Goal: Task Accomplishment & Management: Manage account settings

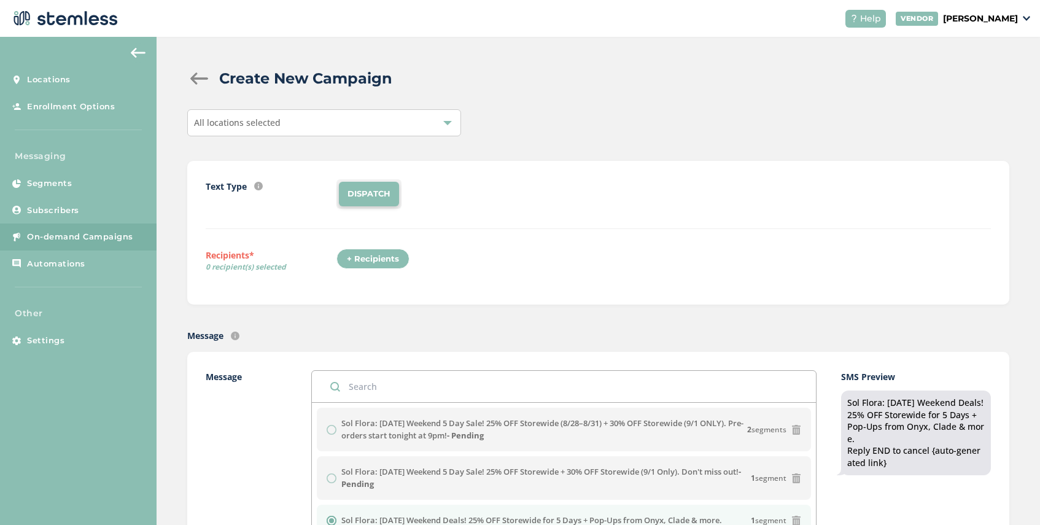
scroll to position [269, 0]
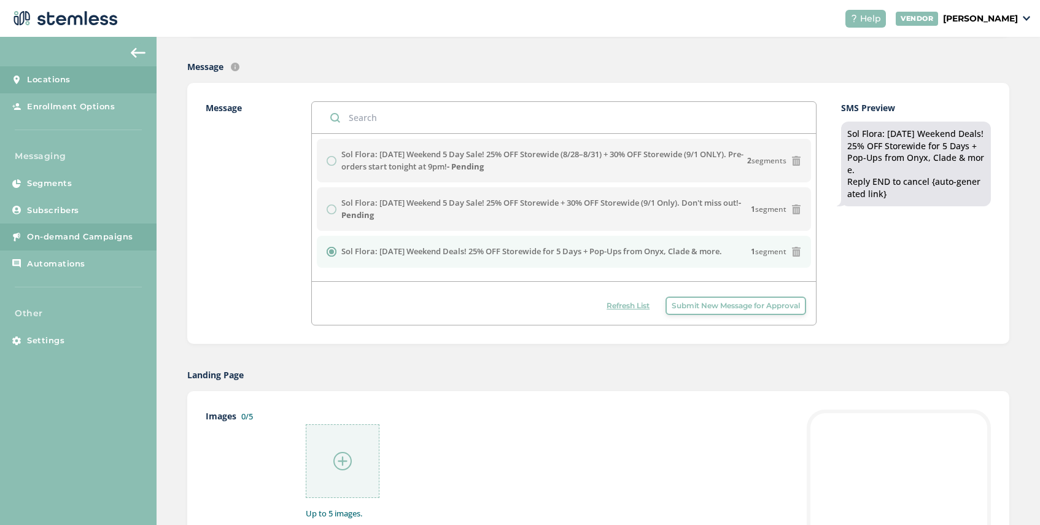
click at [74, 77] on link "Locations" at bounding box center [78, 79] width 157 height 27
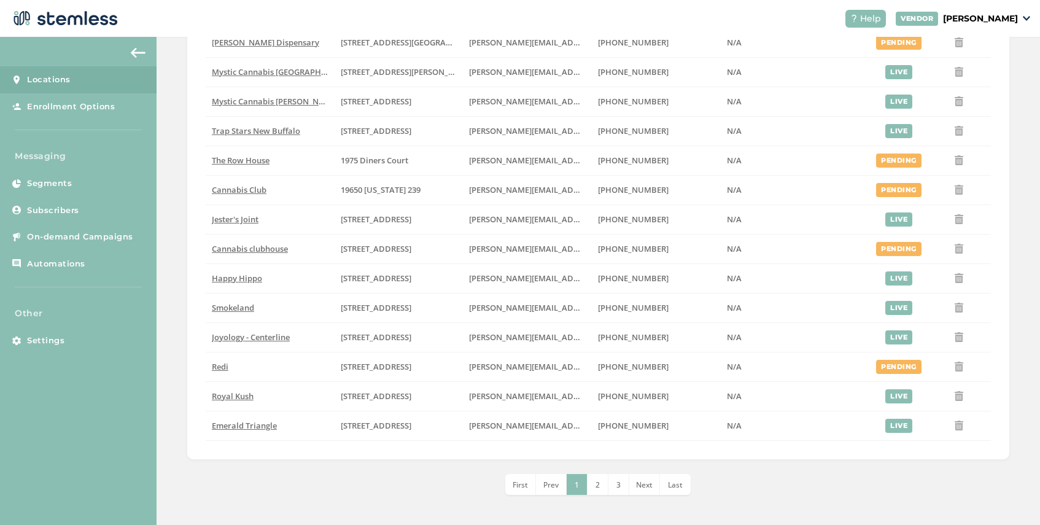
scroll to position [333, 0]
click at [243, 190] on span "Cannabis Club" at bounding box center [239, 190] width 55 height 11
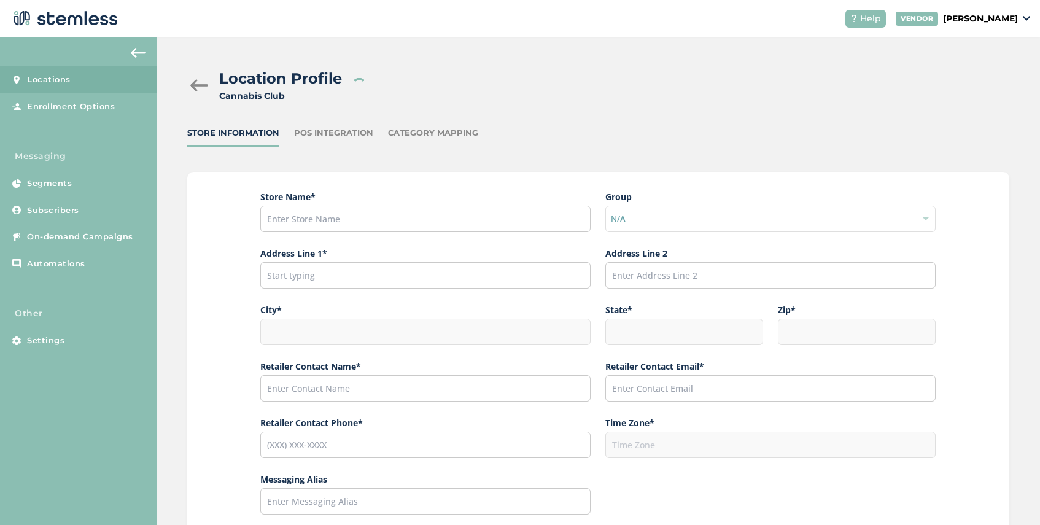
type input "Cannabis Club"
type input "19650 [US_STATE] 239"
type input "New Buffalo"
type input "MI"
type input "49117"
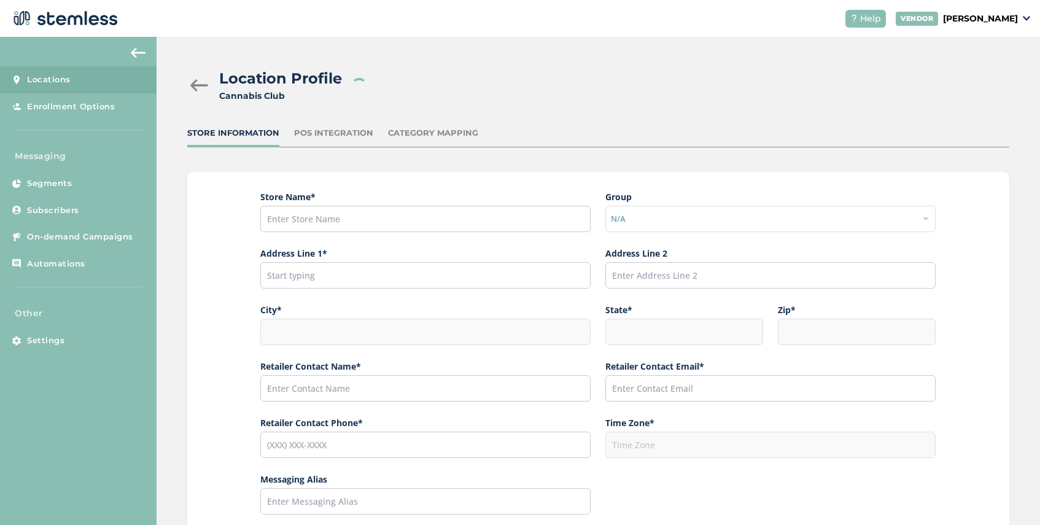
type input "[PERSON_NAME]"
type input "[PERSON_NAME][EMAIL_ADDRESS][DOMAIN_NAME]"
type input "[PHONE_NUMBER]"
type input "America/[GEOGRAPHIC_DATA]"
type input "C-Club"
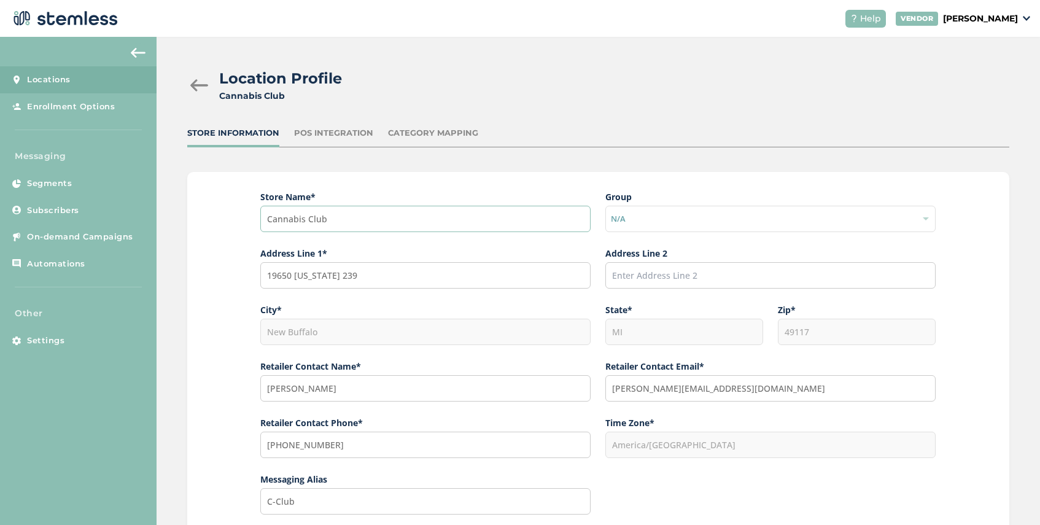
drag, startPoint x: 332, startPoint y: 221, endPoint x: 276, endPoint y: 216, distance: 56.1
click at [276, 216] on input "Cannabis Club" at bounding box center [425, 219] width 330 height 26
click at [328, 212] on input "Cannabis Club" at bounding box center [425, 219] width 330 height 26
drag, startPoint x: 331, startPoint y: 219, endPoint x: 249, endPoint y: 208, distance: 82.4
click at [249, 208] on div "Store Name * Cannabis Club Group N/A Address Line 1* 19650 [US_STATE] 239 Addre…" at bounding box center [598, 453] width 822 height 562
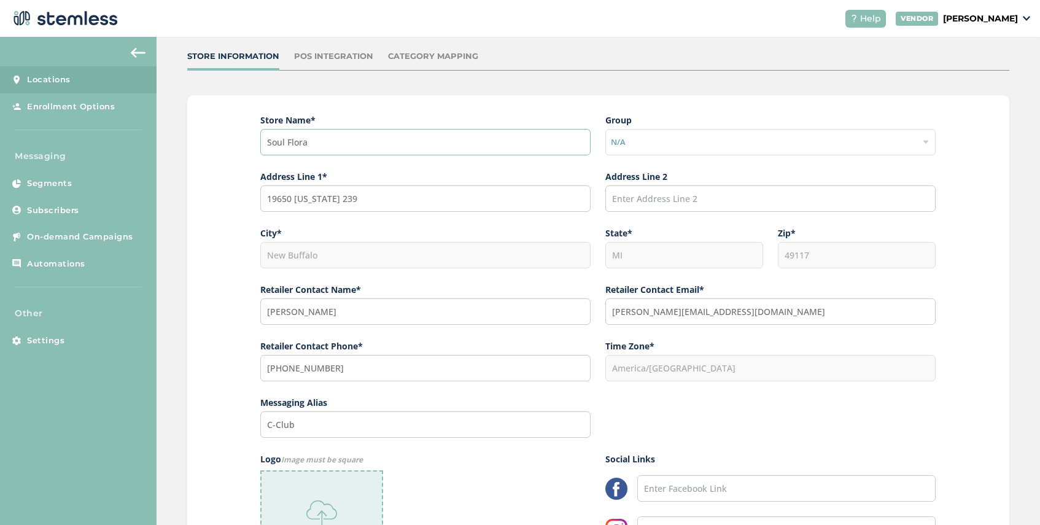
scroll to position [79, 0]
type input "Soul Flora"
click at [133, 53] on img at bounding box center [138, 53] width 15 height 10
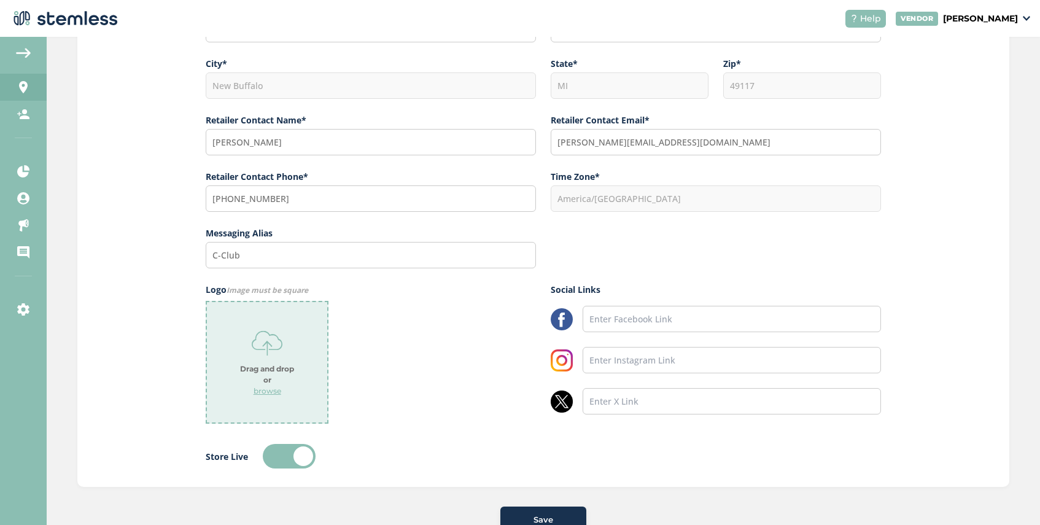
scroll to position [286, 0]
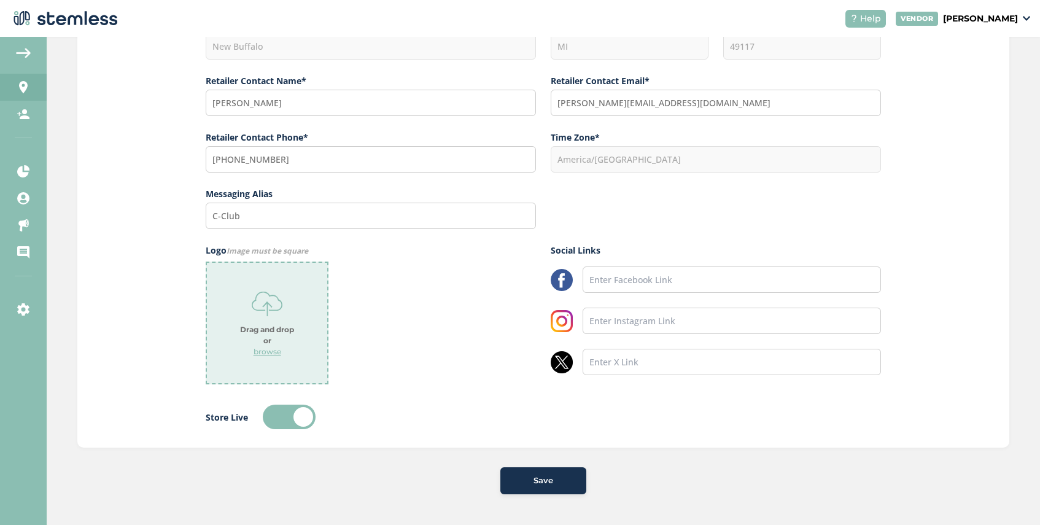
click at [266, 352] on p "browse" at bounding box center [268, 351] width 28 height 11
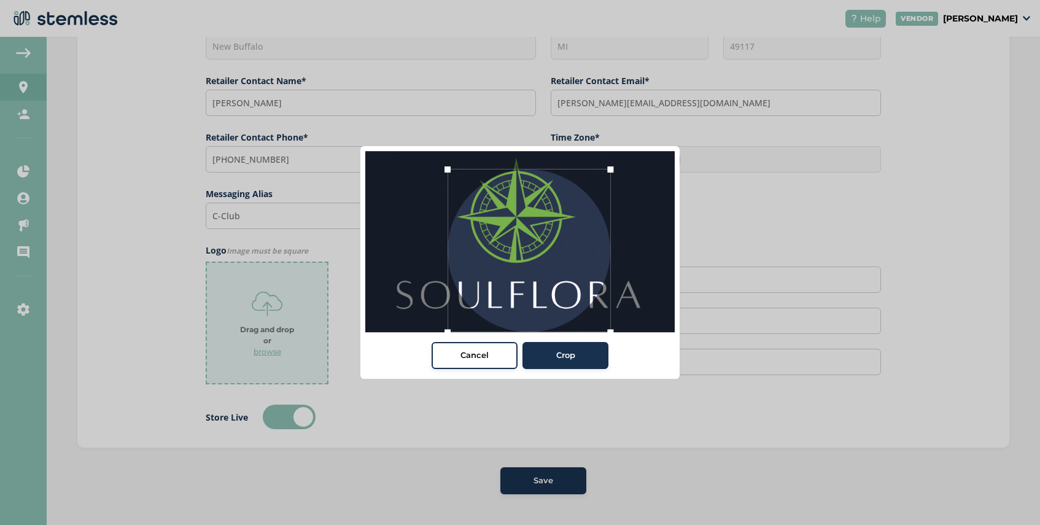
drag, startPoint x: 593, startPoint y: 313, endPoint x: 670, endPoint y: 346, distance: 84.4
click at [670, 346] on div "Cancel Crop" at bounding box center [519, 262] width 319 height 233
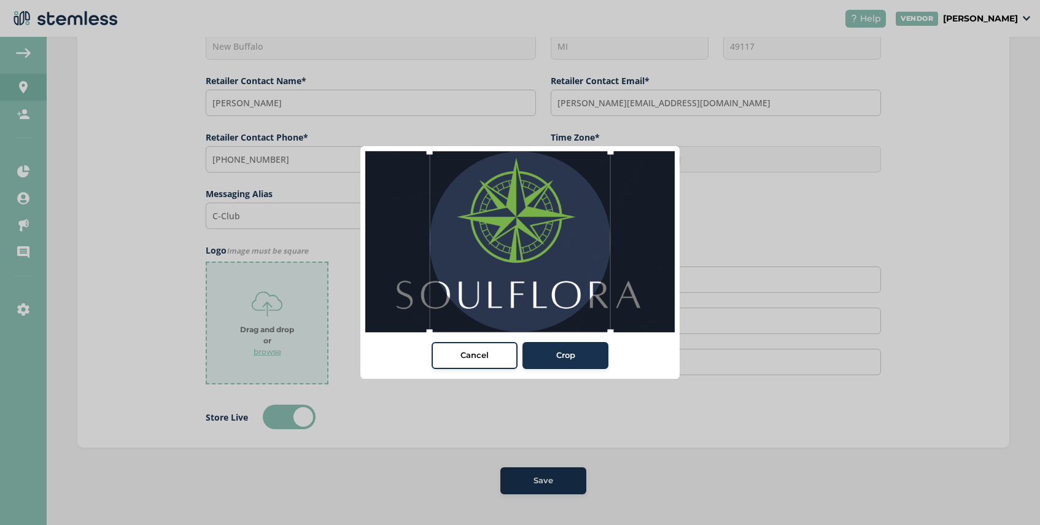
drag, startPoint x: 446, startPoint y: 169, endPoint x: 354, endPoint y: 154, distance: 93.3
click at [354, 154] on div "Cancel Crop" at bounding box center [520, 262] width 1040 height 525
drag, startPoint x: 477, startPoint y: 199, endPoint x: 475, endPoint y: 193, distance: 6.4
click at [475, 193] on div at bounding box center [518, 241] width 181 height 181
click at [477, 365] on button "Cancel" at bounding box center [475, 355] width 86 height 27
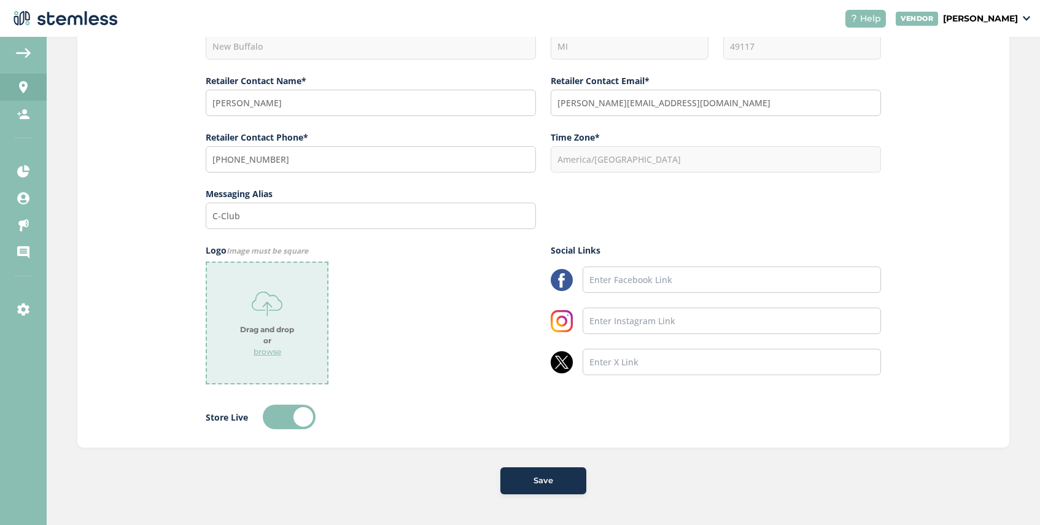
click at [266, 349] on p "browse" at bounding box center [268, 351] width 28 height 11
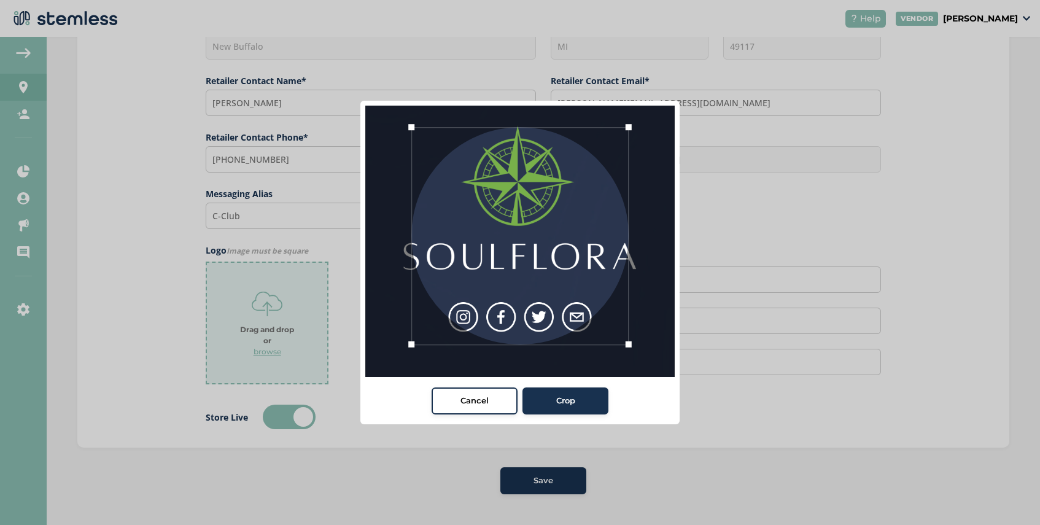
click at [550, 314] on div at bounding box center [519, 236] width 217 height 217
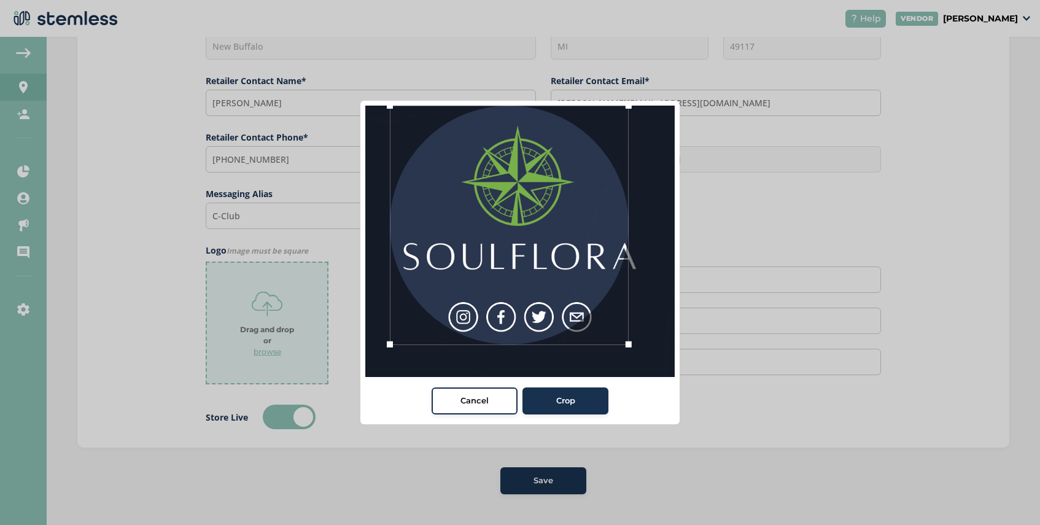
drag, startPoint x: 413, startPoint y: 131, endPoint x: 366, endPoint y: 107, distance: 52.7
click at [366, 107] on div at bounding box center [519, 241] width 309 height 271
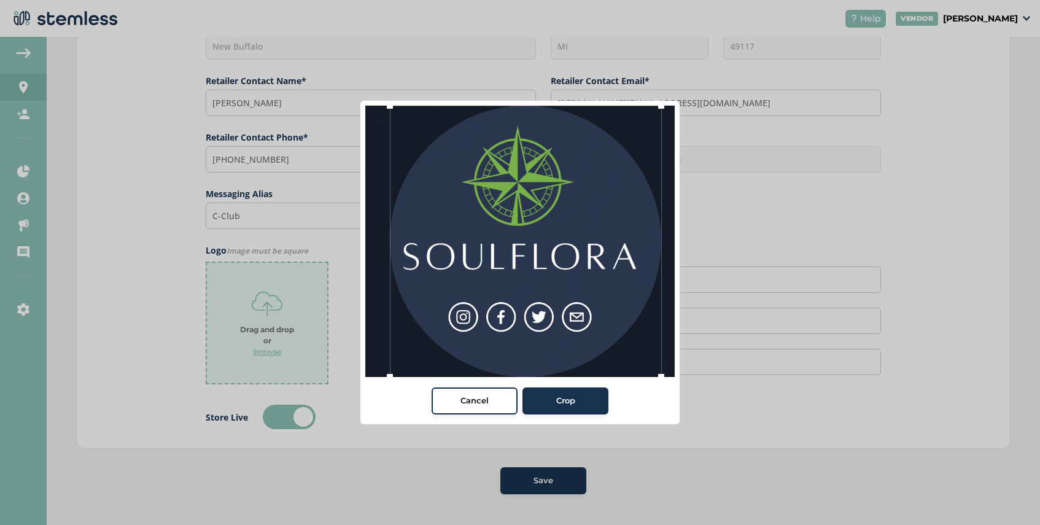
drag, startPoint x: 628, startPoint y: 344, endPoint x: 667, endPoint y: 378, distance: 52.7
click at [667, 378] on div at bounding box center [661, 377] width 18 height 18
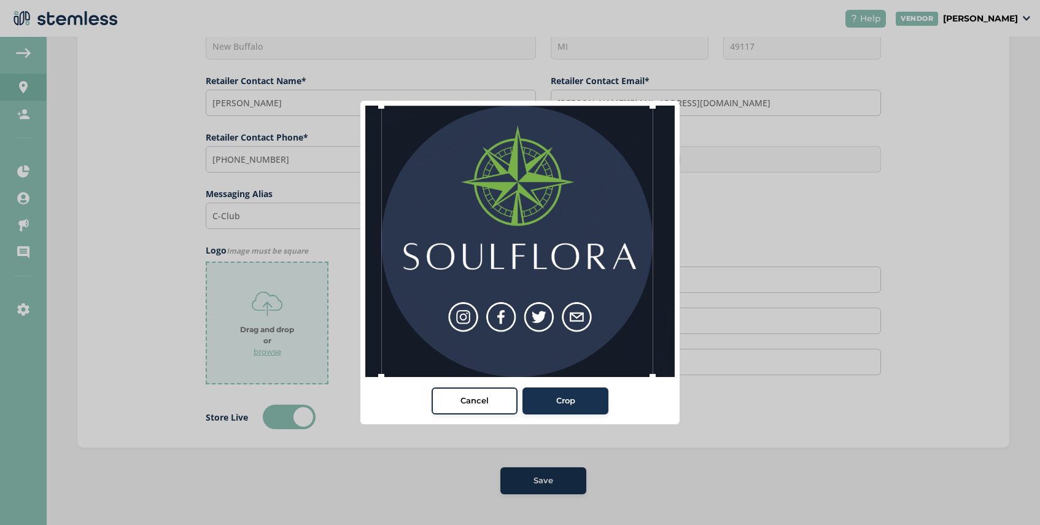
drag, startPoint x: 622, startPoint y: 328, endPoint x: 613, endPoint y: 330, distance: 8.7
click at [613, 330] on div at bounding box center [516, 241] width 271 height 271
click at [580, 404] on div "Crop" at bounding box center [565, 401] width 66 height 12
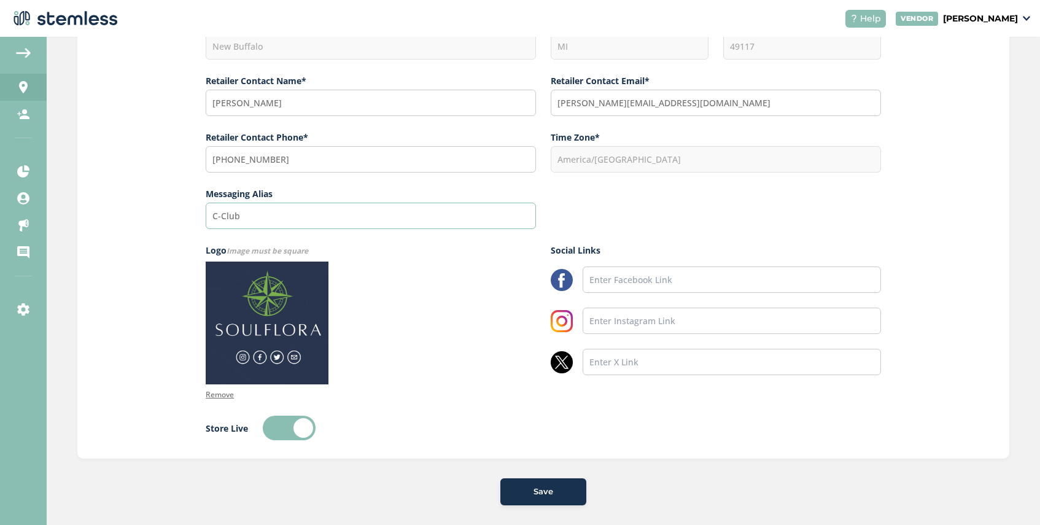
drag, startPoint x: 243, startPoint y: 214, endPoint x: 192, endPoint y: 209, distance: 51.2
click at [192, 209] on div "Store Name * Soul Flora Group N/A Address Line 1* 19650 [US_STATE] 239 Address …" at bounding box center [543, 172] width 932 height 573
type input "s"
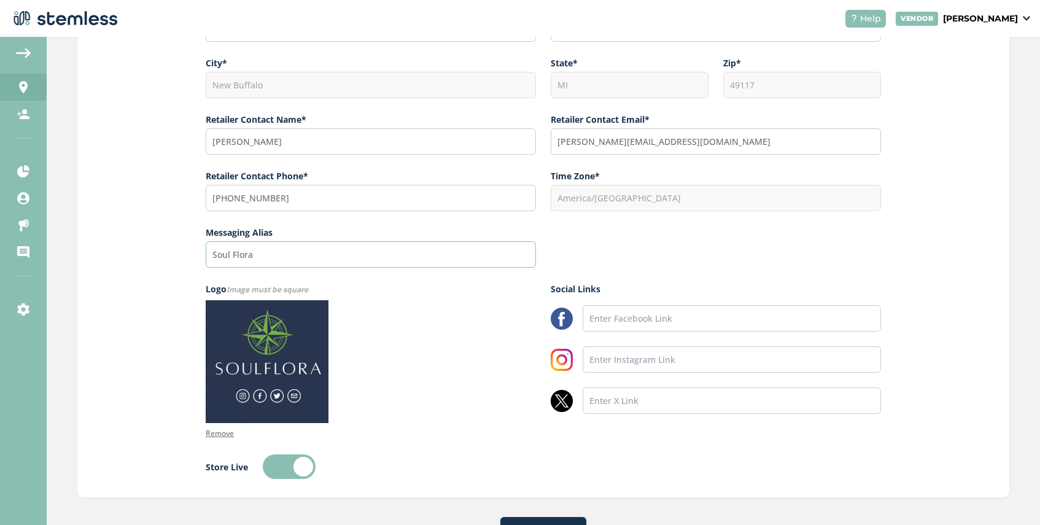
scroll to position [297, 0]
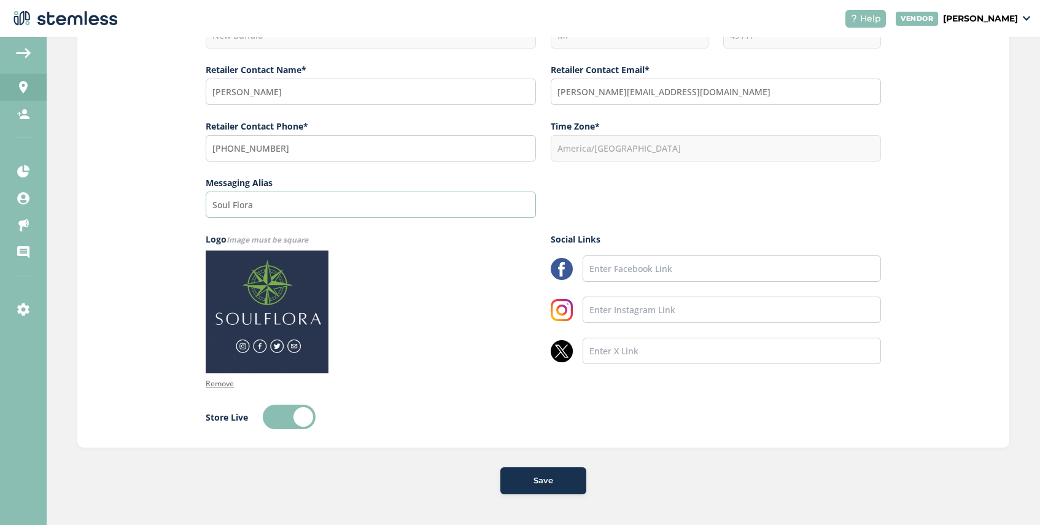
type input "Soul Flora"
click at [537, 485] on span "Save" at bounding box center [544, 481] width 20 height 12
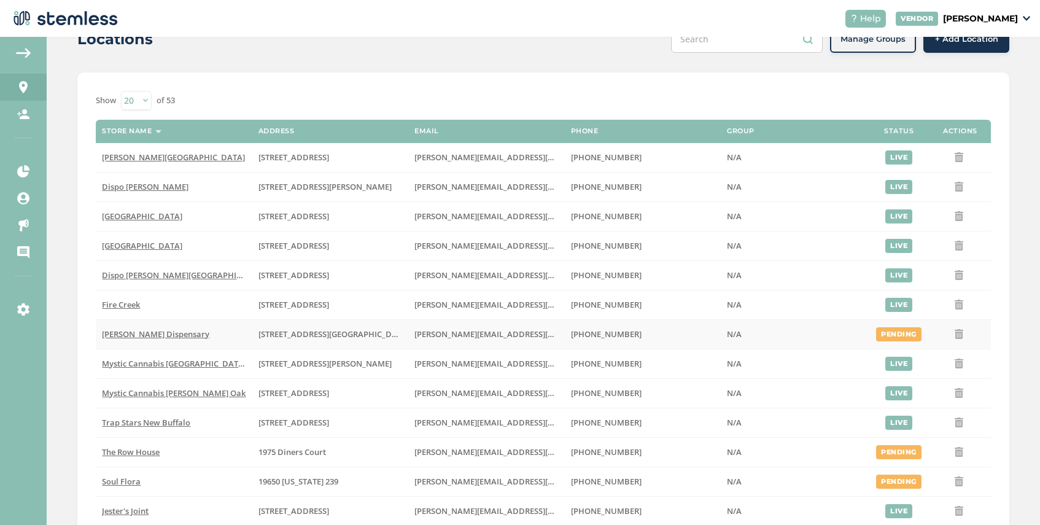
scroll to position [55, 0]
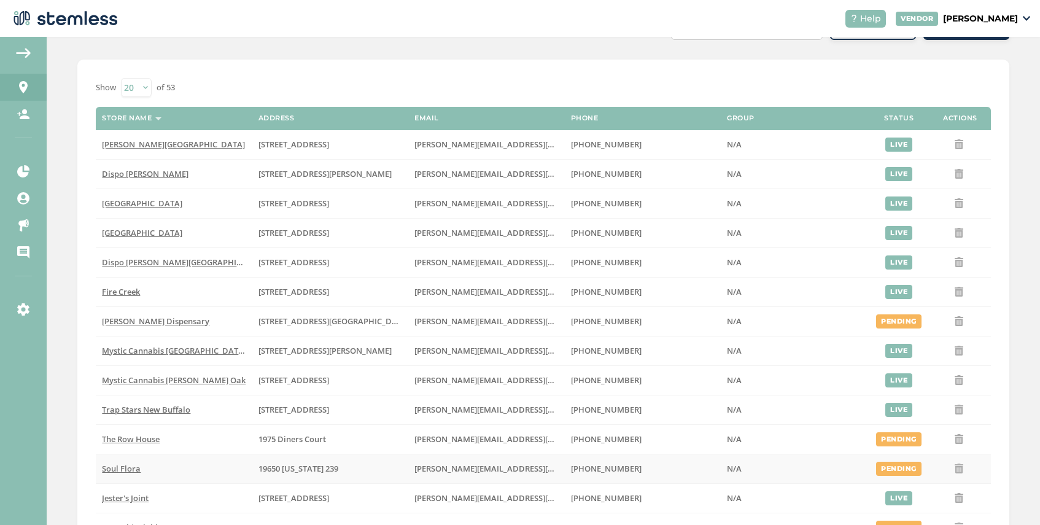
click at [121, 470] on span "Soul Flora" at bounding box center [121, 468] width 39 height 11
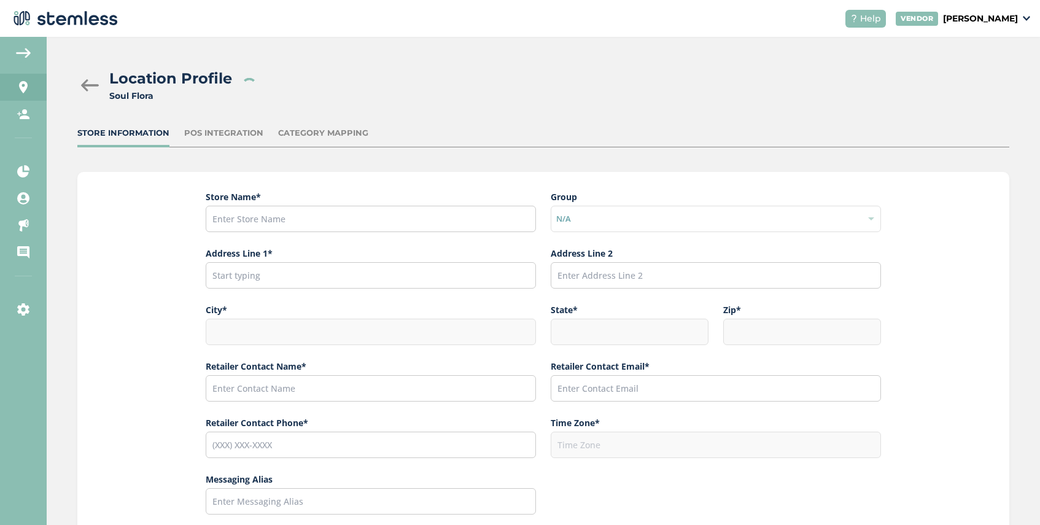
type input "Soul Flora"
type input "19650 [US_STATE] 239"
type input "New Buffalo"
type input "MI"
type input "49117"
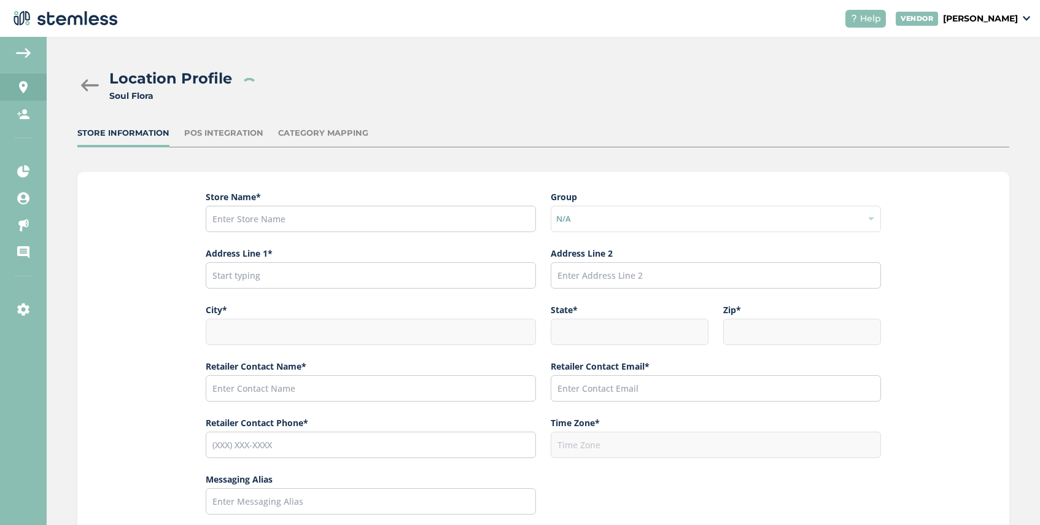
type input "[PERSON_NAME]"
type input "[PERSON_NAME][EMAIL_ADDRESS][DOMAIN_NAME]"
type input "[PHONE_NUMBER]"
type input "America/[GEOGRAPHIC_DATA]"
type input "Soul Flora"
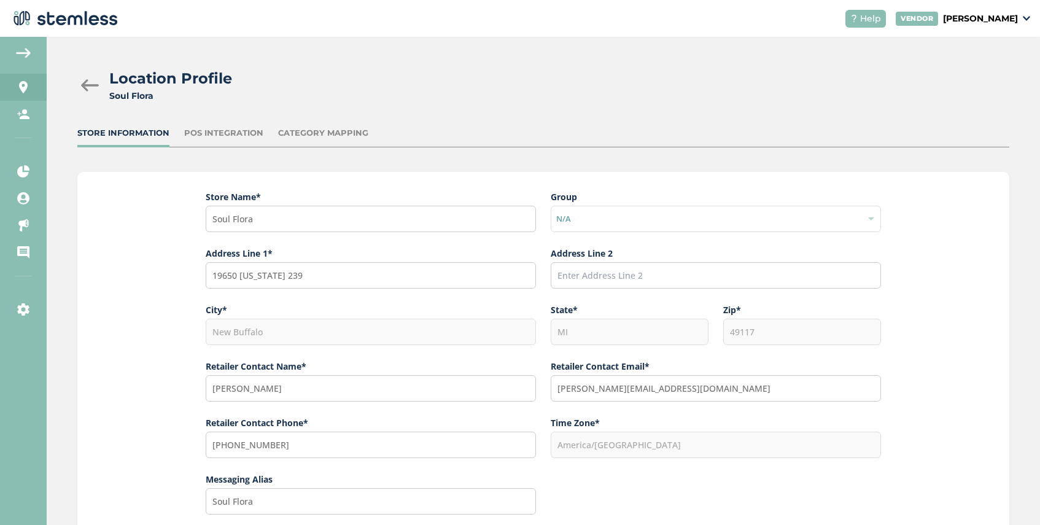
scroll to position [297, 0]
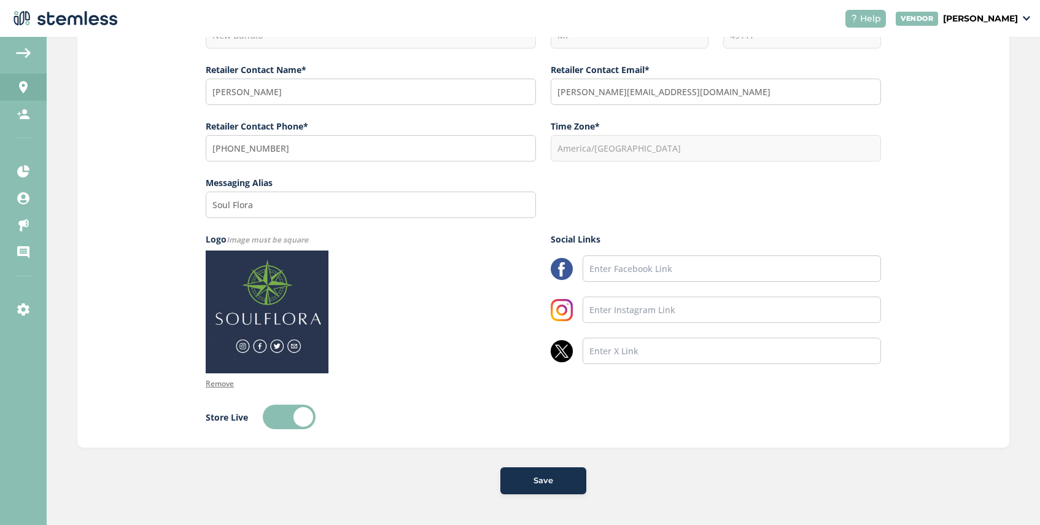
click at [300, 417] on label at bounding box center [289, 417] width 53 height 25
click at [300, 417] on input "checkbox" at bounding box center [289, 417] width 53 height 25
click at [271, 414] on label at bounding box center [289, 417] width 53 height 25
click at [271, 414] on input "checkbox" at bounding box center [289, 417] width 53 height 25
checkbox input "true"
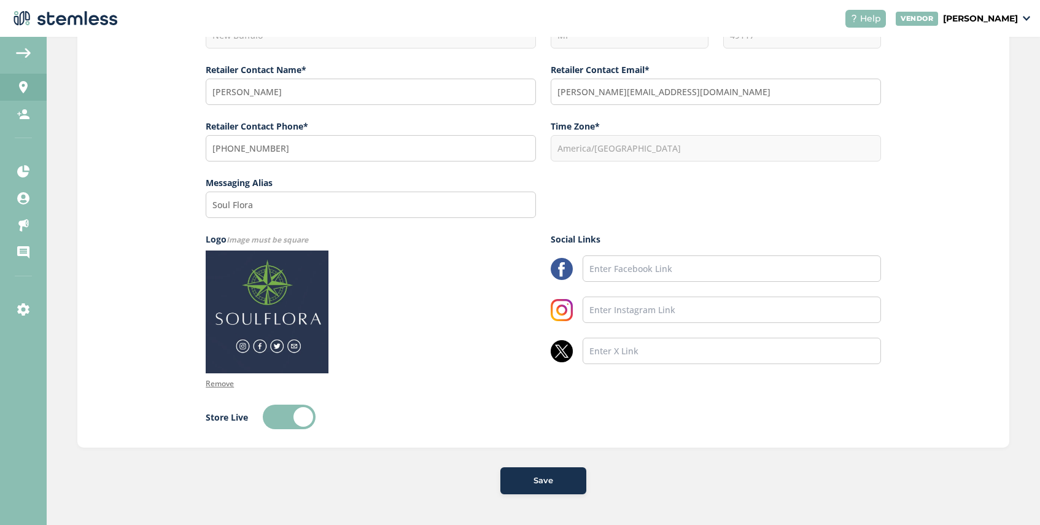
click at [525, 477] on div "Save" at bounding box center [543, 481] width 66 height 12
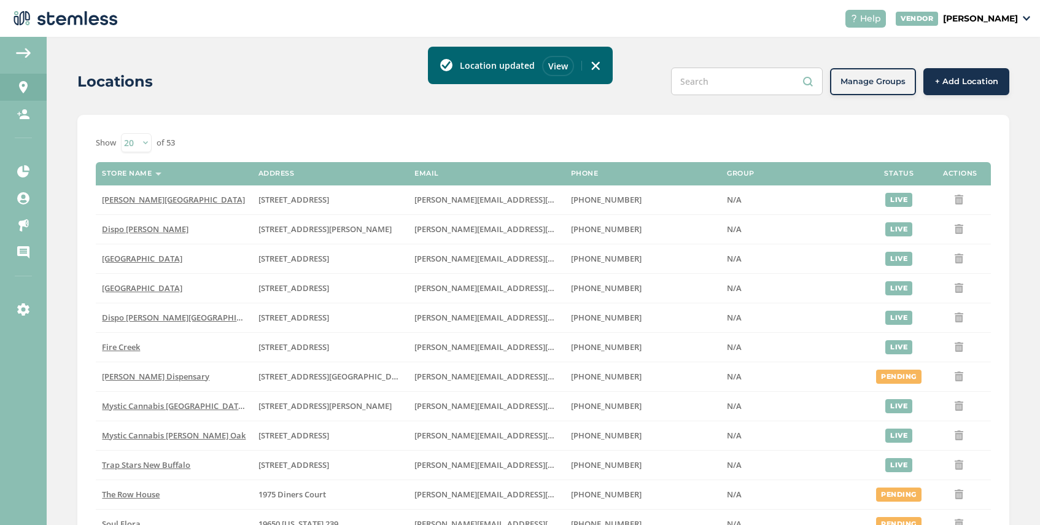
click at [559, 69] on div "View" at bounding box center [558, 66] width 32 height 20
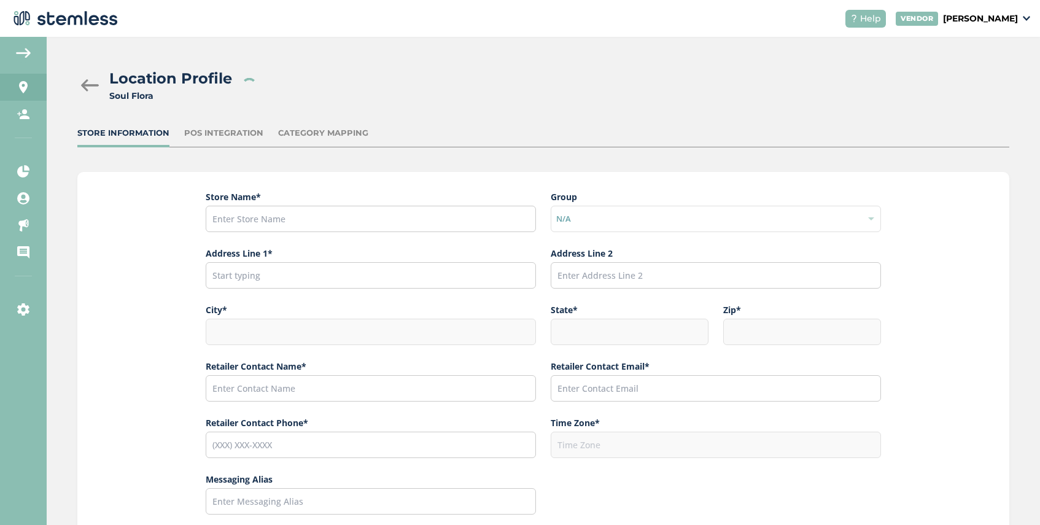
type input "Soul Flora"
type input "19650 [US_STATE] 239"
type input "New Buffalo"
type input "MI"
type input "49117"
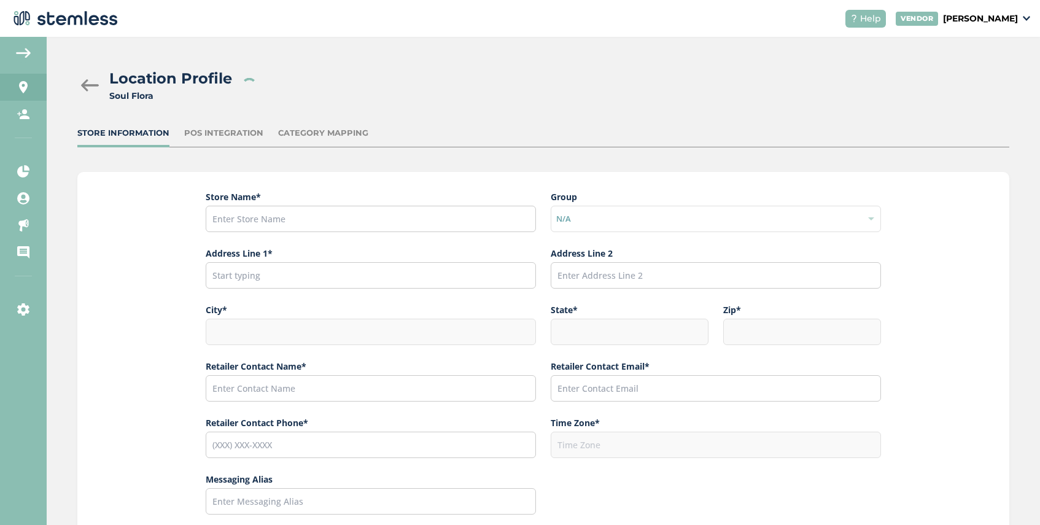
type input "[PERSON_NAME]"
type input "[PERSON_NAME][EMAIL_ADDRESS][DOMAIN_NAME]"
type input "[PHONE_NUMBER]"
type input "America/[GEOGRAPHIC_DATA]"
type input "Soul Flora"
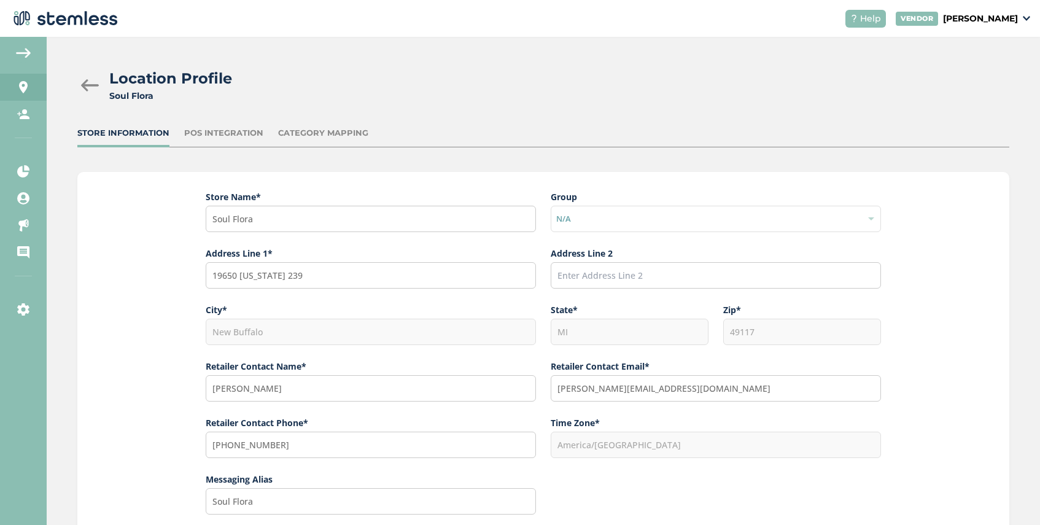
click at [83, 86] on div at bounding box center [89, 85] width 25 height 12
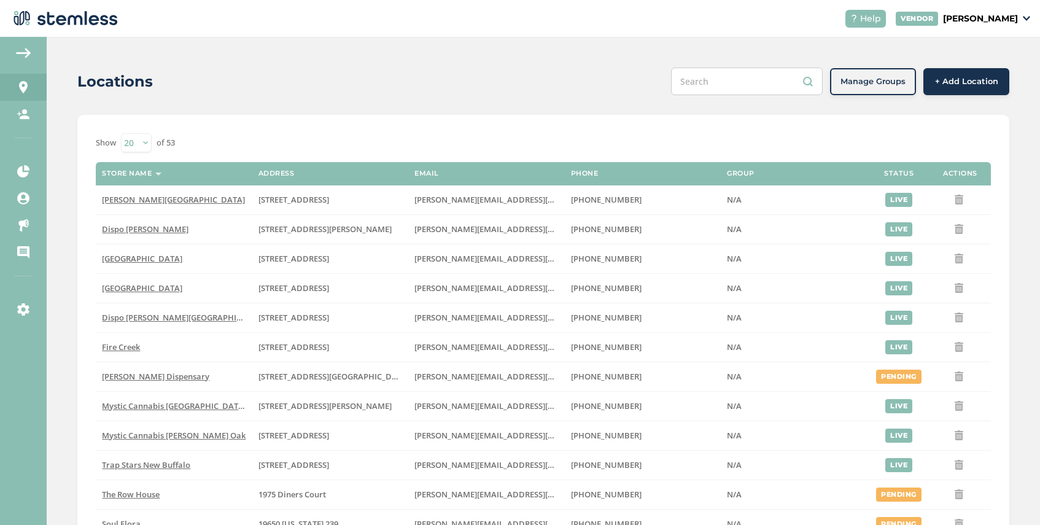
click at [21, 49] on img at bounding box center [23, 53] width 15 height 10
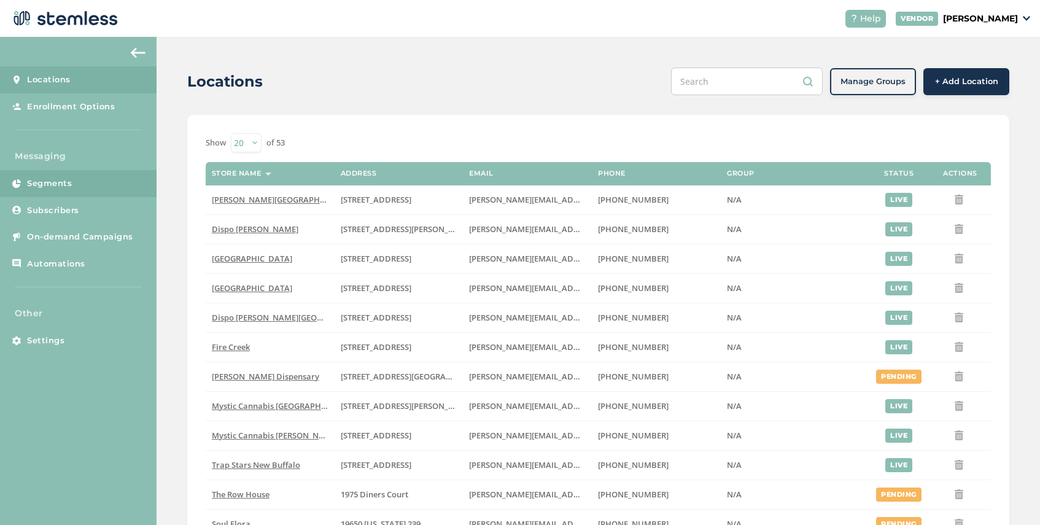
click at [66, 183] on span "Segments" at bounding box center [49, 183] width 45 height 12
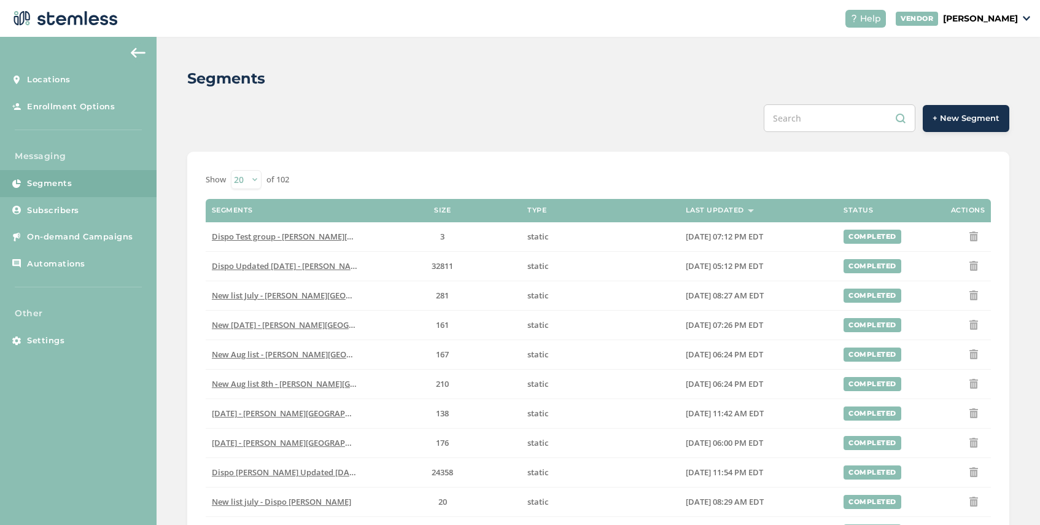
click at [983, 132] on div "Segments + New Segment Show 20 50 100 of 102 Segments Size Type Last Updated St…" at bounding box center [599, 467] width 884 height 860
click at [967, 121] on span "+ New Segment" at bounding box center [966, 118] width 67 height 12
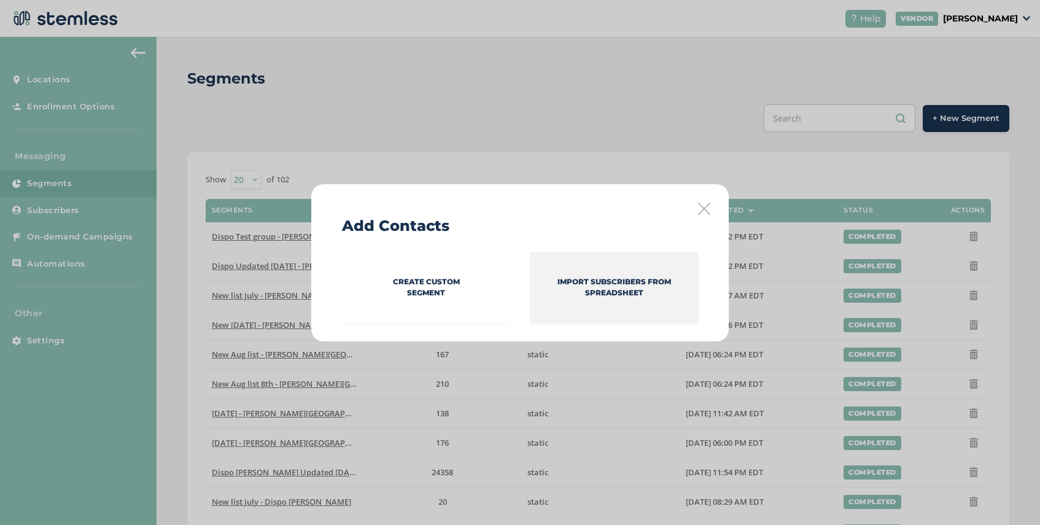
click at [588, 282] on p "Import Subscribers from spreadsheet" at bounding box center [614, 287] width 168 height 22
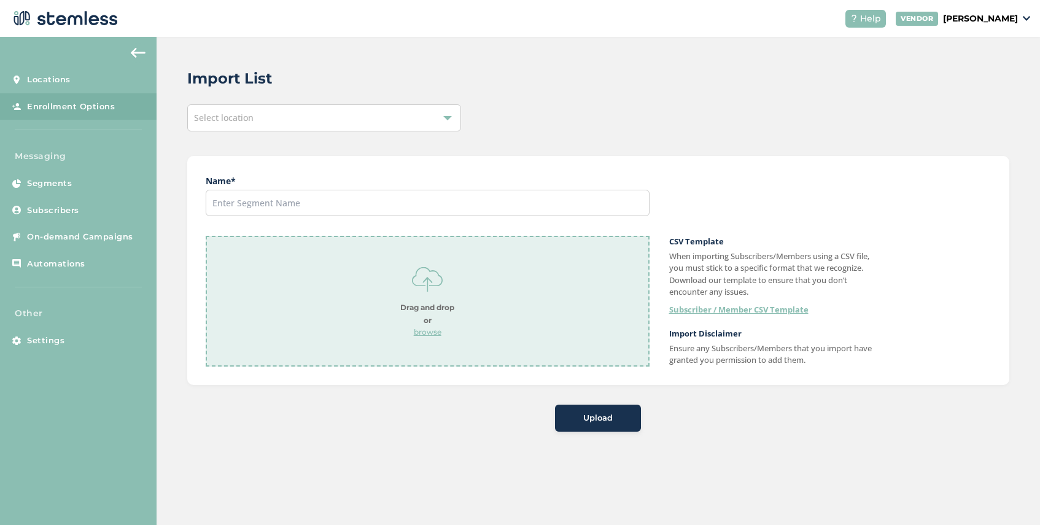
click at [246, 112] on span "Select location" at bounding box center [224, 118] width 60 height 12
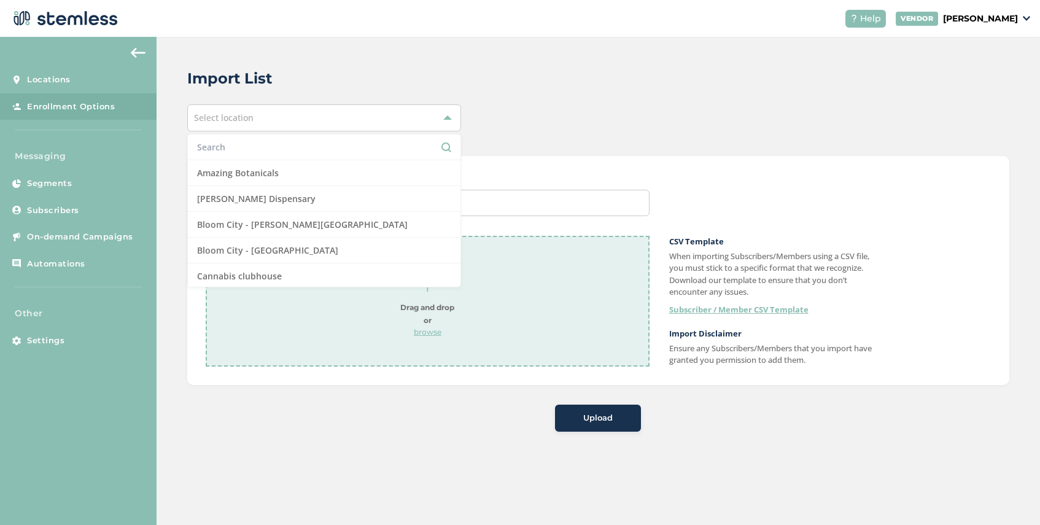
click at [246, 149] on input "text" at bounding box center [324, 147] width 254 height 13
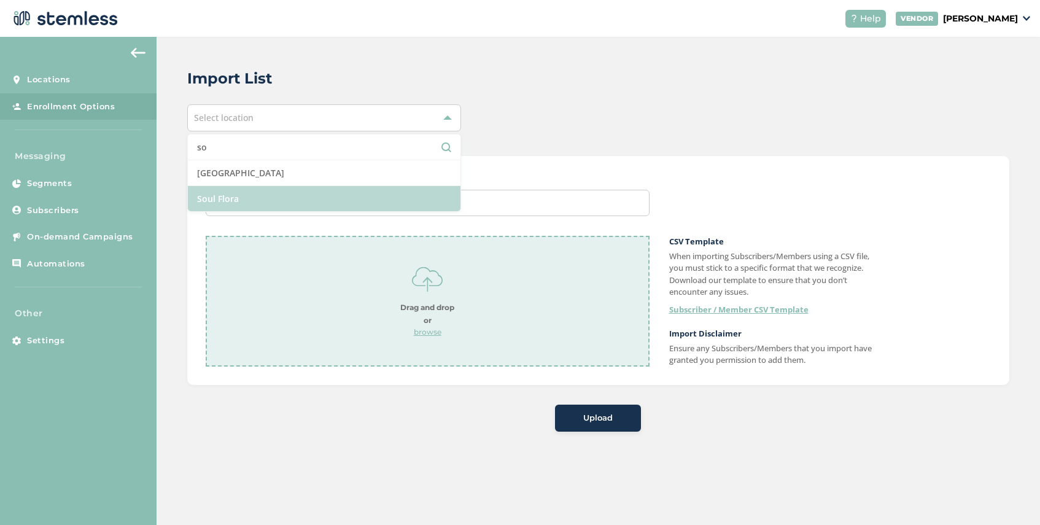
type input "so"
click at [263, 202] on li "Soul Flora" at bounding box center [324, 198] width 273 height 25
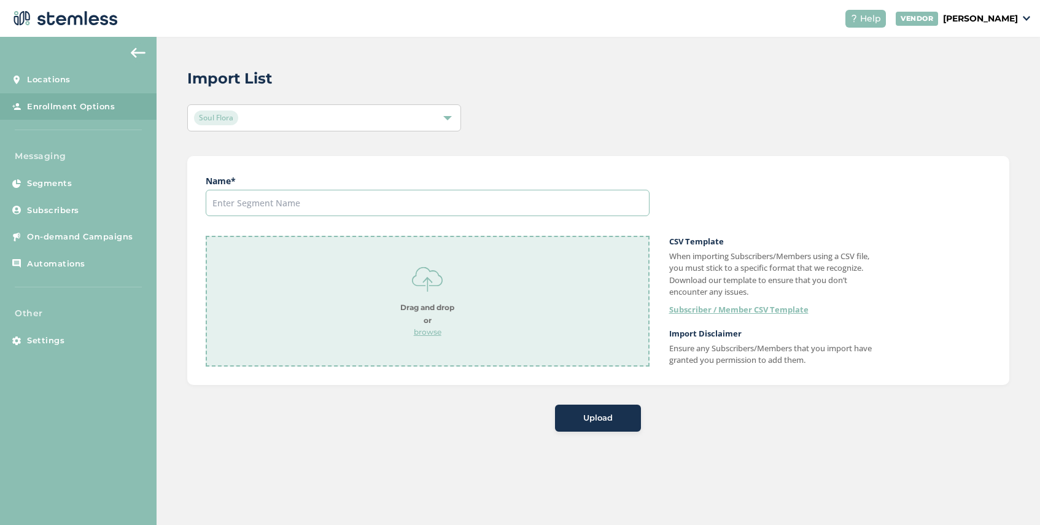
click at [266, 205] on input "text" at bounding box center [428, 203] width 444 height 26
type input "Test group"
click at [416, 335] on p "browse" at bounding box center [427, 332] width 54 height 11
click at [604, 412] on span "Upload" at bounding box center [597, 418] width 29 height 12
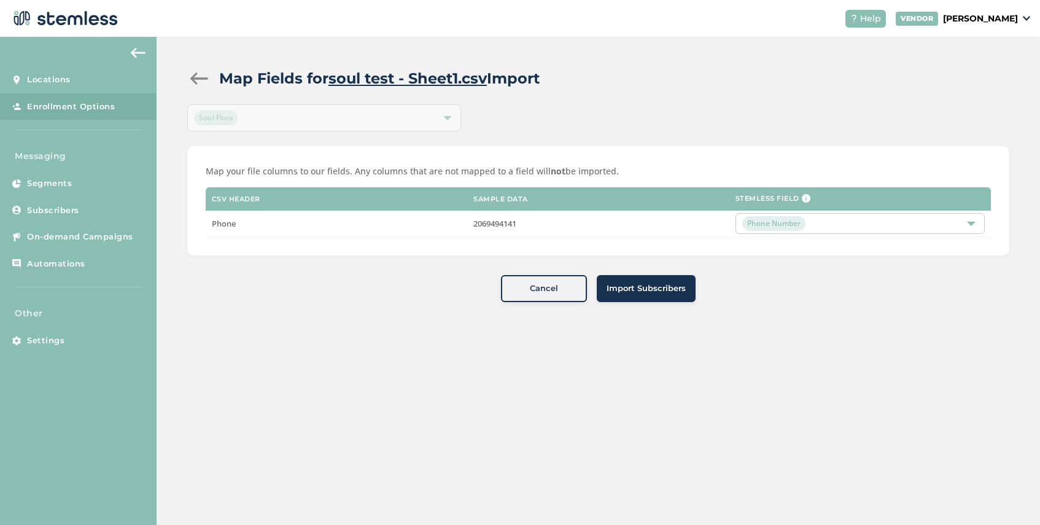
click at [640, 296] on button "Import Subscribers" at bounding box center [646, 288] width 99 height 27
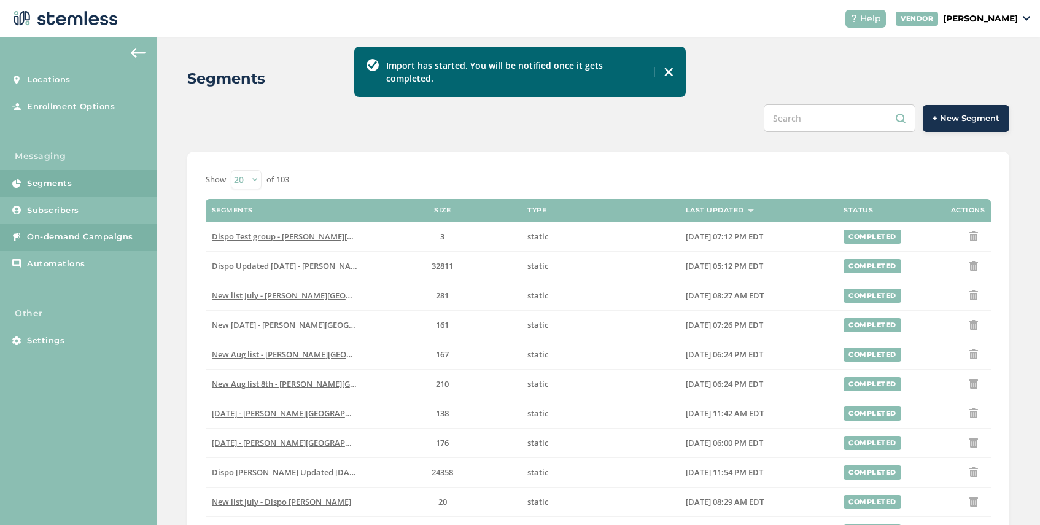
click at [93, 236] on span "On-demand Campaigns" at bounding box center [80, 237] width 106 height 12
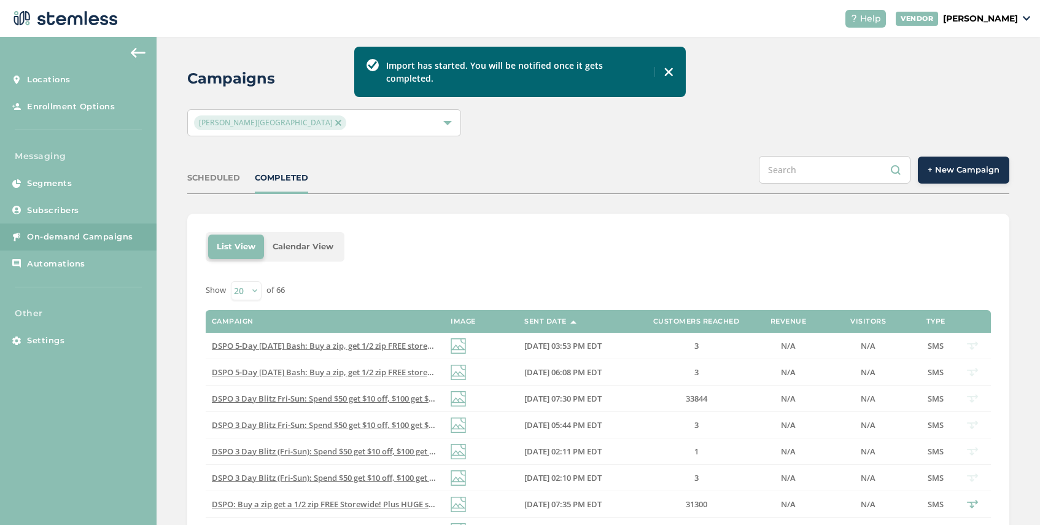
click at [264, 118] on span "[PERSON_NAME][GEOGRAPHIC_DATA]" at bounding box center [270, 122] width 152 height 15
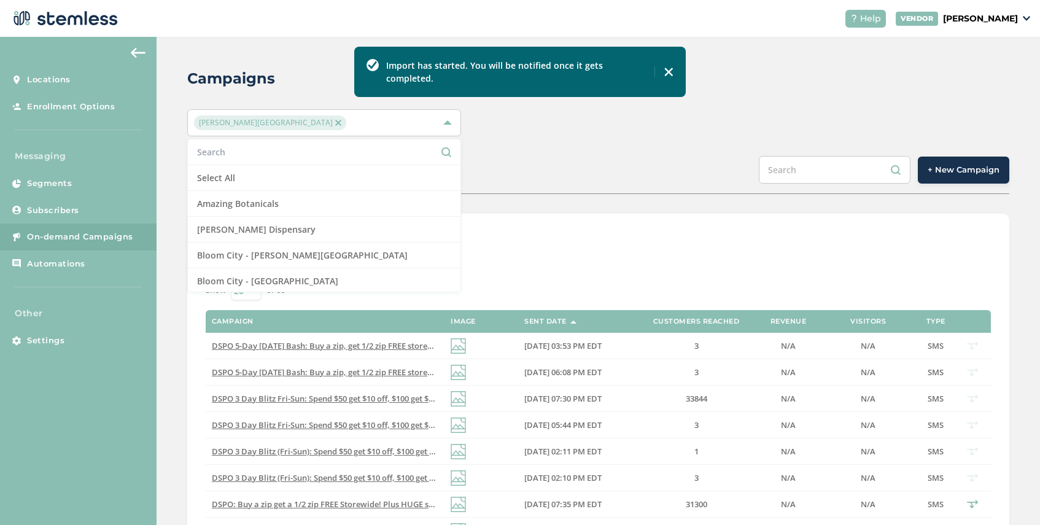
click at [285, 122] on div "[PERSON_NAME][GEOGRAPHIC_DATA]" at bounding box center [318, 122] width 248 height 15
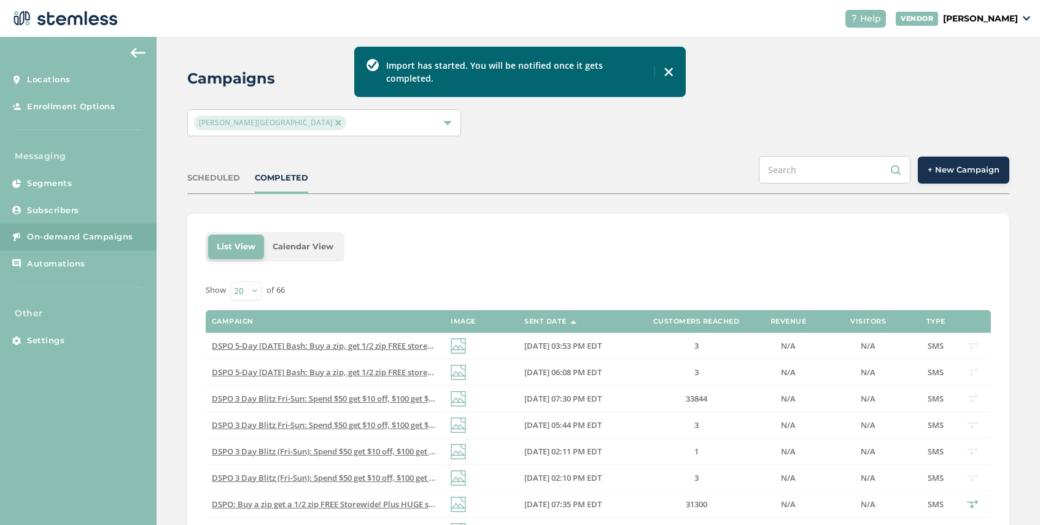
click at [335, 122] on img at bounding box center [338, 123] width 6 height 6
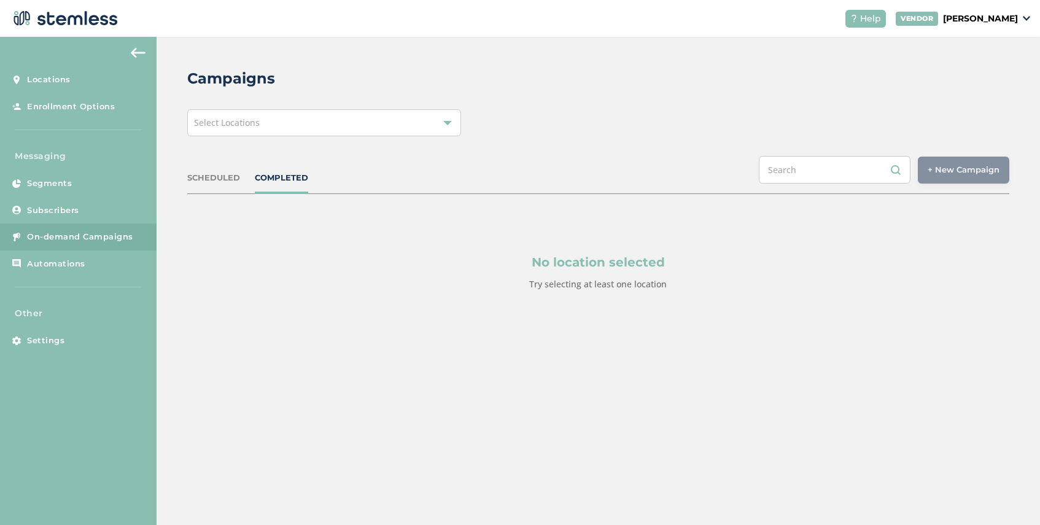
click at [286, 122] on div "Select Locations" at bounding box center [324, 122] width 274 height 27
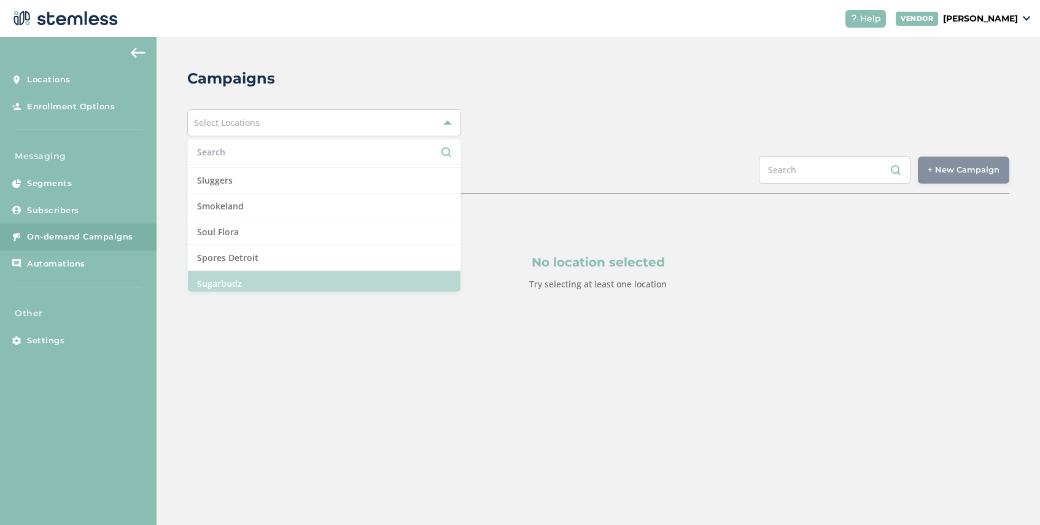
scroll to position [1182, 0]
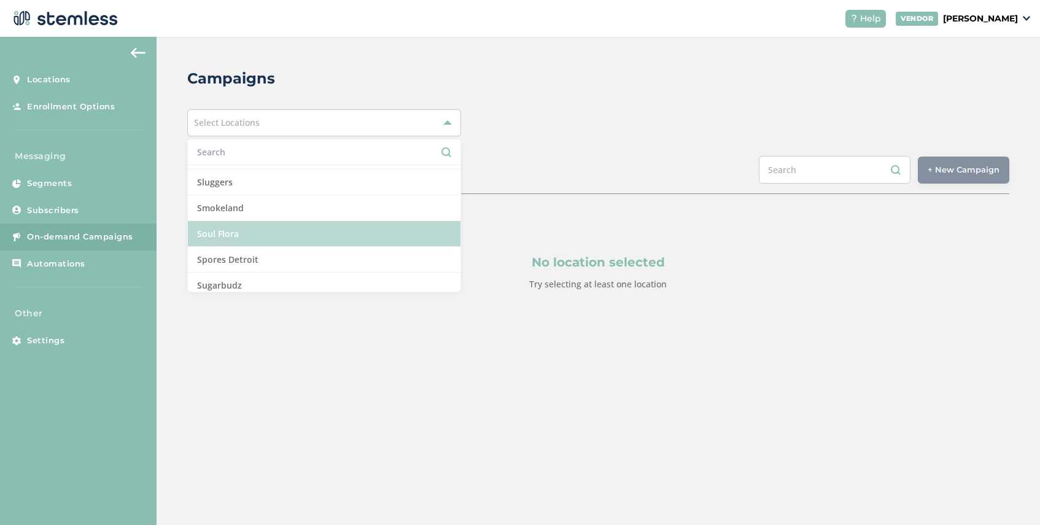
click at [266, 236] on li "Soul Flora" at bounding box center [324, 234] width 273 height 26
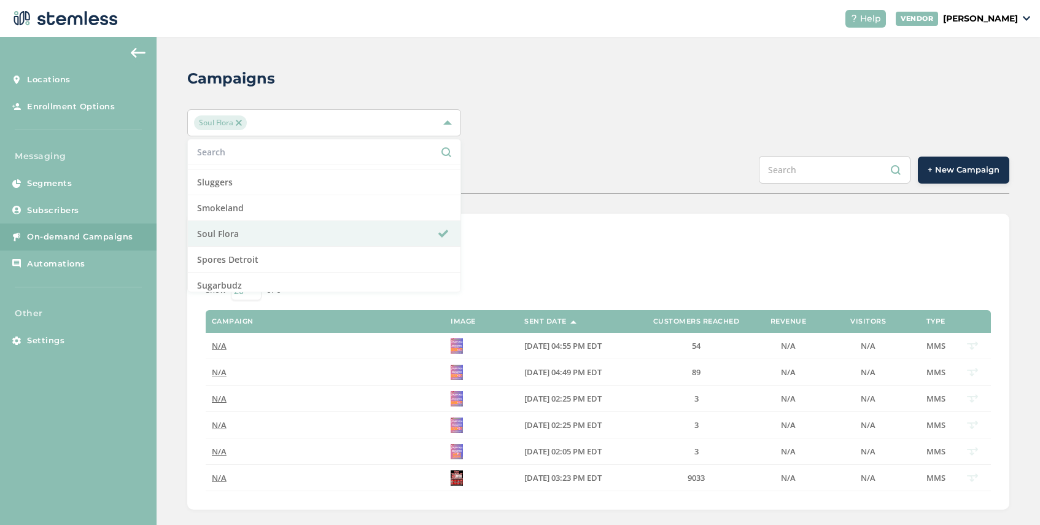
click at [550, 228] on div "List View Calendar View Show 20 50 100 of 6 Campaign Image Sent Date Customers …" at bounding box center [598, 362] width 822 height 296
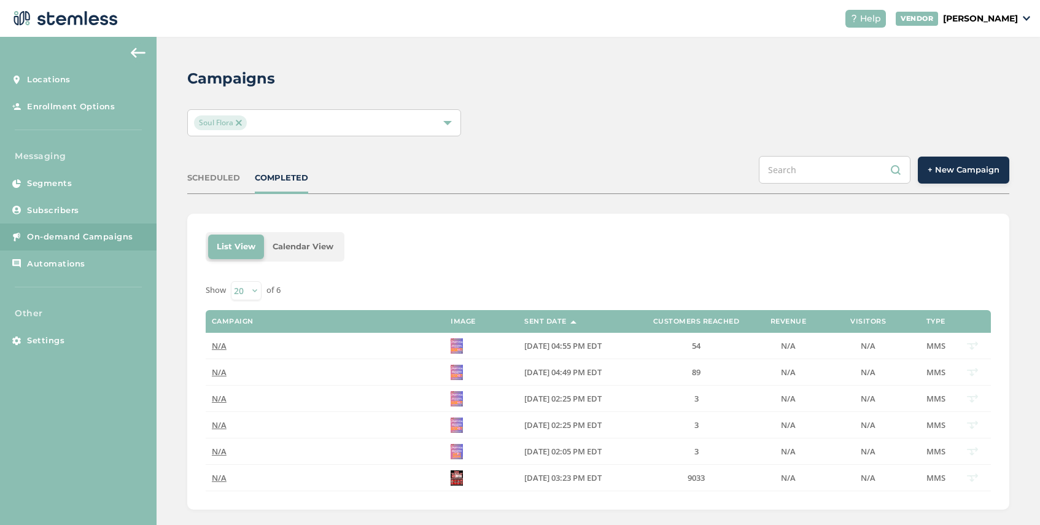
click at [951, 166] on span "+ New Campaign" at bounding box center [964, 170] width 72 height 12
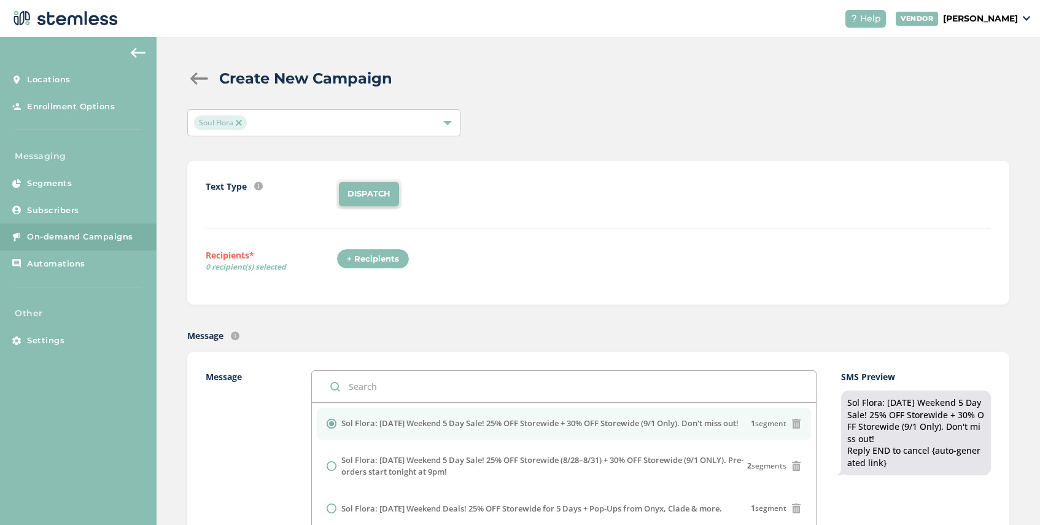
click at [378, 254] on div "+ Recipients" at bounding box center [372, 259] width 73 height 21
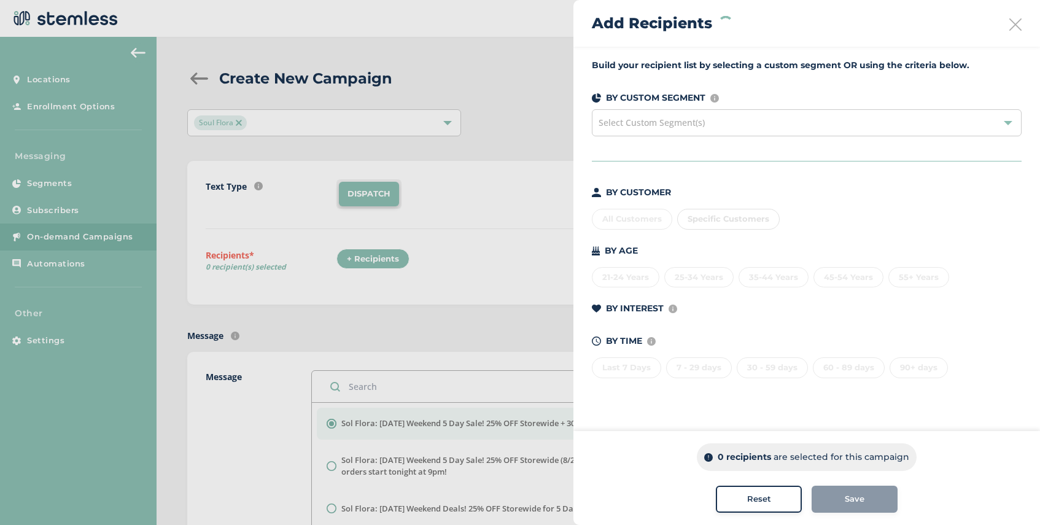
click at [691, 125] on span "Select Custom Segment(s)" at bounding box center [652, 123] width 106 height 12
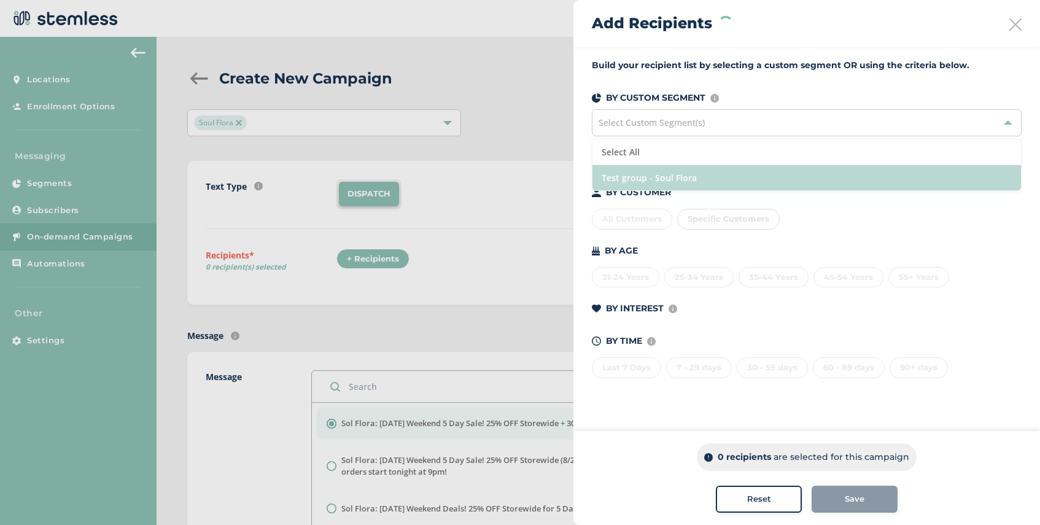
click at [687, 174] on li "Test group - Soul Flora" at bounding box center [807, 177] width 429 height 25
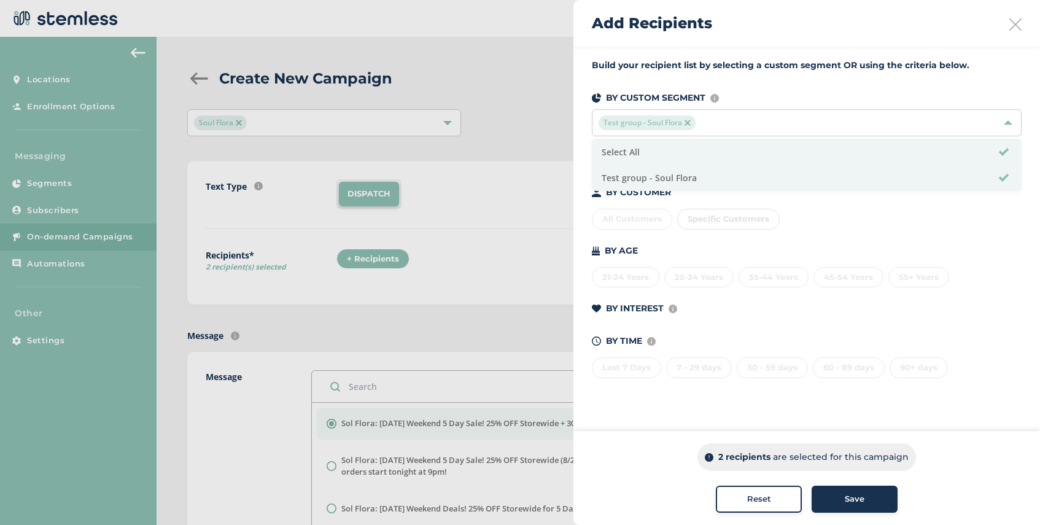
click at [858, 499] on span "Save" at bounding box center [855, 499] width 20 height 12
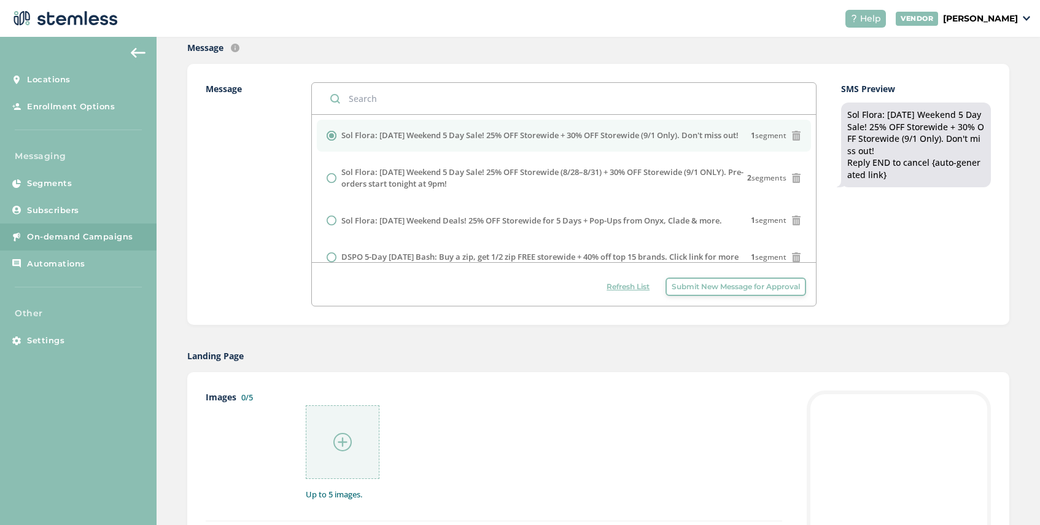
scroll to position [303, 0]
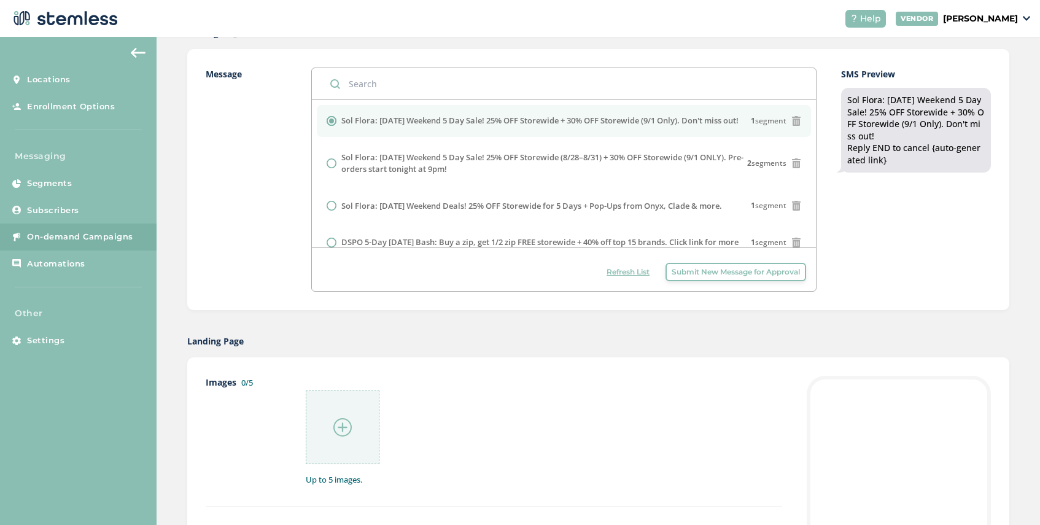
drag, startPoint x: 367, startPoint y: 133, endPoint x: 341, endPoint y: 125, distance: 27.2
click at [341, 125] on label "Sol Flora: [DATE] Weekend 5 Day Sale! 25% OFF Storewide + 30% OFF Storewide (9/…" at bounding box center [539, 121] width 397 height 12
copy label "Sol Flora: [DATE] Weekend 5 Day Sale! 25% OFF Storewide + 30% OFF Storewide (9/…"
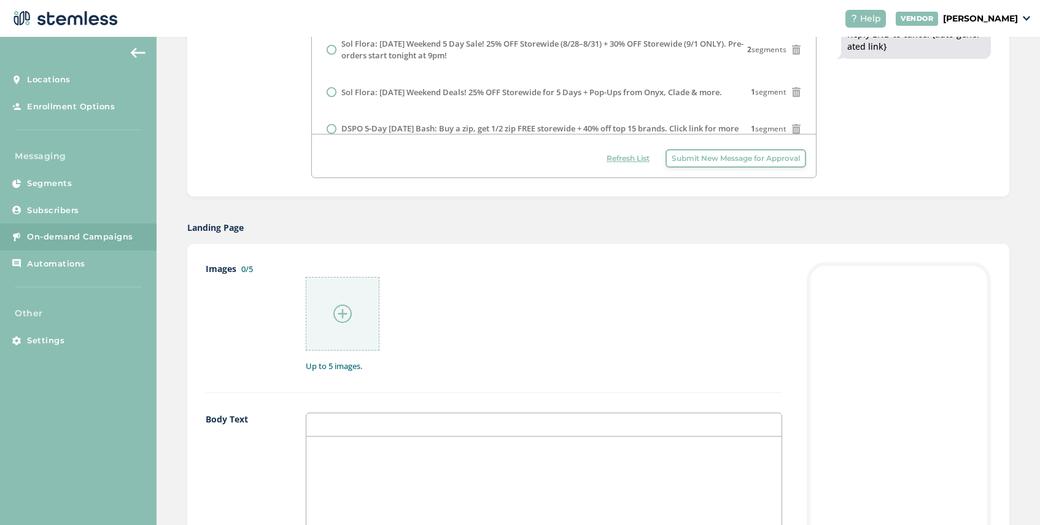
scroll to position [459, 0]
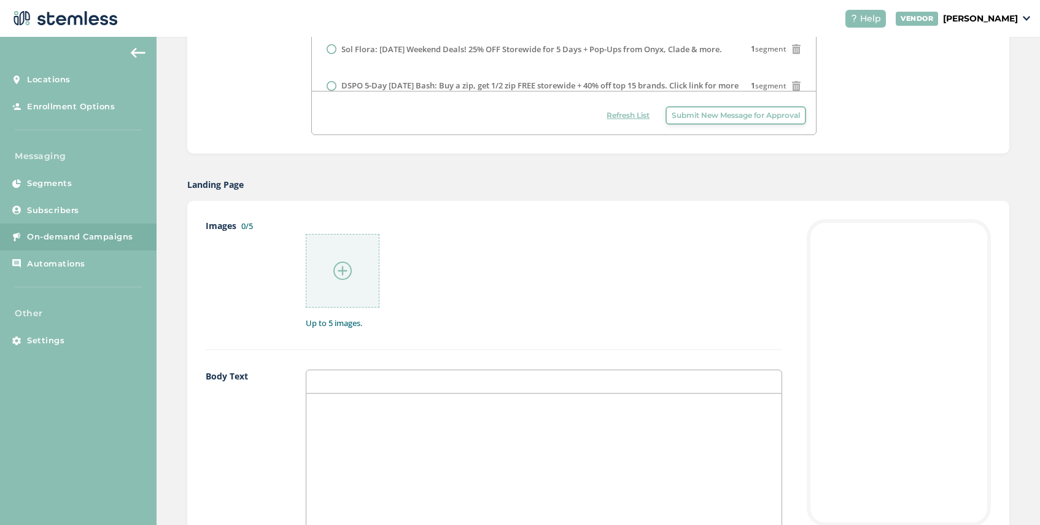
click at [350, 414] on div at bounding box center [543, 516] width 475 height 245
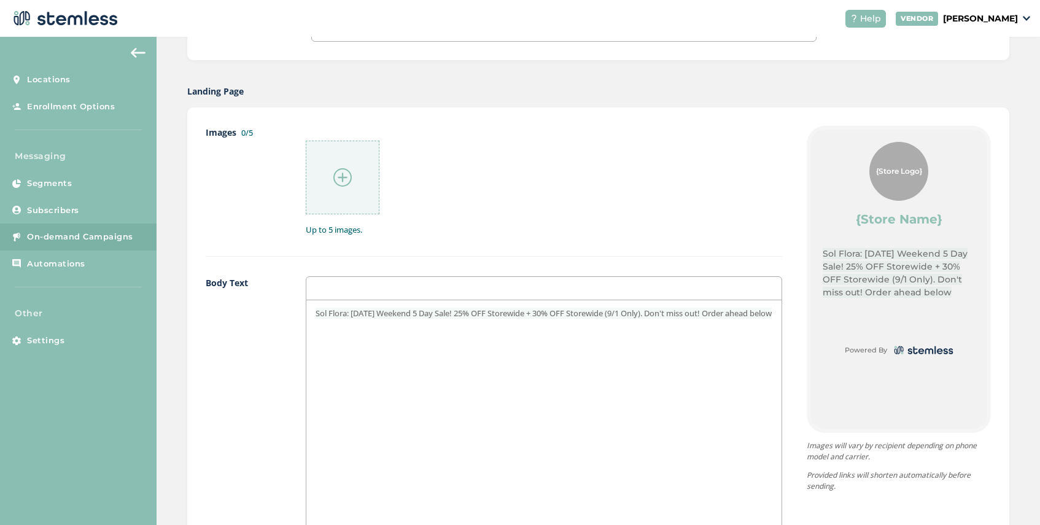
scroll to position [657, 0]
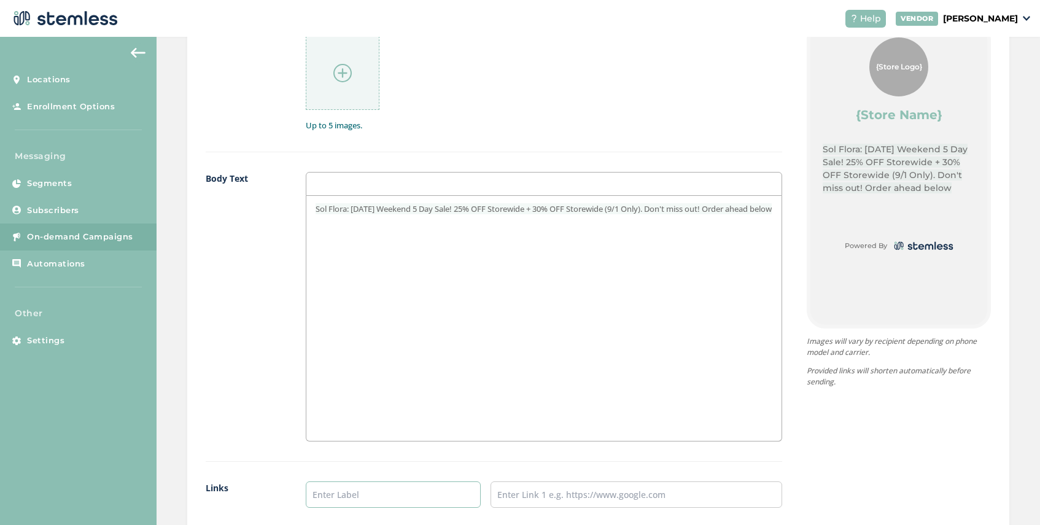
click at [334, 505] on input "text" at bounding box center [393, 494] width 175 height 26
type input "SHOP NOW"
click at [573, 492] on input "text" at bounding box center [637, 494] width 292 height 26
paste input "[URL][DOMAIN_NAME]"
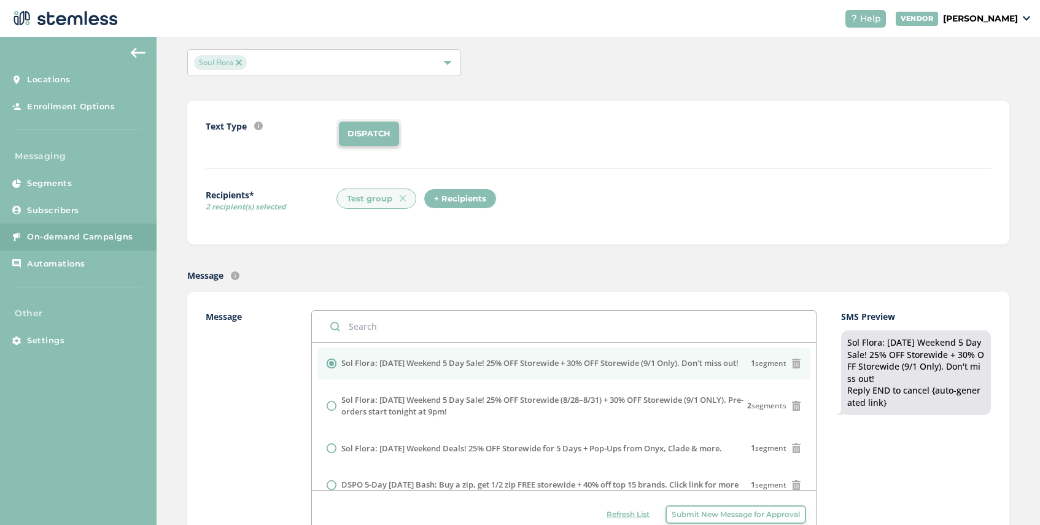
scroll to position [43, 0]
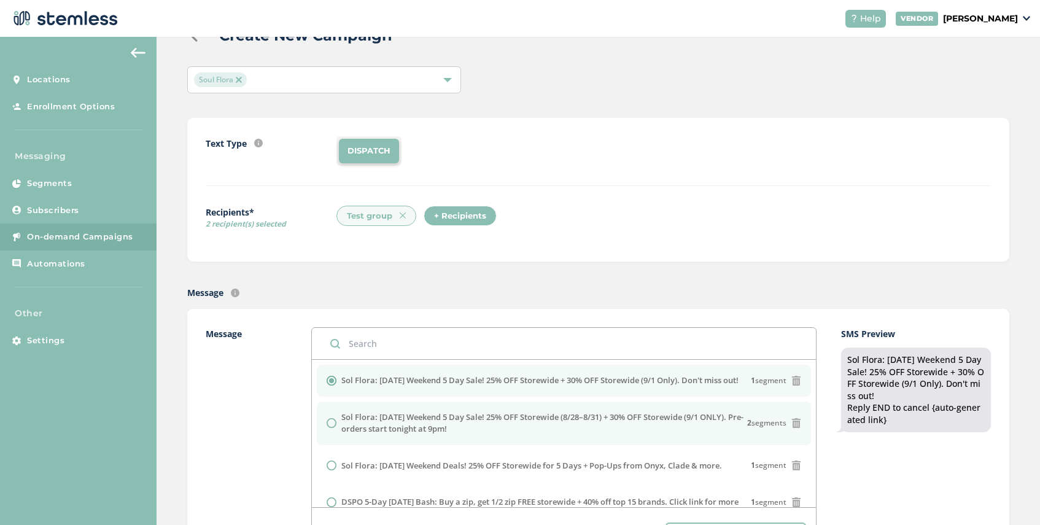
type input "[URL][DOMAIN_NAME]"
click at [484, 435] on label "Sol Flora: [DATE] Weekend 5 Day Sale! 25% OFF Storewide (8/28–8/31) + 30% OFF S…" at bounding box center [544, 423] width 406 height 24
radio input "false"
radio input "true"
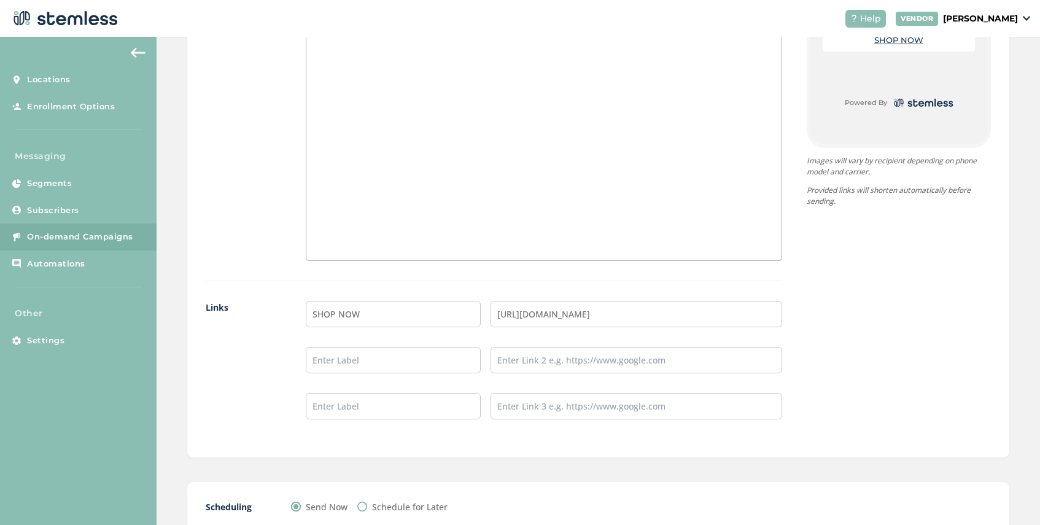
scroll to position [921, 0]
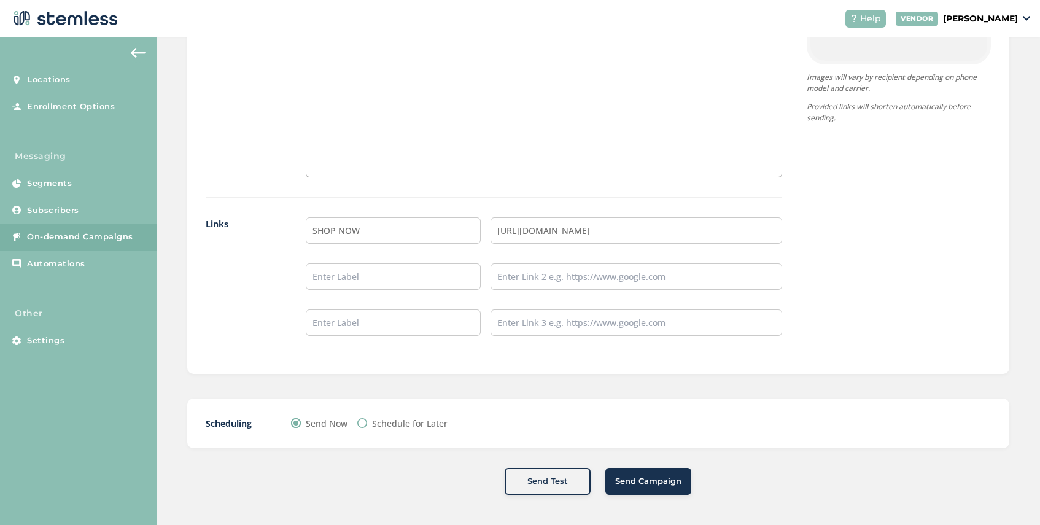
click at [665, 470] on button "Send Campaign" at bounding box center [648, 481] width 86 height 27
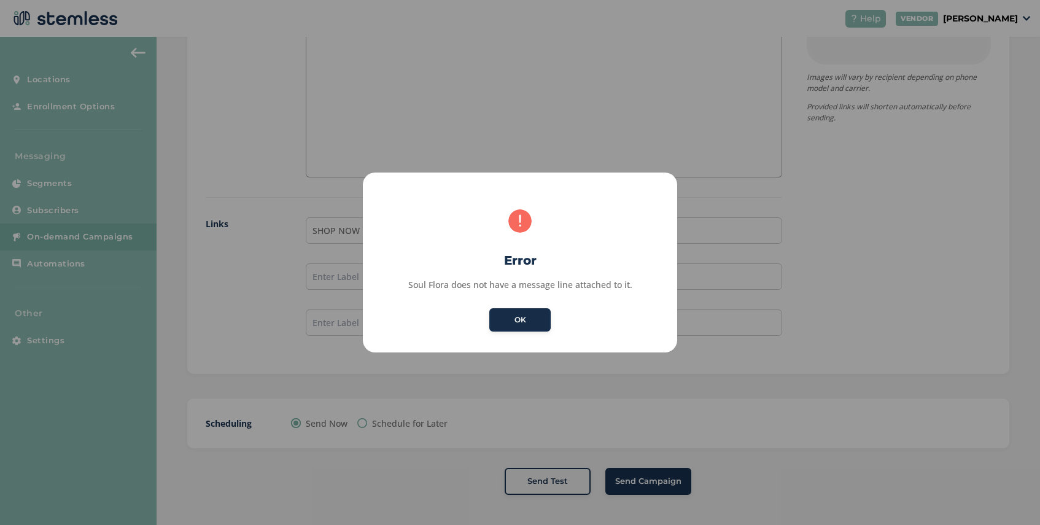
click at [521, 321] on button "OK" at bounding box center [519, 319] width 61 height 23
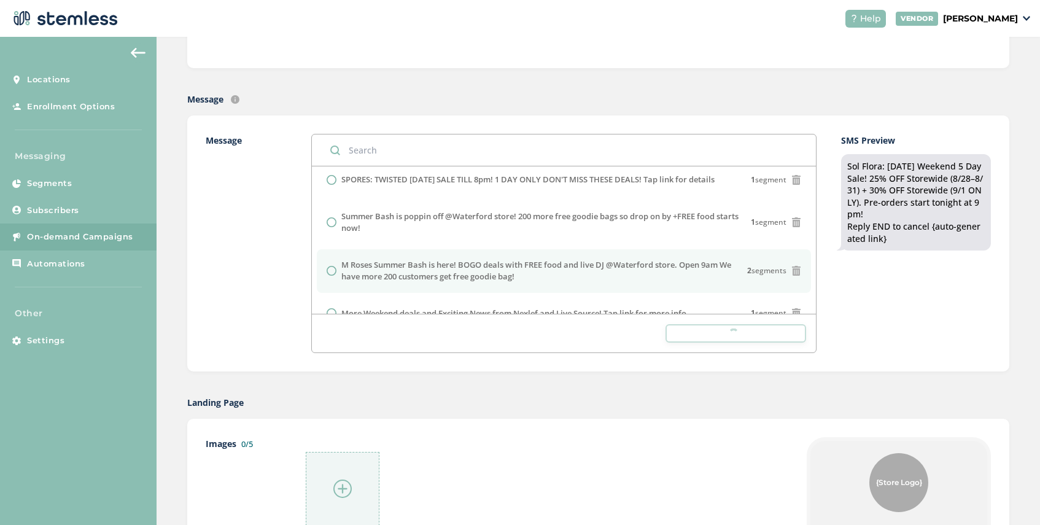
scroll to position [0, 0]
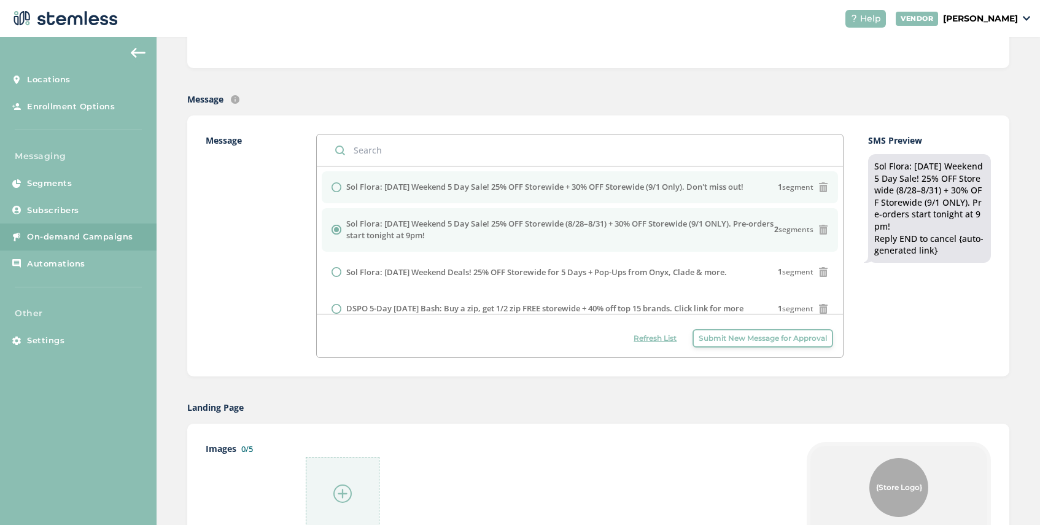
click at [408, 200] on li "Sol Flora: [DATE] Weekend 5 Day Sale! 25% OFF Storewide + 30% OFF Storewide (9/…" at bounding box center [580, 187] width 517 height 32
click at [408, 223] on label "Sol Flora: [DATE] Weekend 5 Day Sale! 25% OFF Storewide (8/28–8/31) + 30% OFF S…" at bounding box center [560, 230] width 429 height 24
radio input "false"
radio input "true"
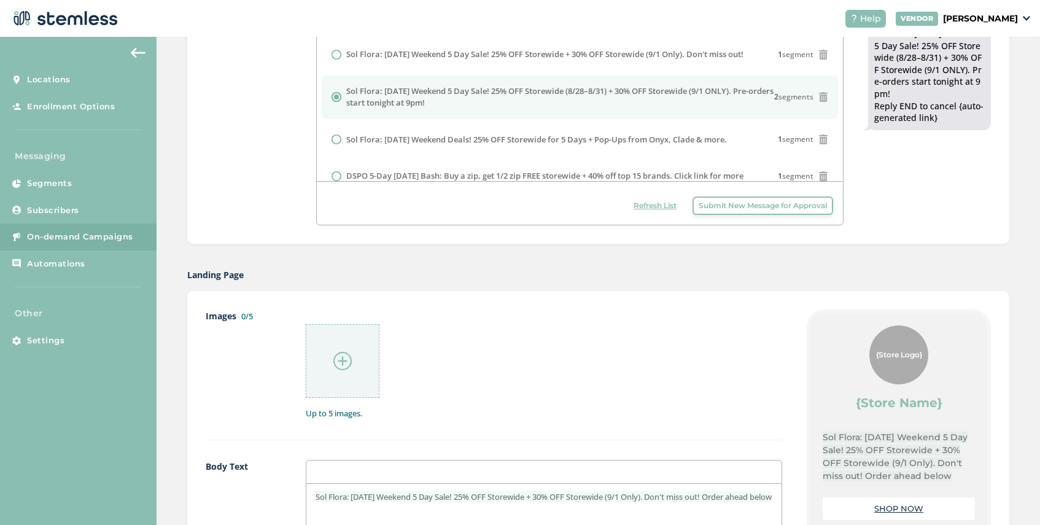
scroll to position [372, 0]
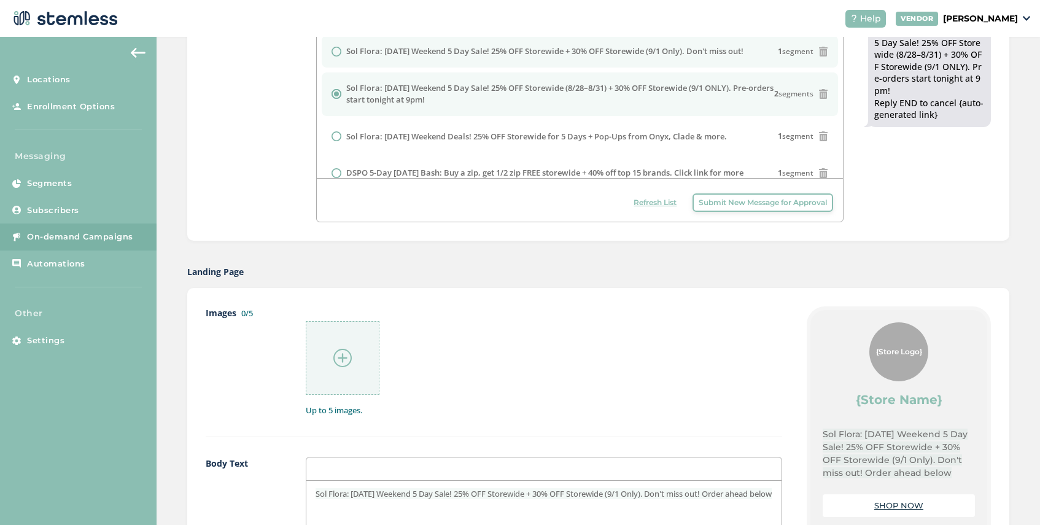
click at [410, 50] on label "Sol Flora: [DATE] Weekend 5 Day Sale! 25% OFF Storewide + 30% OFF Storewide (9/…" at bounding box center [544, 51] width 397 height 12
click at [408, 90] on label "Sol Flora: [DATE] Weekend 5 Day Sale! 25% OFF Storewide (8/28–8/31) + 30% OFF S…" at bounding box center [560, 94] width 429 height 24
radio input "false"
radio input "true"
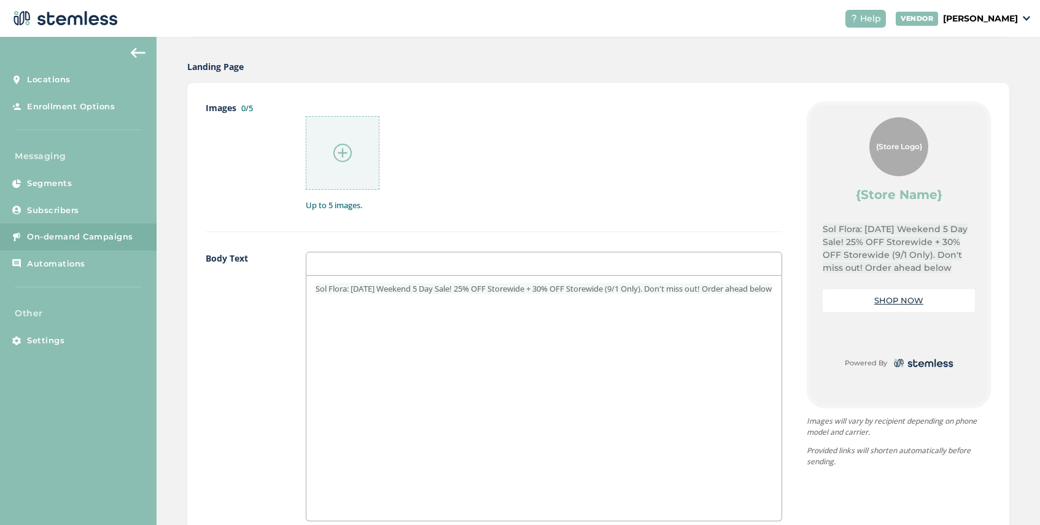
scroll to position [580, 0]
click at [448, 306] on div "Sol Flora: [DATE] Weekend 5 Day Sale! 25% OFF Storewide + 30% OFF Storewide (9/…" at bounding box center [543, 395] width 475 height 245
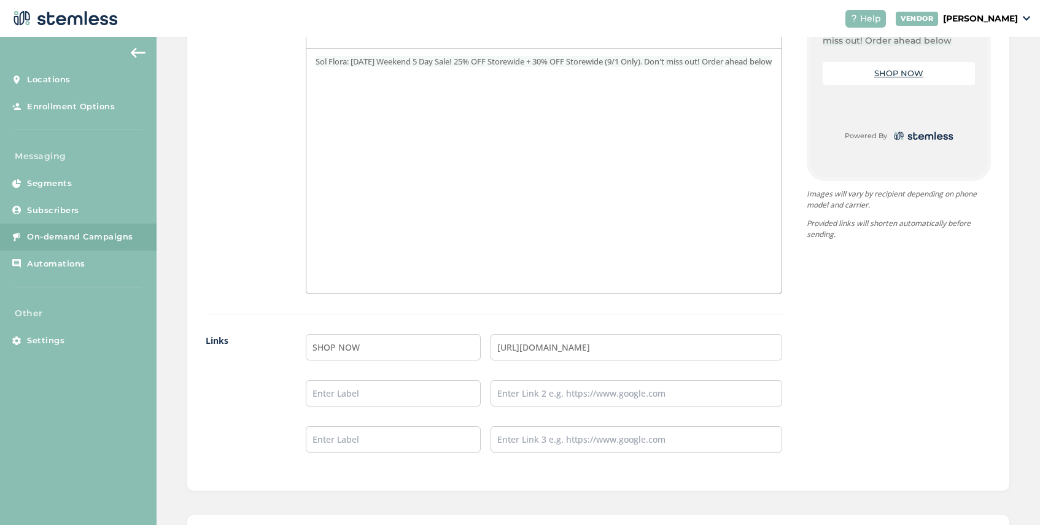
scroll to position [921, 0]
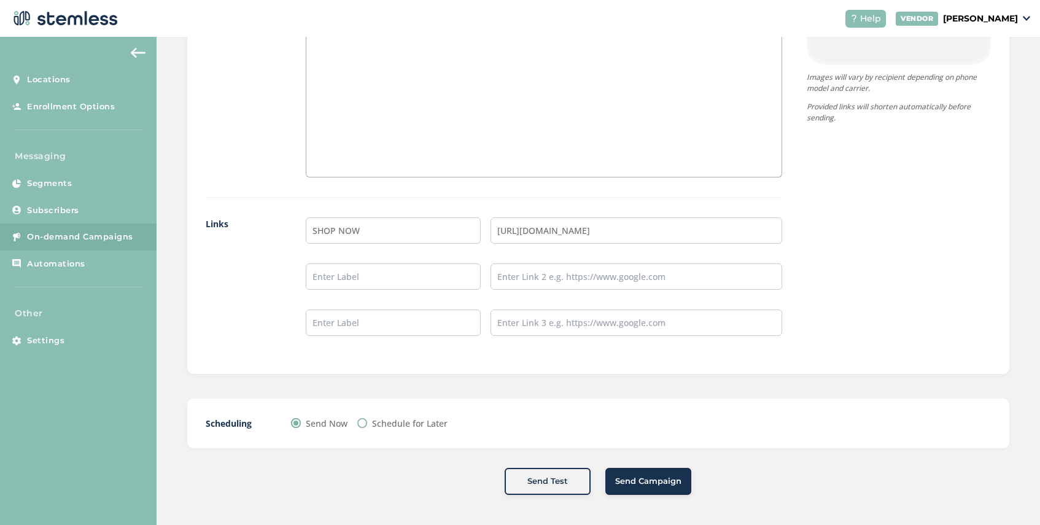
click at [652, 478] on span "Send Campaign" at bounding box center [648, 481] width 66 height 12
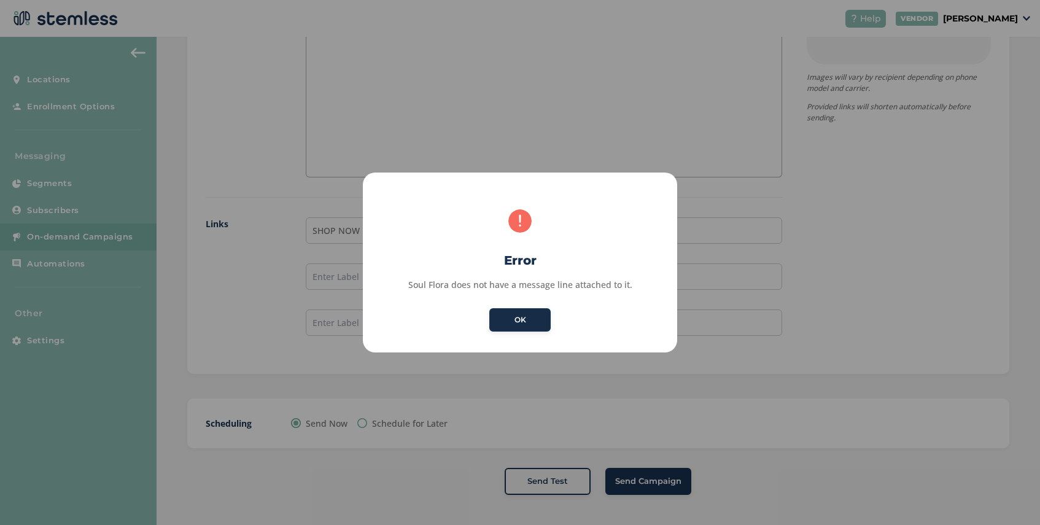
click at [505, 320] on button "OK" at bounding box center [519, 319] width 61 height 23
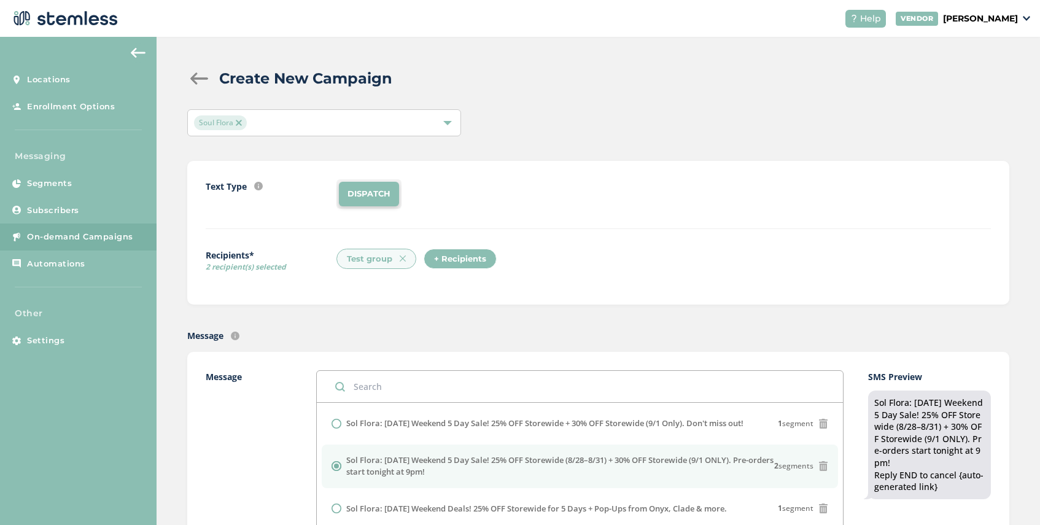
scroll to position [45, 0]
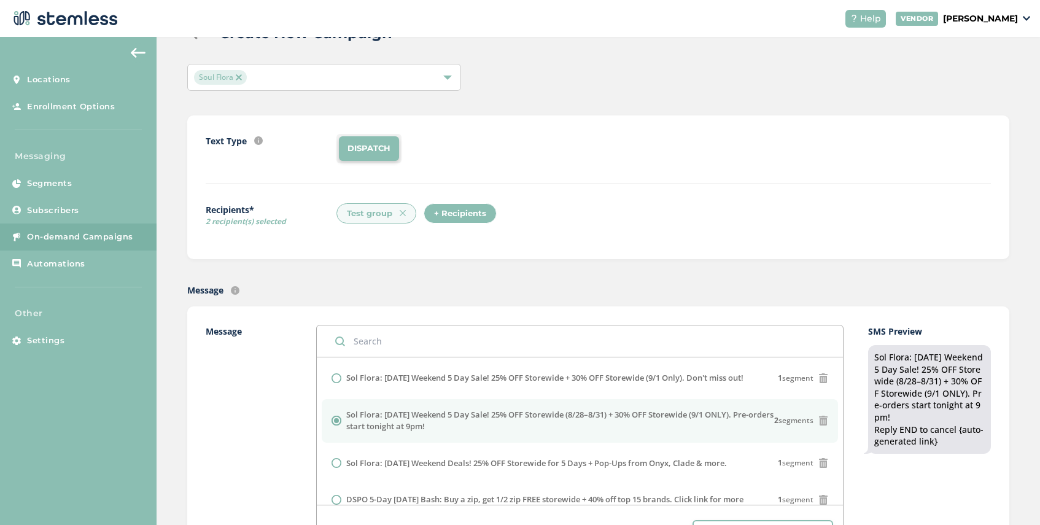
click at [242, 76] on span "Soul Flora" at bounding box center [220, 77] width 53 height 15
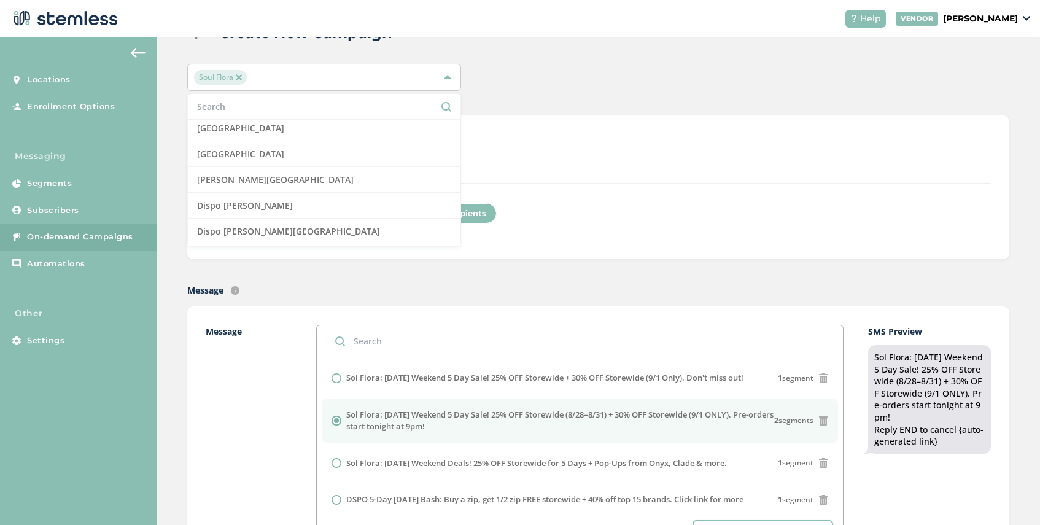
scroll to position [213, 0]
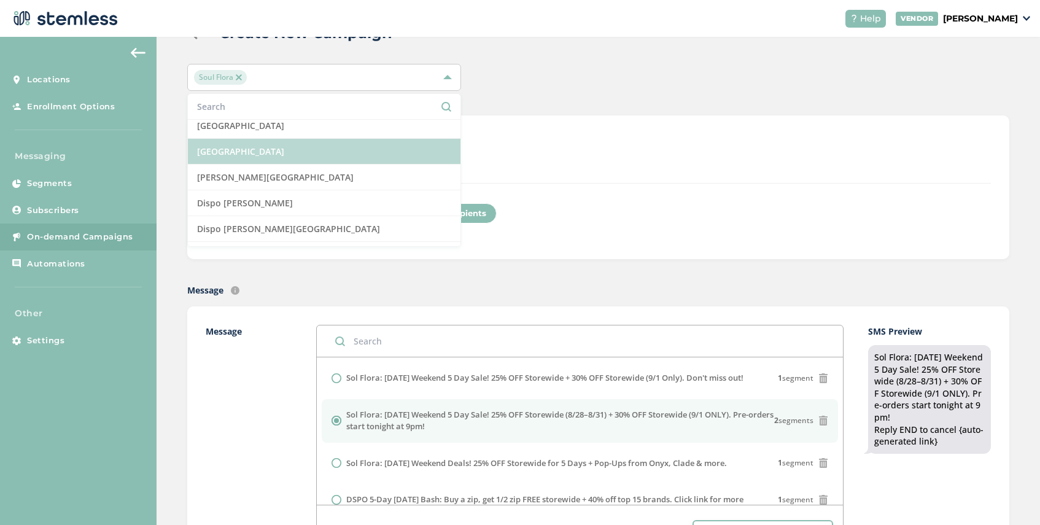
click at [287, 149] on li "[GEOGRAPHIC_DATA]" at bounding box center [324, 152] width 273 height 26
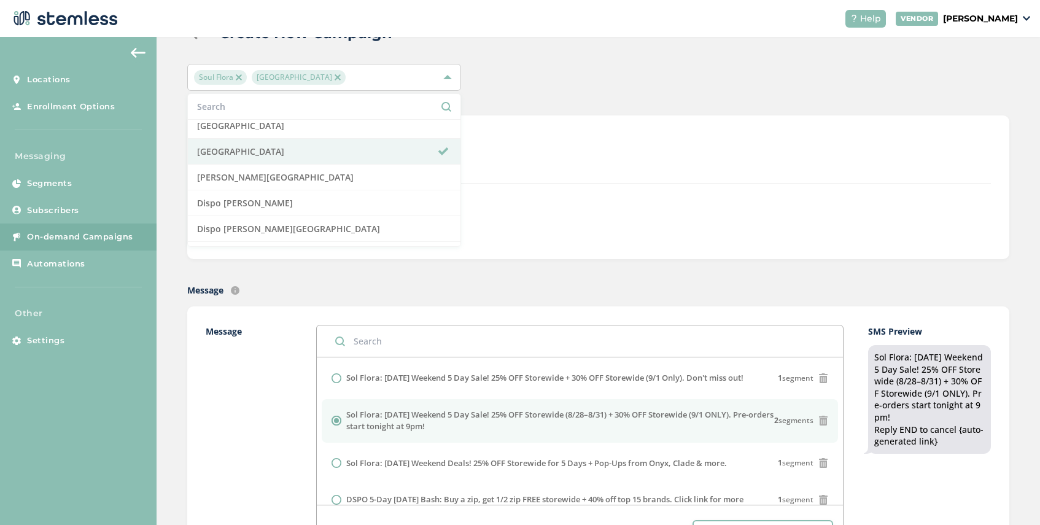
click at [236, 74] on img at bounding box center [239, 77] width 6 height 6
click at [465, 287] on div "Message Text message sent with auto-generated link to landing page." at bounding box center [598, 290] width 822 height 13
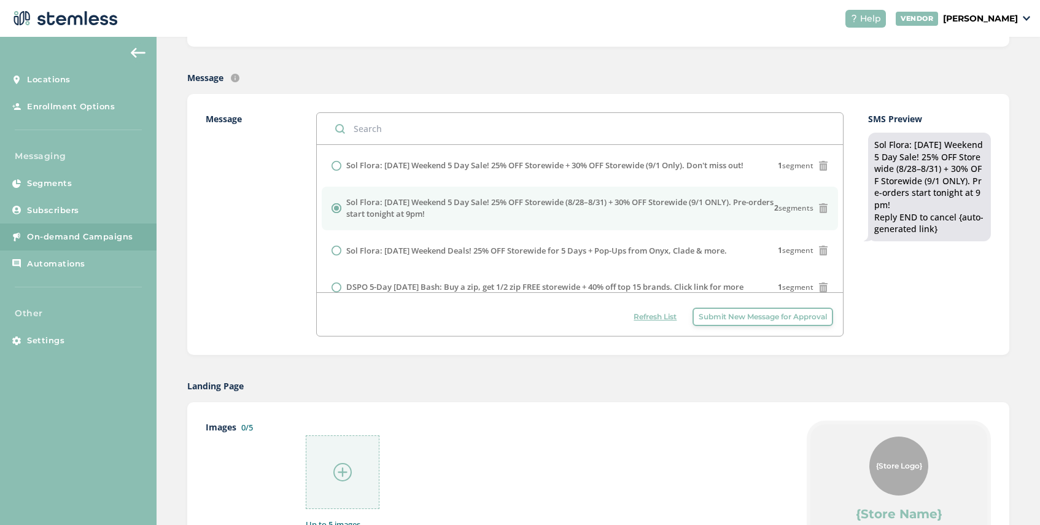
scroll to position [0, 0]
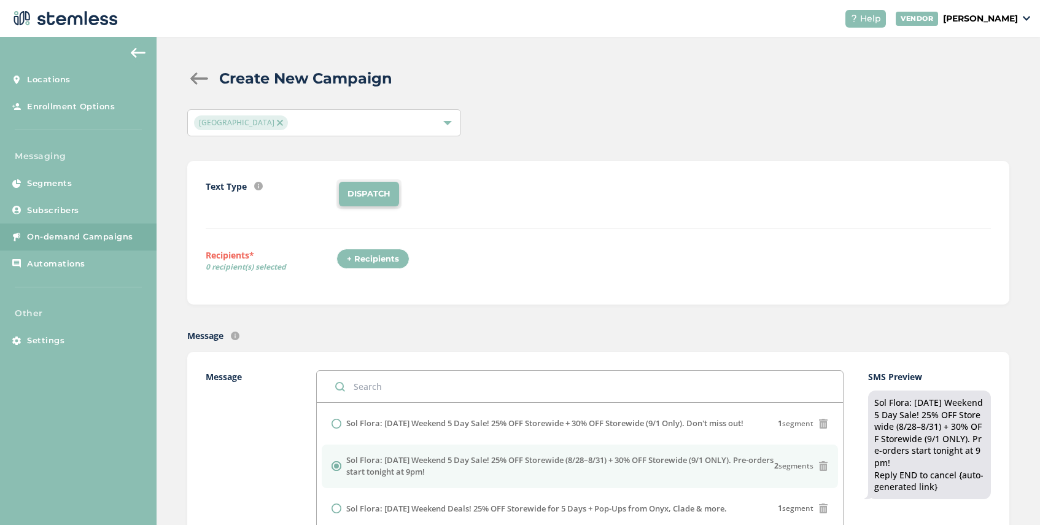
click at [381, 253] on div "+ Recipients" at bounding box center [372, 259] width 73 height 21
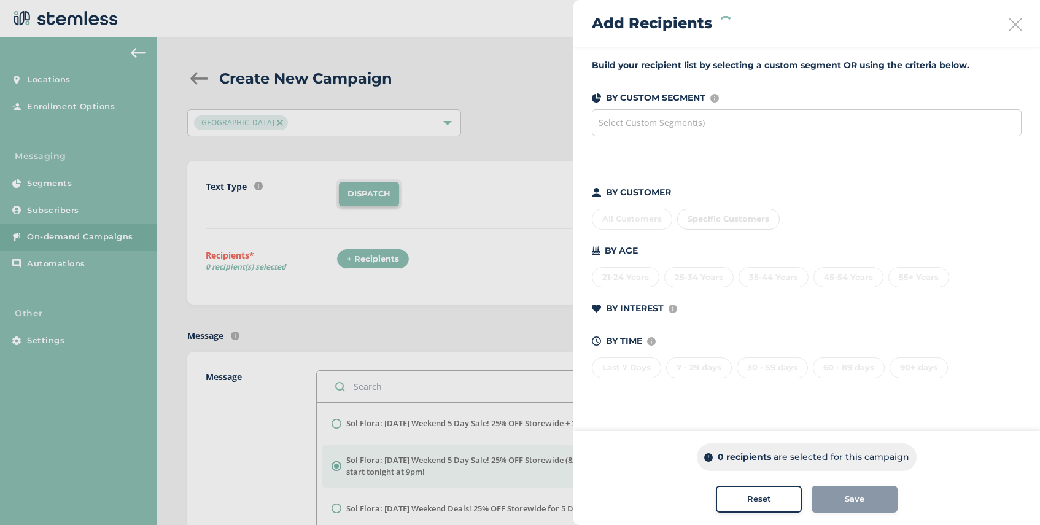
click at [661, 114] on div "Select Custom Segment(s)" at bounding box center [807, 122] width 430 height 27
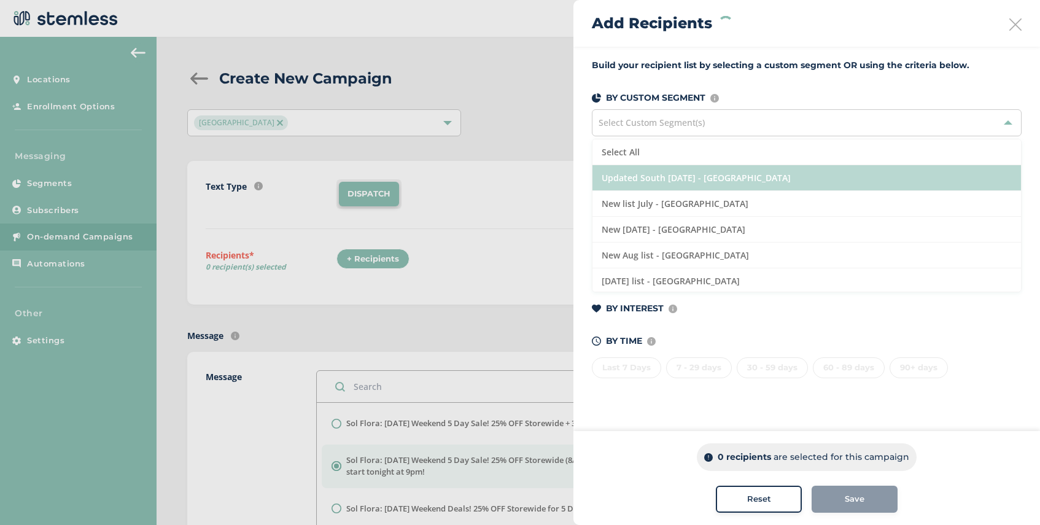
click at [661, 185] on li "Updated South [DATE] - [GEOGRAPHIC_DATA]" at bounding box center [807, 178] width 429 height 26
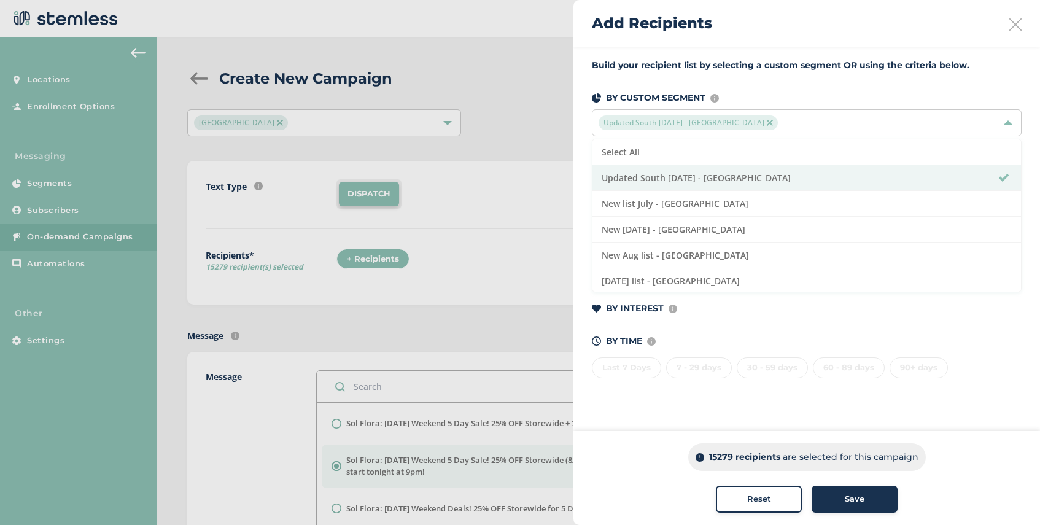
click at [865, 495] on div "Save" at bounding box center [855, 499] width 66 height 12
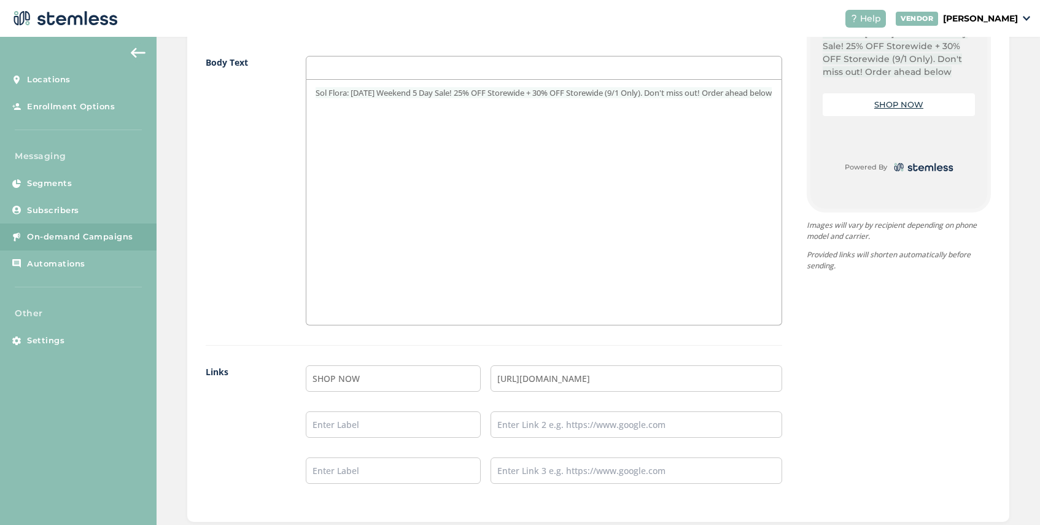
scroll to position [891, 0]
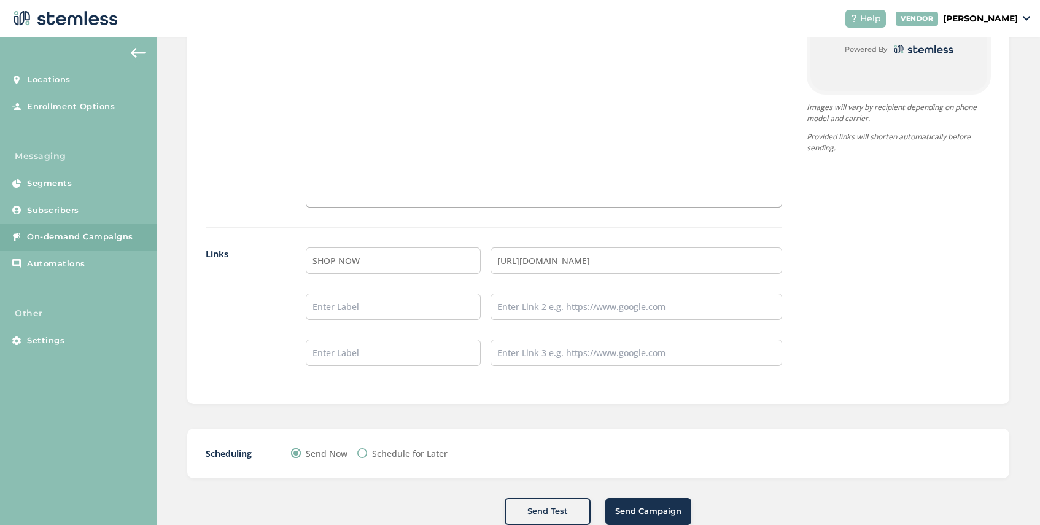
click at [404, 456] on label "Schedule for Later" at bounding box center [410, 453] width 76 height 13
click at [367, 456] on input "Schedule for Later" at bounding box center [362, 453] width 10 height 10
radio input "true"
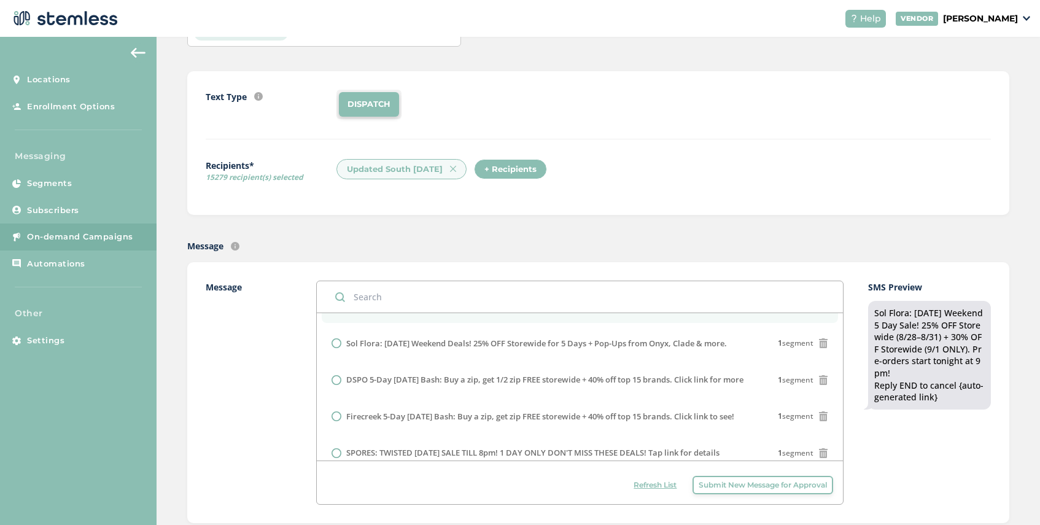
scroll to position [79, 0]
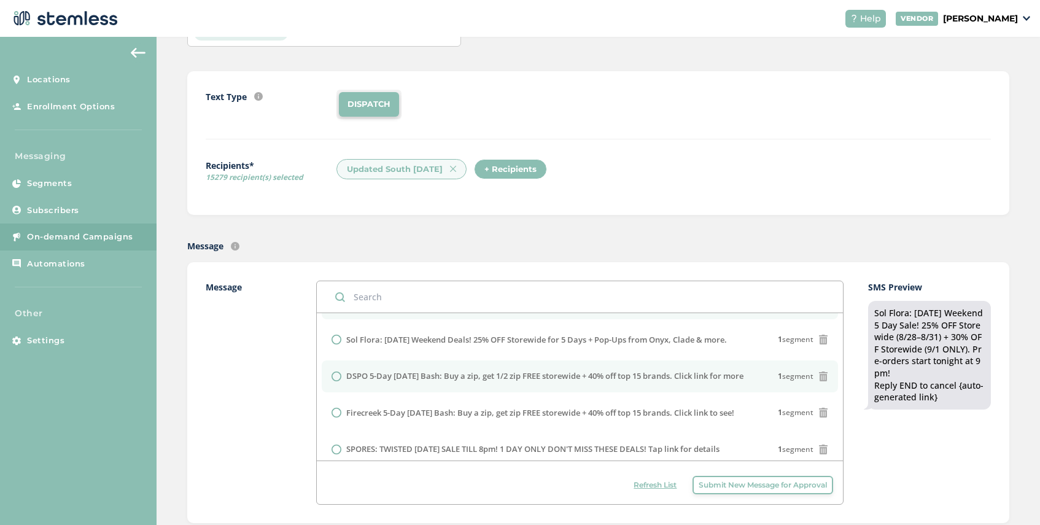
click at [335, 374] on input "radio" at bounding box center [337, 376] width 10 height 10
radio input "true"
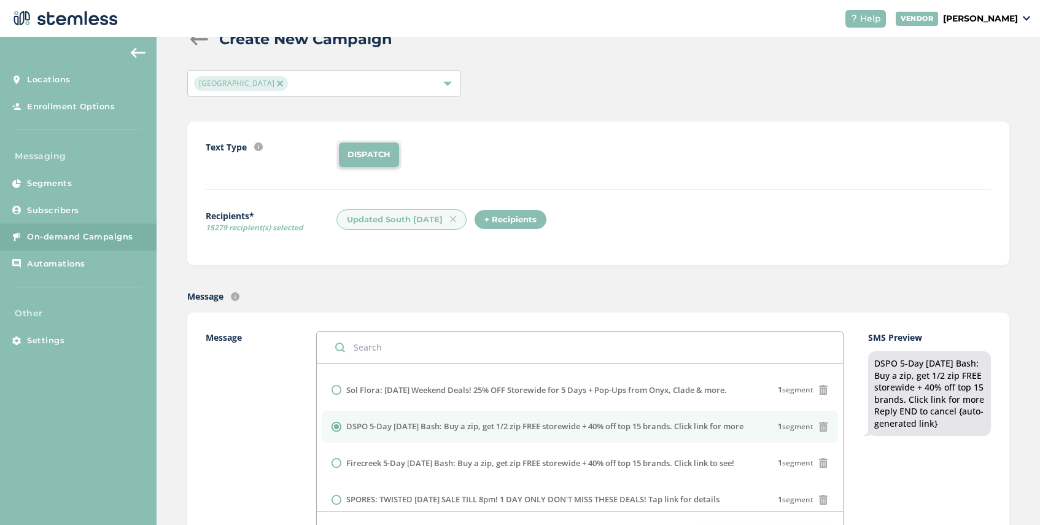
scroll to position [0, 0]
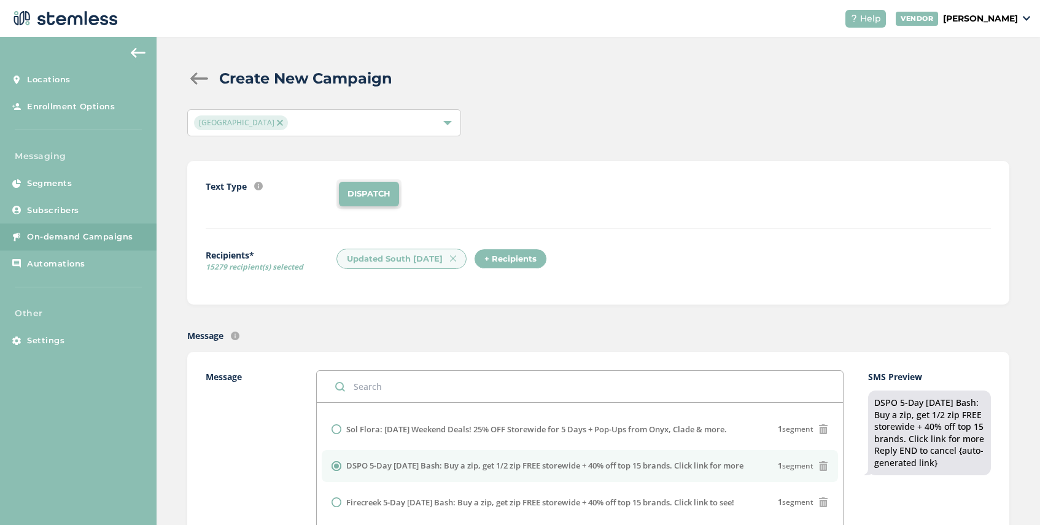
click at [295, 115] on div "[GEOGRAPHIC_DATA]" at bounding box center [324, 122] width 274 height 27
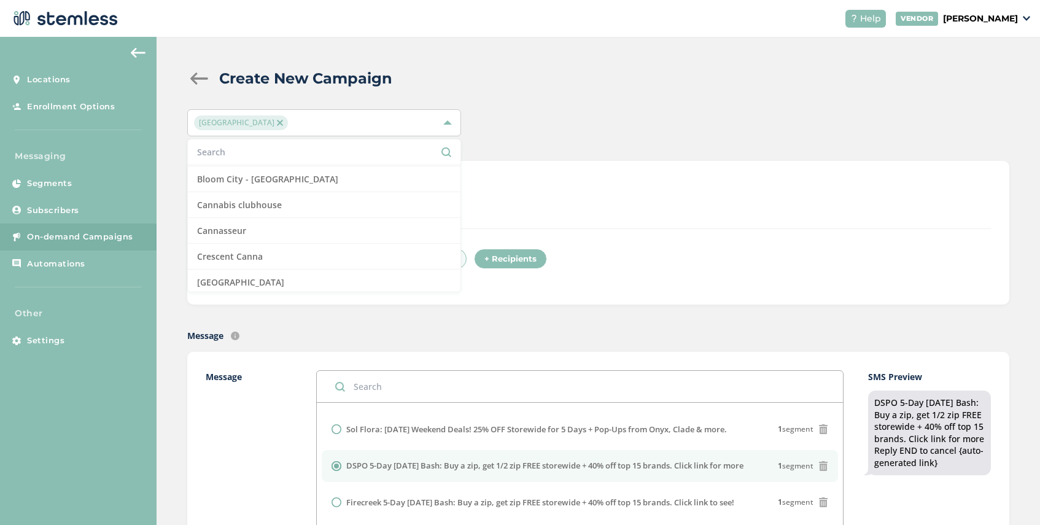
scroll to position [123, 0]
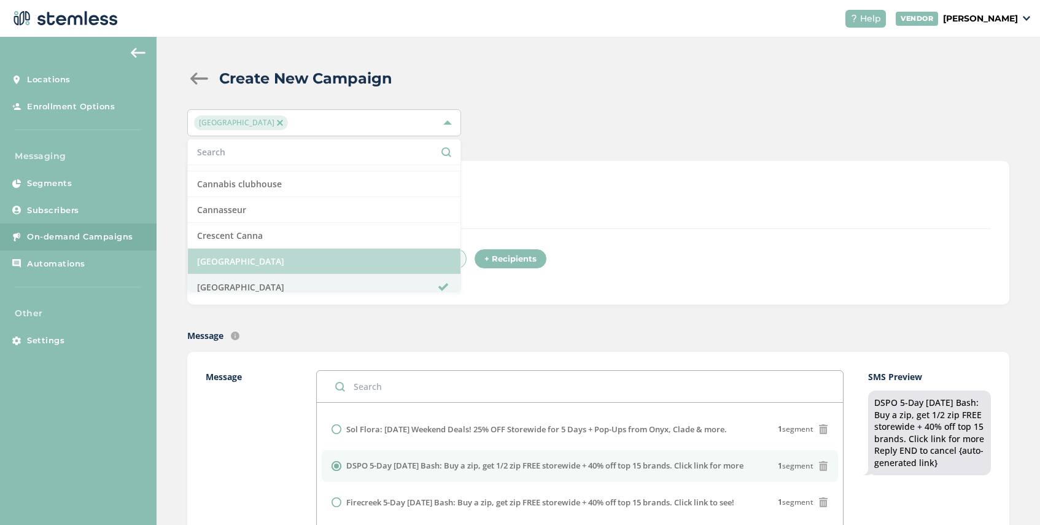
click at [292, 258] on li "[GEOGRAPHIC_DATA]" at bounding box center [324, 262] width 273 height 26
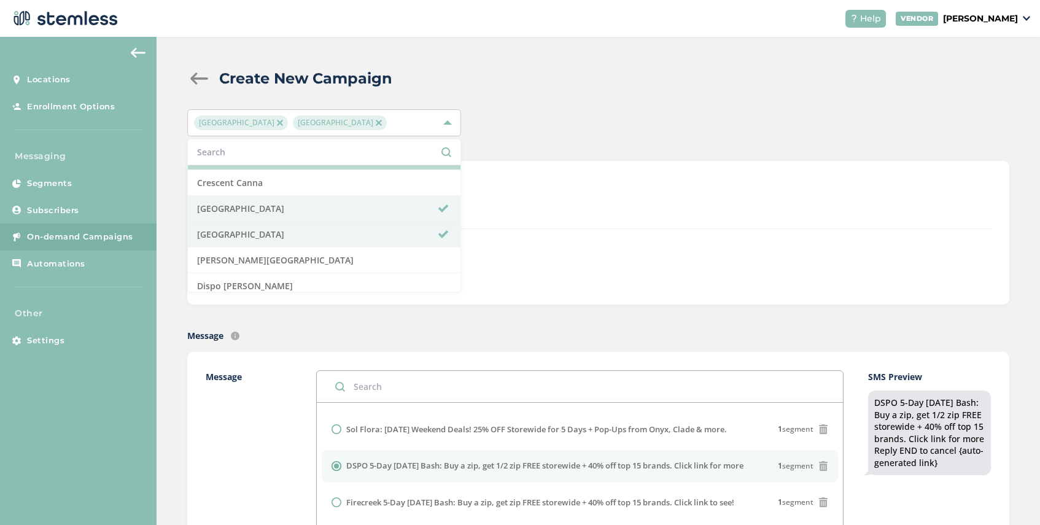
scroll to position [185, 0]
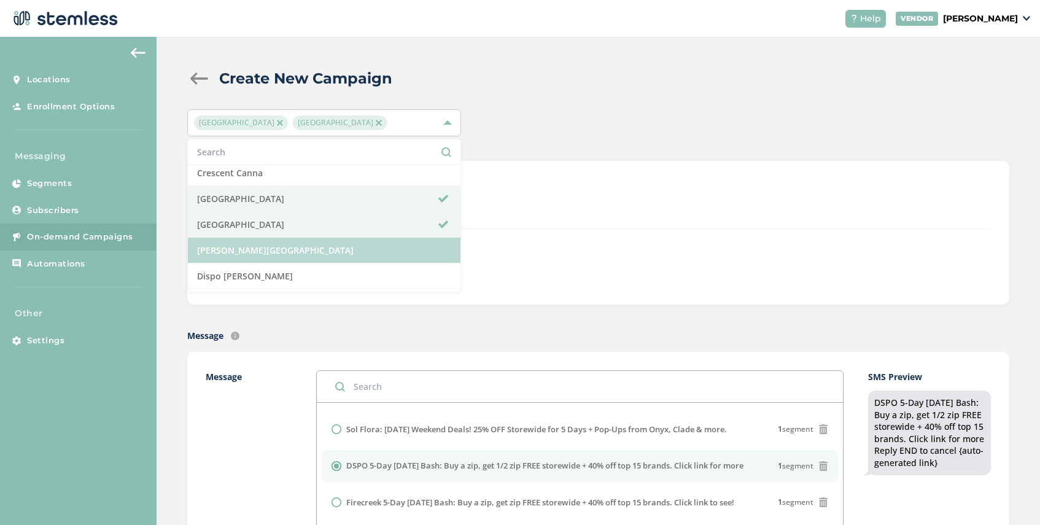
click at [294, 249] on li "[PERSON_NAME][GEOGRAPHIC_DATA]" at bounding box center [324, 251] width 273 height 26
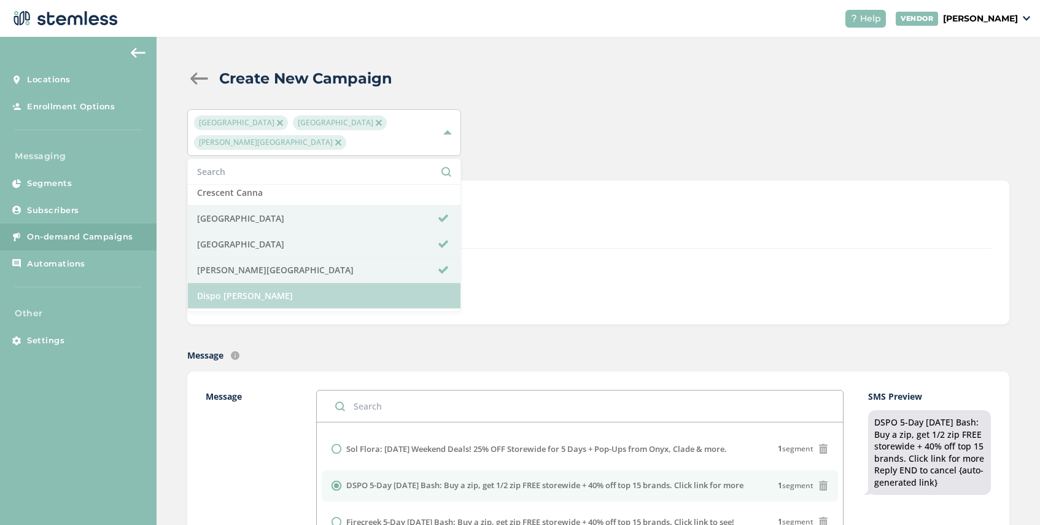
click at [288, 290] on li "Dispo [PERSON_NAME]" at bounding box center [324, 296] width 273 height 26
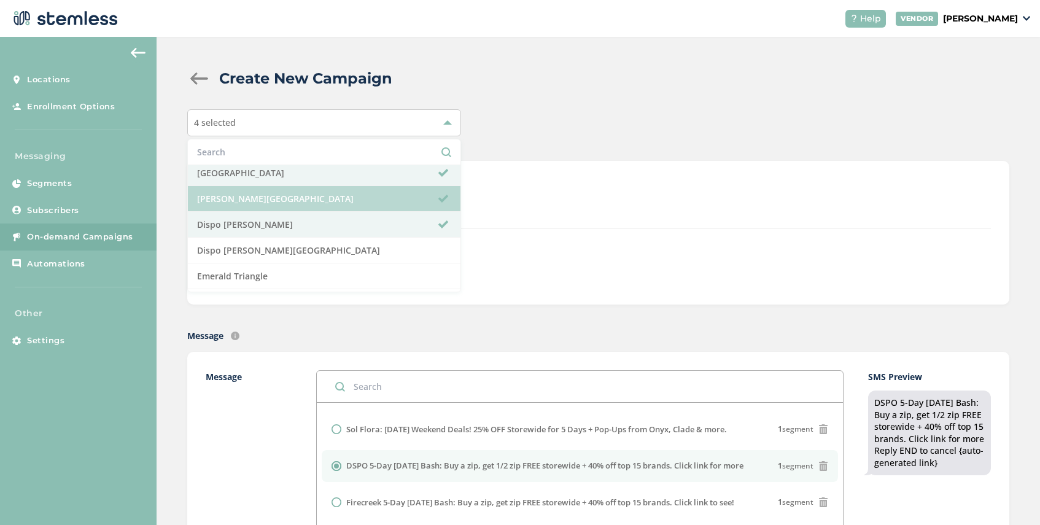
scroll to position [238, 0]
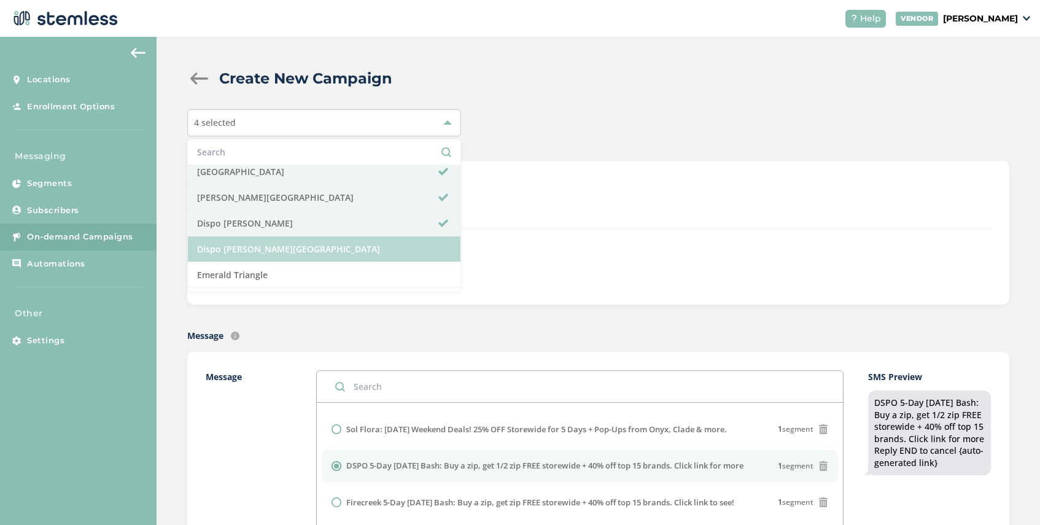
click at [296, 251] on li "Dispo [PERSON_NAME][GEOGRAPHIC_DATA]" at bounding box center [324, 249] width 273 height 26
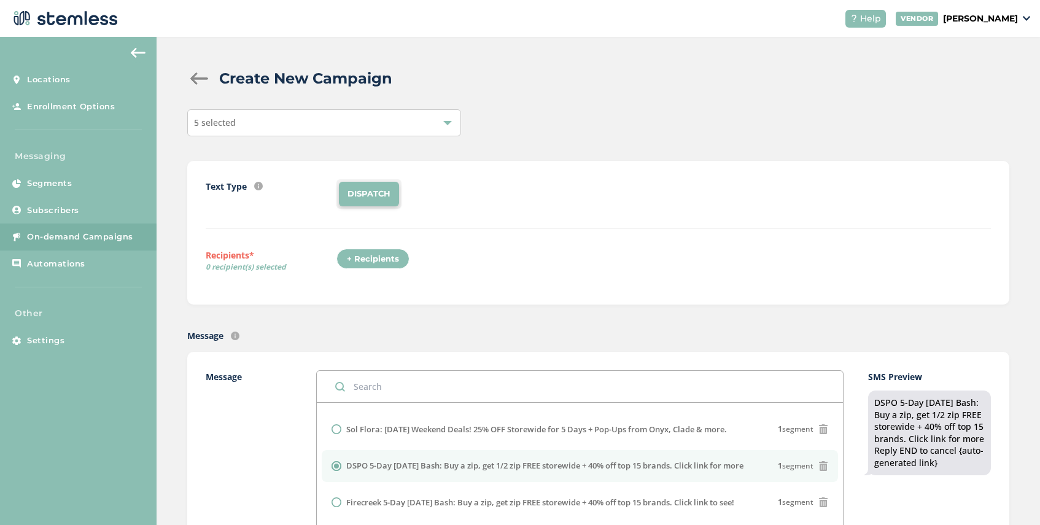
click at [375, 264] on div "+ Recipients" at bounding box center [372, 259] width 73 height 21
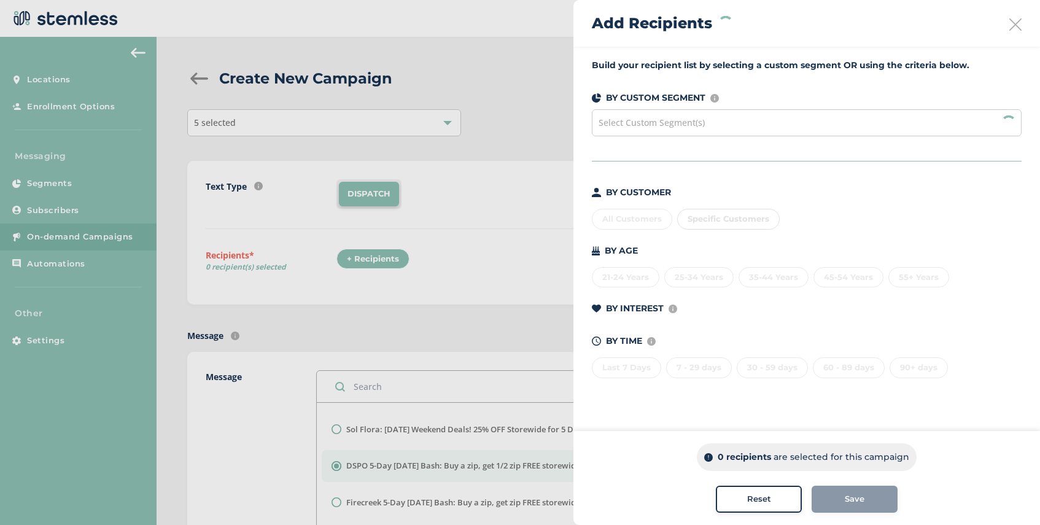
click at [651, 122] on span "Select Custom Segment(s)" at bounding box center [652, 123] width 106 height 12
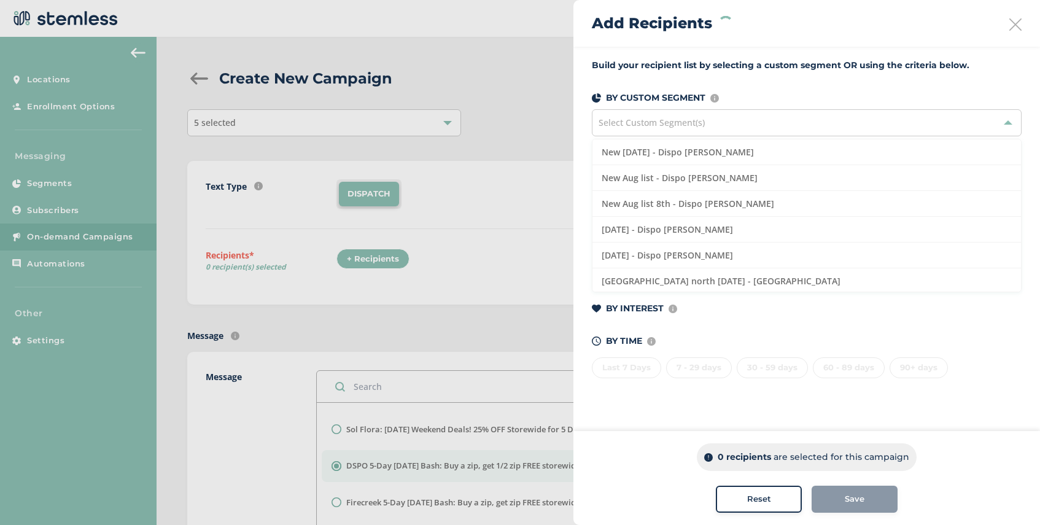
scroll to position [420, 0]
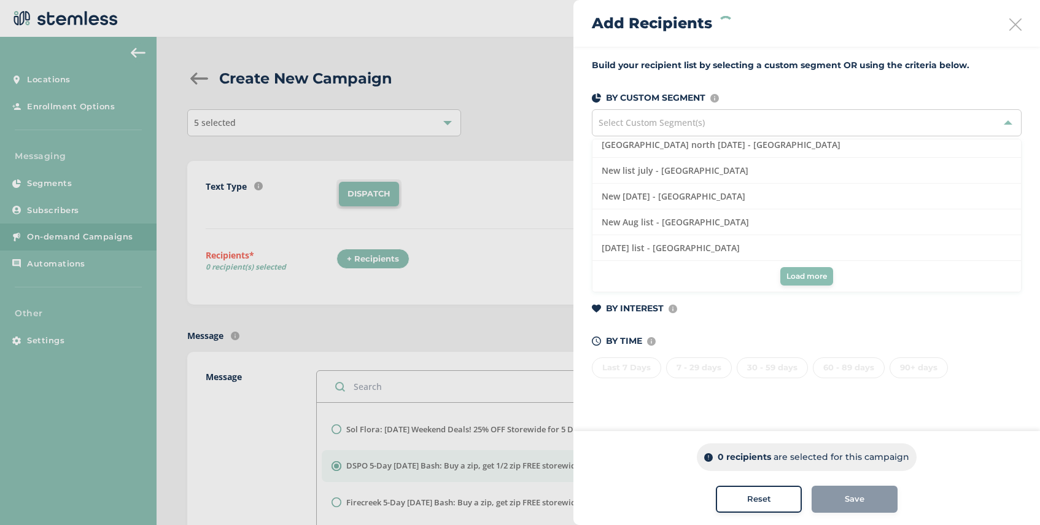
click at [809, 282] on button "Load more" at bounding box center [806, 276] width 53 height 18
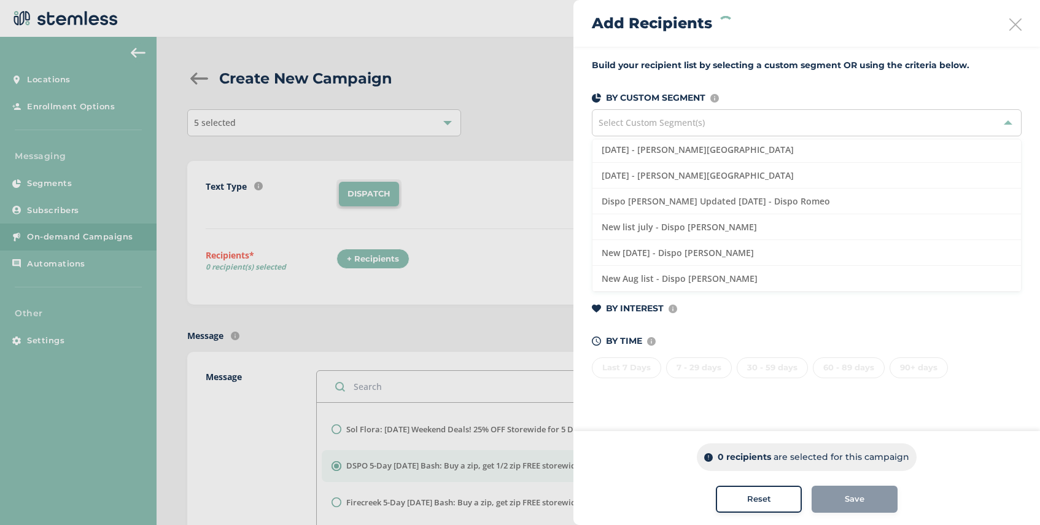
scroll to position [0, 0]
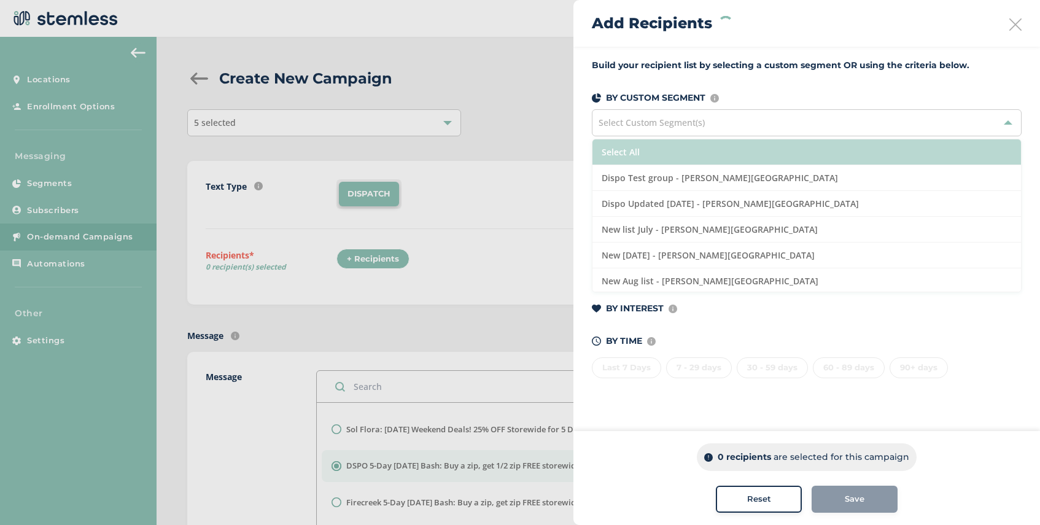
click at [672, 157] on li "Select All" at bounding box center [807, 152] width 429 height 26
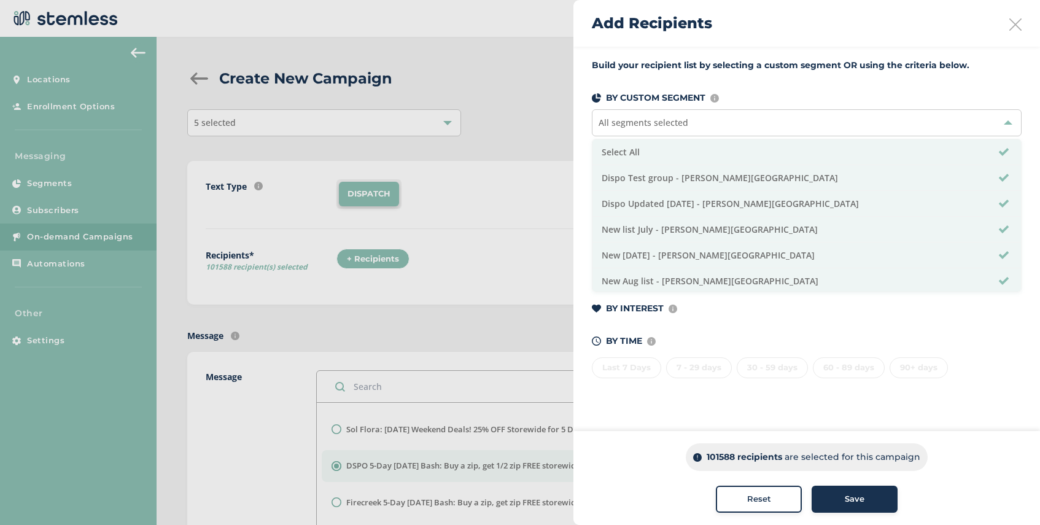
click at [844, 502] on div "Save" at bounding box center [855, 499] width 66 height 12
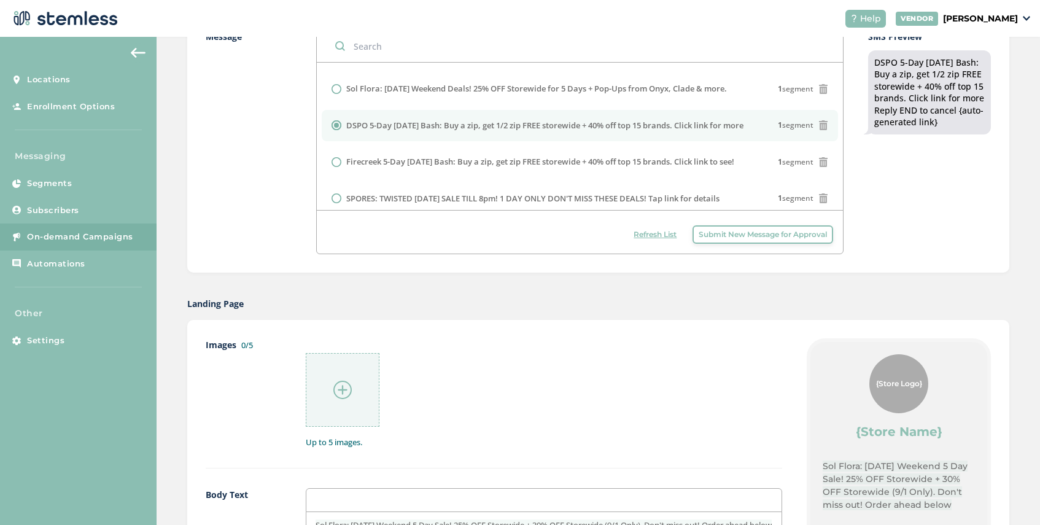
scroll to position [491, 0]
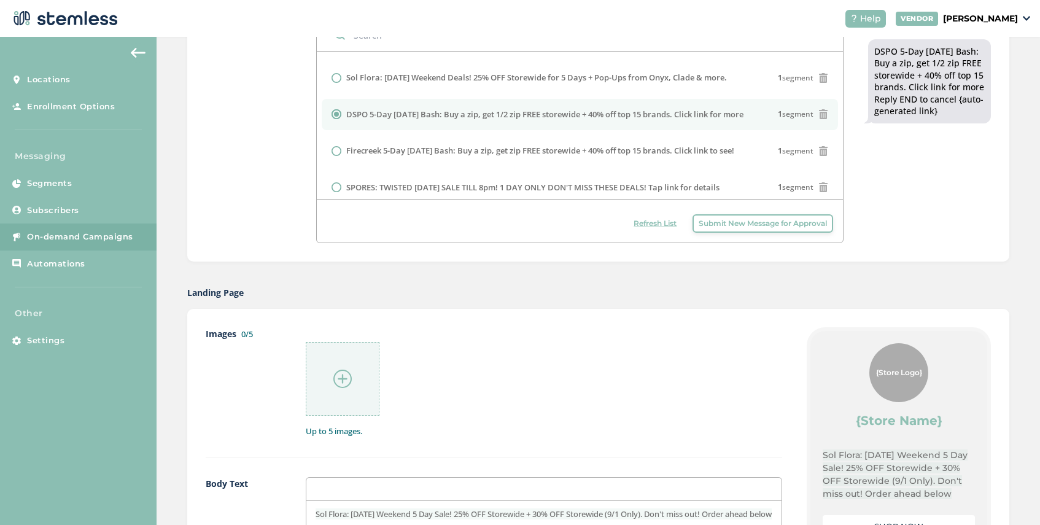
click at [338, 375] on img at bounding box center [342, 379] width 18 height 18
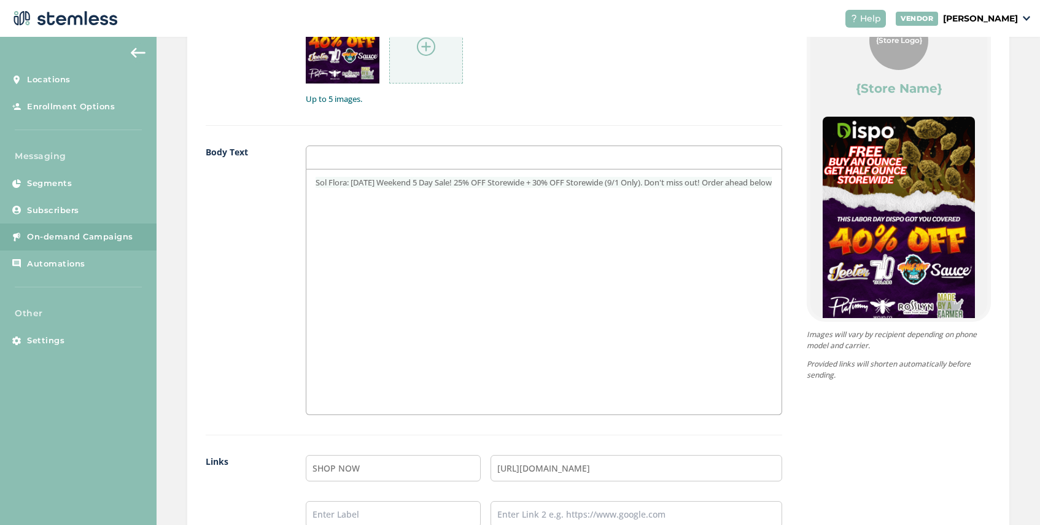
scroll to position [875, 0]
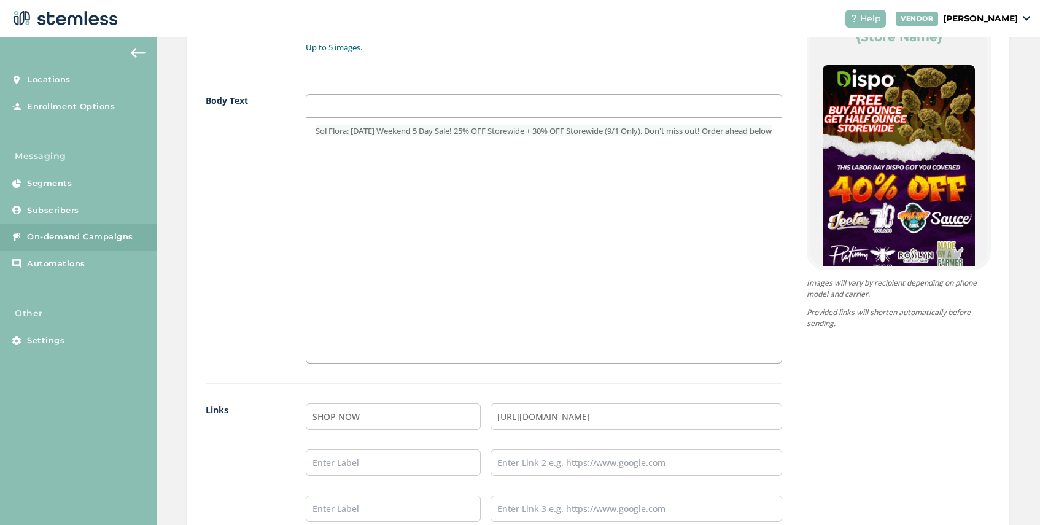
drag, startPoint x: 379, startPoint y: 148, endPoint x: 292, endPoint y: 116, distance: 93.4
click at [292, 116] on div "Body Text Sol Flora: [DATE] Weekend 5 Day Sale! 25% OFF Storewide + 30% OFF Sto…" at bounding box center [494, 239] width 577 height 290
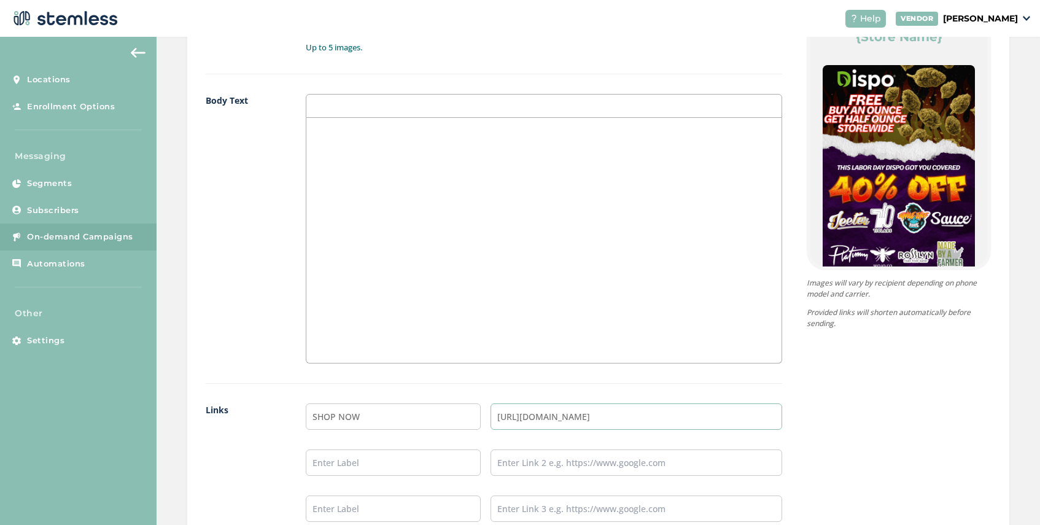
click at [641, 421] on input "[URL][DOMAIN_NAME]" at bounding box center [637, 416] width 292 height 26
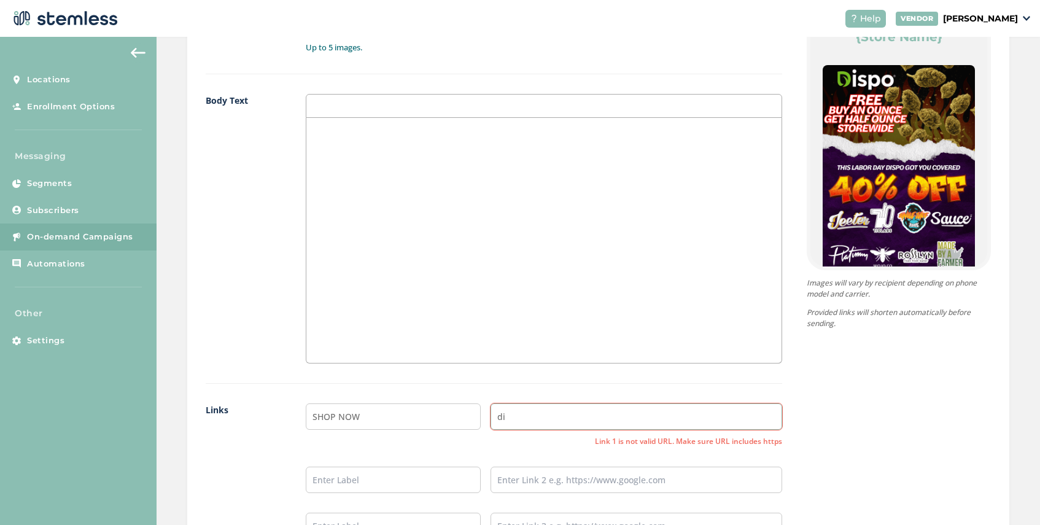
type input "d"
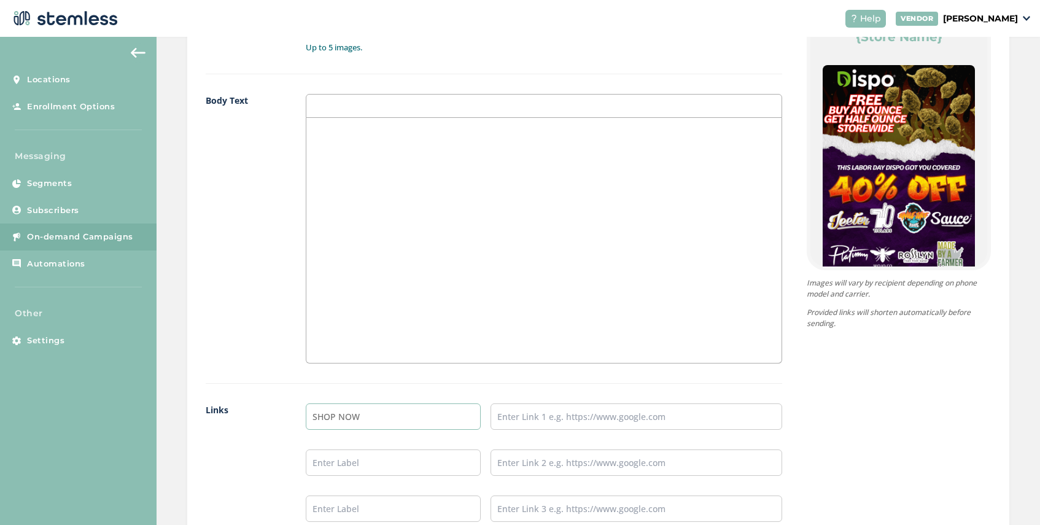
click at [395, 425] on input "SHOP NOW" at bounding box center [393, 416] width 175 height 26
click at [507, 418] on input "text" at bounding box center [637, 416] width 292 height 26
type input "[URL][DOMAIN_NAME]"
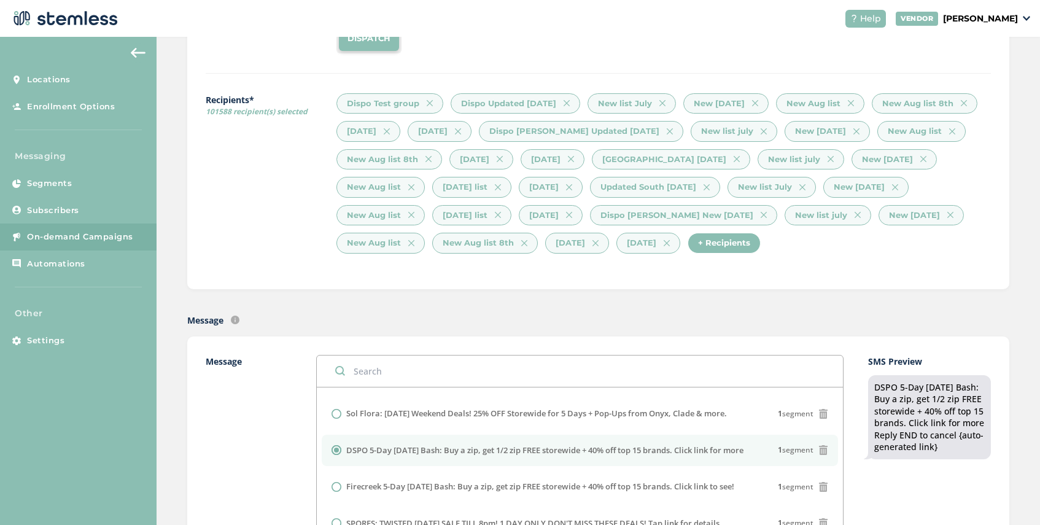
scroll to position [0, 0]
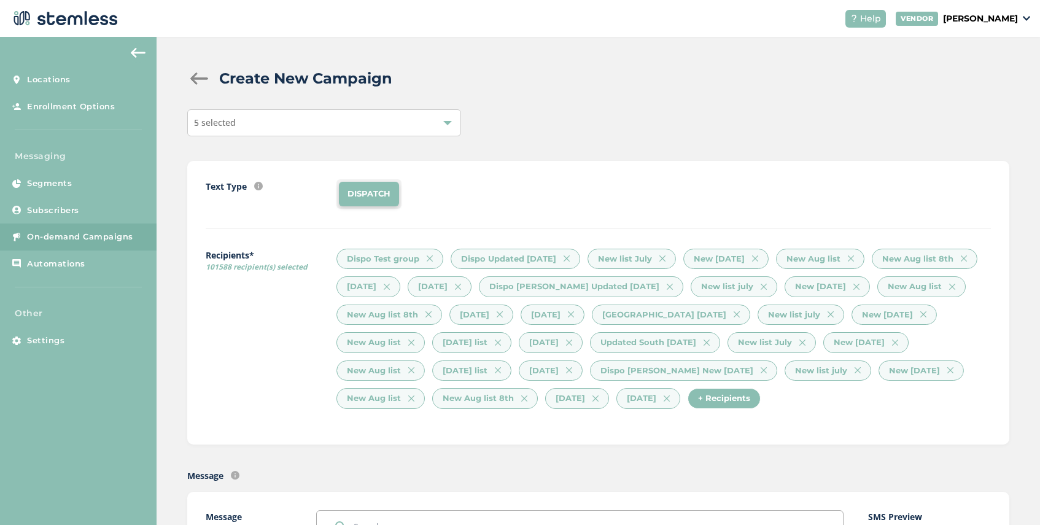
click at [323, 123] on div "5 selected" at bounding box center [324, 122] width 274 height 27
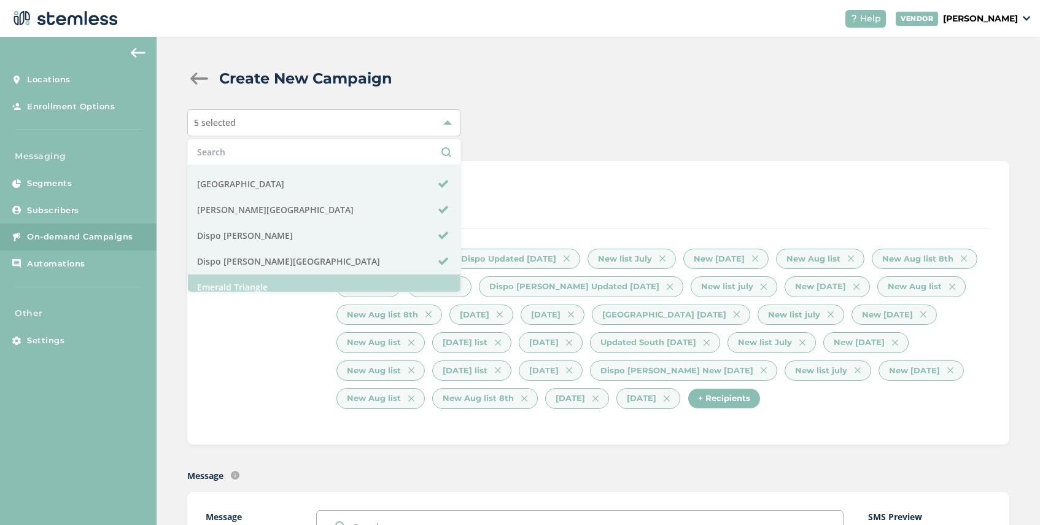
scroll to position [232, 0]
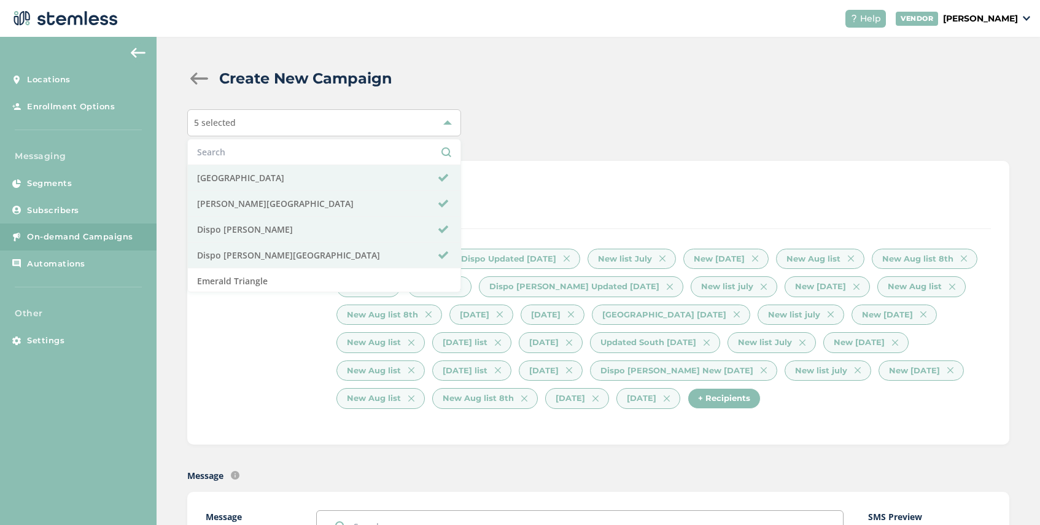
click at [270, 369] on label "Recipients* 101588 recipient(s) selected" at bounding box center [271, 333] width 131 height 168
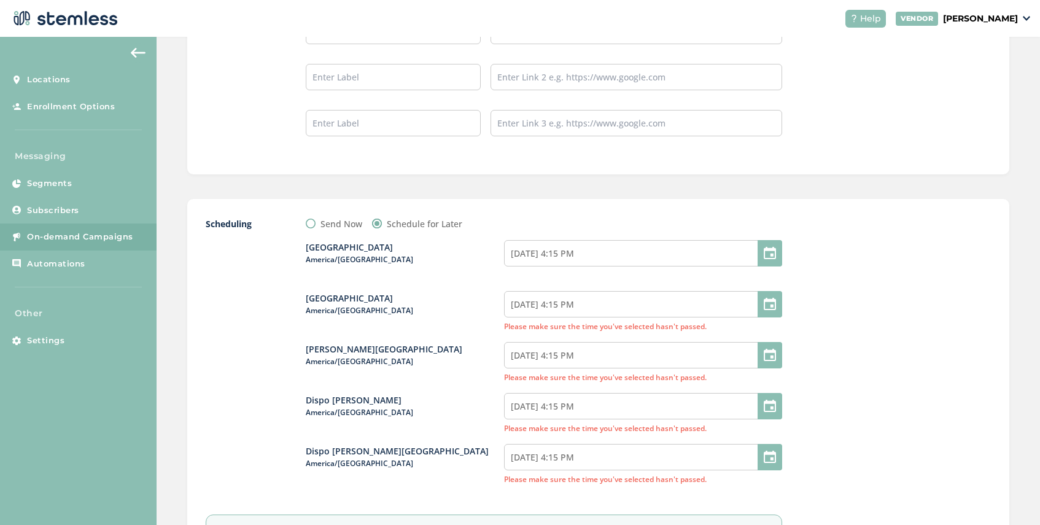
scroll to position [1262, 0]
click at [570, 247] on input "[DATE] 4:15 PM" at bounding box center [643, 252] width 278 height 26
select select "19"
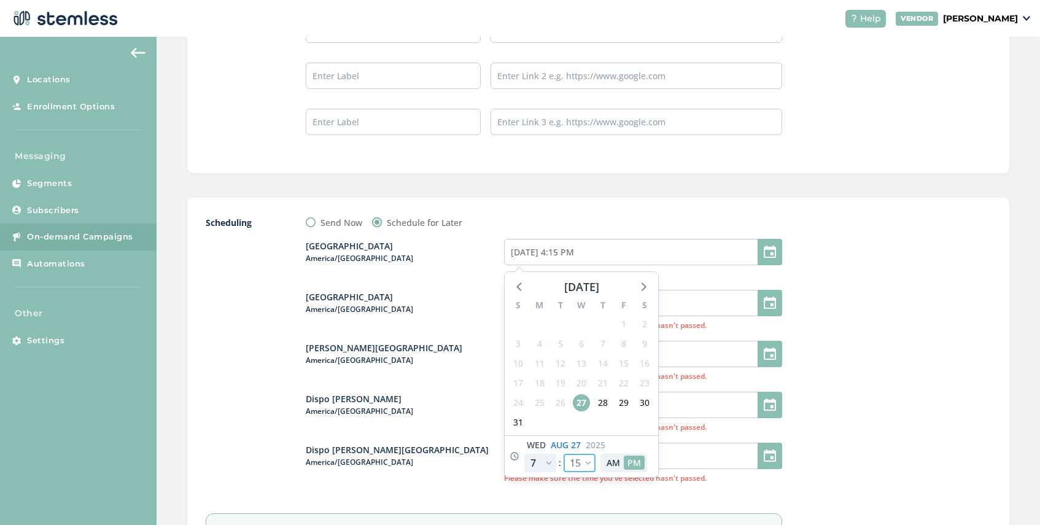
click at [586, 463] on select "00 05 10 15 20 25 30 35 40 45 50 55" at bounding box center [580, 463] width 32 height 18
select select "25"
click at [564, 454] on select "00 05 10 15 20 25 30 35 40 45 50 55" at bounding box center [580, 463] width 32 height 18
type input "[DATE] 4:25 PM"
select select "25"
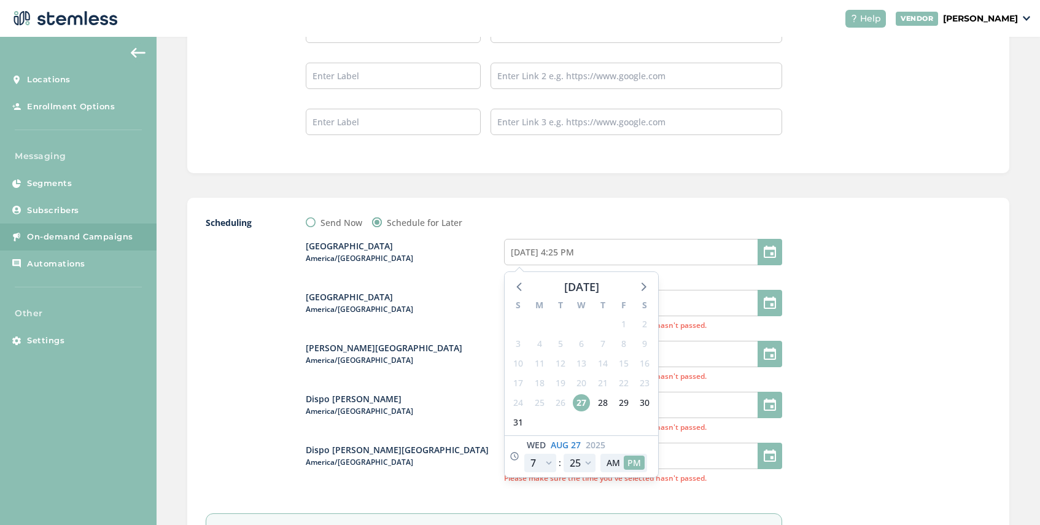
click at [762, 464] on div at bounding box center [770, 456] width 25 height 26
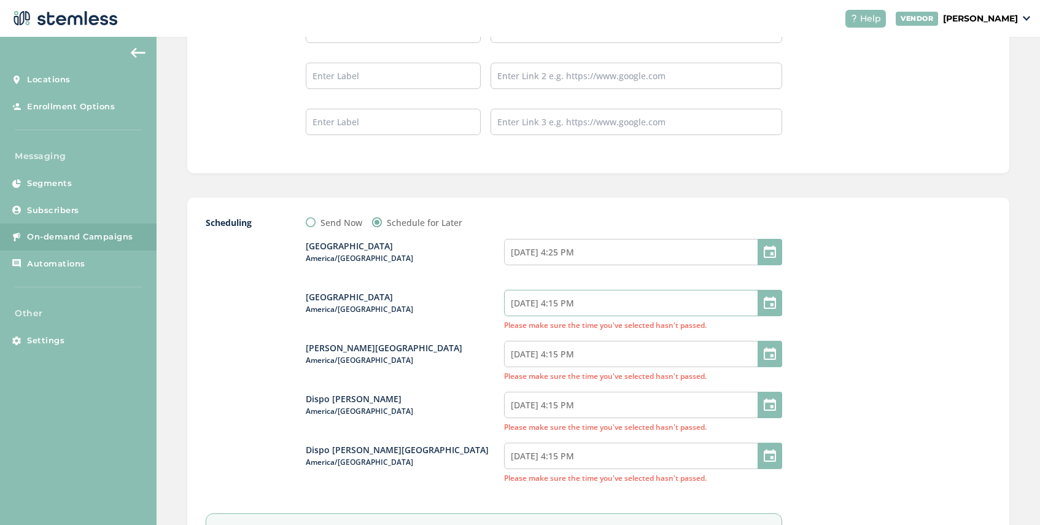
click at [594, 300] on input "[DATE] 4:15 PM" at bounding box center [643, 303] width 278 height 26
select select "19"
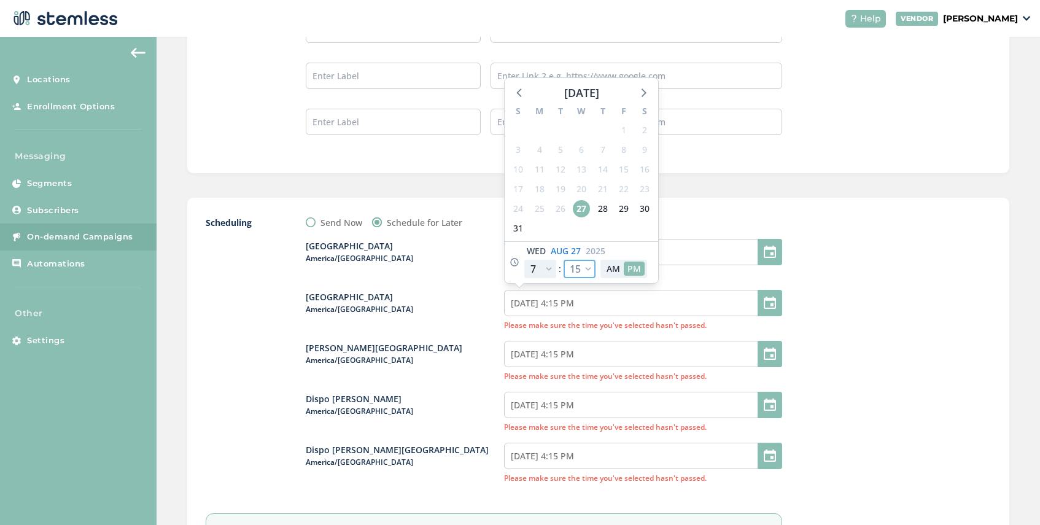
click at [586, 265] on select "00 05 10 15 20 25 30 35 40 45 50 55" at bounding box center [580, 269] width 32 height 18
select select "25"
click at [564, 260] on select "00 05 10 15 20 25 30 35 40 45 50 55" at bounding box center [580, 269] width 32 height 18
type input "[DATE] 4:25 PM"
select select "25"
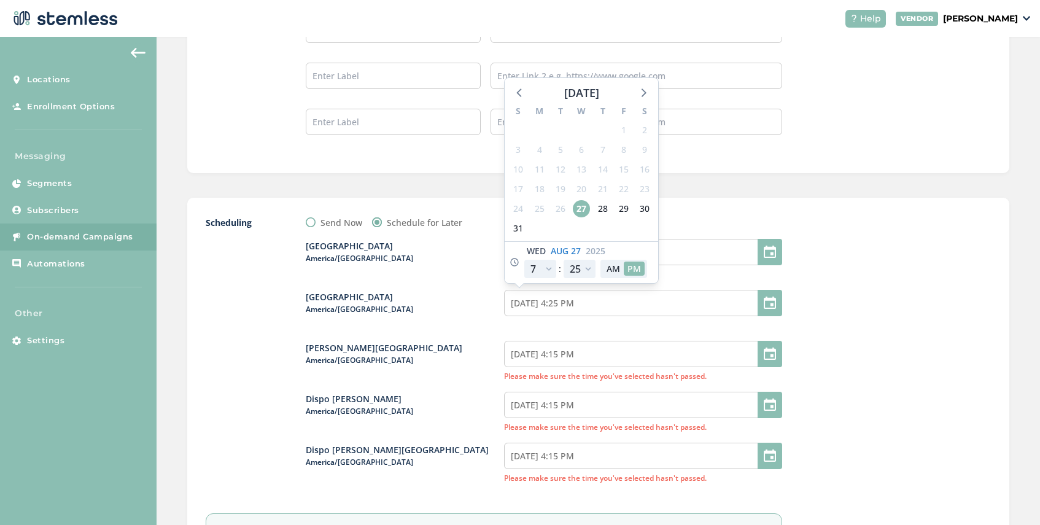
click at [690, 271] on div "[GEOGRAPHIC_DATA] [GEOGRAPHIC_DATA]/[GEOGRAPHIC_DATA] [DATE] 4:25 PM [GEOGRAPHI…" at bounding box center [544, 361] width 476 height 265
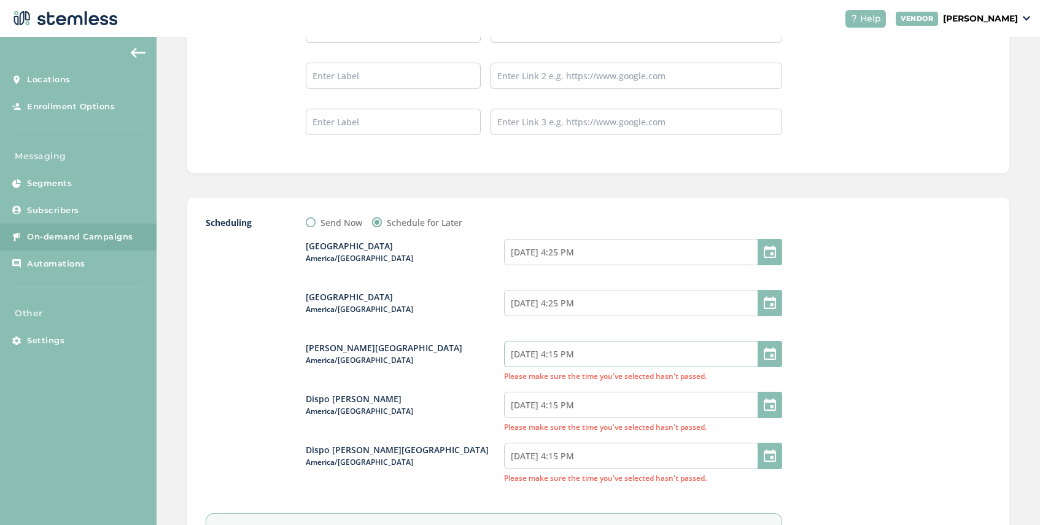
click at [623, 360] on input "[DATE] 4:15 PM" at bounding box center [643, 354] width 278 height 26
select select "19"
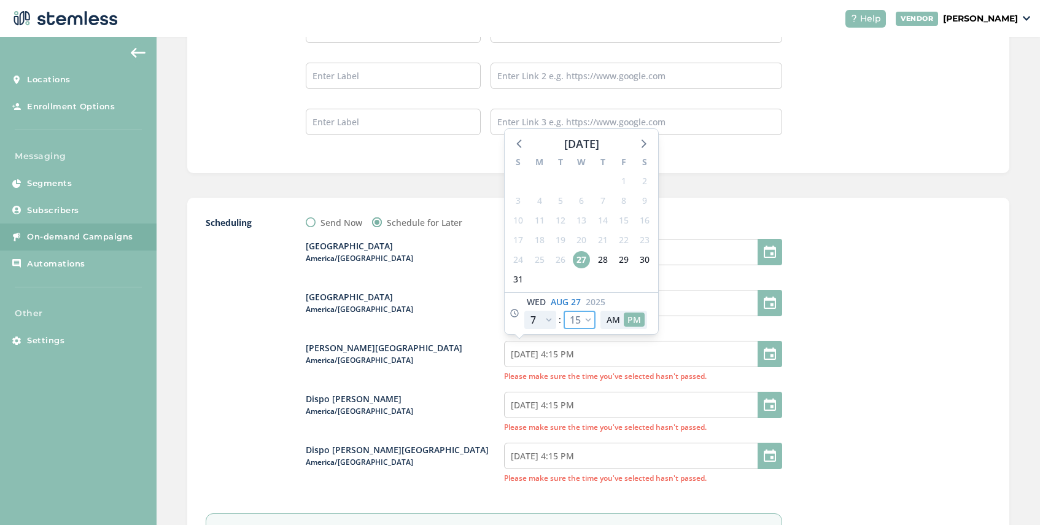
click at [589, 319] on select "00 05 10 15 20 25 30 35 40 45 50 55" at bounding box center [580, 320] width 32 height 18
select select "25"
click at [564, 311] on select "00 05 10 15 20 25 30 35 40 45 50 55" at bounding box center [580, 320] width 32 height 18
type input "[DATE] 4:25 PM"
select select "25"
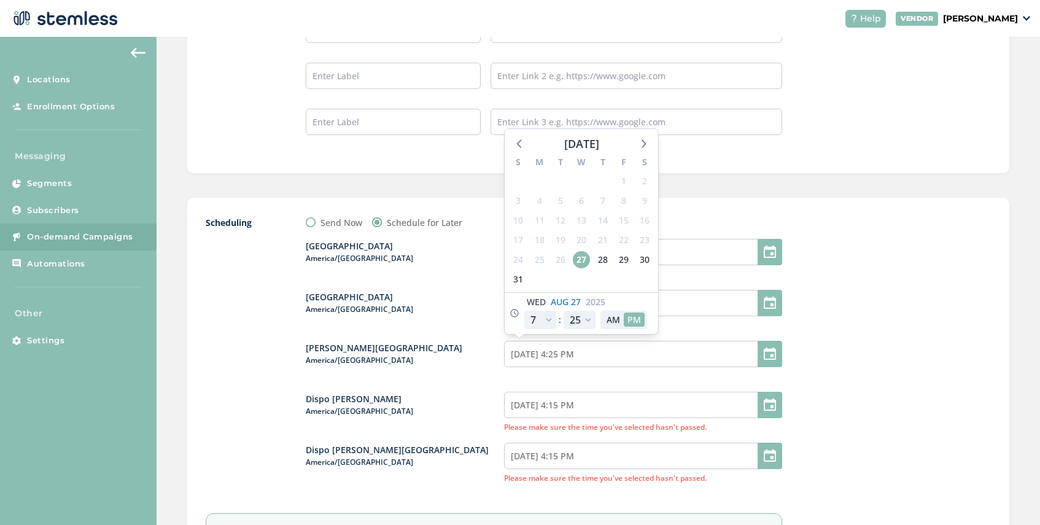
click at [685, 381] on div "[GEOGRAPHIC_DATA] [GEOGRAPHIC_DATA]/[GEOGRAPHIC_DATA] [DATE] 4:25 PM [GEOGRAPHI…" at bounding box center [544, 361] width 476 height 265
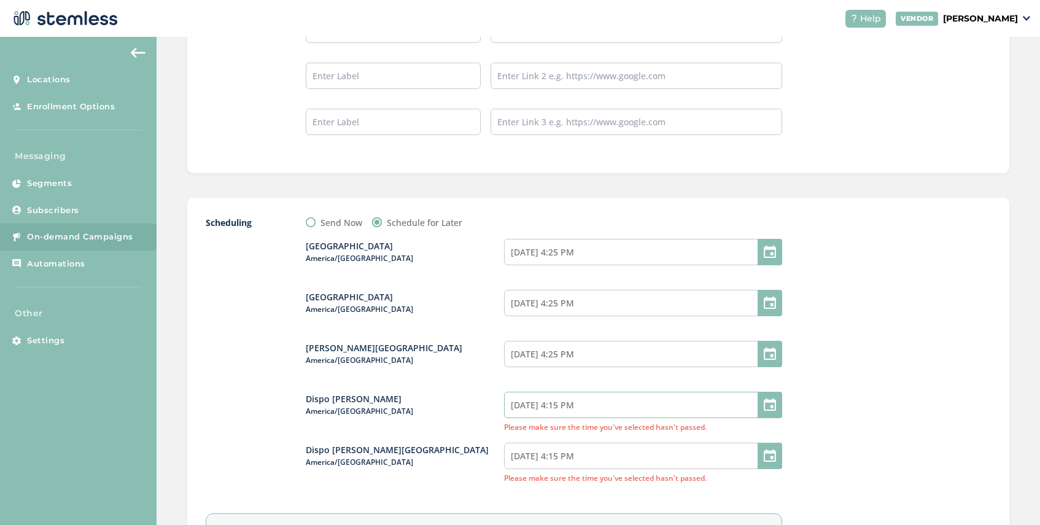
click at [643, 411] on input "[DATE] 4:15 PM" at bounding box center [643, 405] width 278 height 26
select select "19"
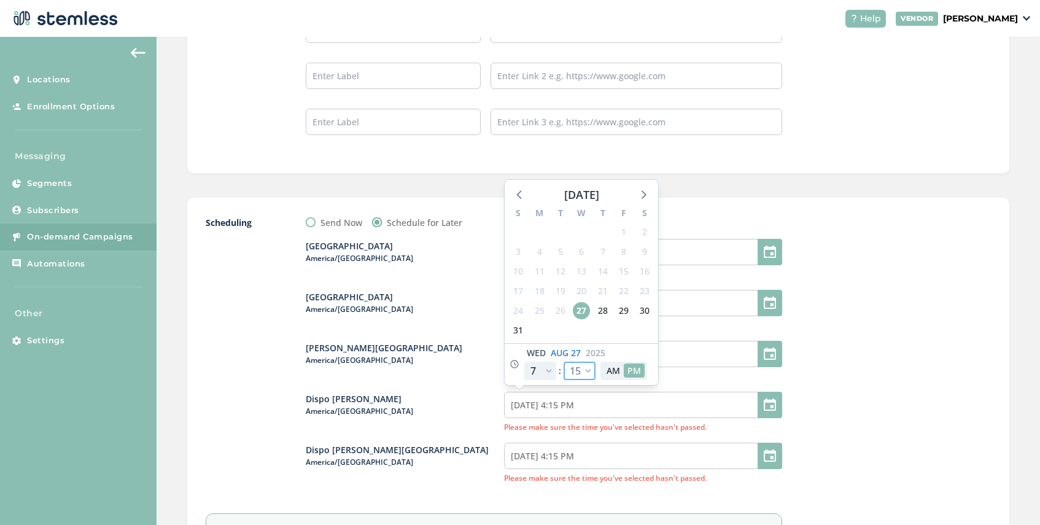
click at [590, 367] on select "00 05 10 15 20 25 30 35 40 45 50 55" at bounding box center [580, 371] width 32 height 18
select select "25"
click at [564, 362] on select "00 05 10 15 20 25 30 35 40 45 50 55" at bounding box center [580, 371] width 32 height 18
type input "[DATE] 4:25 PM"
select select "25"
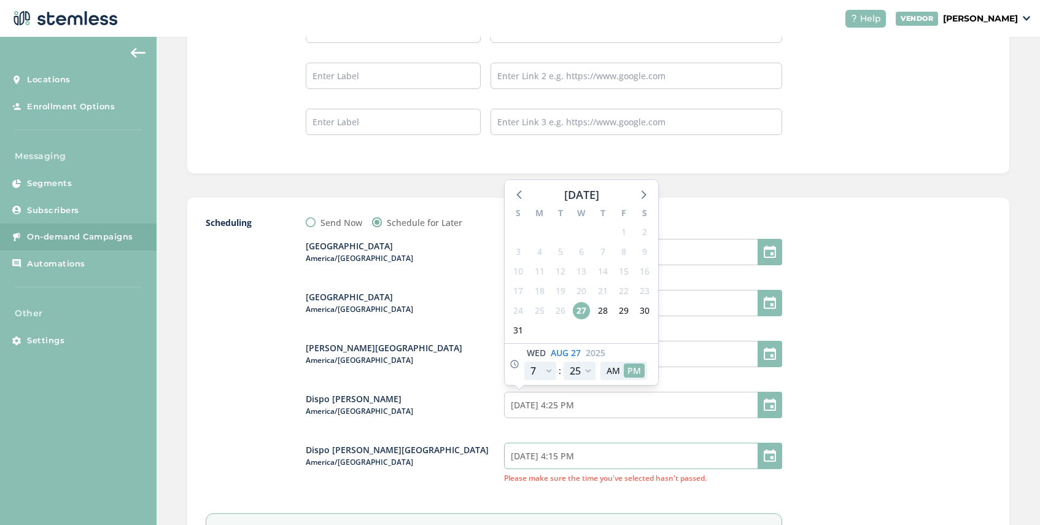
click at [621, 455] on input "[DATE] 4:15 PM" at bounding box center [643, 456] width 278 height 26
select select "19"
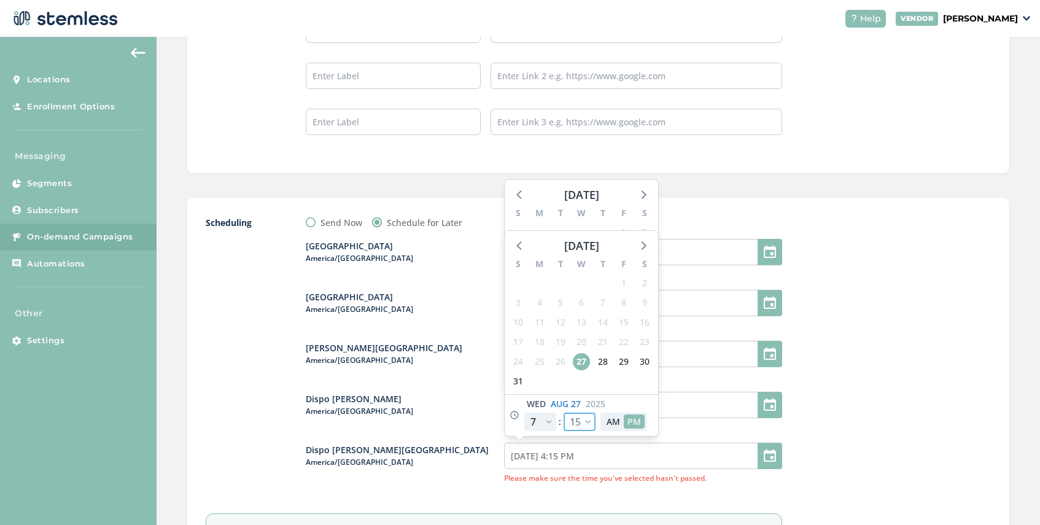
click at [586, 421] on select "00 05 10 15 20 25 30 35 40 45 50 55" at bounding box center [580, 422] width 32 height 18
select select "30"
click at [564, 413] on select "00 05 10 15 20 25 30 35 40 45 50 55" at bounding box center [580, 422] width 32 height 18
type input "[DATE] 4:30 PM"
select select "30"
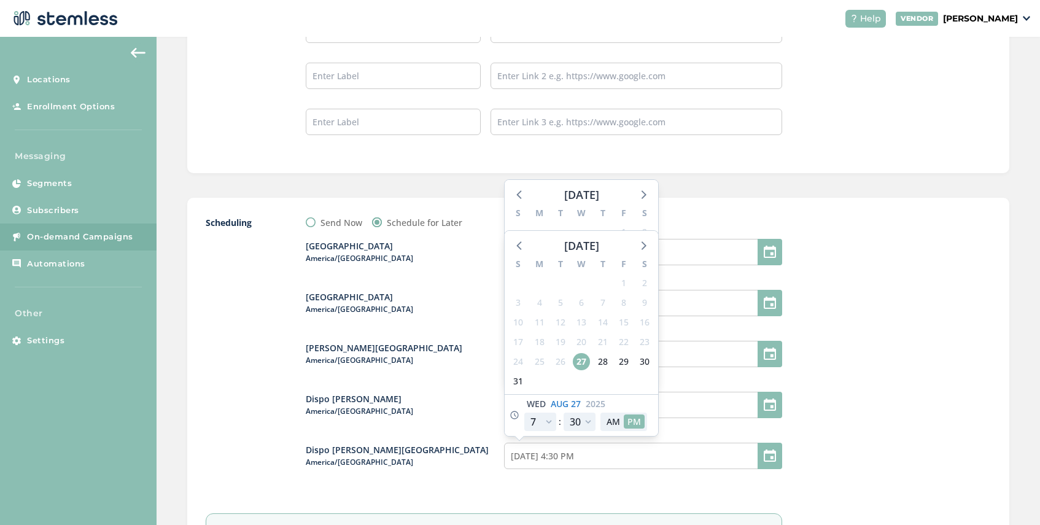
click at [808, 441] on div at bounding box center [899, 394] width 184 height 357
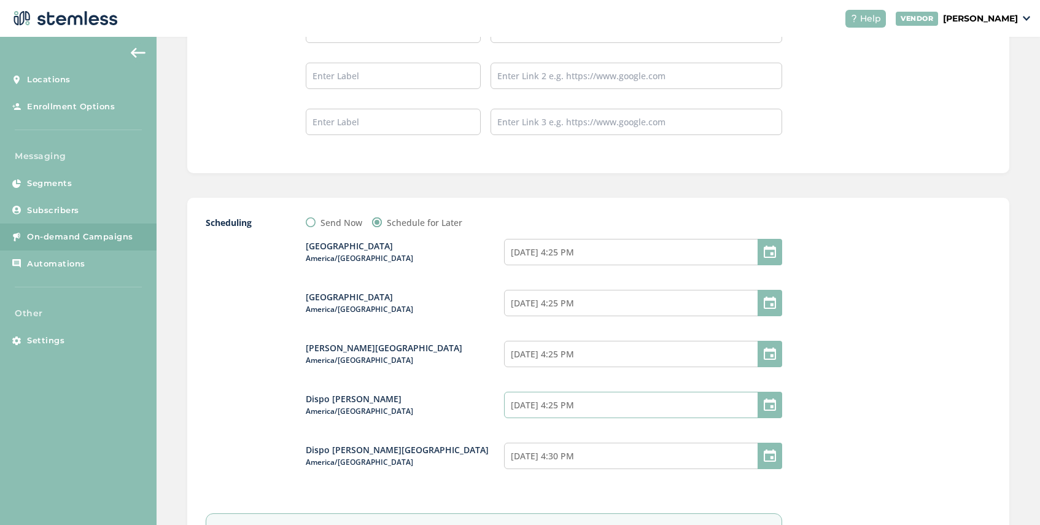
click at [634, 408] on input "[DATE] 4:25 PM" at bounding box center [643, 405] width 278 height 26
select select "19"
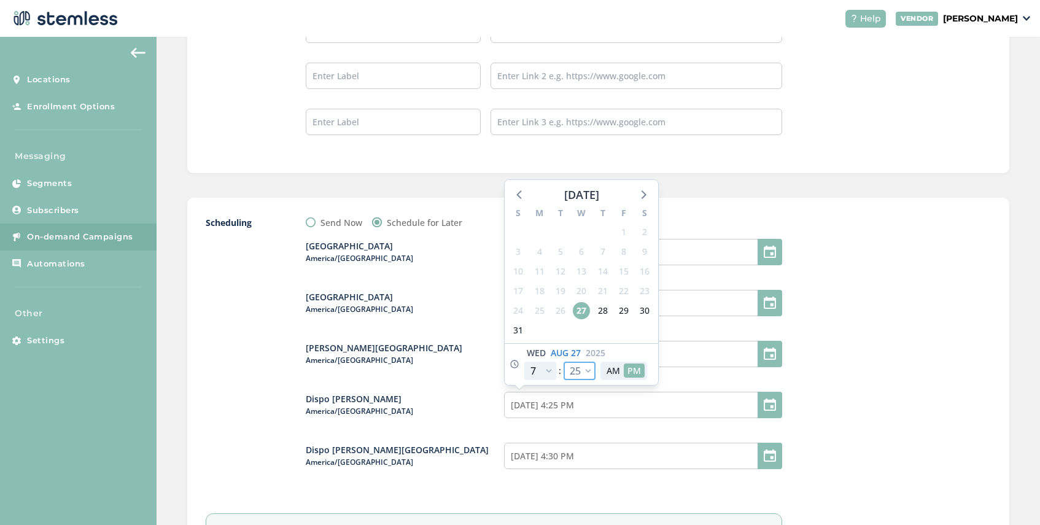
click at [587, 365] on select "00 05 10 15 20 25 30 35 40 45 50 55" at bounding box center [580, 371] width 32 height 18
select select "30"
click at [564, 362] on select "00 05 10 15 20 25 30 35 40 45 50 55" at bounding box center [580, 371] width 32 height 18
type input "[DATE] 4:30 PM"
select select "30"
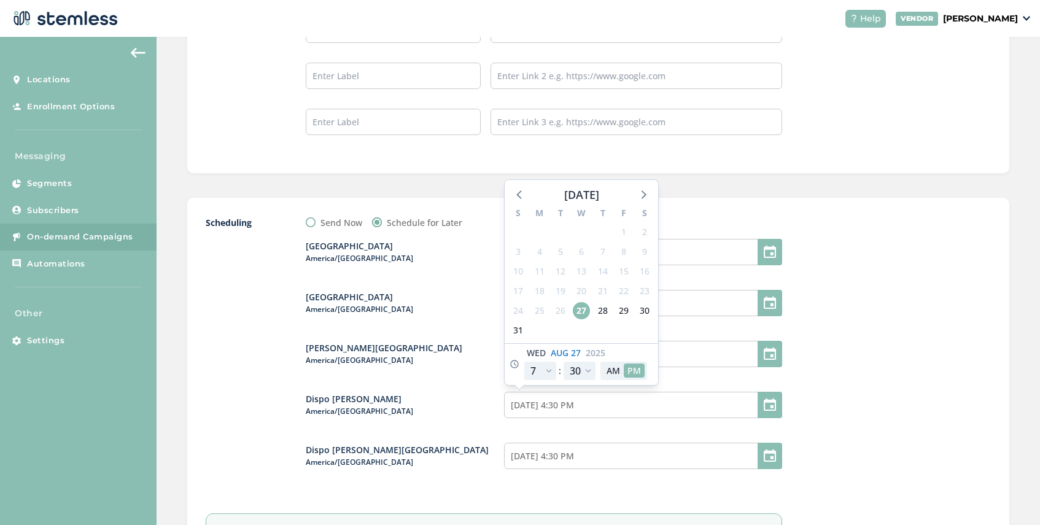
click at [475, 412] on span "America/[GEOGRAPHIC_DATA]" at bounding box center [405, 411] width 198 height 11
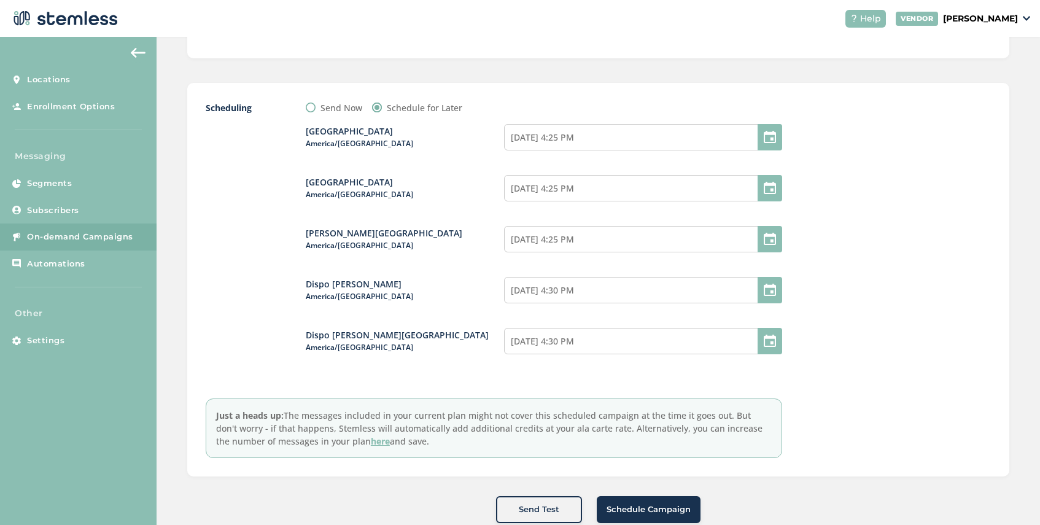
scroll to position [1405, 0]
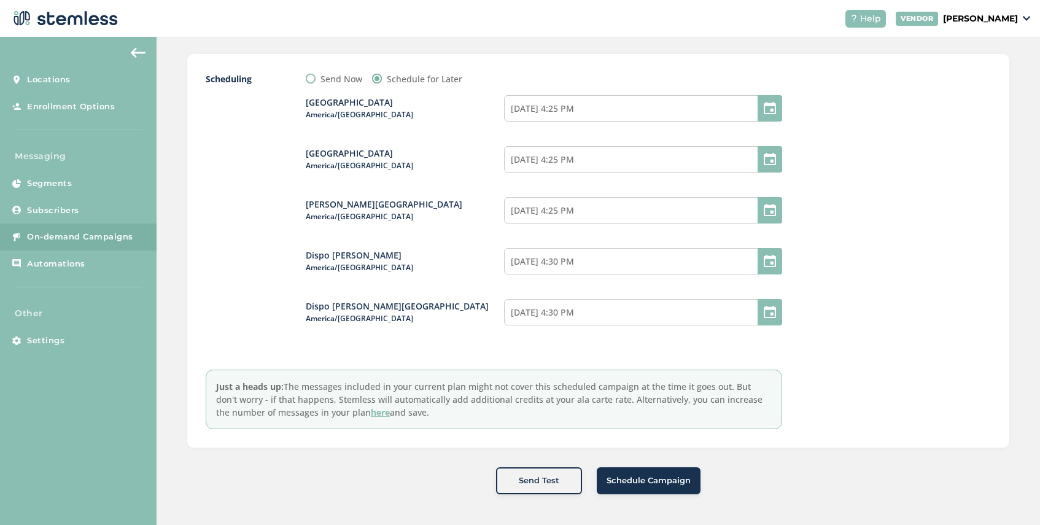
click at [641, 483] on span "Schedule Campaign" at bounding box center [649, 481] width 84 height 12
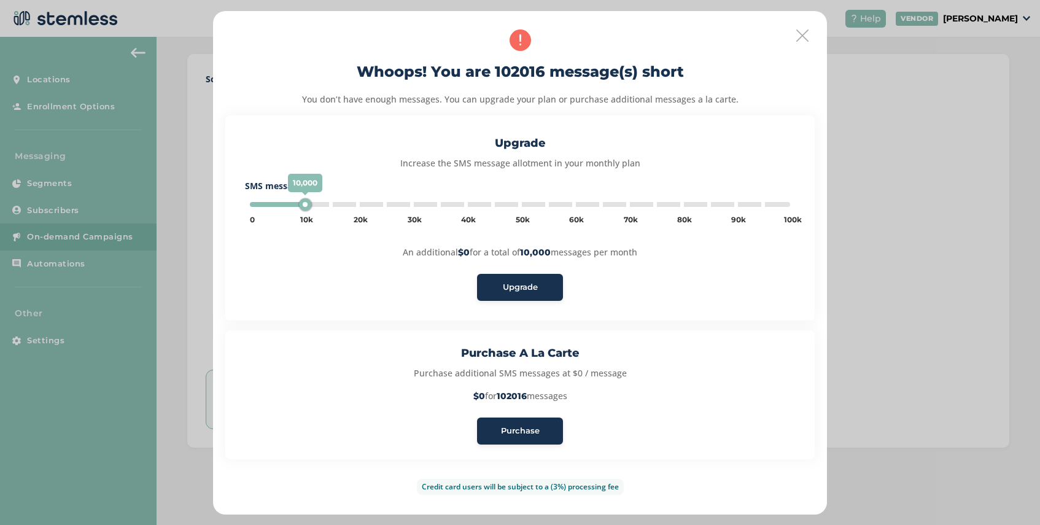
type input "5000"
click at [516, 430] on span "Purchase" at bounding box center [520, 431] width 39 height 12
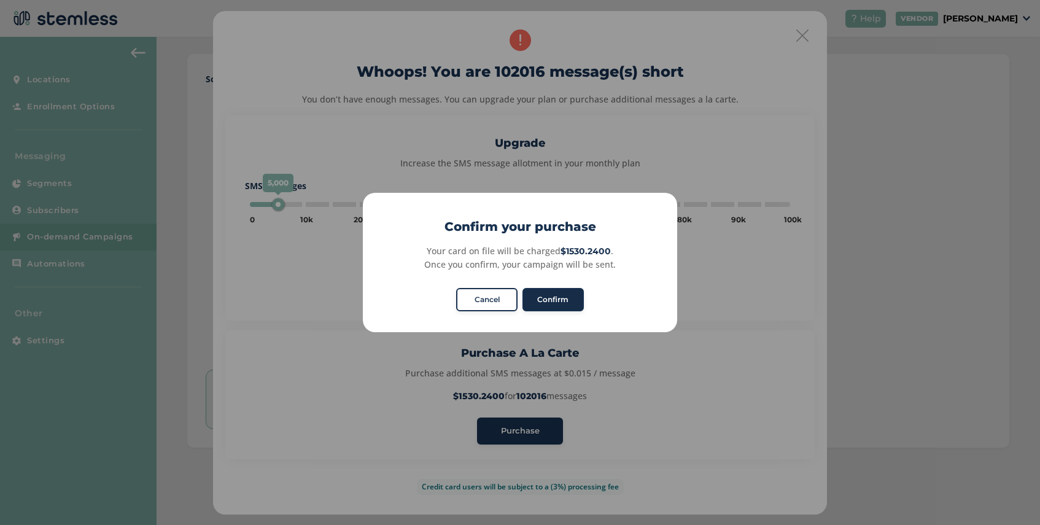
click at [554, 289] on button "Confirm" at bounding box center [553, 299] width 61 height 23
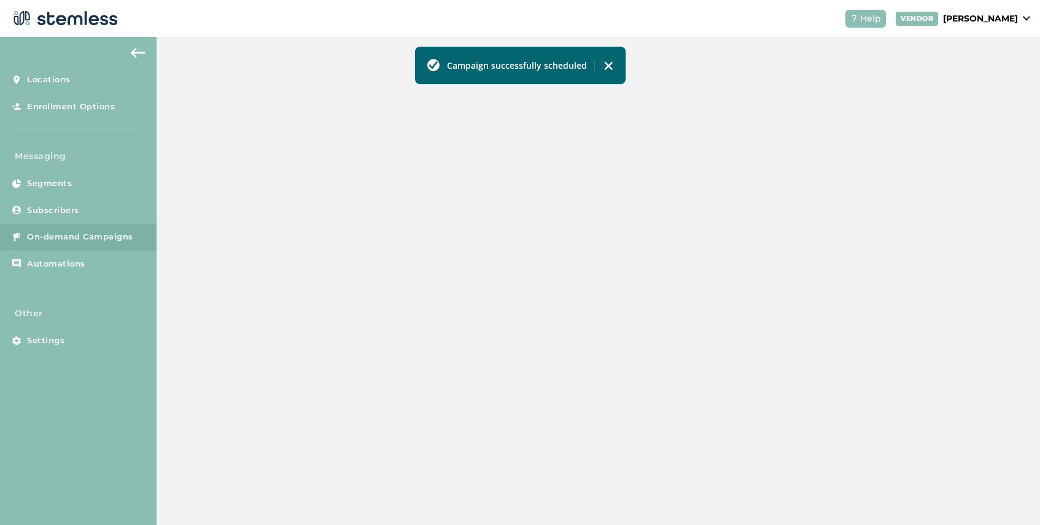
scroll to position [15, 0]
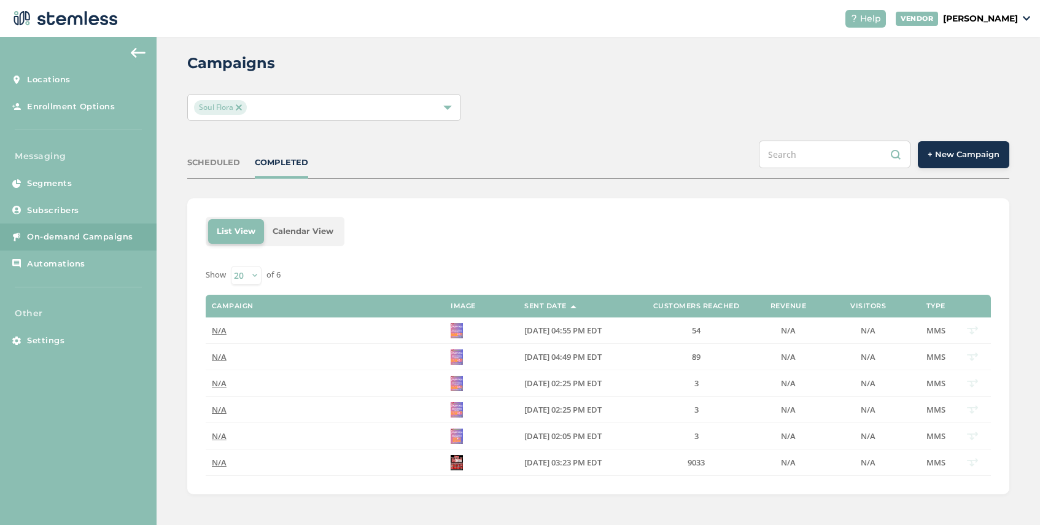
click at [239, 105] on img at bounding box center [239, 107] width 6 height 6
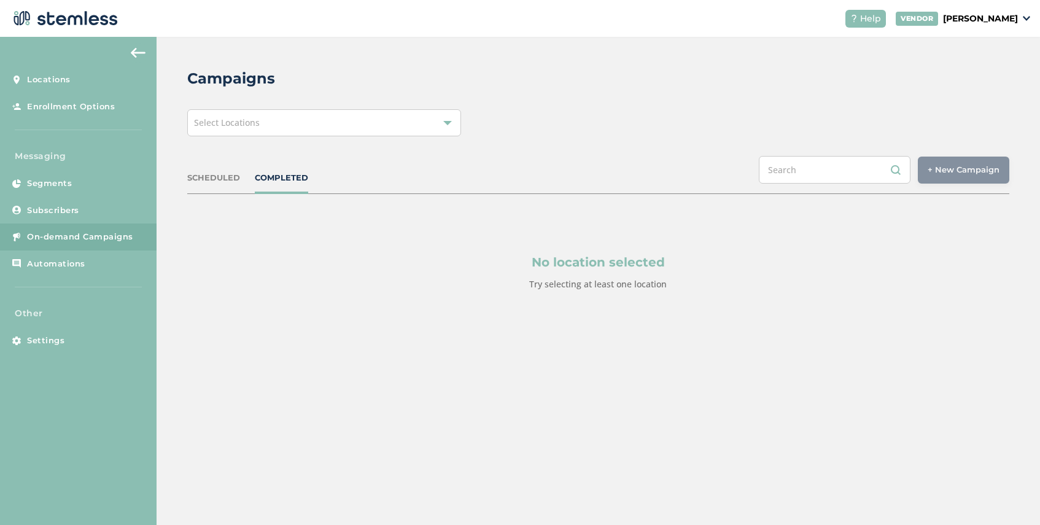
click at [233, 118] on span "Select Locations" at bounding box center [227, 123] width 66 height 12
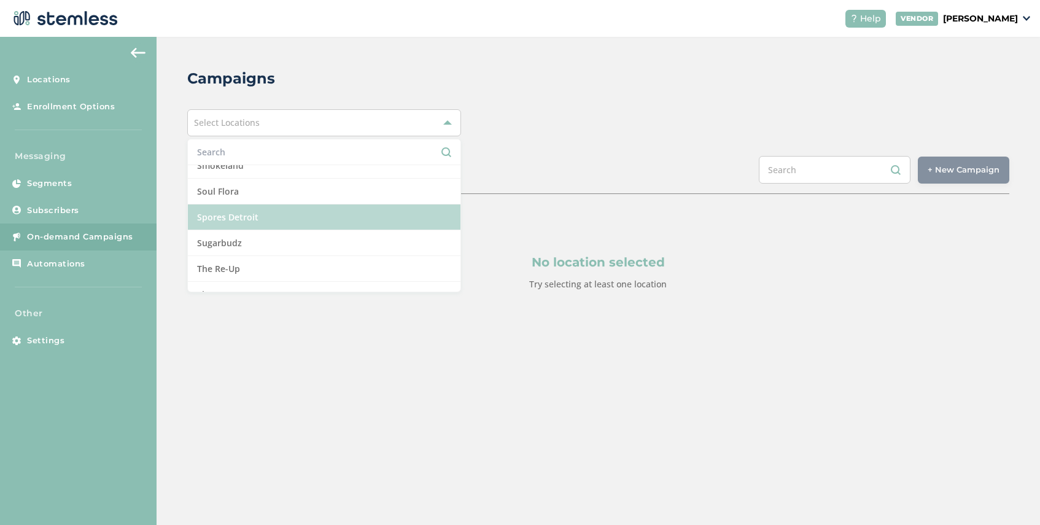
scroll to position [1219, 0]
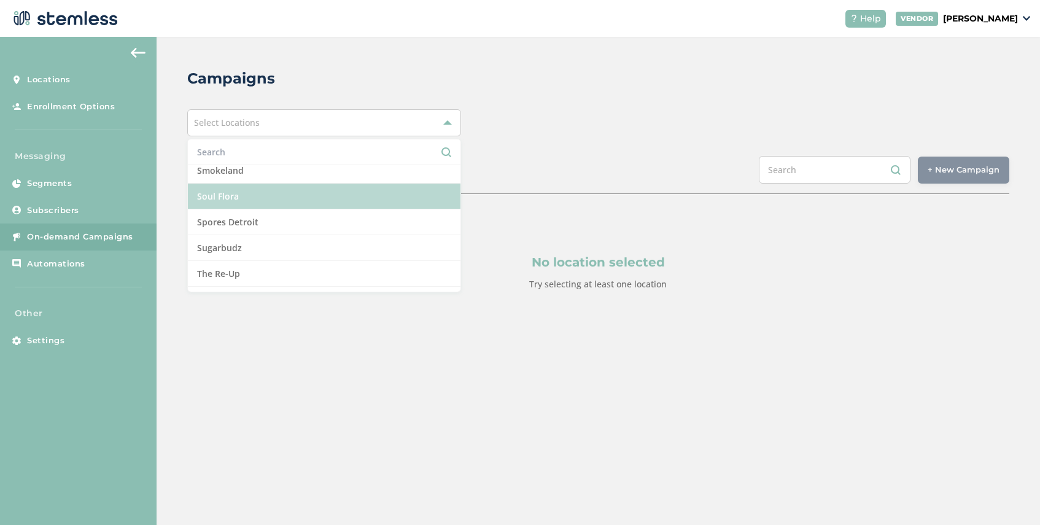
click at [255, 195] on li "Soul Flora" at bounding box center [324, 197] width 273 height 26
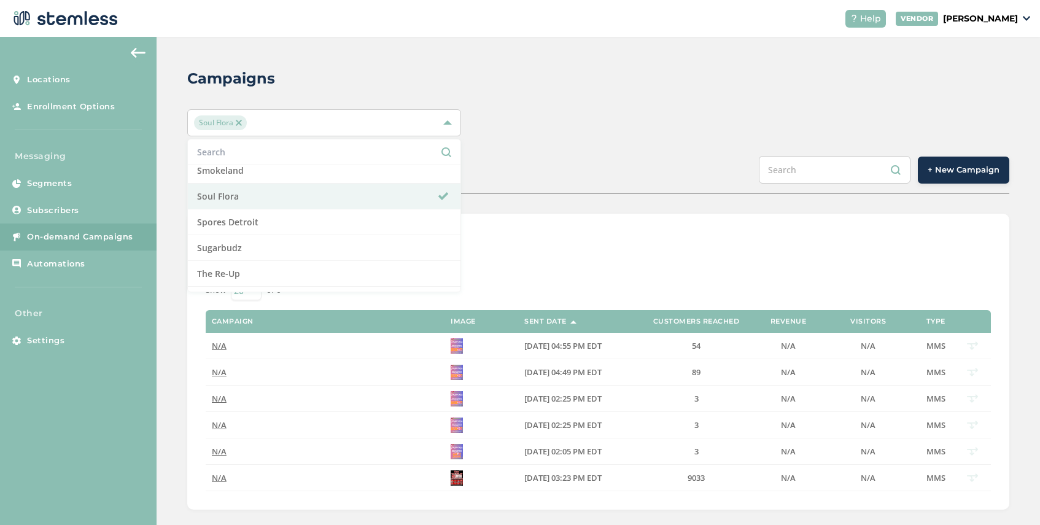
click at [543, 222] on div "List View Calendar View Show 20 50 100 of 6 Campaign Image Sent Date Customers …" at bounding box center [598, 362] width 822 height 296
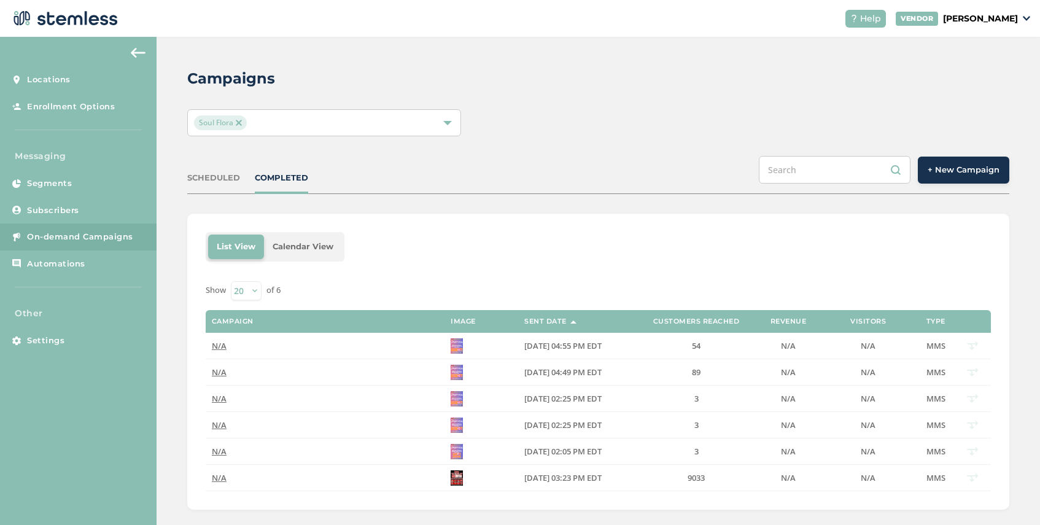
click at [243, 122] on span "Soul Flora" at bounding box center [220, 122] width 53 height 15
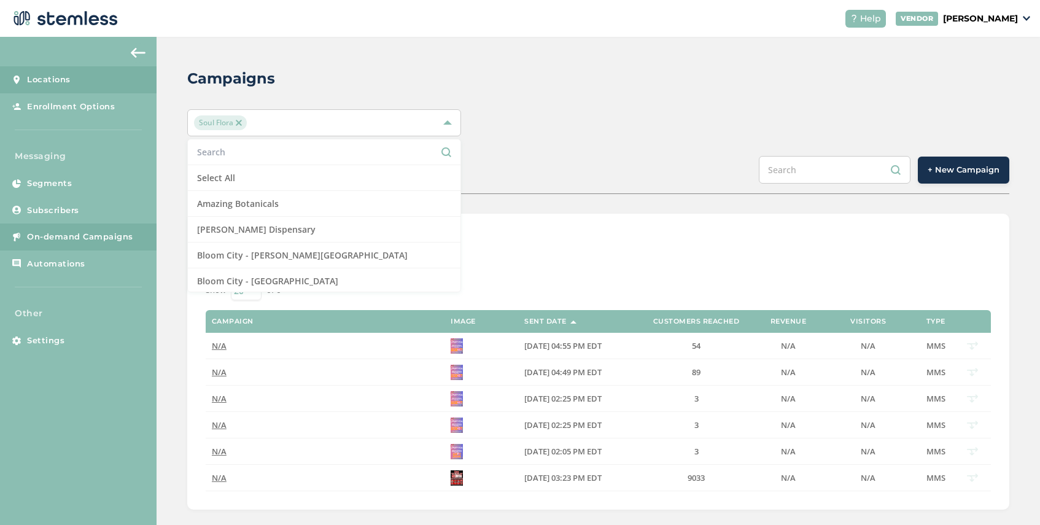
click at [76, 84] on link "Locations" at bounding box center [78, 79] width 157 height 27
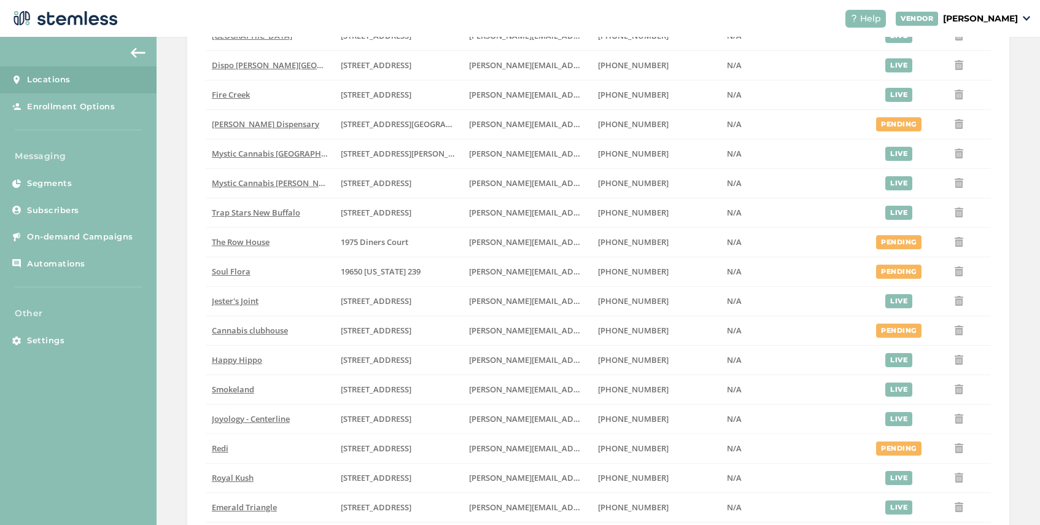
scroll to position [334, 0]
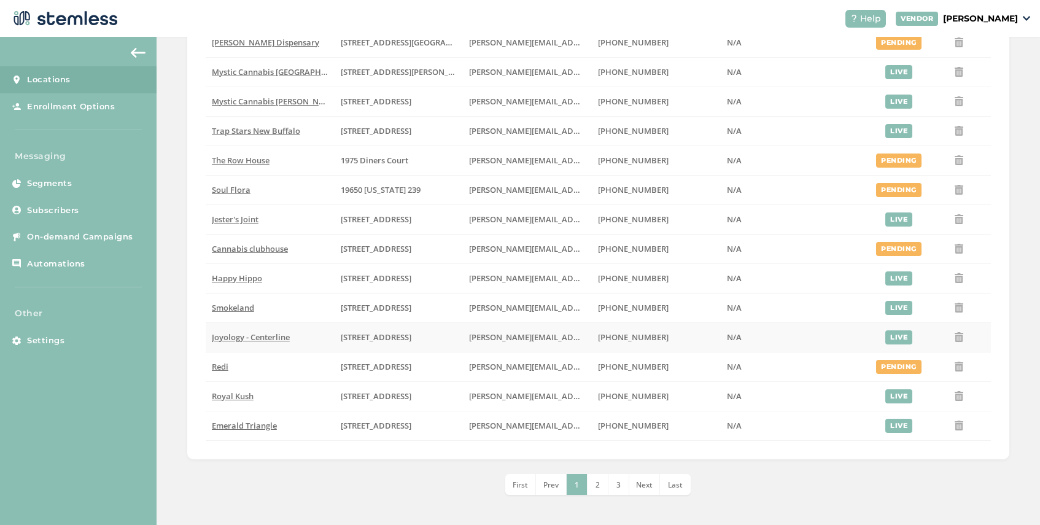
click at [250, 338] on span "Joyology - Centerline" at bounding box center [251, 337] width 78 height 11
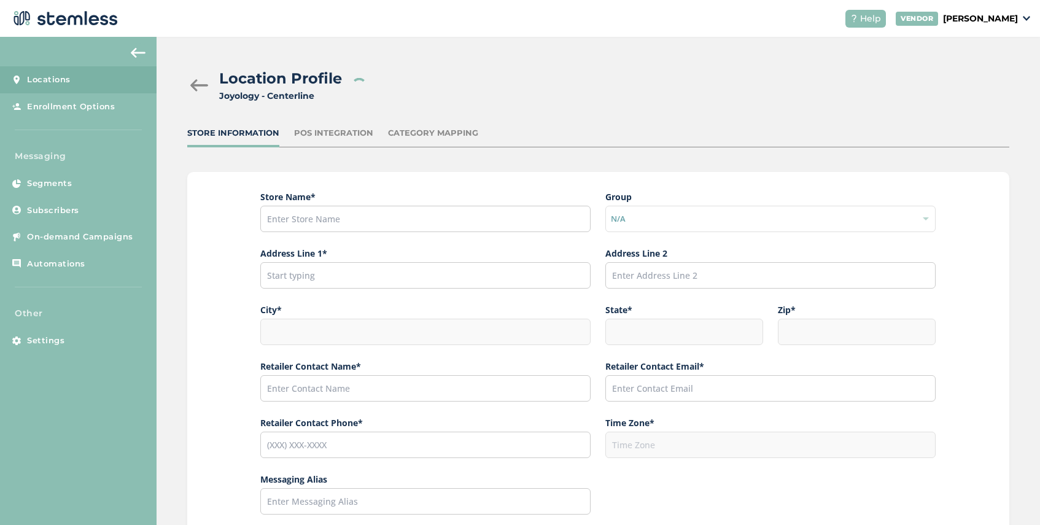
type input "Joyology - Centerline"
type input "[STREET_ADDRESS]"
type input "Allegan"
type input "MI"
type input "49010"
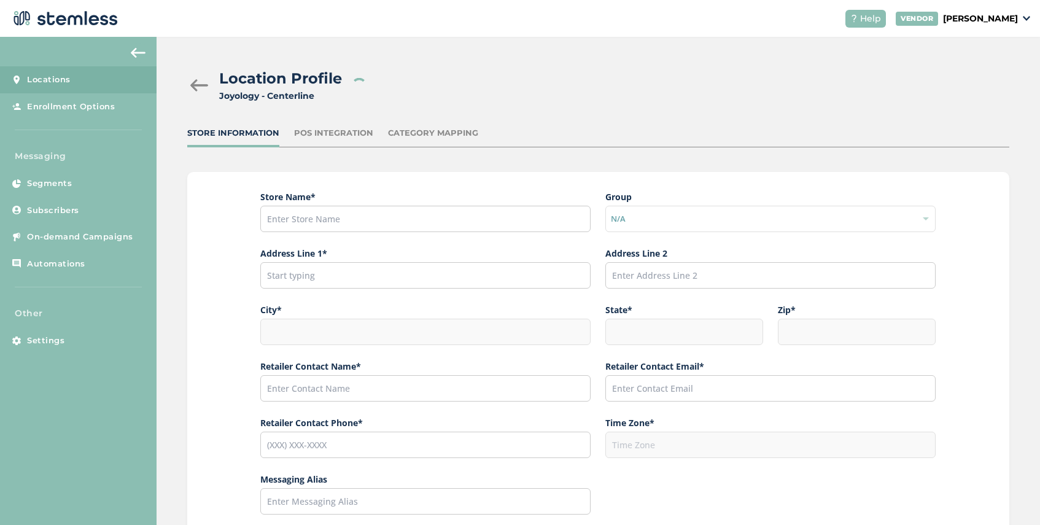
type input "[PERSON_NAME]"
type input "[PERSON_NAME][EMAIL_ADDRESS][DOMAIN_NAME]"
type input "[PHONE_NUMBER]"
type input "America/[GEOGRAPHIC_DATA]"
drag, startPoint x: 359, startPoint y: 222, endPoint x: 257, endPoint y: 221, distance: 101.9
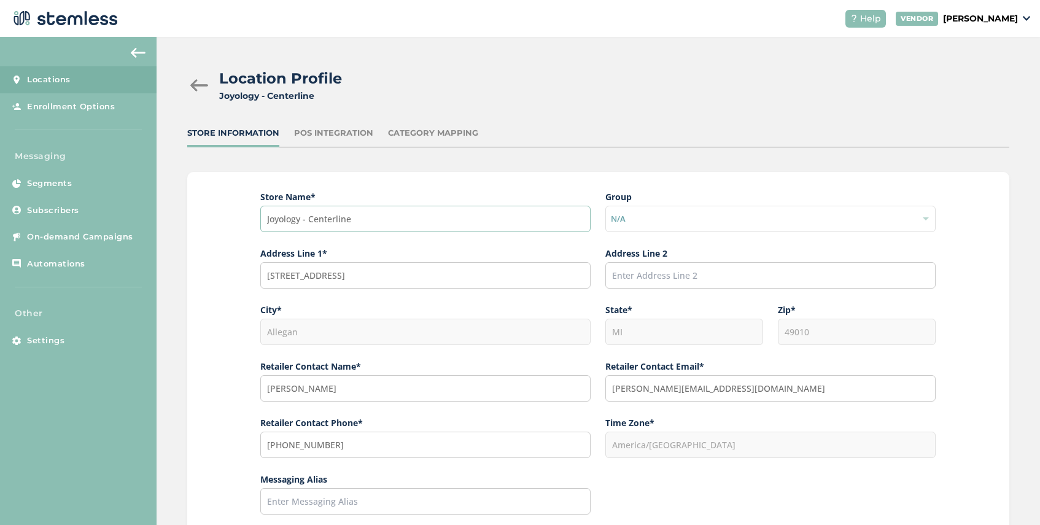
click at [257, 221] on div "Store Name * Joyology - Centerline Group N/A Address Line 1* [GEOGRAPHIC_DATA] …" at bounding box center [598, 453] width 822 height 562
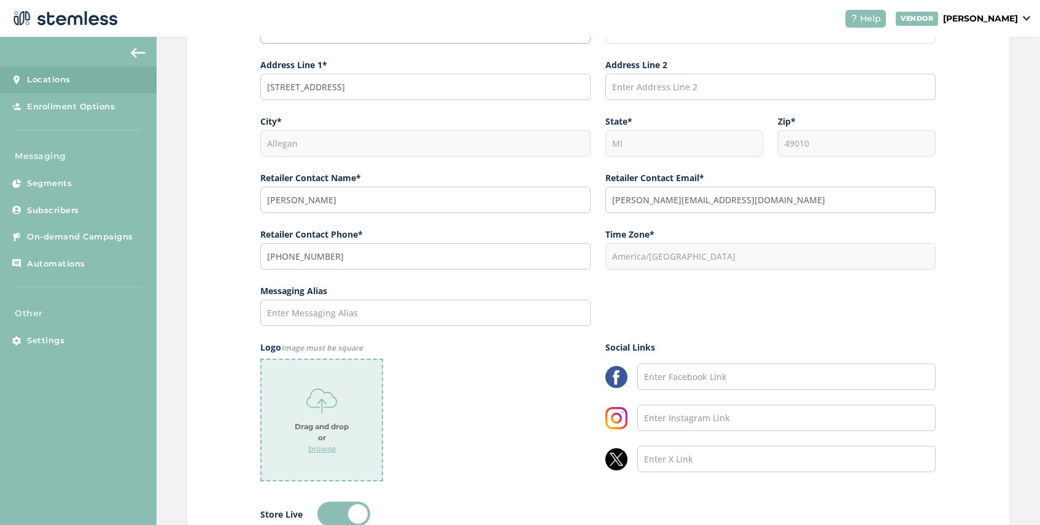
scroll to position [286, 0]
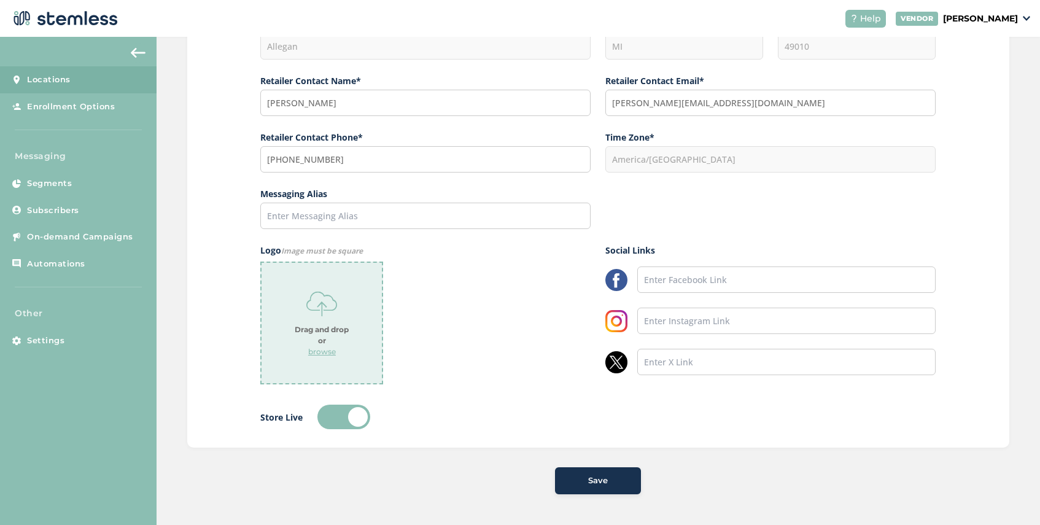
type input "Soul Flora"
click at [579, 483] on div "Save" at bounding box center [598, 481] width 66 height 12
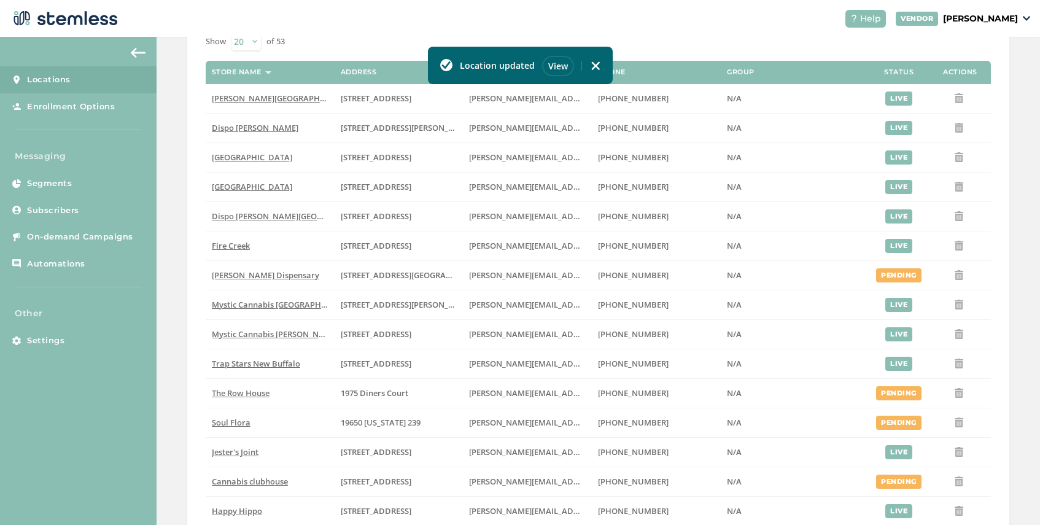
scroll to position [107, 0]
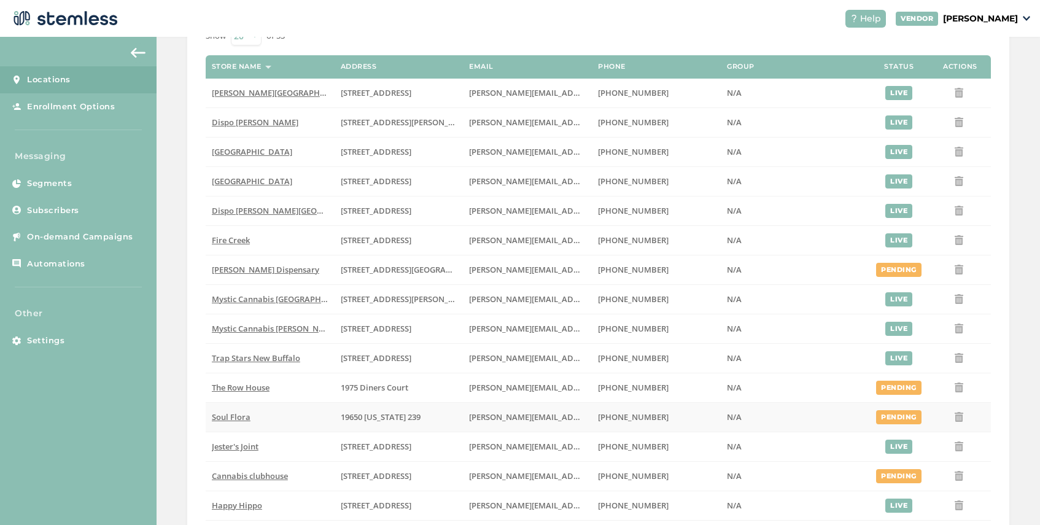
click at [238, 417] on span "Soul Flora" at bounding box center [231, 416] width 39 height 11
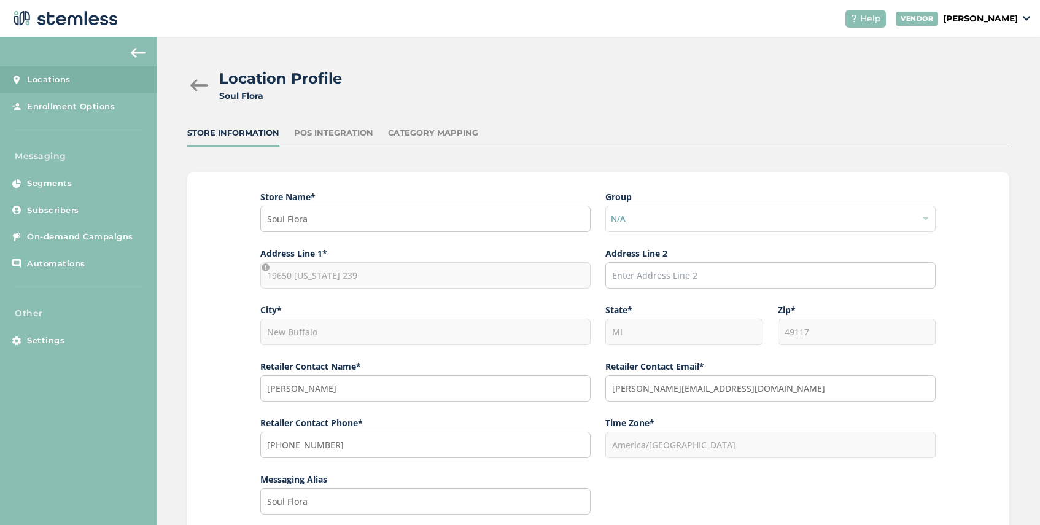
drag, startPoint x: 362, startPoint y: 278, endPoint x: 250, endPoint y: 273, distance: 111.9
click at [250, 273] on div "Store Name * Soul Flora Group N/A Address Line 1* 19650 [US_STATE] 239 Address …" at bounding box center [598, 458] width 822 height 573
click at [354, 275] on div "19650 [US_STATE] 239" at bounding box center [425, 275] width 330 height 26
click at [360, 278] on div "19650 [US_STATE] 239" at bounding box center [425, 275] width 330 height 26
click at [639, 279] on input "text" at bounding box center [770, 275] width 330 height 26
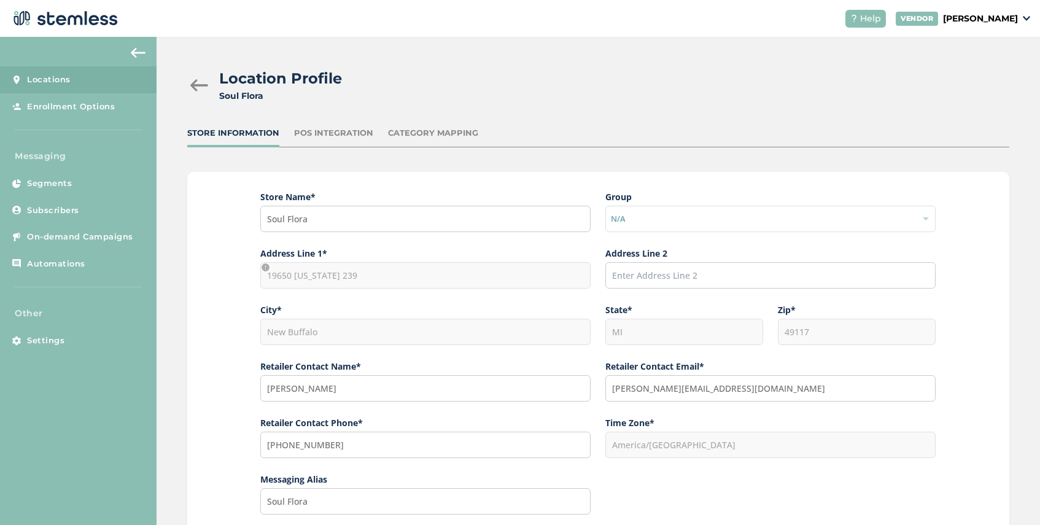
click at [634, 220] on div "N/A" at bounding box center [770, 219] width 330 height 27
click at [204, 81] on div at bounding box center [199, 85] width 25 height 12
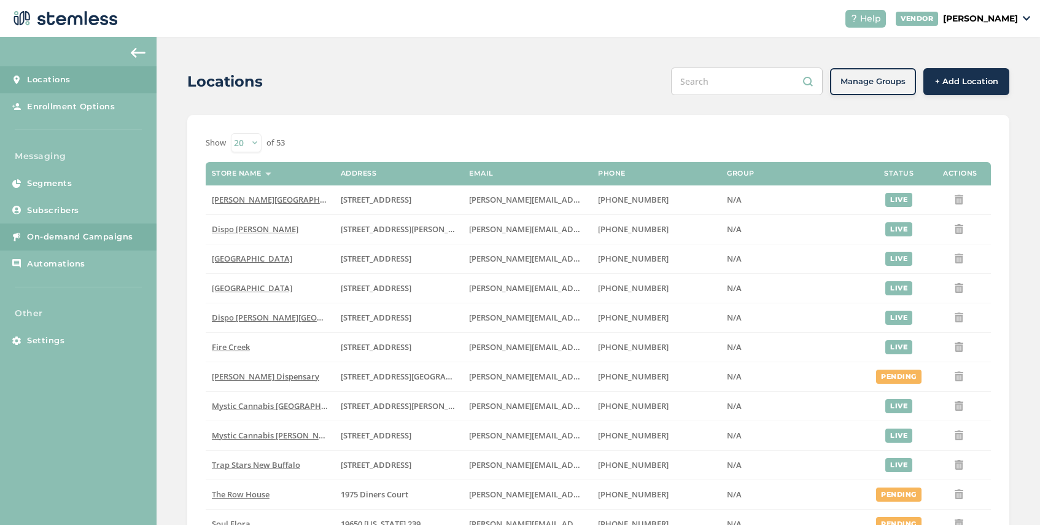
click at [88, 234] on span "On-demand Campaigns" at bounding box center [80, 237] width 106 height 12
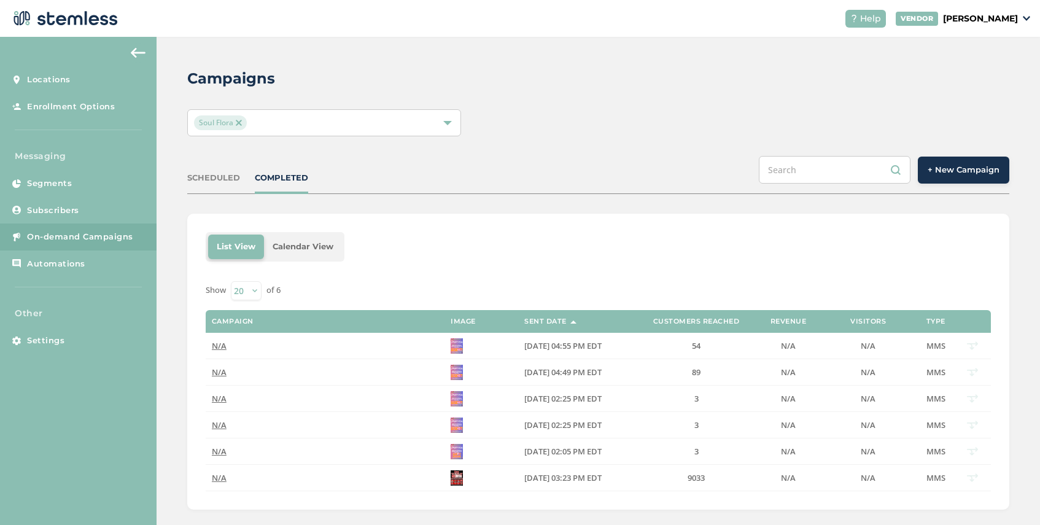
click at [239, 125] on img at bounding box center [239, 123] width 6 height 6
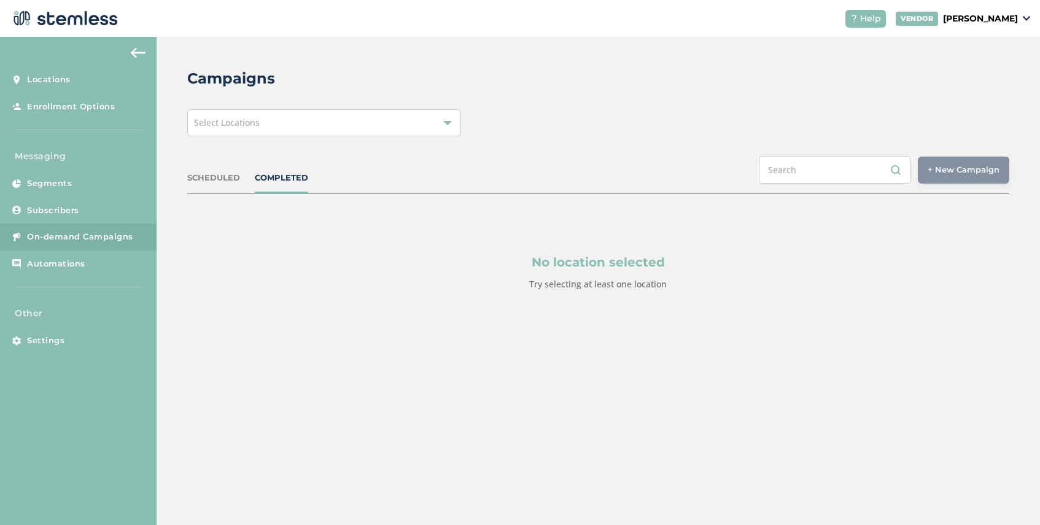
click at [285, 120] on div "Select Locations" at bounding box center [324, 122] width 274 height 27
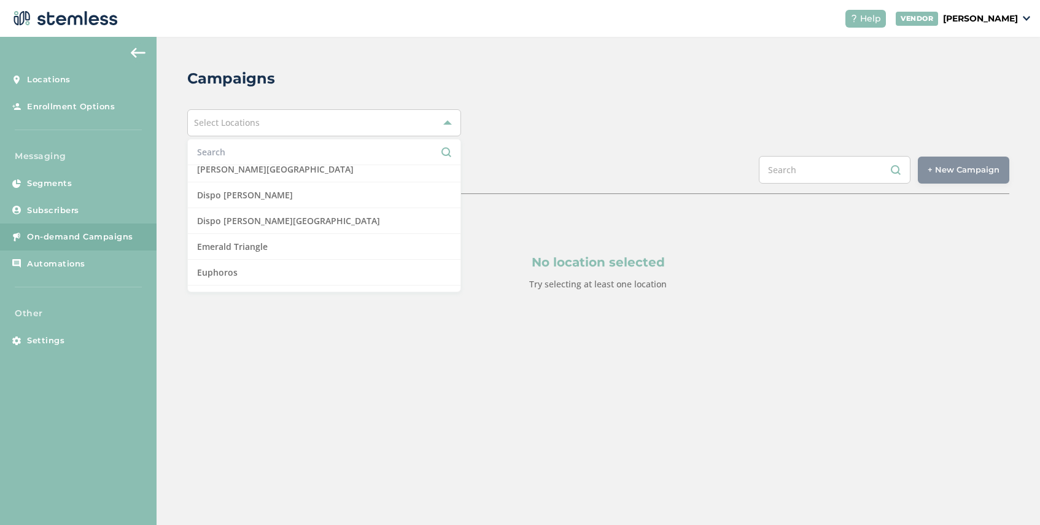
scroll to position [416, 0]
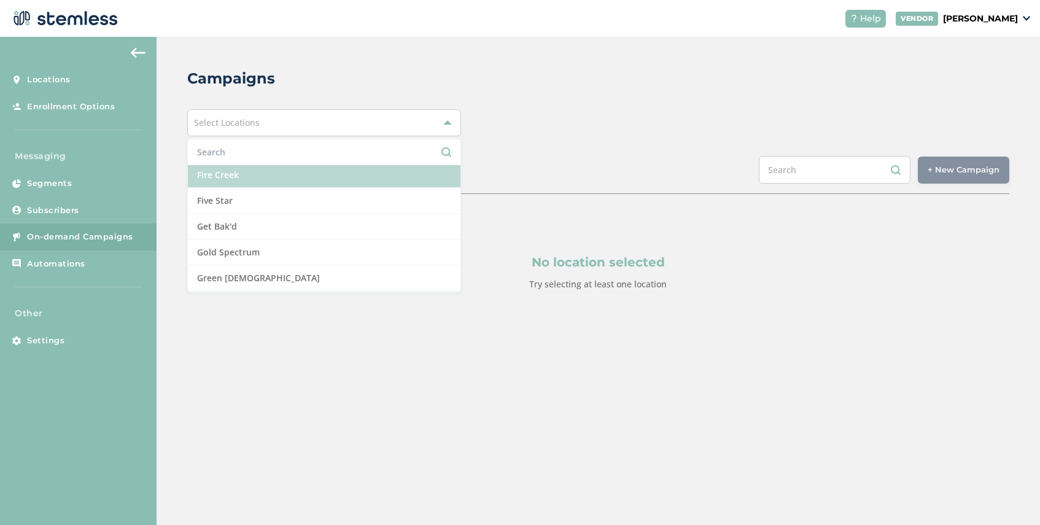
click at [290, 186] on li "Fire Creek" at bounding box center [324, 175] width 273 height 26
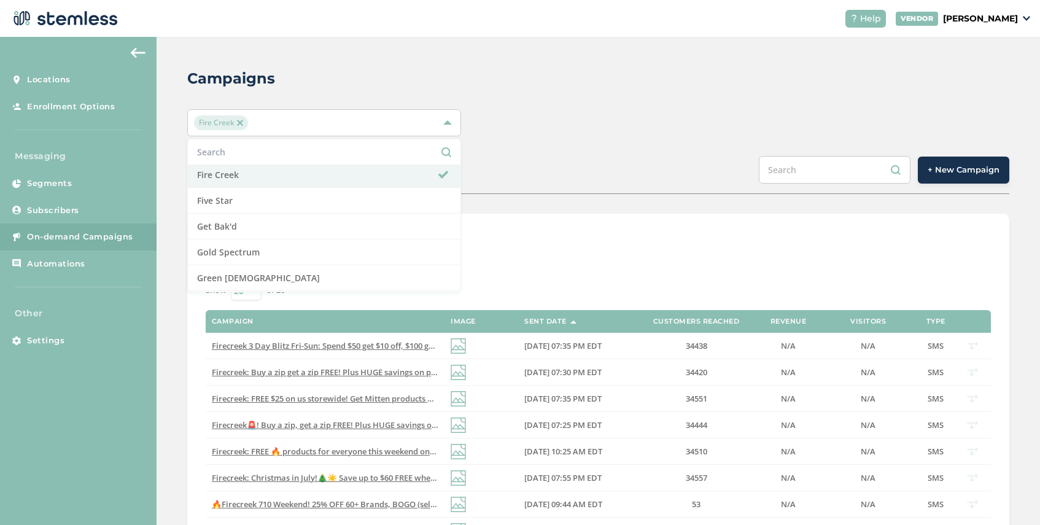
click at [578, 176] on div "SCHEDULED COMPLETED + New Campaign" at bounding box center [598, 175] width 822 height 38
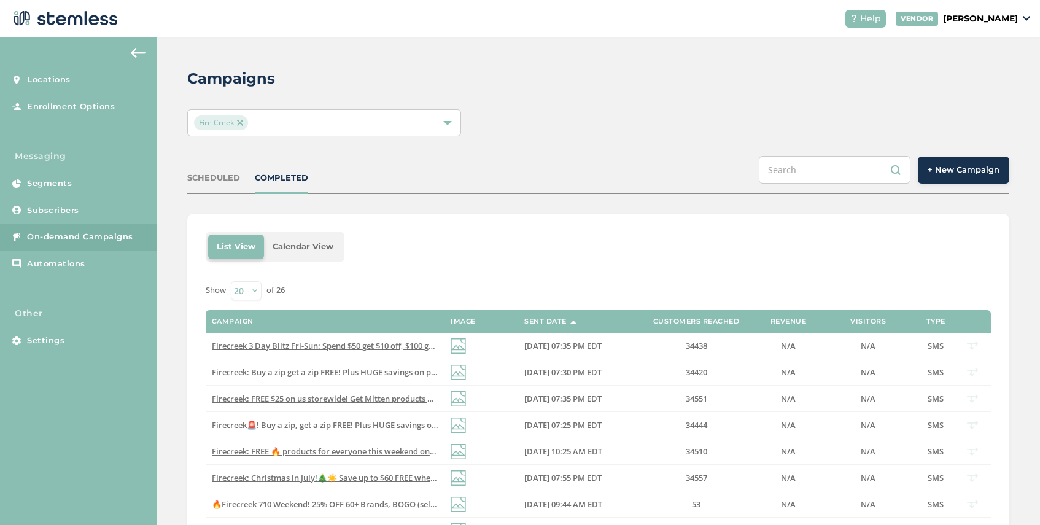
click at [936, 168] on span "+ New Campaign" at bounding box center [964, 170] width 72 height 12
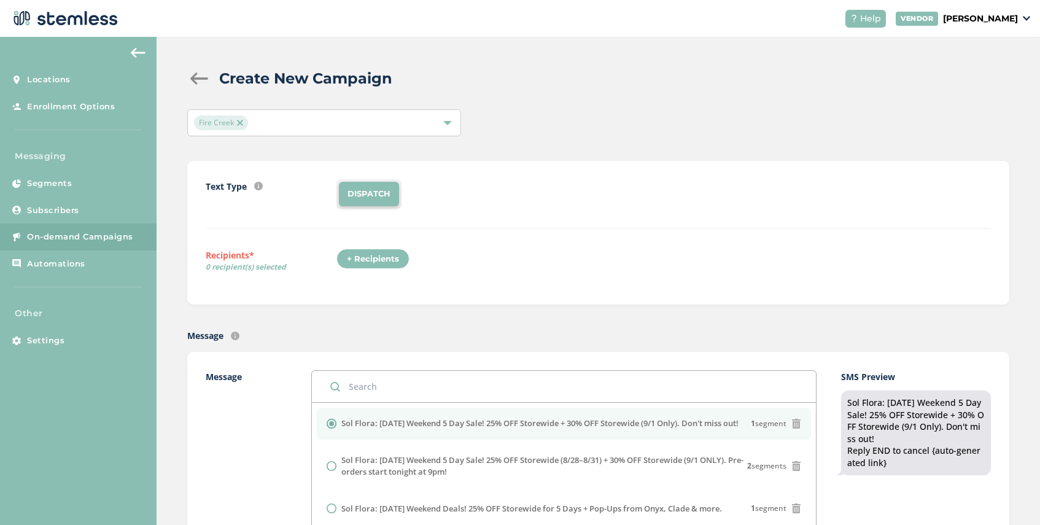
click at [378, 252] on div "+ Recipients" at bounding box center [372, 259] width 73 height 21
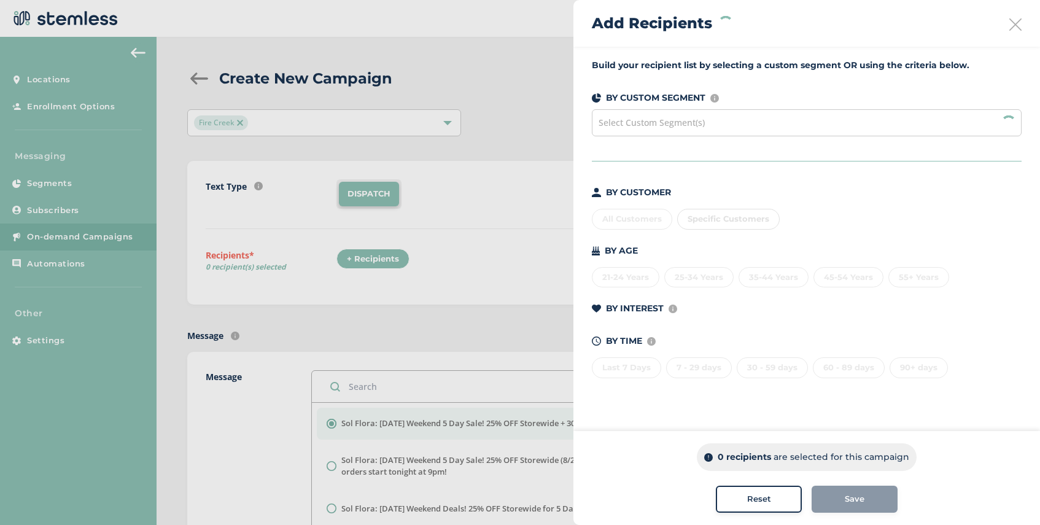
click at [680, 122] on span "Select Custom Segment(s)" at bounding box center [652, 123] width 106 height 12
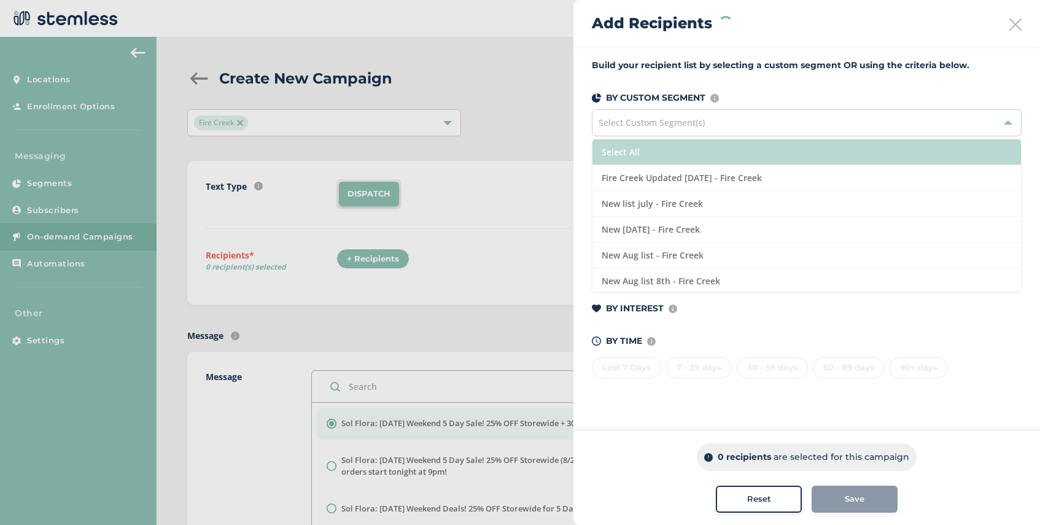
click at [674, 153] on li "Select All" at bounding box center [807, 152] width 429 height 26
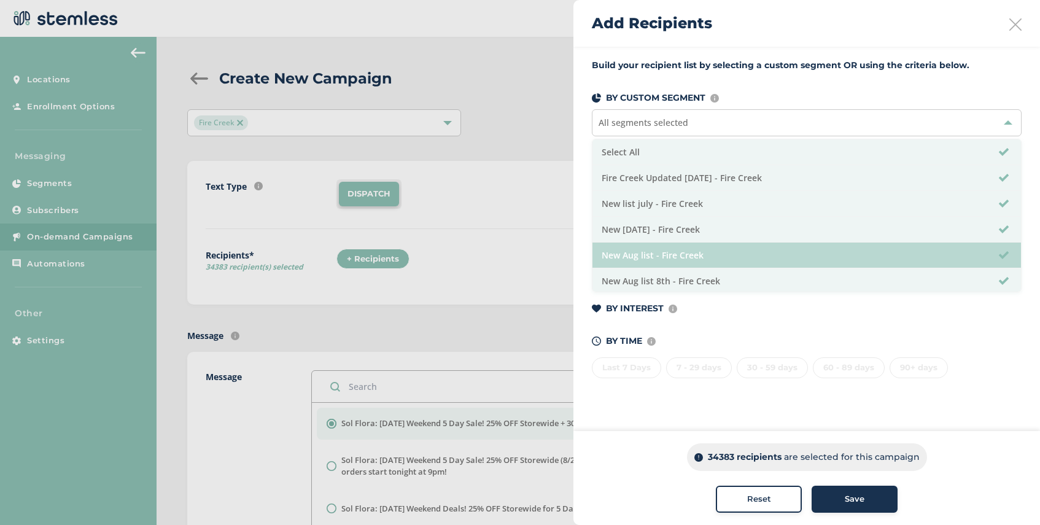
scroll to position [53, 0]
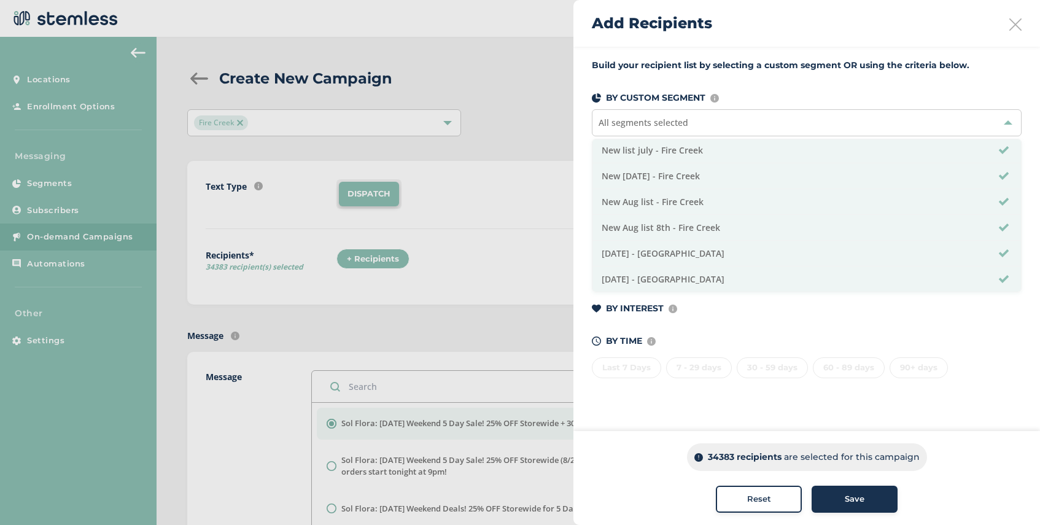
click at [857, 499] on span "Save" at bounding box center [855, 499] width 20 height 12
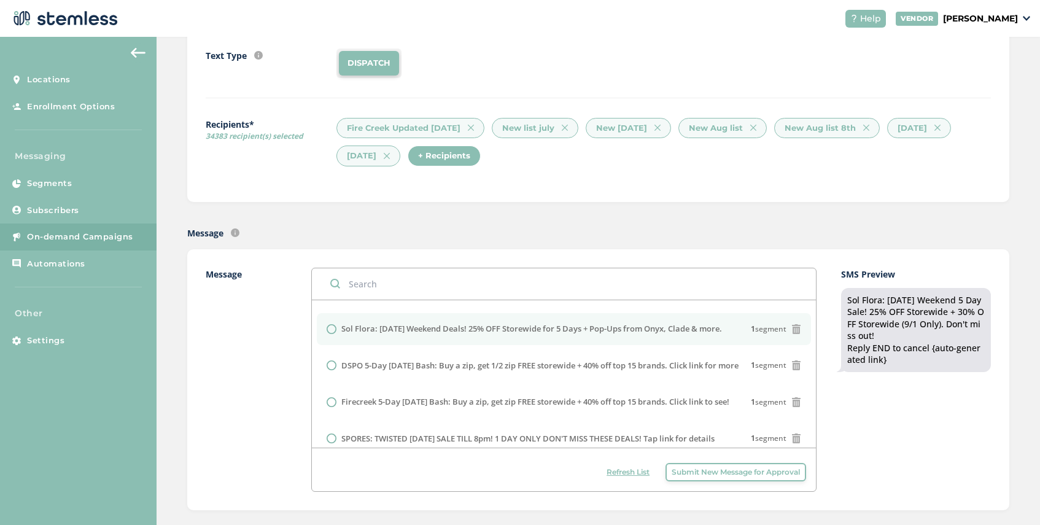
scroll to position [82, 0]
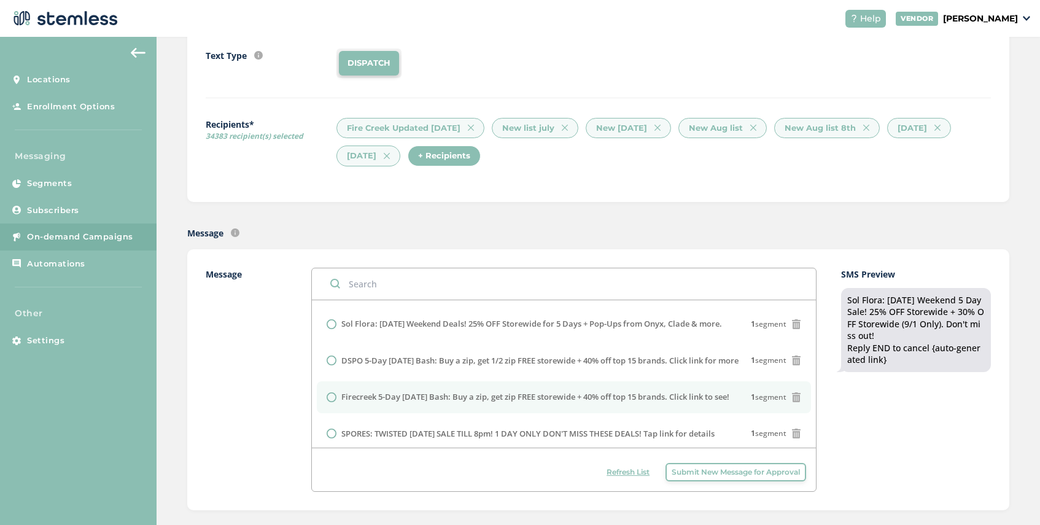
click at [332, 402] on input "radio" at bounding box center [332, 397] width 10 height 10
radio input "true"
click at [74, 232] on span "On-demand Campaigns" at bounding box center [80, 237] width 106 height 12
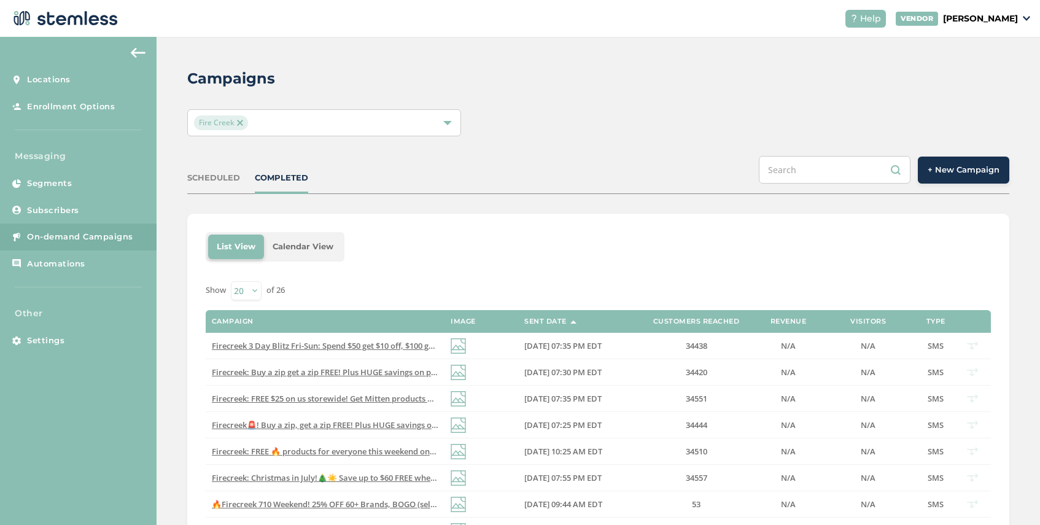
click at [251, 122] on div "Fire Creek" at bounding box center [318, 122] width 248 height 15
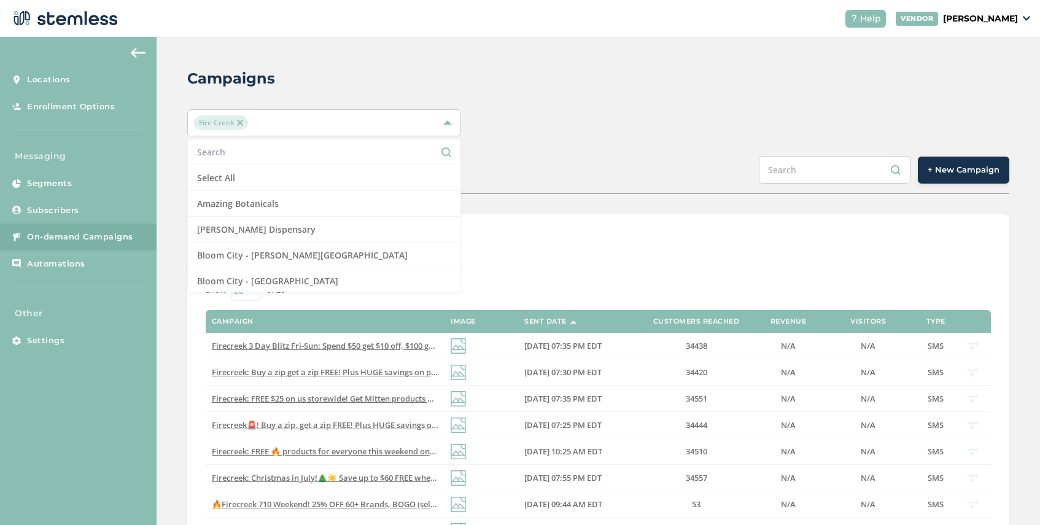
click at [237, 122] on img at bounding box center [240, 123] width 6 height 6
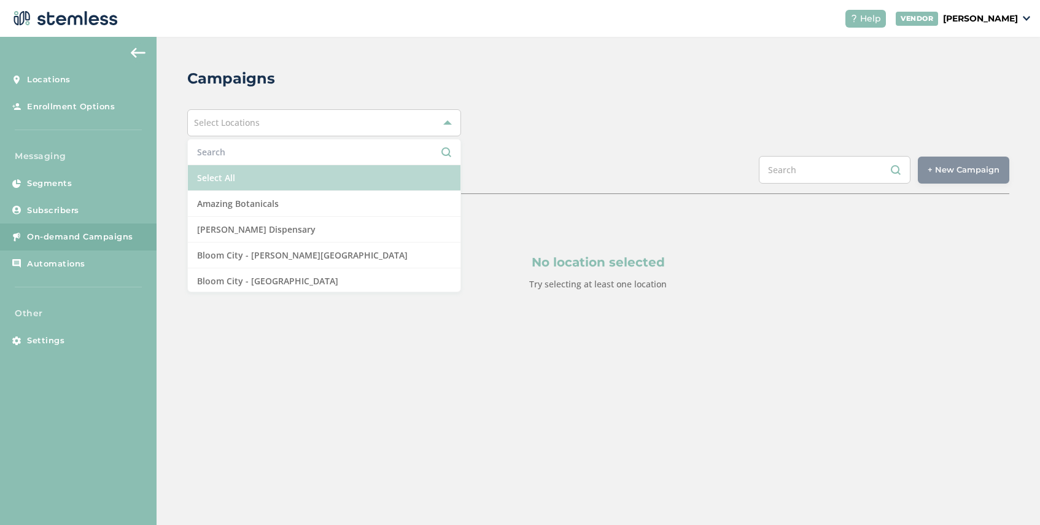
click at [259, 182] on li "Select All" at bounding box center [324, 178] width 273 height 26
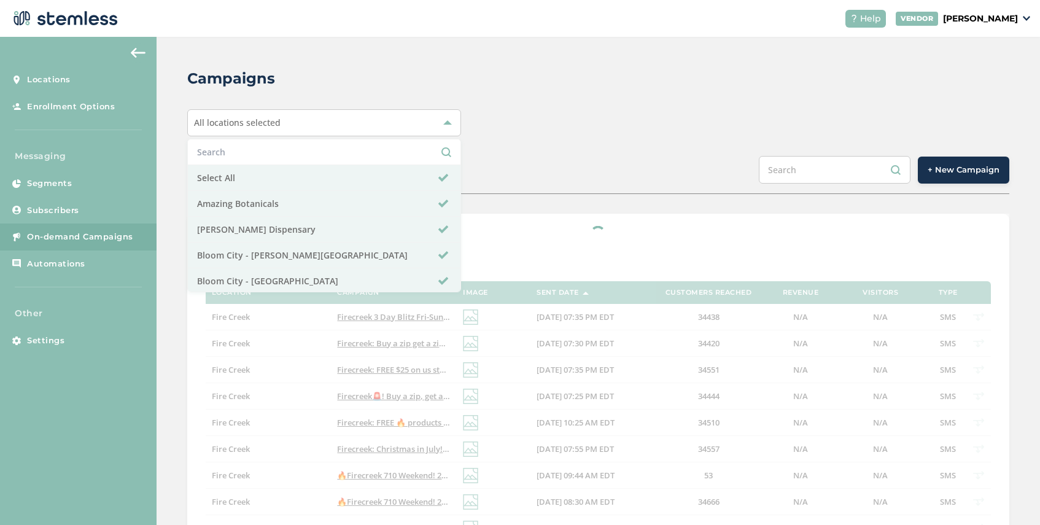
click at [527, 86] on div "Campaigns" at bounding box center [593, 79] width 812 height 22
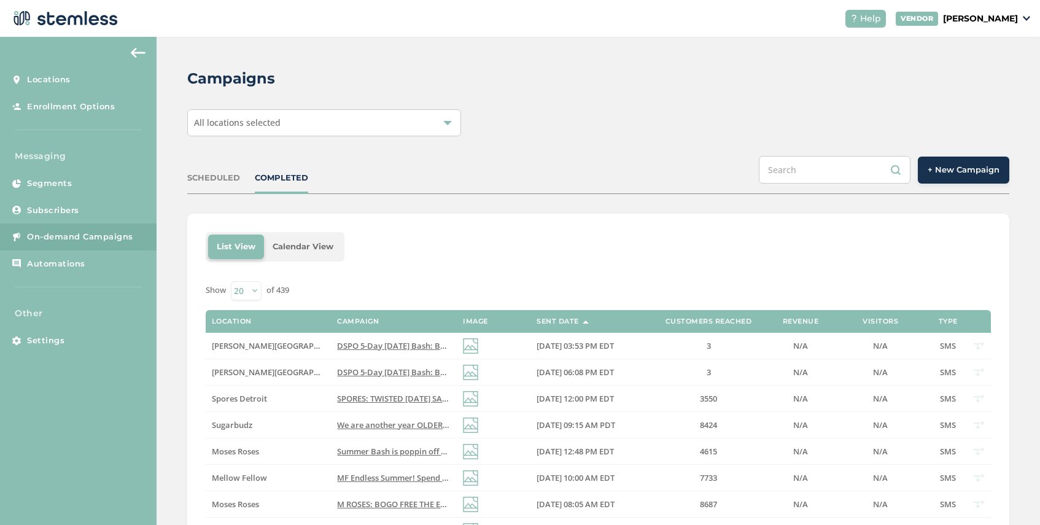
click at [217, 179] on div "SCHEDULED" at bounding box center [213, 178] width 53 height 12
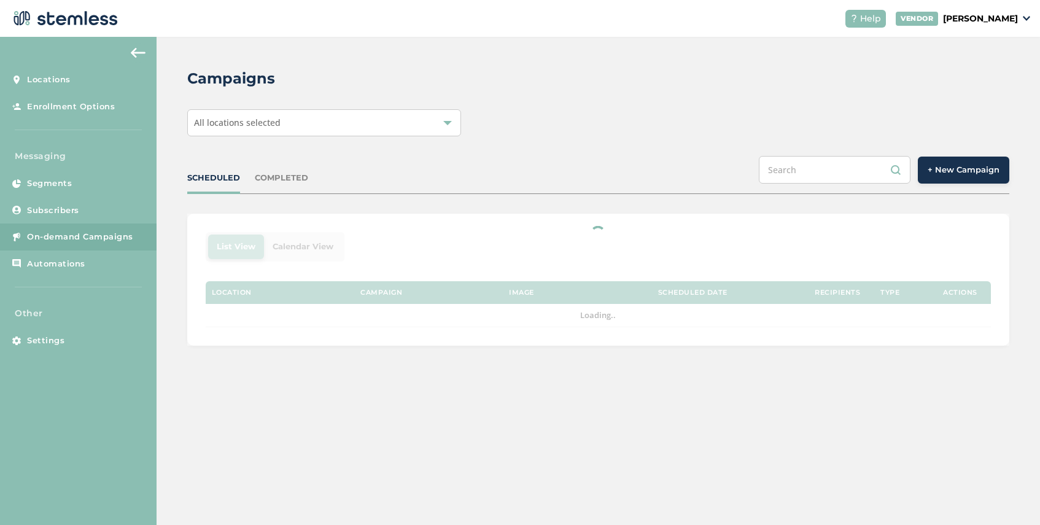
click at [308, 123] on div "All locations selected" at bounding box center [324, 122] width 274 height 27
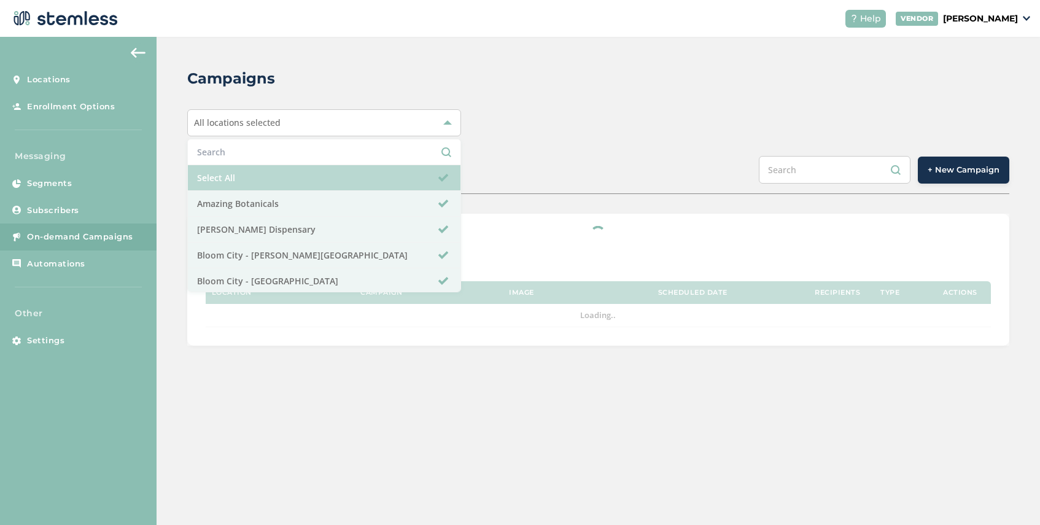
click at [271, 182] on li "Select All" at bounding box center [324, 178] width 273 height 26
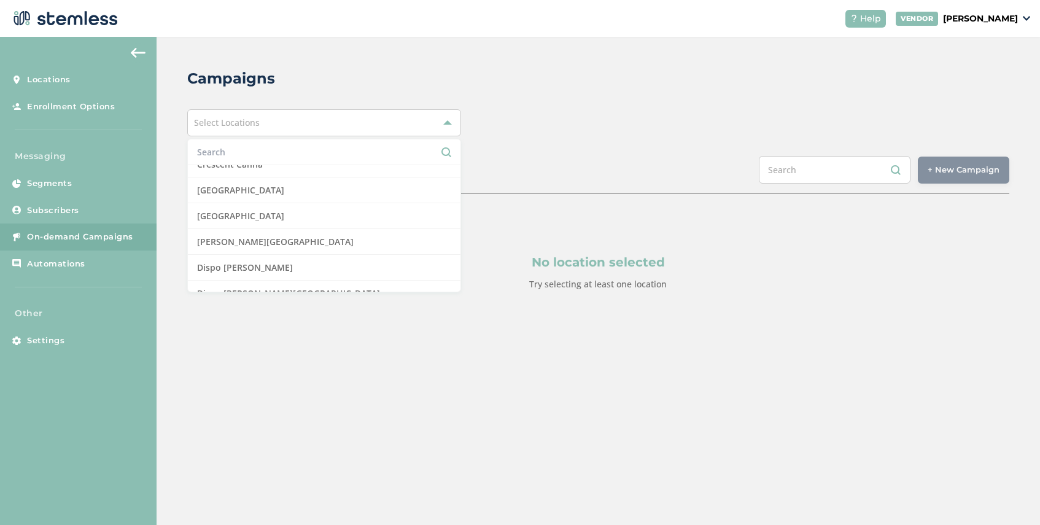
scroll to position [198, 0]
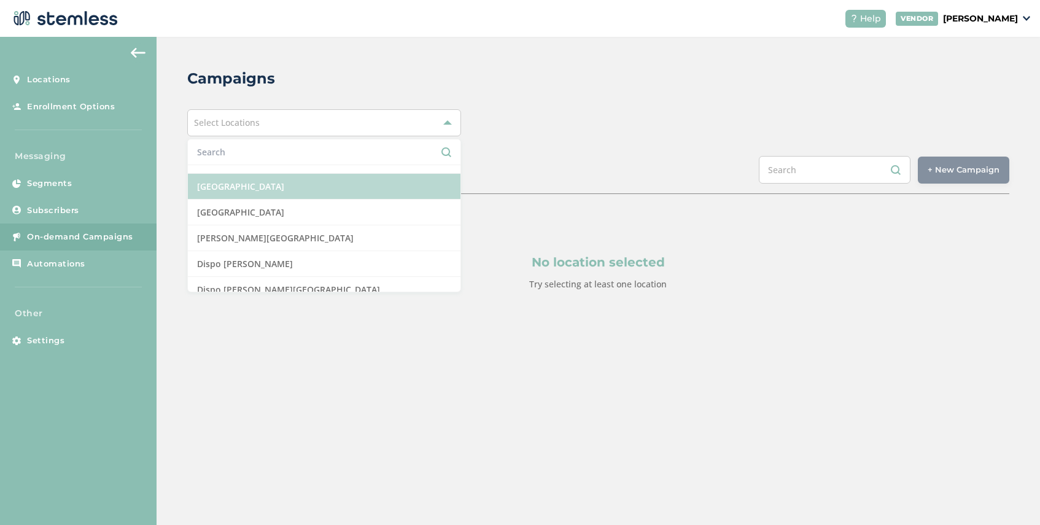
click at [292, 187] on li "[GEOGRAPHIC_DATA]" at bounding box center [324, 187] width 273 height 26
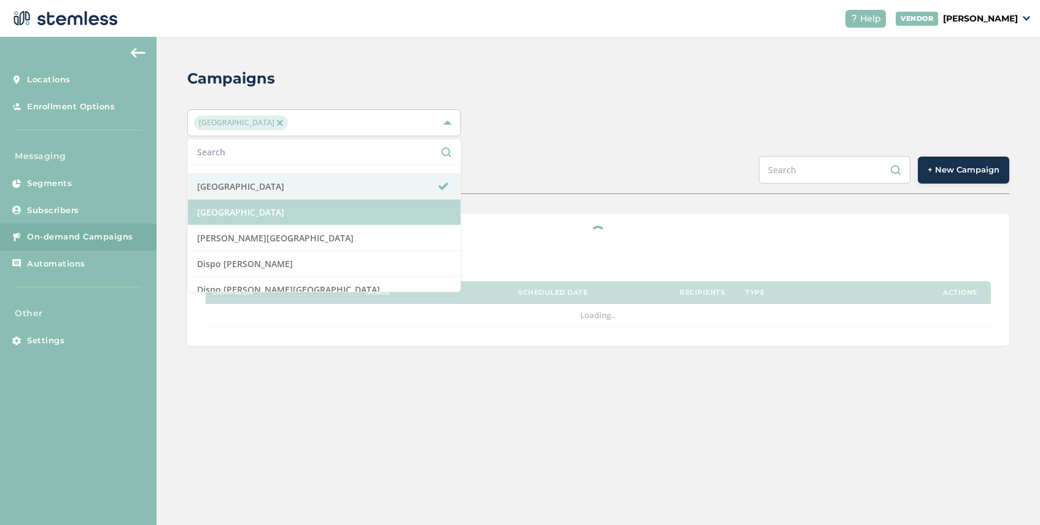
click at [294, 214] on li "[GEOGRAPHIC_DATA]" at bounding box center [324, 213] width 273 height 26
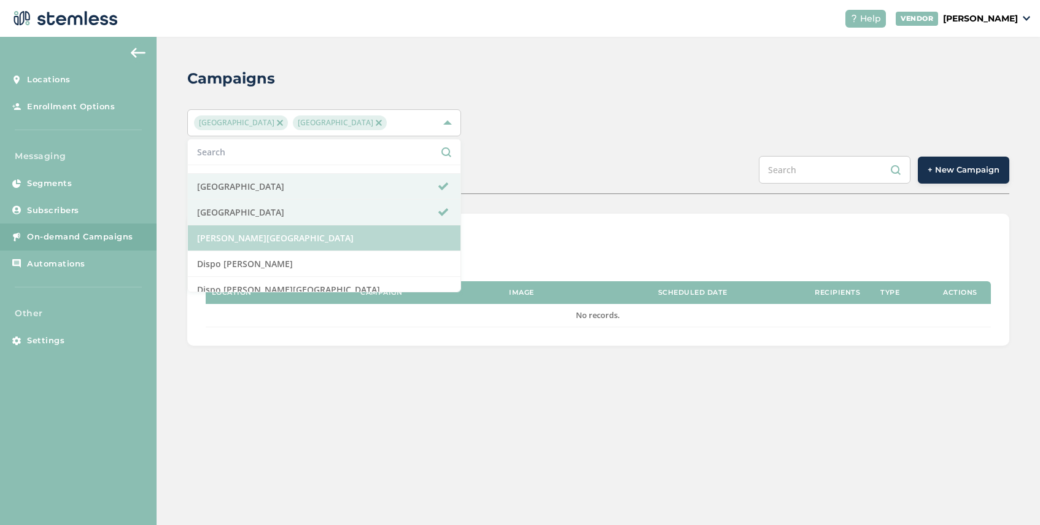
click at [294, 235] on li "[PERSON_NAME][GEOGRAPHIC_DATA]" at bounding box center [324, 238] width 273 height 26
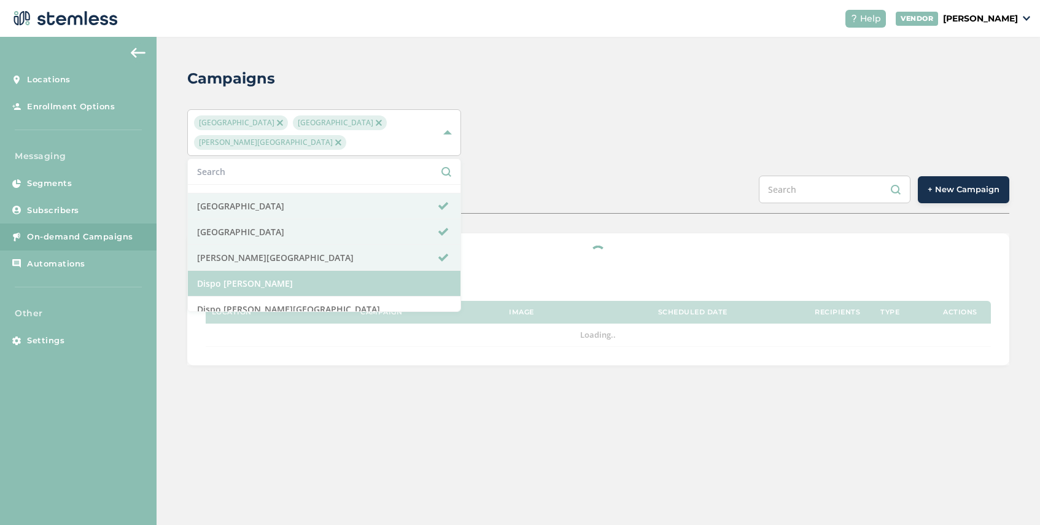
click at [294, 282] on li "Dispo [PERSON_NAME]" at bounding box center [324, 284] width 273 height 26
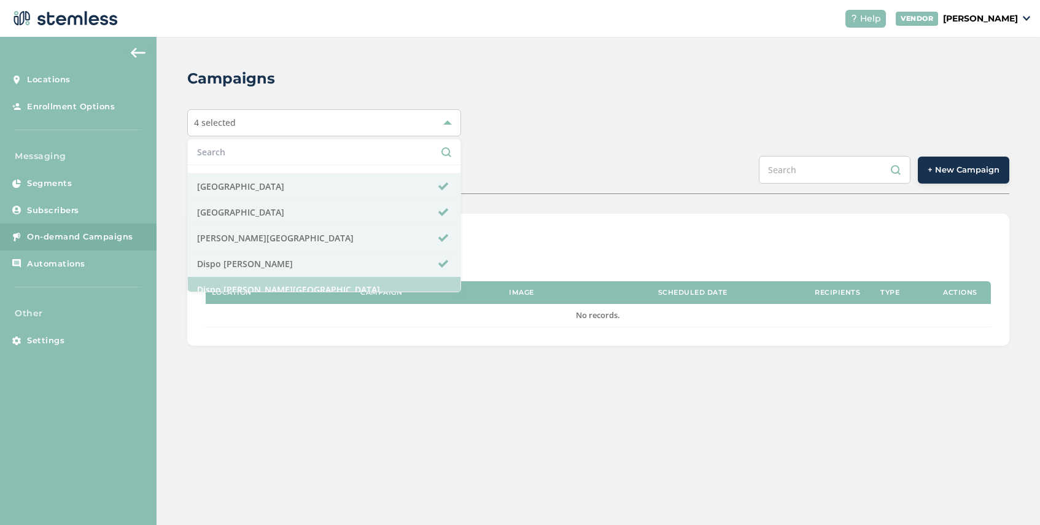
click at [299, 284] on li "Dispo [PERSON_NAME][GEOGRAPHIC_DATA]" at bounding box center [324, 290] width 273 height 26
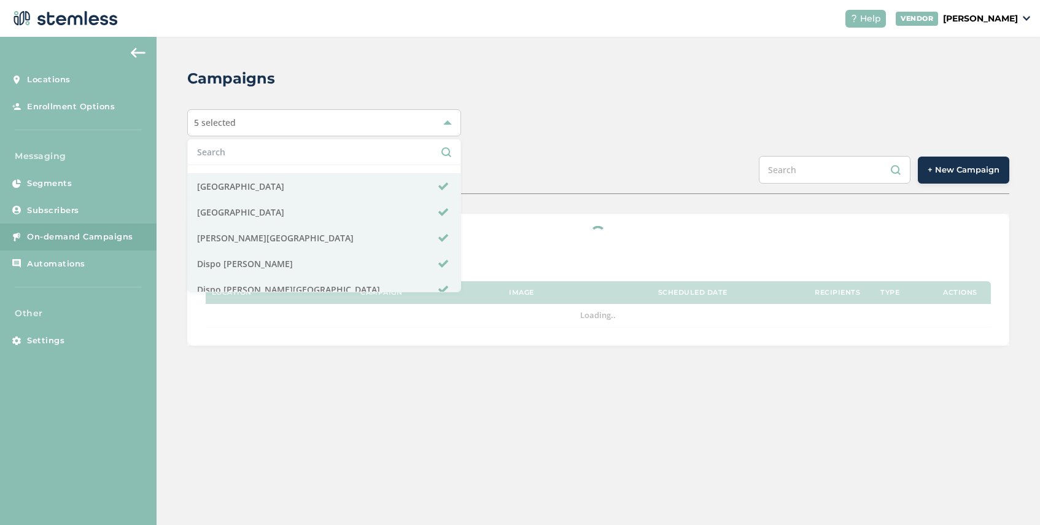
click at [519, 176] on div "SCHEDULED COMPLETED + New Campaign" at bounding box center [598, 175] width 822 height 38
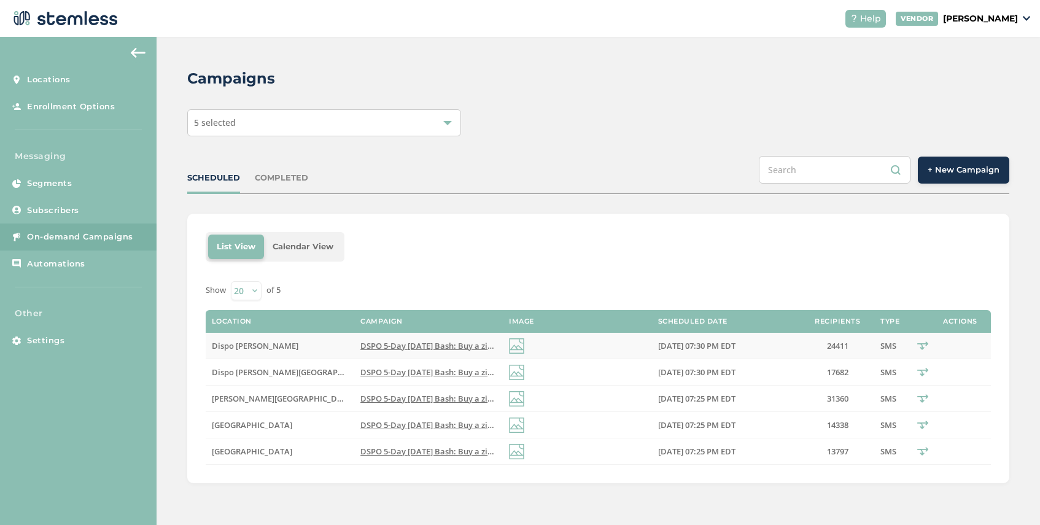
click at [445, 344] on span "DSPO 5-Day [DATE] Bash: Buy a zip, get 1/2 zip FREE storewide + 40% off top 15 …" at bounding box center [597, 345] width 474 height 11
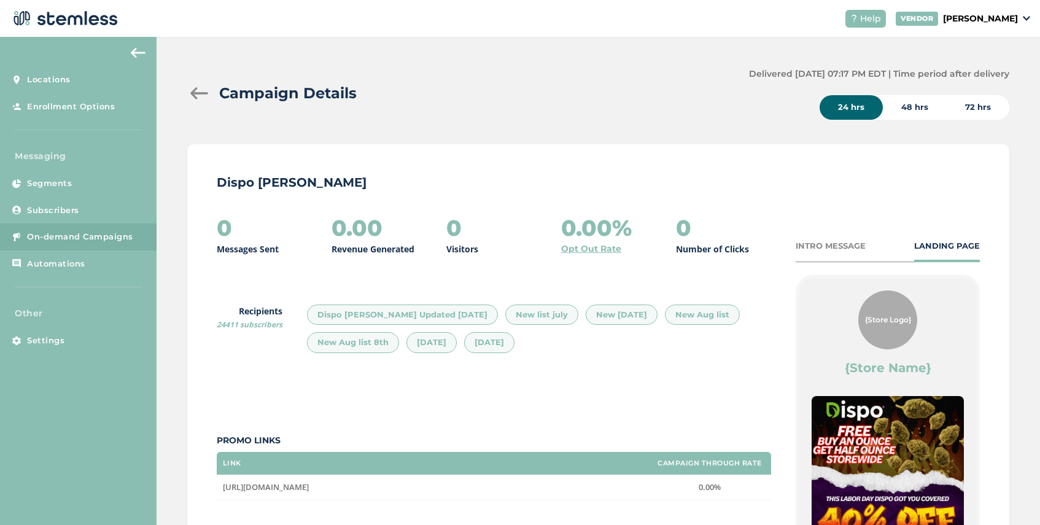
click at [194, 91] on div at bounding box center [199, 93] width 25 height 12
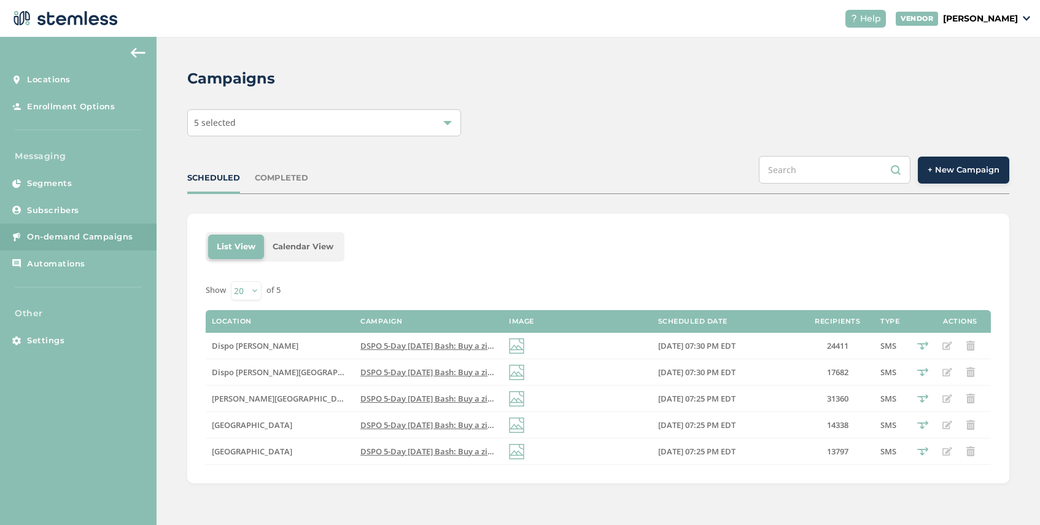
click at [303, 116] on div "5 selected" at bounding box center [324, 122] width 274 height 27
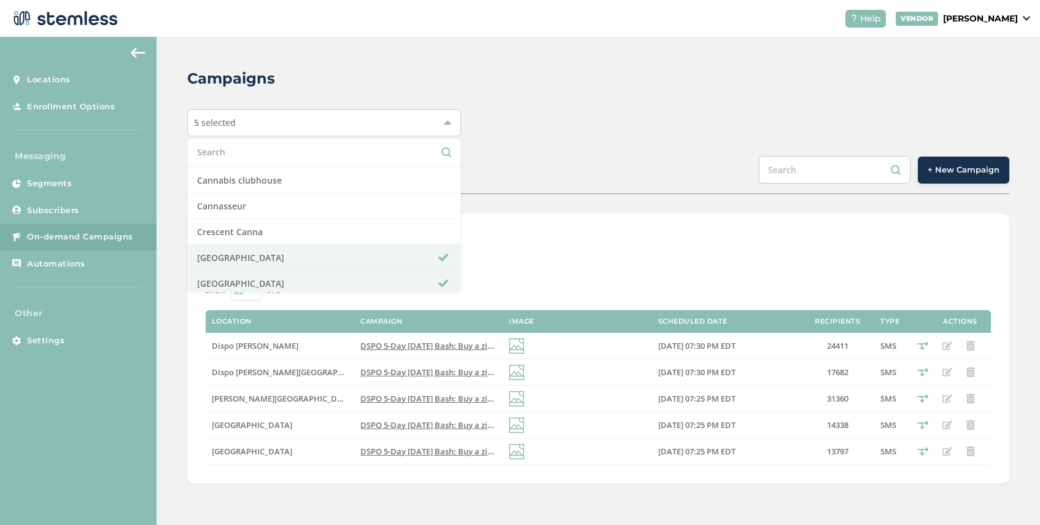
scroll to position [214, 0]
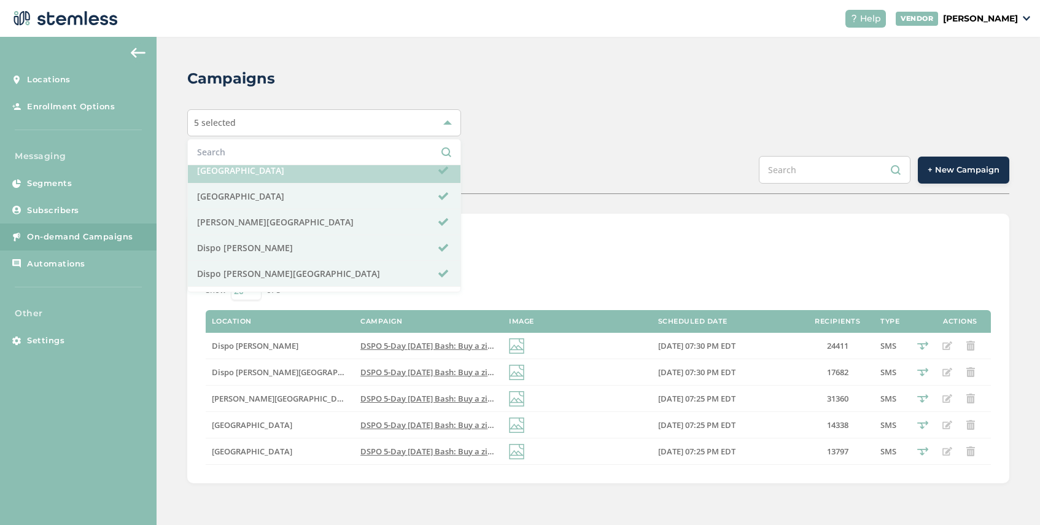
click at [279, 177] on li "[GEOGRAPHIC_DATA]" at bounding box center [324, 171] width 273 height 26
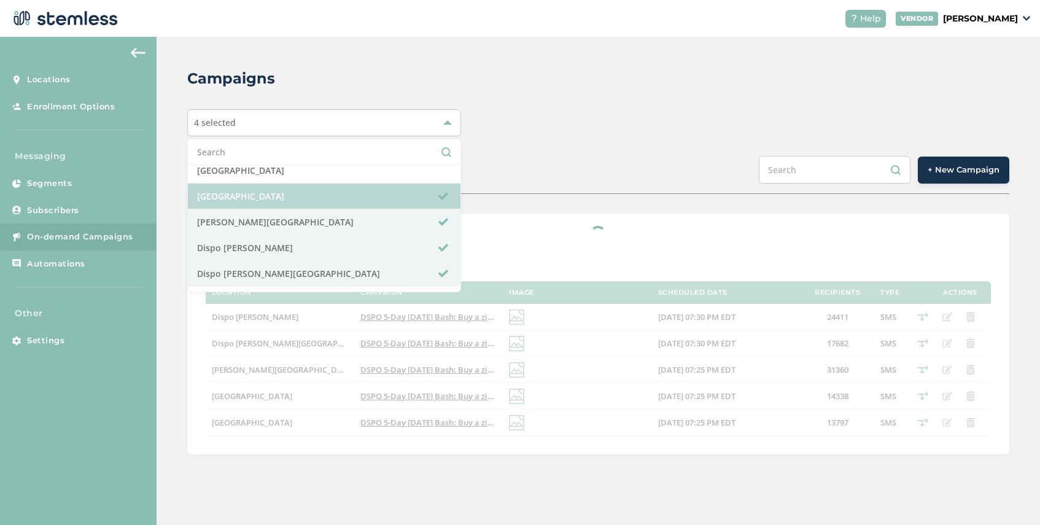
click at [282, 197] on li "[GEOGRAPHIC_DATA]" at bounding box center [324, 197] width 273 height 26
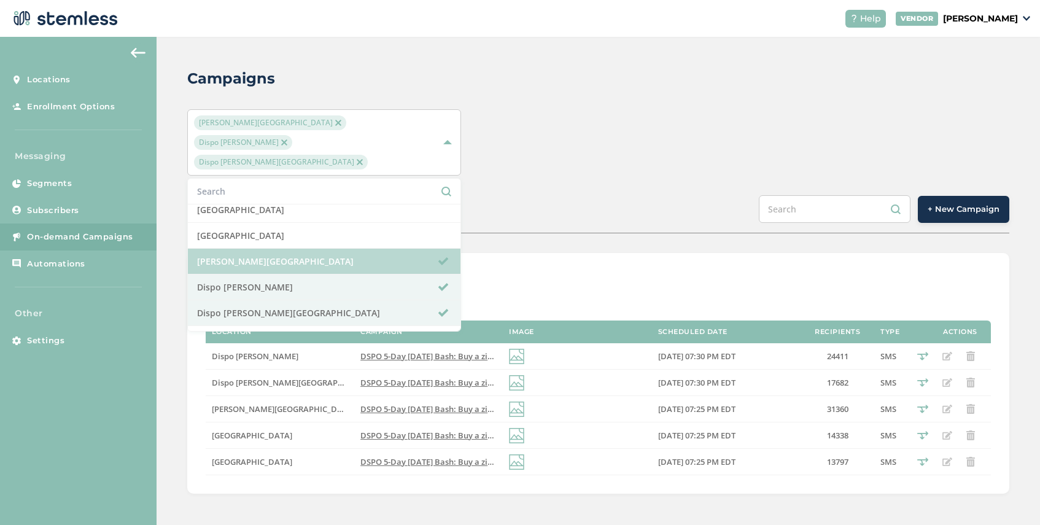
click at [282, 249] on li "[PERSON_NAME][GEOGRAPHIC_DATA]" at bounding box center [324, 262] width 273 height 26
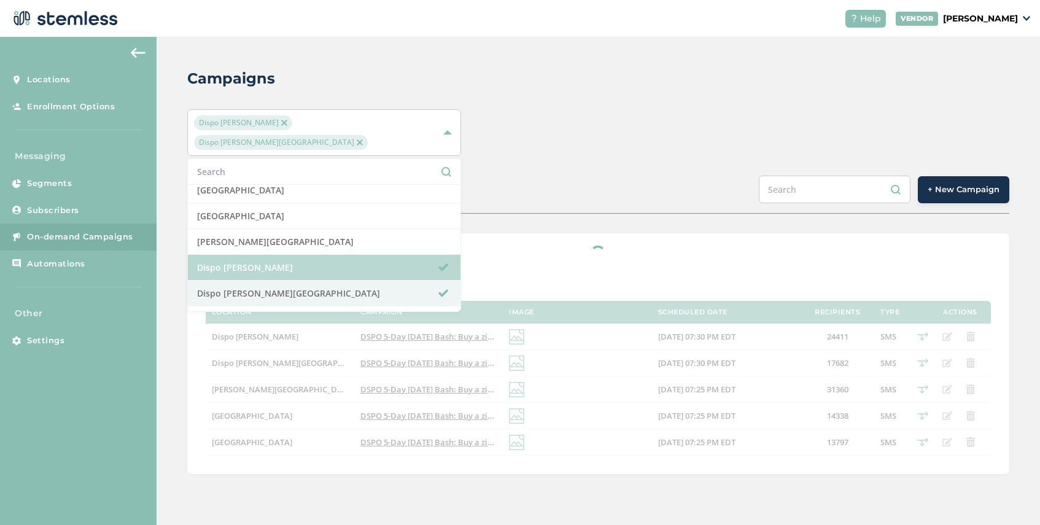
click at [282, 255] on li "Dispo [PERSON_NAME]" at bounding box center [324, 268] width 273 height 26
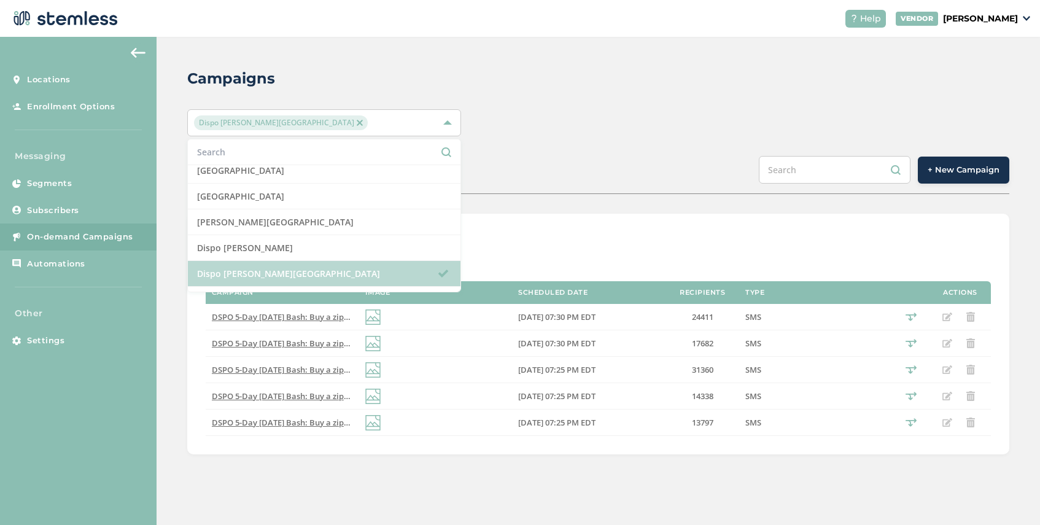
click at [288, 274] on li "Dispo [PERSON_NAME][GEOGRAPHIC_DATA]" at bounding box center [324, 274] width 273 height 26
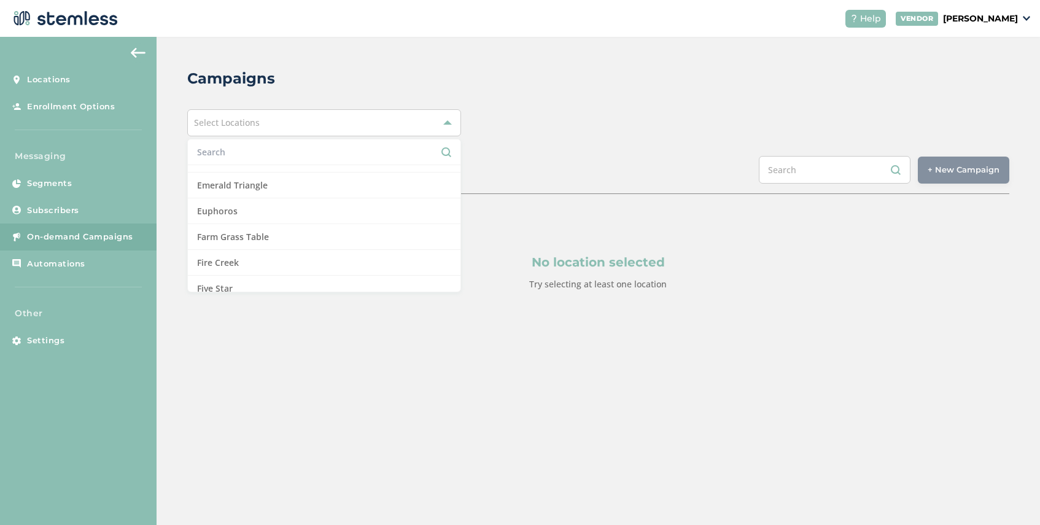
scroll to position [337, 0]
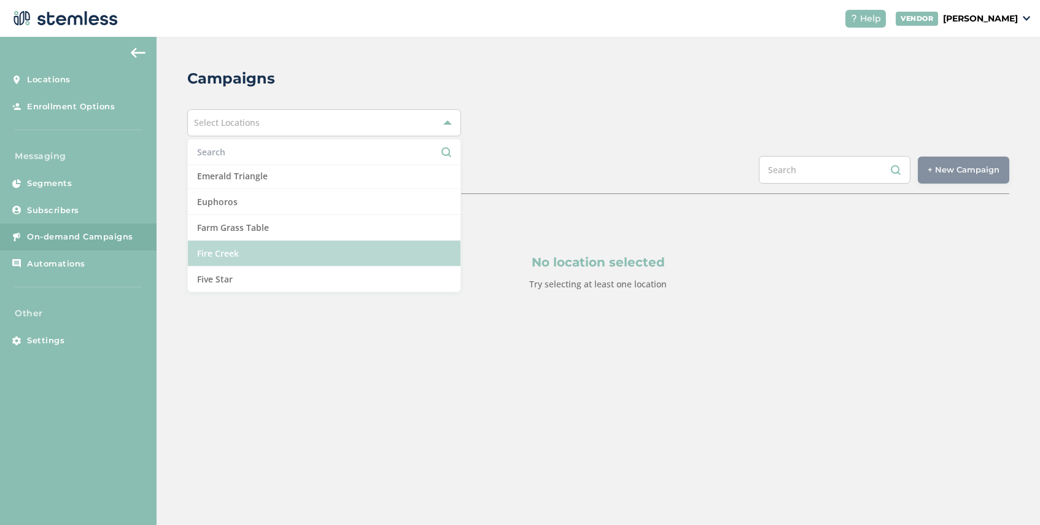
click at [284, 265] on li "Fire Creek" at bounding box center [324, 254] width 273 height 26
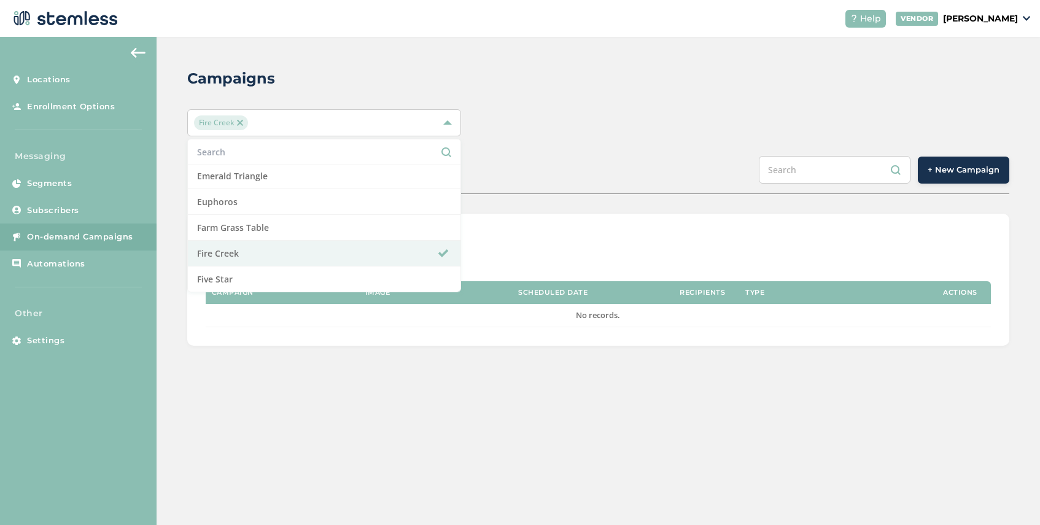
click at [508, 176] on div "SCHEDULED COMPLETED + New Campaign" at bounding box center [598, 175] width 822 height 38
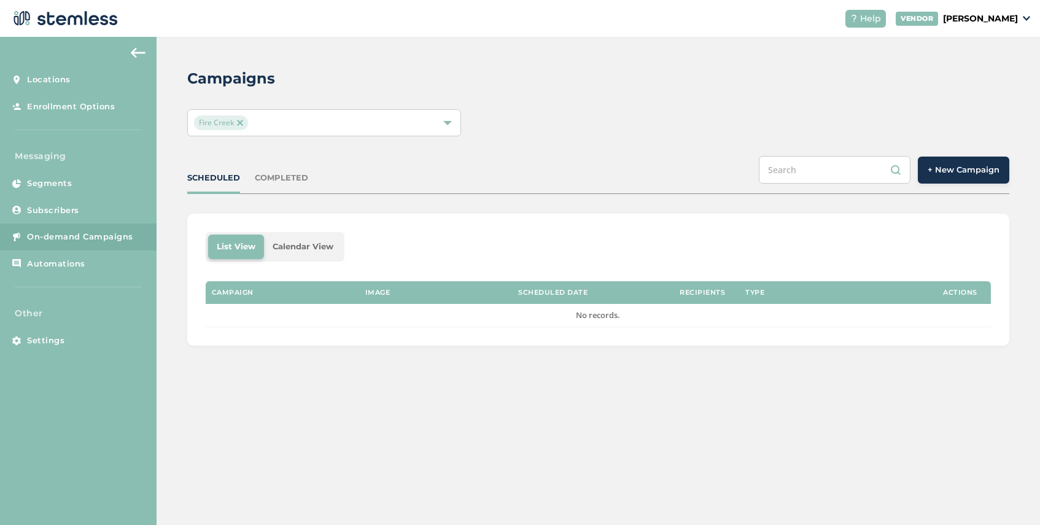
click at [954, 170] on span "+ New Campaign" at bounding box center [964, 170] width 72 height 12
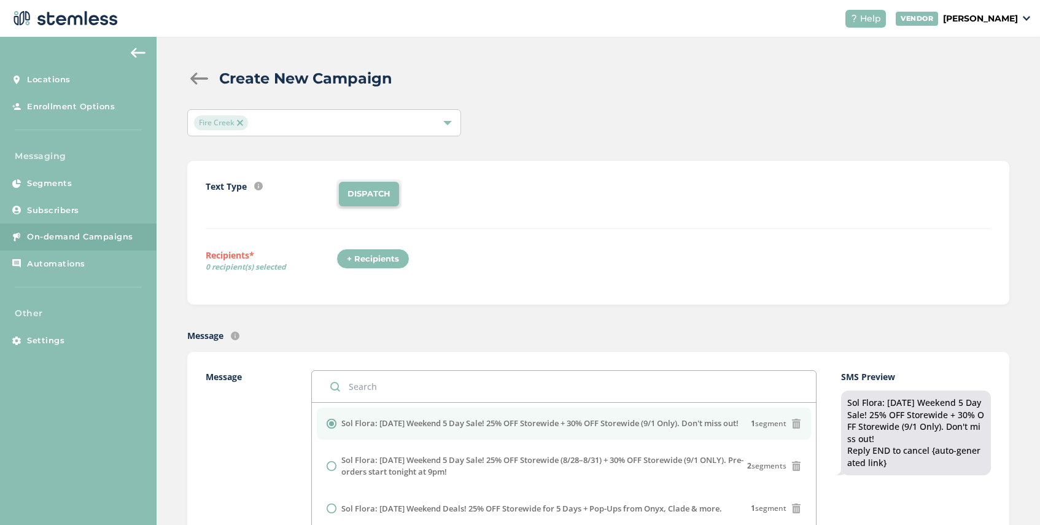
click at [356, 262] on div "+ Recipients" at bounding box center [372, 259] width 73 height 21
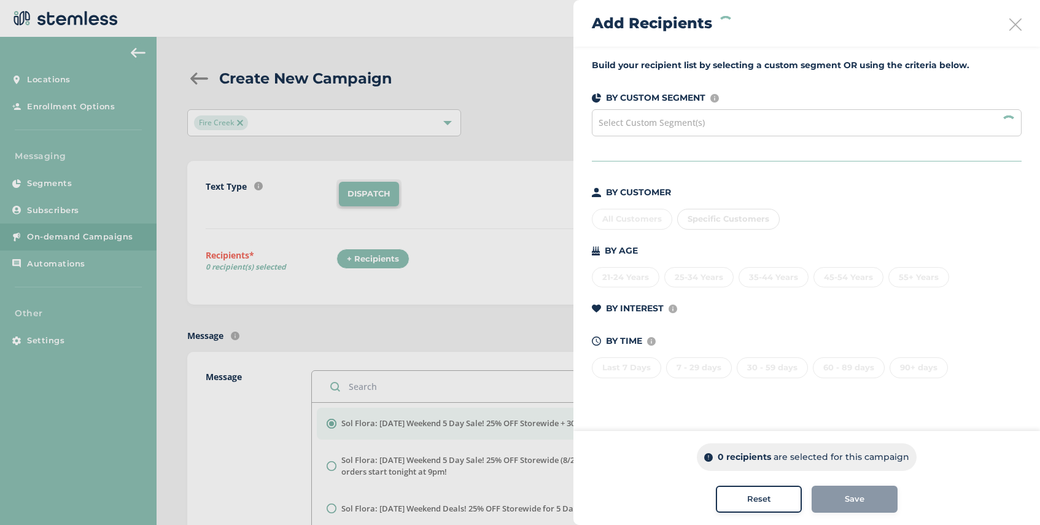
click at [640, 117] on span "Select Custom Segment(s)" at bounding box center [652, 123] width 106 height 12
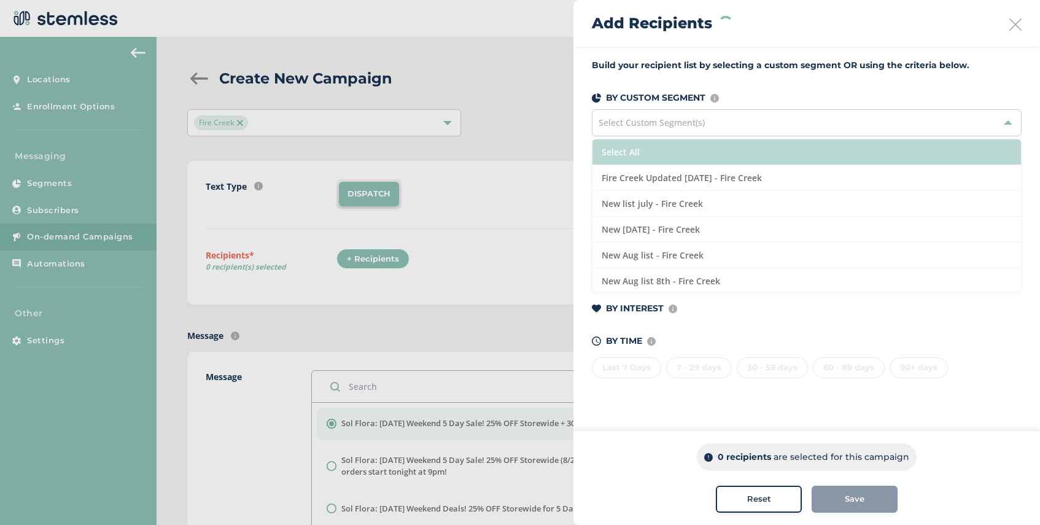
click at [667, 155] on li "Select All" at bounding box center [807, 152] width 429 height 26
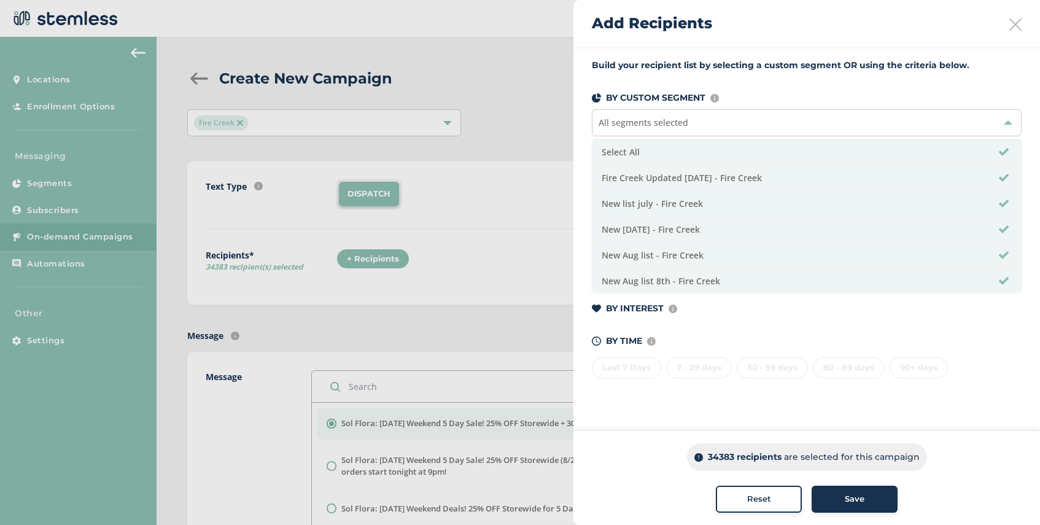
click at [854, 502] on span "Save" at bounding box center [855, 499] width 20 height 12
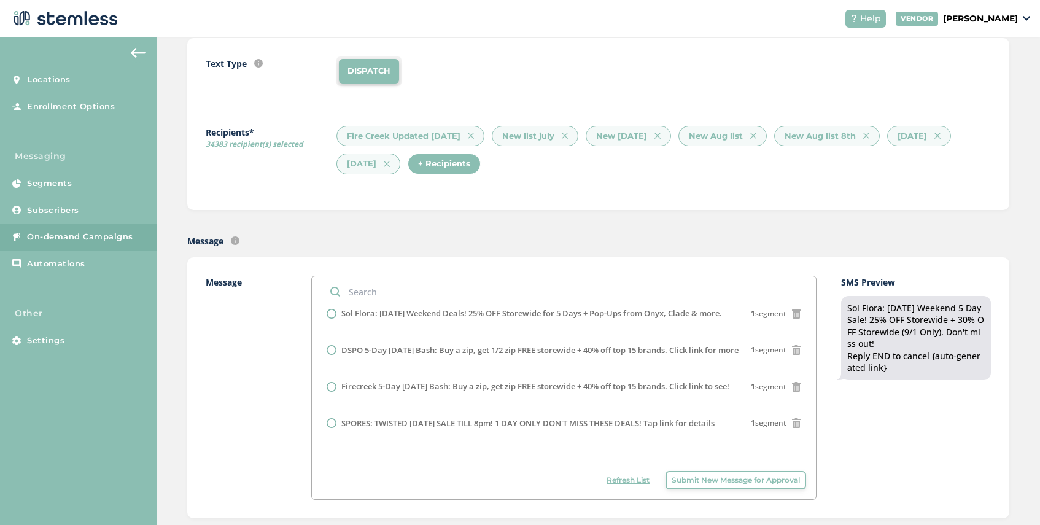
scroll to position [100, 0]
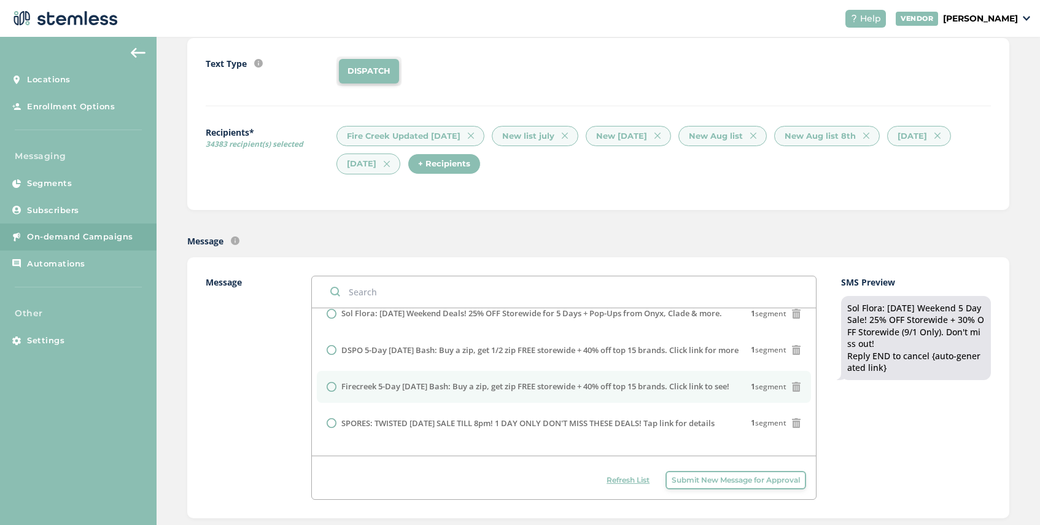
click at [346, 393] on label "Firecreek 5-Day [DATE] Bash: Buy a zip, get zip FREE storewide + 40% off top 15…" at bounding box center [535, 387] width 388 height 12
radio input "false"
radio input "true"
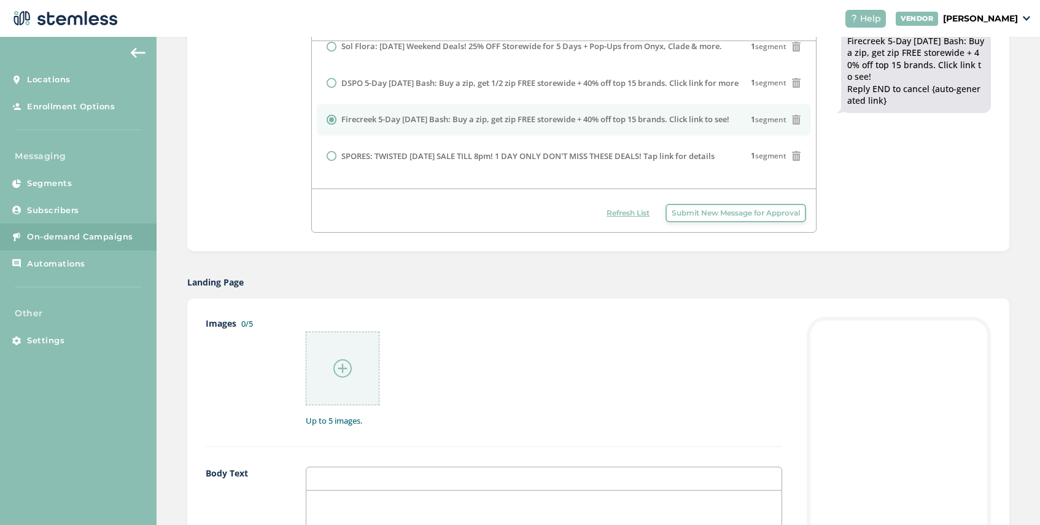
scroll to position [392, 0]
click at [344, 367] on img at bounding box center [342, 366] width 18 height 18
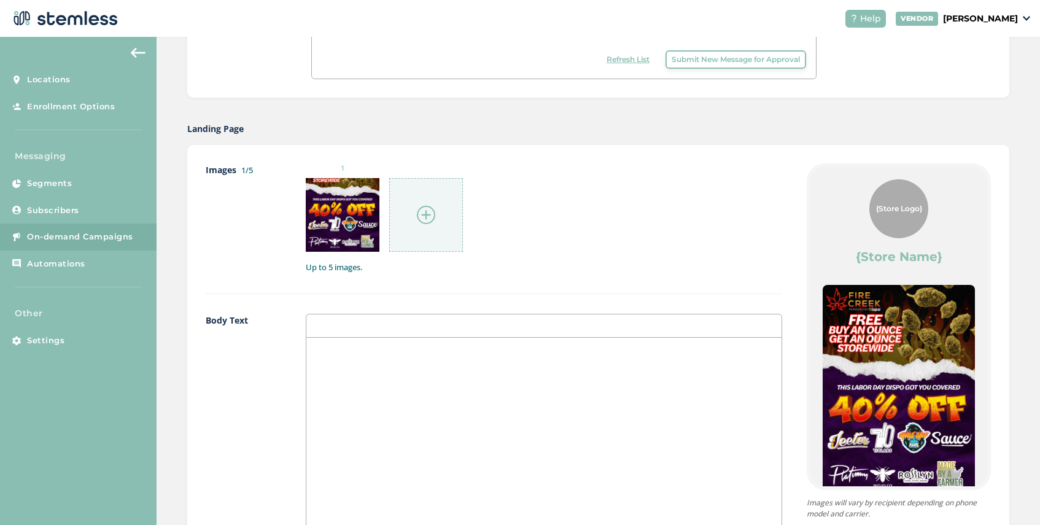
scroll to position [732, 0]
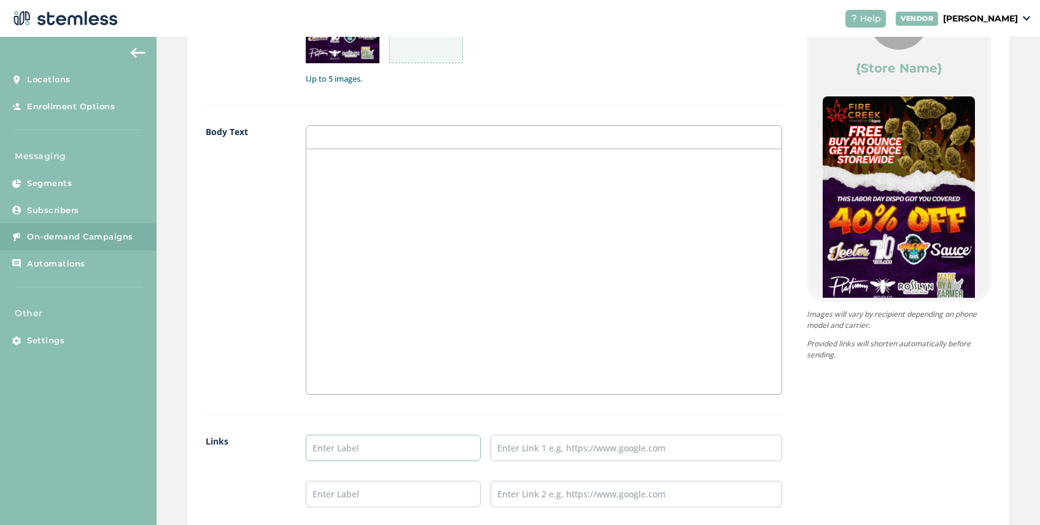
click at [339, 448] on input "text" at bounding box center [393, 448] width 175 height 26
type input "SHOP NOW"
click at [562, 454] on input "text" at bounding box center [637, 448] width 292 height 26
type input "[URL][DOMAIN_NAME]"
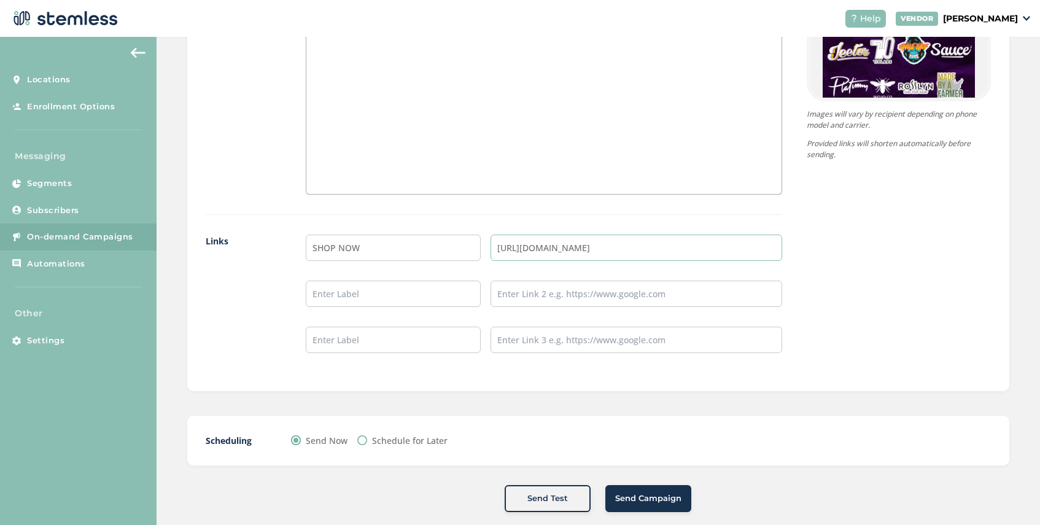
scroll to position [950, 0]
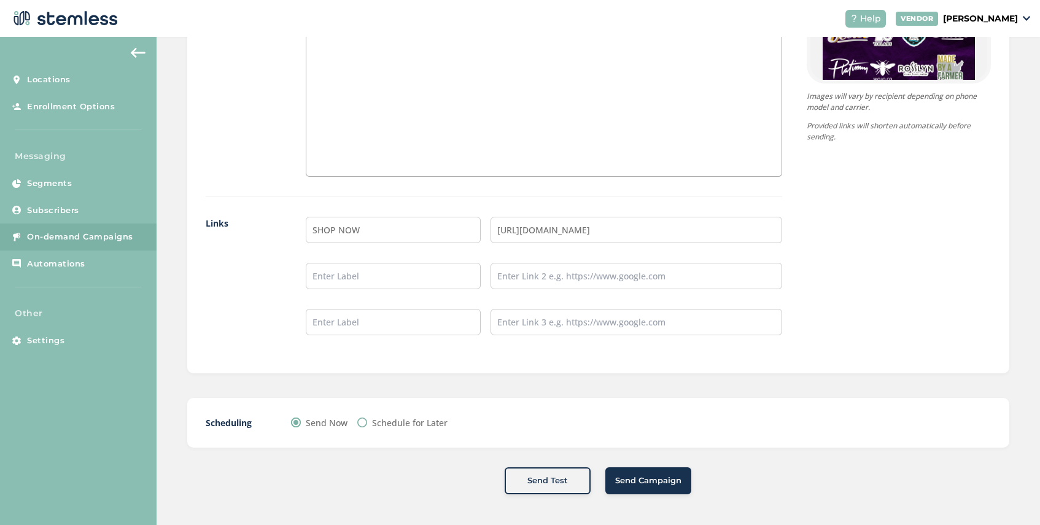
click at [363, 425] on input "Schedule for Later" at bounding box center [362, 423] width 10 height 10
radio input "true"
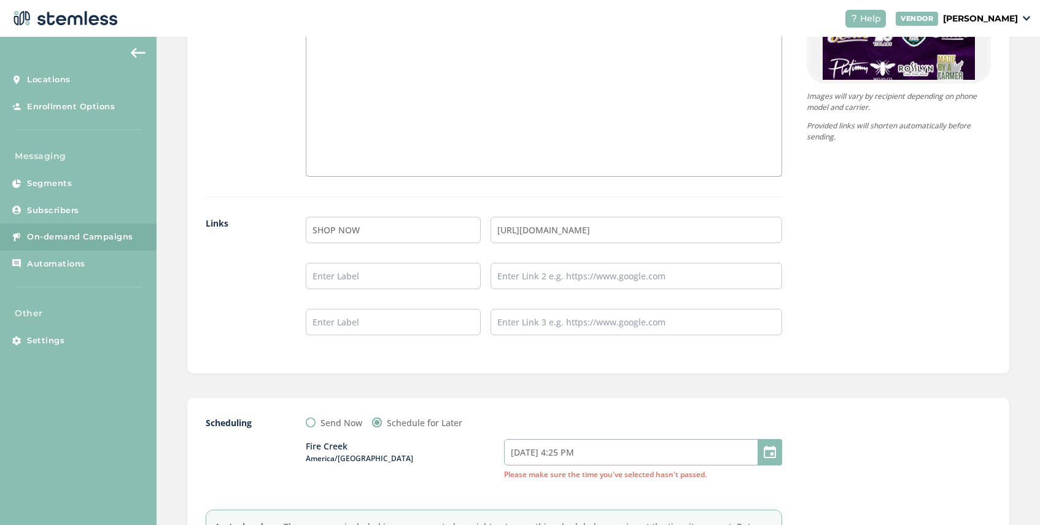
click at [597, 453] on input "[DATE] 4:25 PM" at bounding box center [643, 452] width 278 height 26
select select "19"
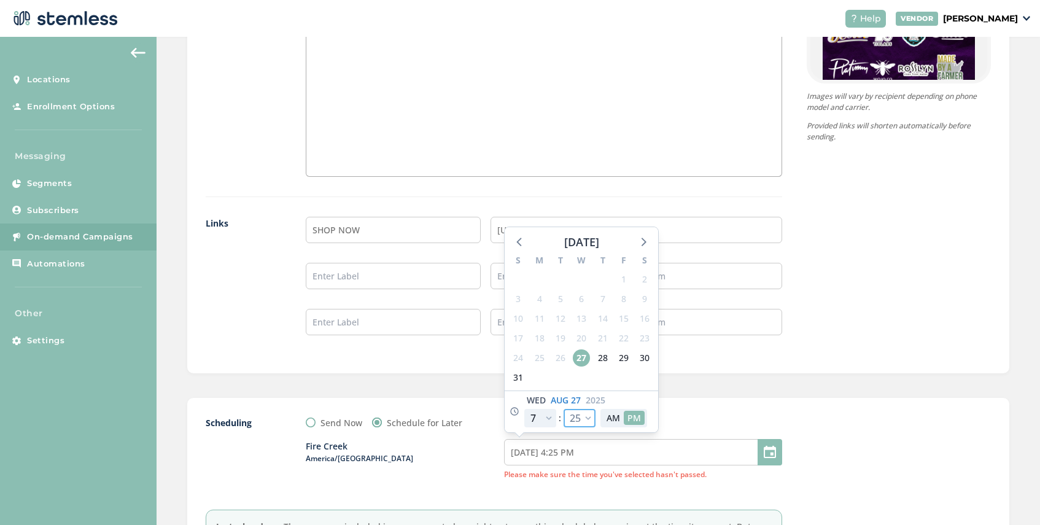
click at [589, 415] on select "00 05 10 15 20 25 30 35 40 45 50 55" at bounding box center [580, 418] width 32 height 18
select select "35"
click at [564, 409] on select "00 05 10 15 20 25 30 35 40 45 50 55" at bounding box center [580, 418] width 32 height 18
type input "[DATE] 4:35 PM"
select select "35"
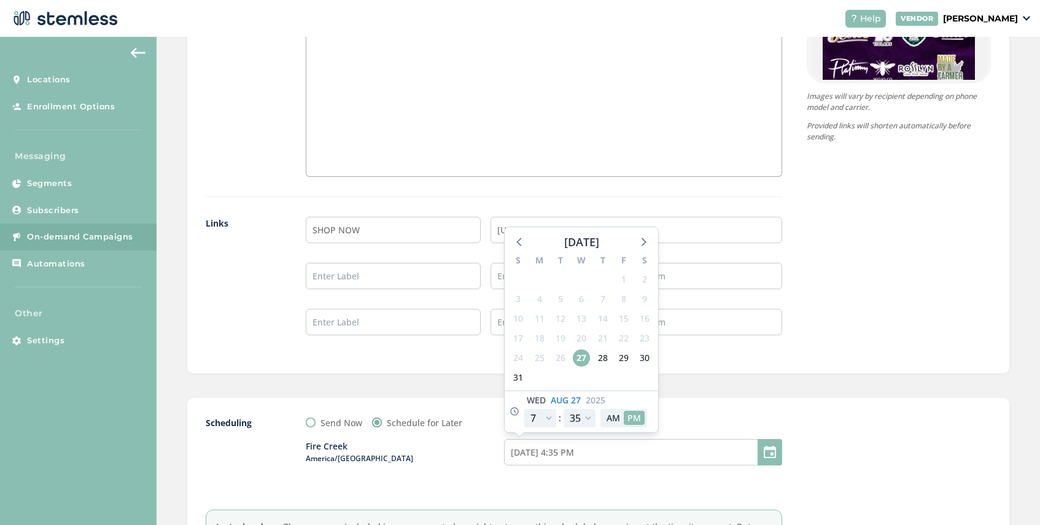
click at [696, 414] on div "Scheduling Send Now Schedule for Later [GEOGRAPHIC_DATA]/[GEOGRAPHIC_DATA] [DAT…" at bounding box center [598, 493] width 822 height 190
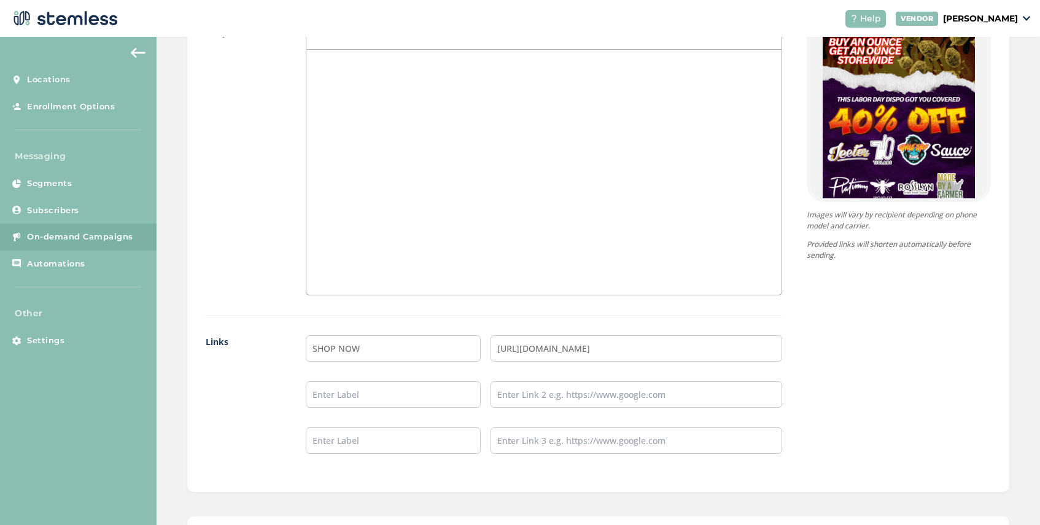
scroll to position [1090, 0]
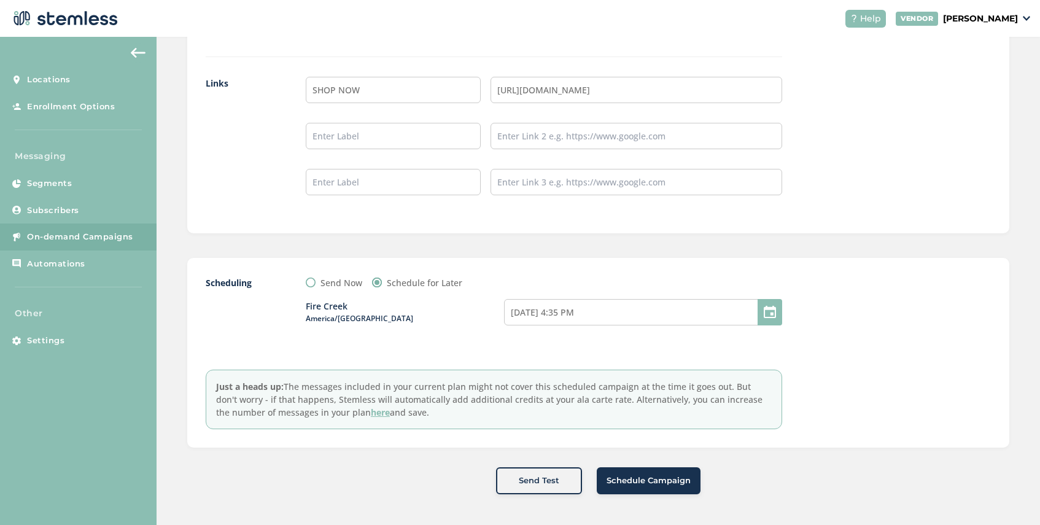
click at [647, 485] on span "Schedule Campaign" at bounding box center [649, 481] width 84 height 12
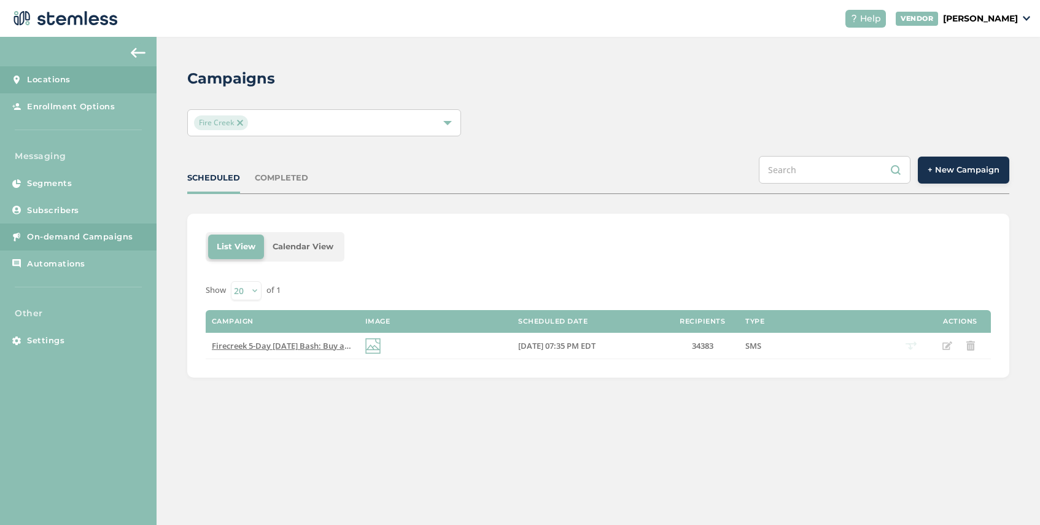
click at [68, 79] on span "Locations" at bounding box center [49, 80] width 44 height 12
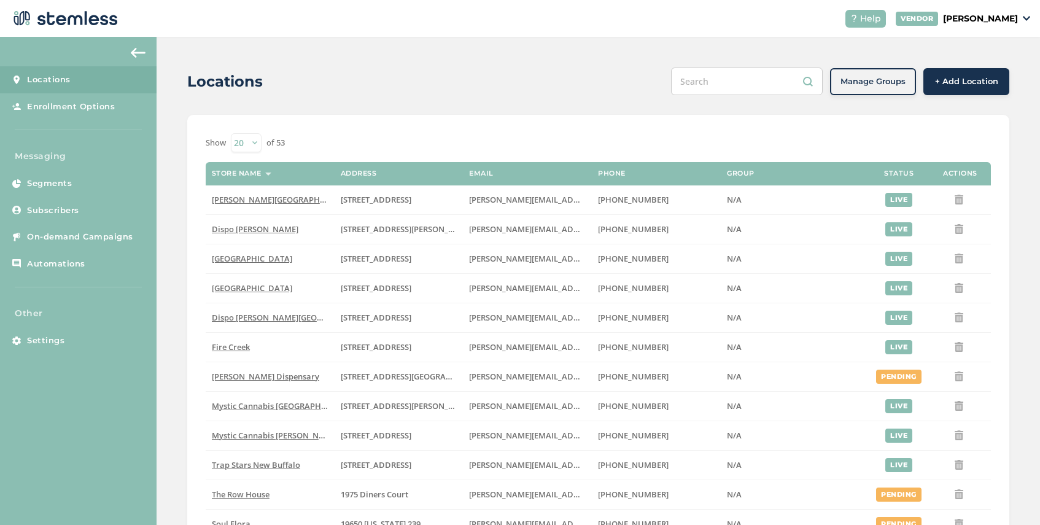
click at [946, 80] on span "+ Add Location" at bounding box center [966, 82] width 63 height 12
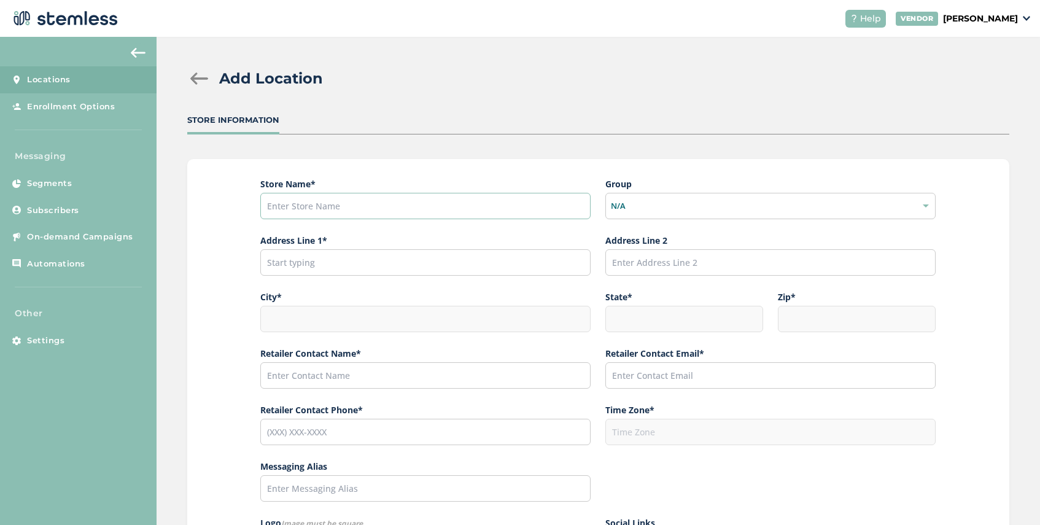
click at [292, 200] on input "text" at bounding box center [425, 206] width 330 height 26
type input "s"
type input "Soul Flora"
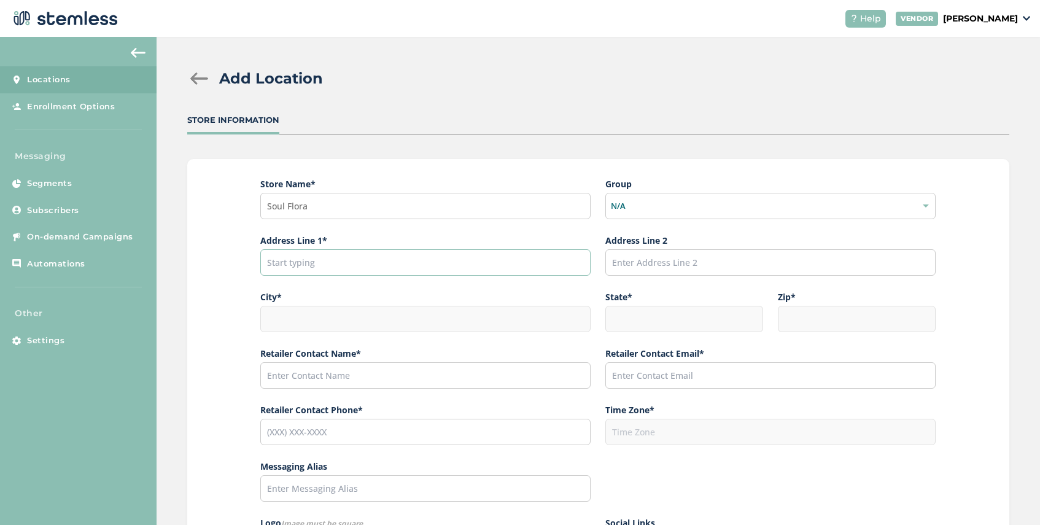
click at [311, 264] on input "text" at bounding box center [425, 262] width 330 height 26
paste input "2713 NJ-23 #5A"
click at [353, 323] on div at bounding box center [425, 319] width 330 height 26
click at [624, 262] on input "text" at bounding box center [770, 262] width 330 height 26
click at [476, 263] on input "2713 NJ-23 #5A" at bounding box center [425, 262] width 330 height 26
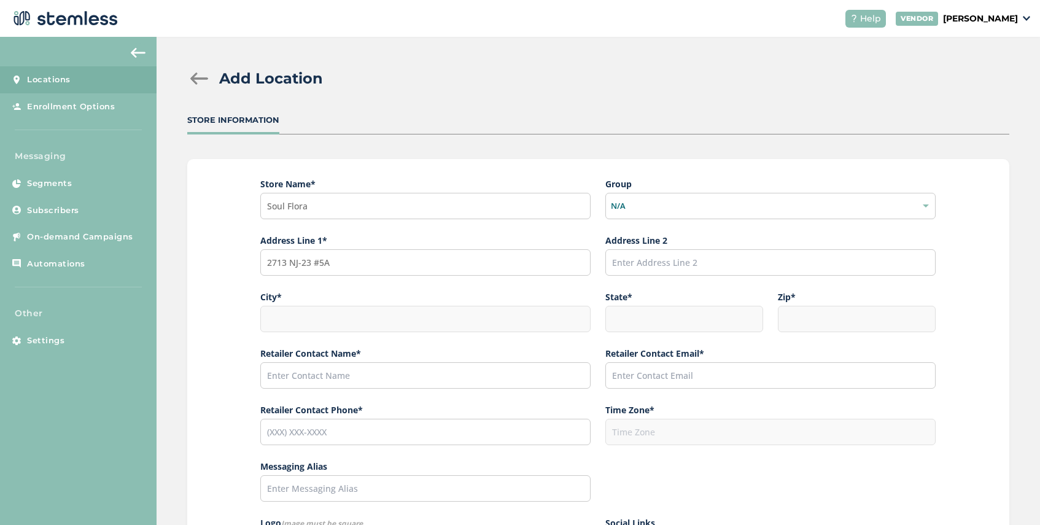
click at [363, 321] on div at bounding box center [425, 319] width 330 height 26
click at [394, 319] on div at bounding box center [425, 319] width 330 height 26
click at [432, 383] on input "text" at bounding box center [425, 375] width 330 height 26
click at [338, 263] on input "2713 NJ-23 #5A" at bounding box center [425, 262] width 330 height 26
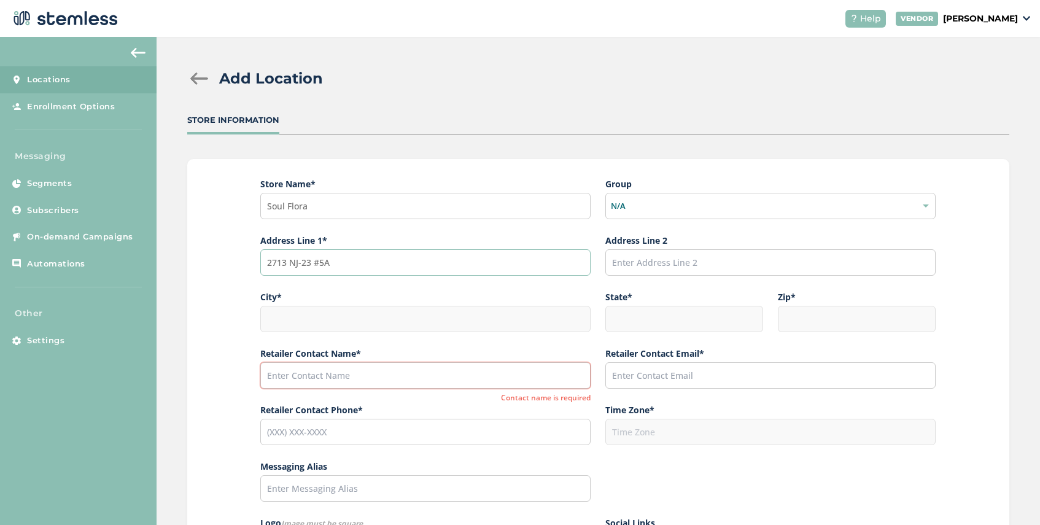
drag, startPoint x: 336, startPoint y: 263, endPoint x: 233, endPoint y: 262, distance: 103.8
click at [233, 262] on div "Store Name * Soul Flora Group N/A Address Line 1* [GEOGRAPHIC_DATA]-23 #5A Addr…" at bounding box center [598, 440] width 822 height 562
drag, startPoint x: 306, startPoint y: 262, endPoint x: 247, endPoint y: 262, distance: 59.6
click at [247, 262] on div "Store Name * Soul Flora Group N/A Address Line 1* 2713 NJ Address Line 2 City *…" at bounding box center [598, 440] width 822 height 562
paste input "-23 #5A"
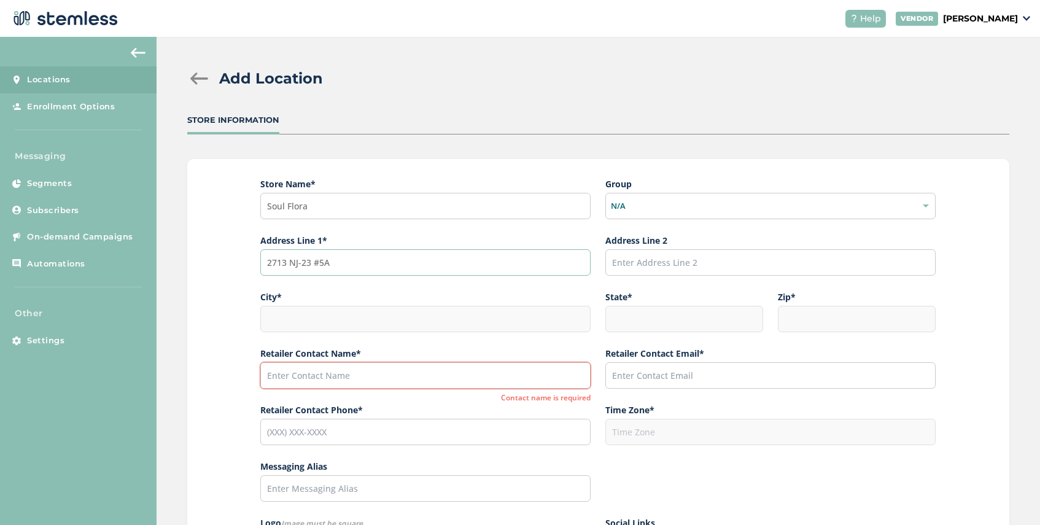
type input "2713 NJ-23 #5A"
click at [637, 208] on div "N/A" at bounding box center [770, 206] width 330 height 27
click at [648, 278] on li "Create New Group" at bounding box center [770, 268] width 329 height 29
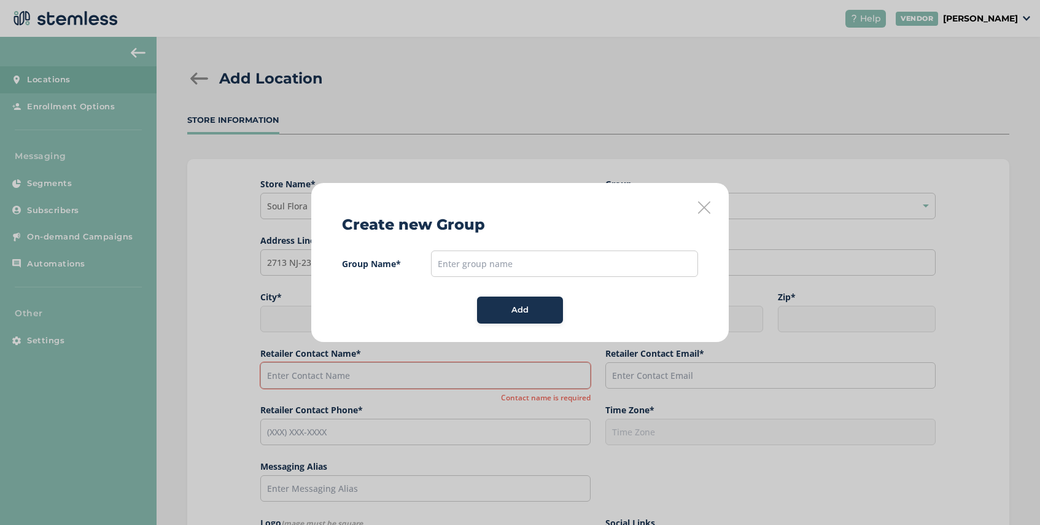
click at [699, 205] on icon at bounding box center [704, 207] width 12 height 12
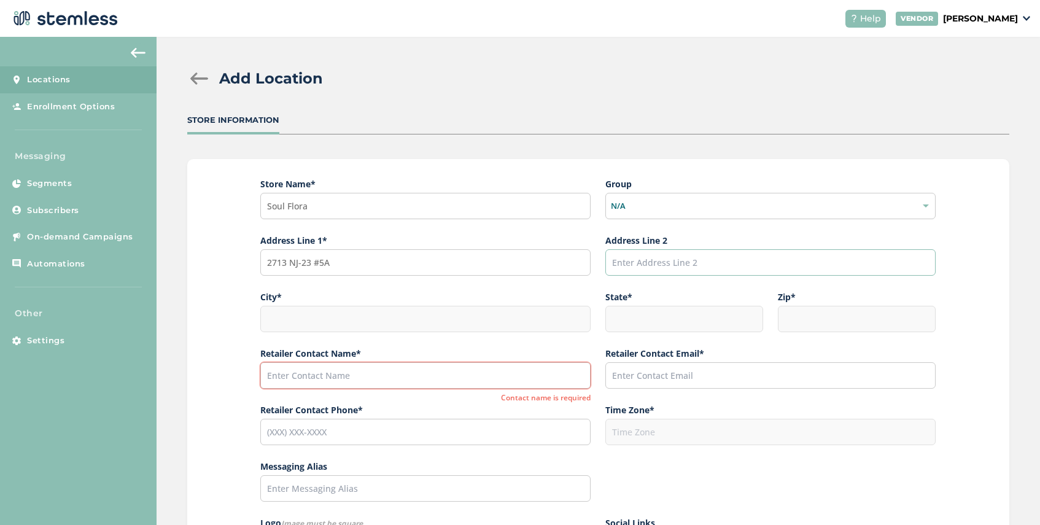
click at [625, 258] on input "text" at bounding box center [770, 262] width 330 height 26
click at [296, 312] on div at bounding box center [425, 319] width 330 height 26
click at [193, 73] on div at bounding box center [199, 78] width 25 height 12
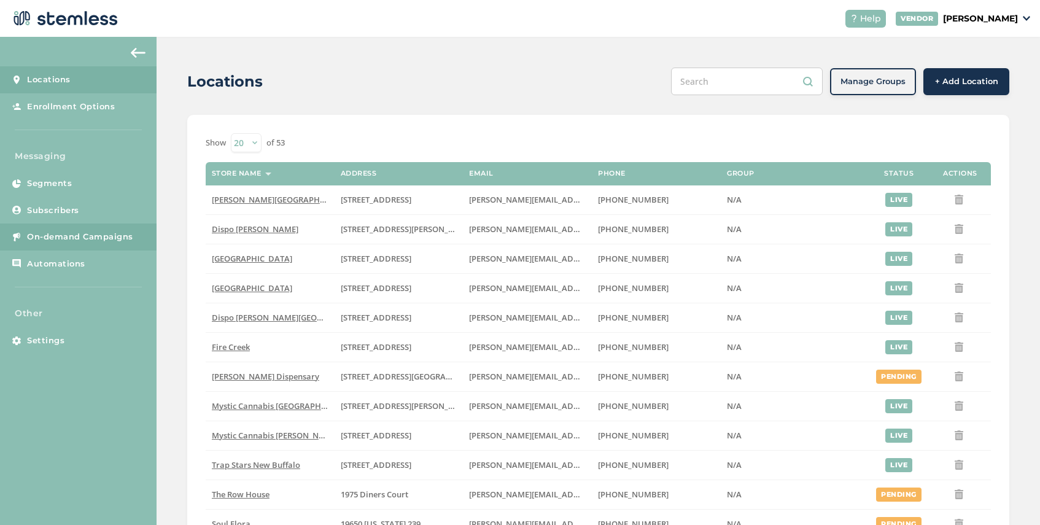
click at [72, 238] on span "On-demand Campaigns" at bounding box center [80, 237] width 106 height 12
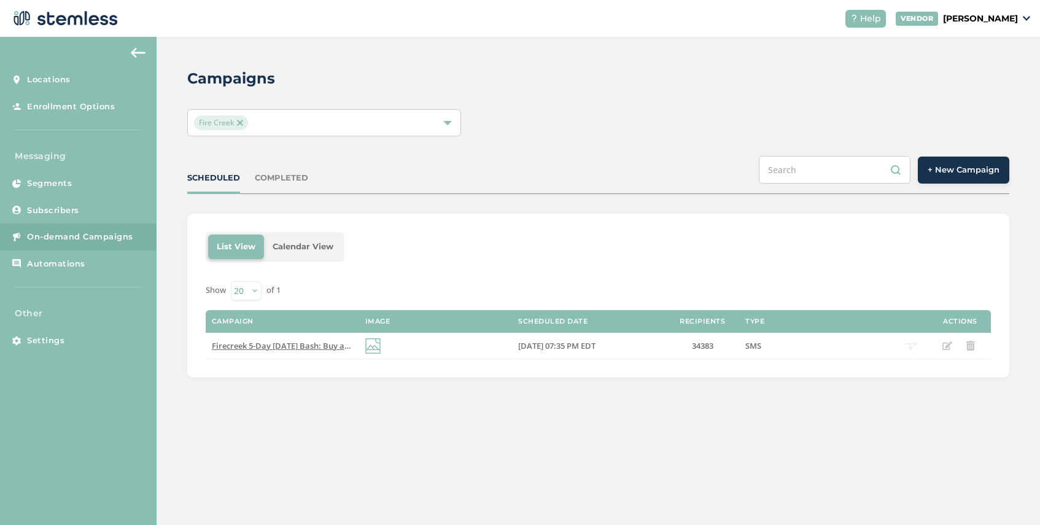
click at [279, 178] on div "COMPLETED" at bounding box center [281, 178] width 53 height 12
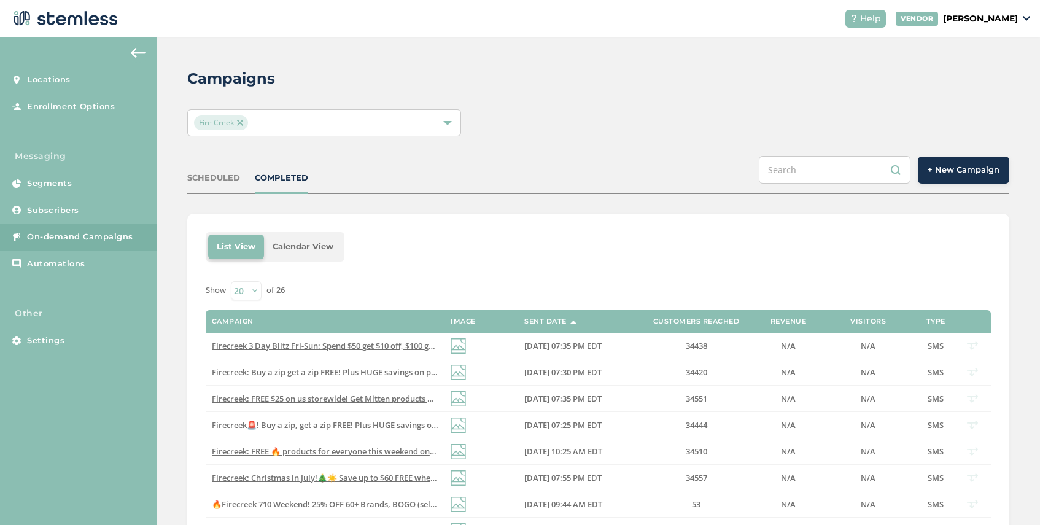
click at [239, 122] on img at bounding box center [240, 123] width 6 height 6
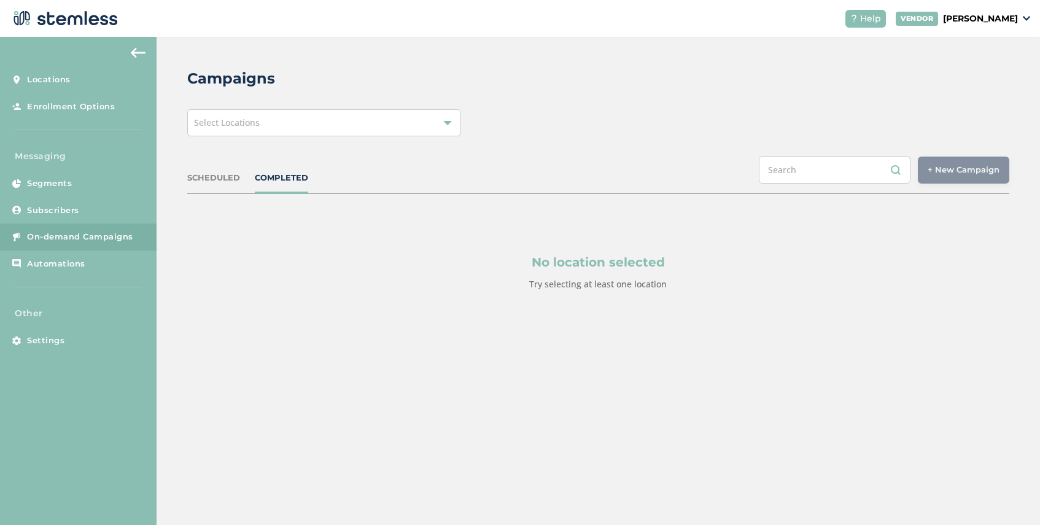
click at [274, 124] on div "Select Locations" at bounding box center [324, 122] width 274 height 27
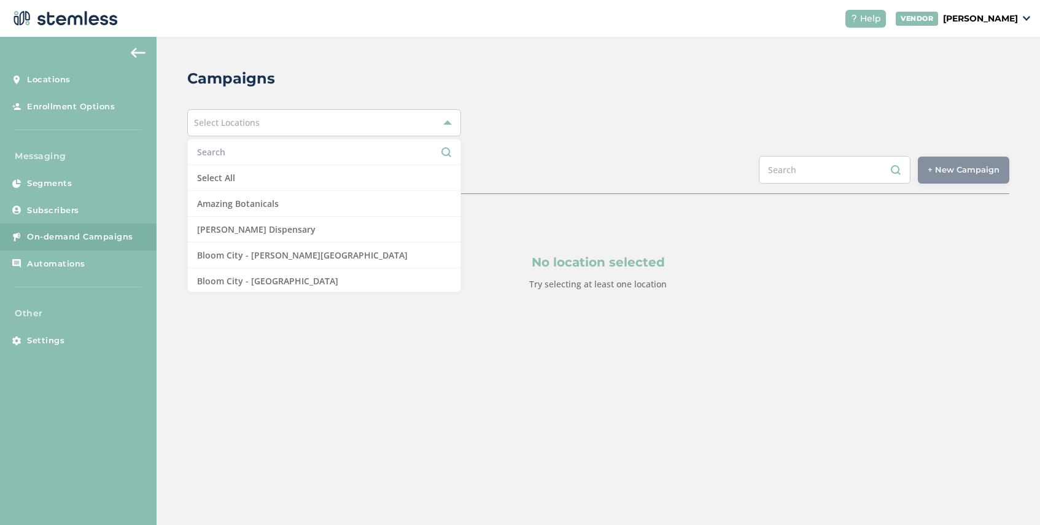
click at [274, 155] on input "text" at bounding box center [324, 152] width 254 height 13
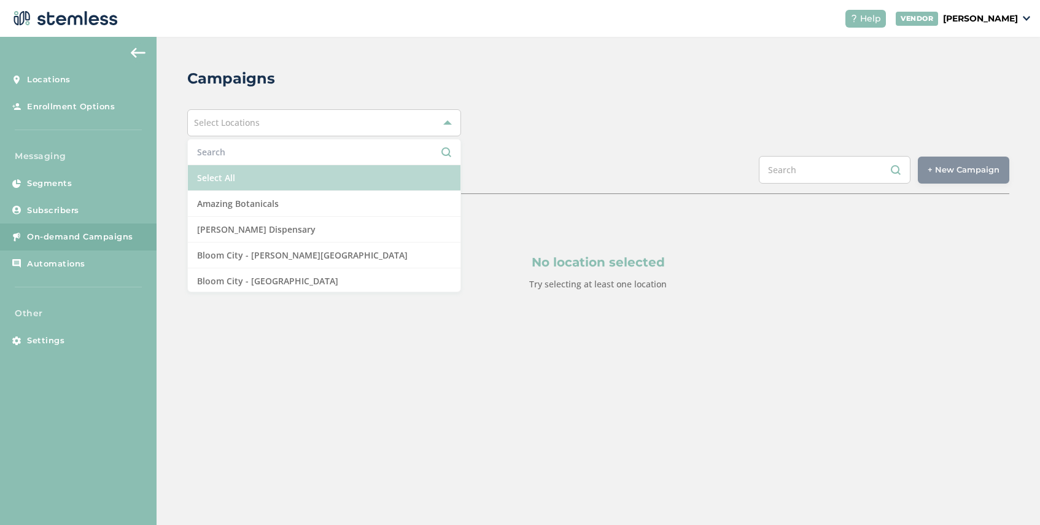
click at [274, 174] on li "Select All" at bounding box center [324, 178] width 273 height 26
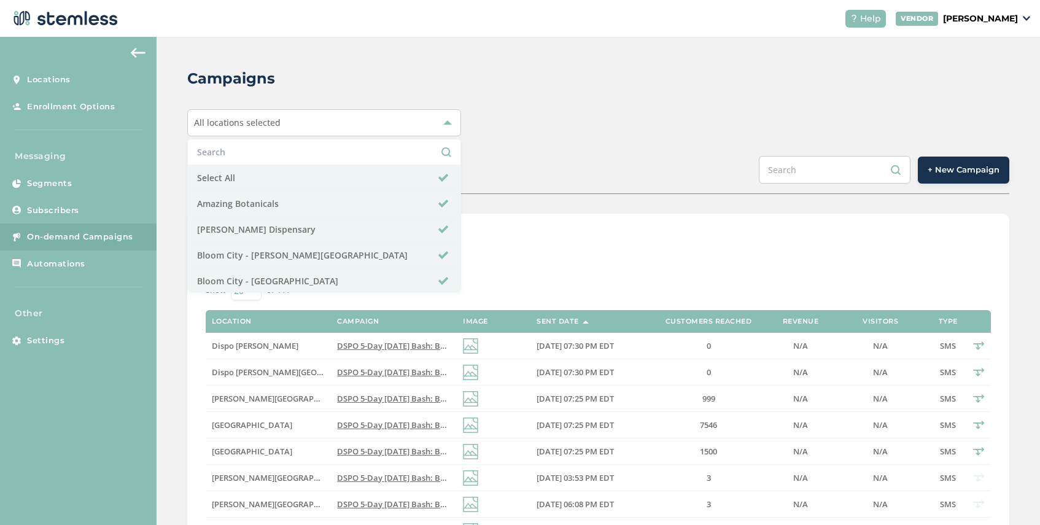
click at [71, 66] on aside "Locations Enrollment Options Messaging Segments Subscribers On-demand Campaigns…" at bounding box center [78, 281] width 157 height 488
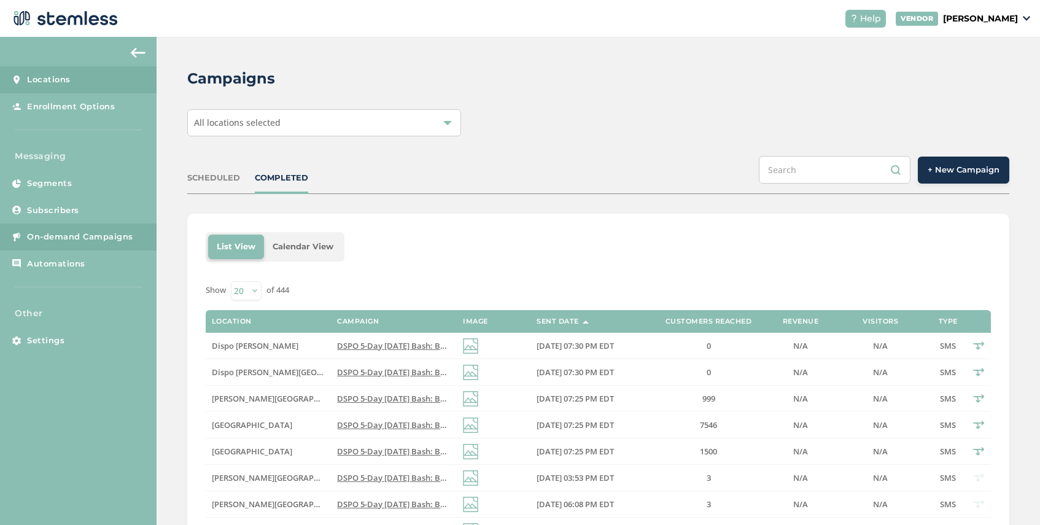
click at [71, 74] on link "Locations" at bounding box center [78, 79] width 157 height 27
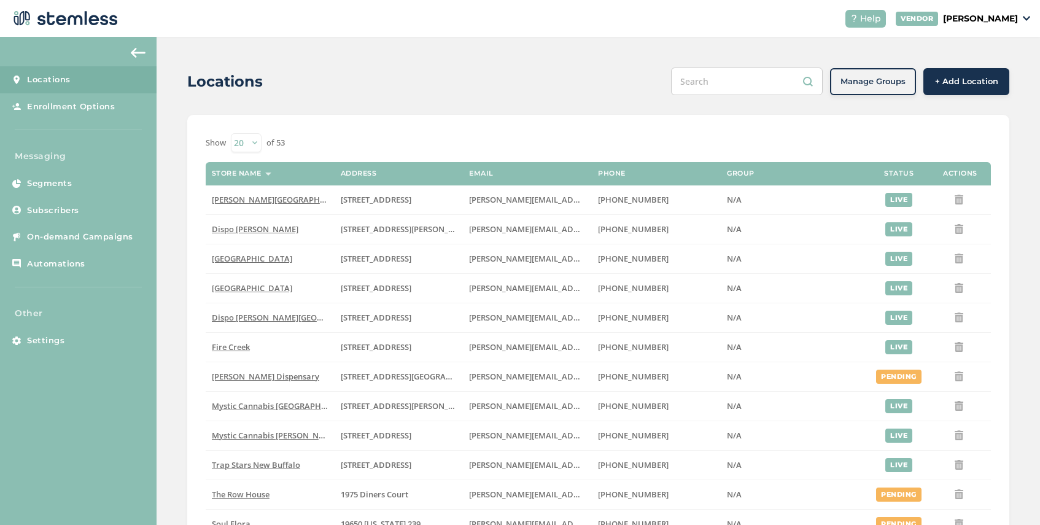
click at [973, 79] on span "+ Add Location" at bounding box center [966, 82] width 63 height 12
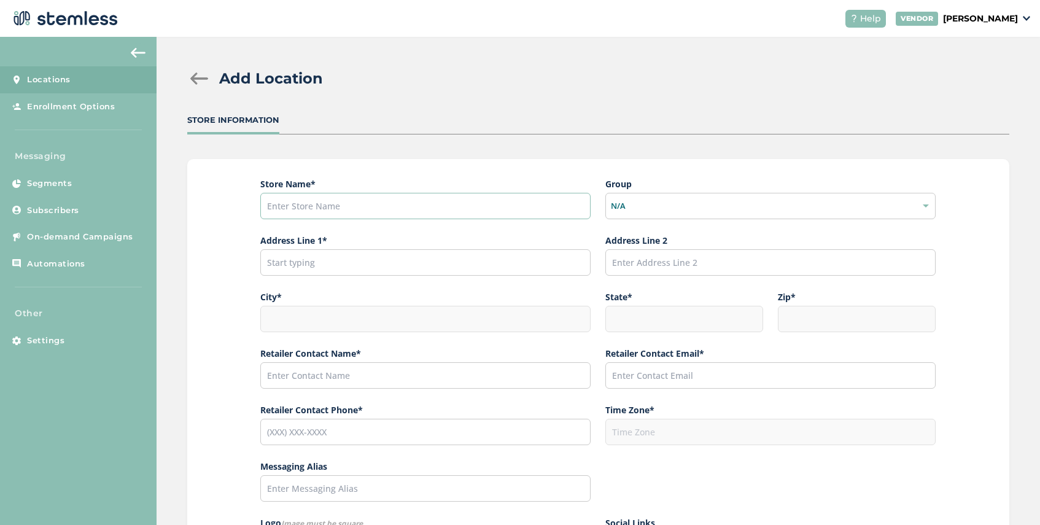
click at [314, 200] on input "text" at bounding box center [425, 206] width 330 height 26
type input "Soul Flora"
click at [284, 264] on input "text" at bounding box center [425, 262] width 330 height 26
click at [308, 321] on div at bounding box center [425, 319] width 330 height 26
click at [295, 266] on input "2713" at bounding box center [425, 262] width 330 height 26
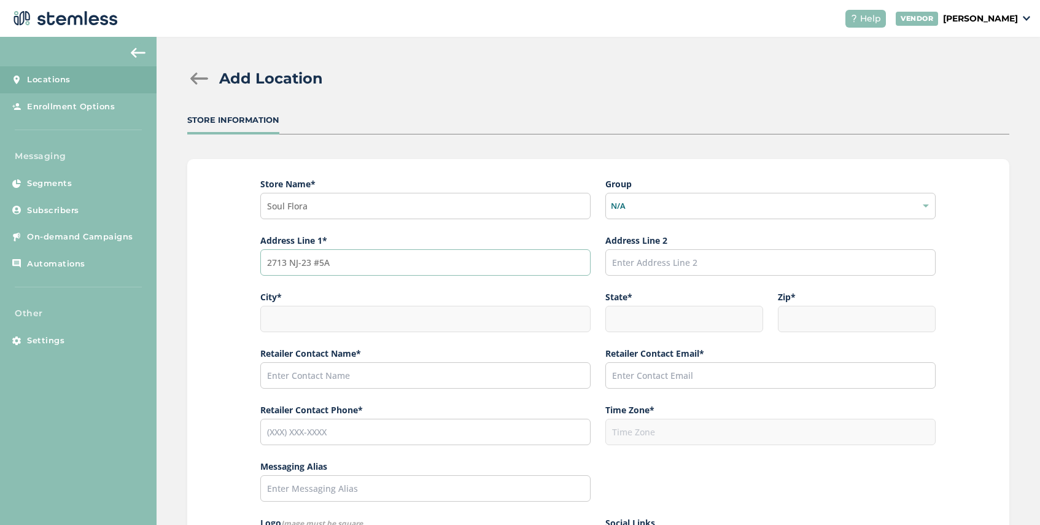
type input "2713 NJ-23 #5A"
click at [621, 268] on input "text" at bounding box center [770, 262] width 330 height 26
type input "s"
click at [297, 324] on div at bounding box center [425, 319] width 330 height 26
click at [187, 88] on div "Add Location" at bounding box center [593, 79] width 812 height 22
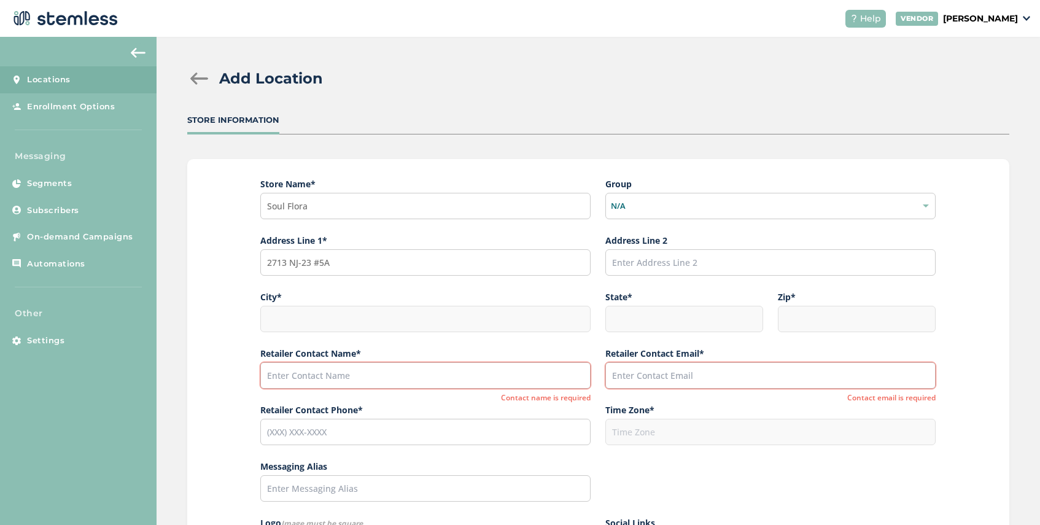
click at [190, 87] on div "Add Location" at bounding box center [593, 79] width 812 height 22
click at [192, 84] on div at bounding box center [199, 78] width 25 height 12
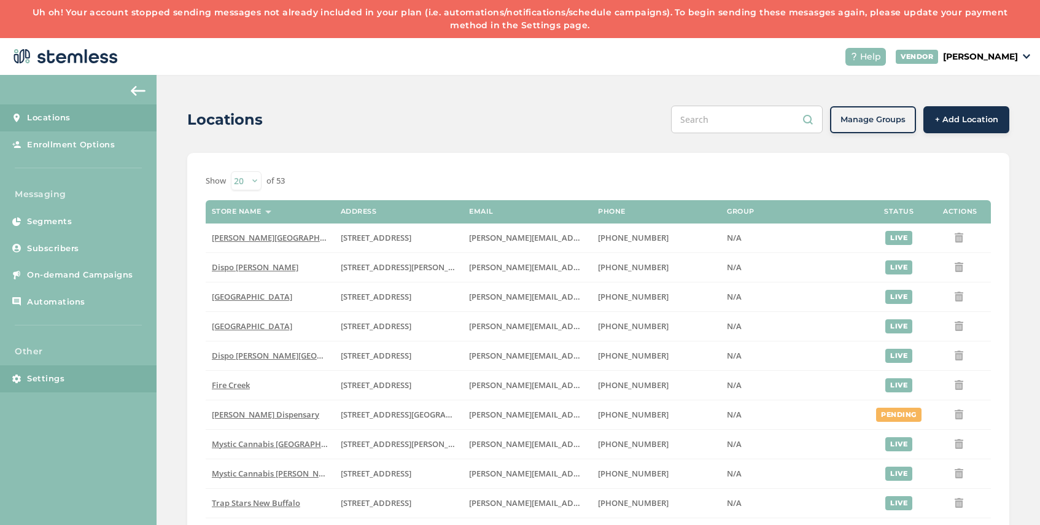
click at [58, 381] on span "Settings" at bounding box center [45, 379] width 37 height 12
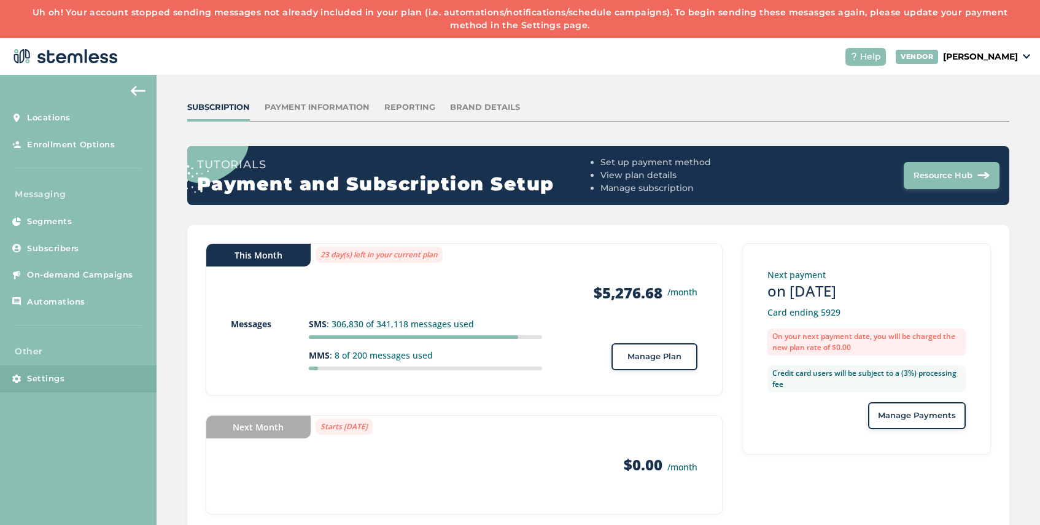
scroll to position [51, 0]
click at [904, 413] on span "Manage Payments" at bounding box center [917, 416] width 78 height 12
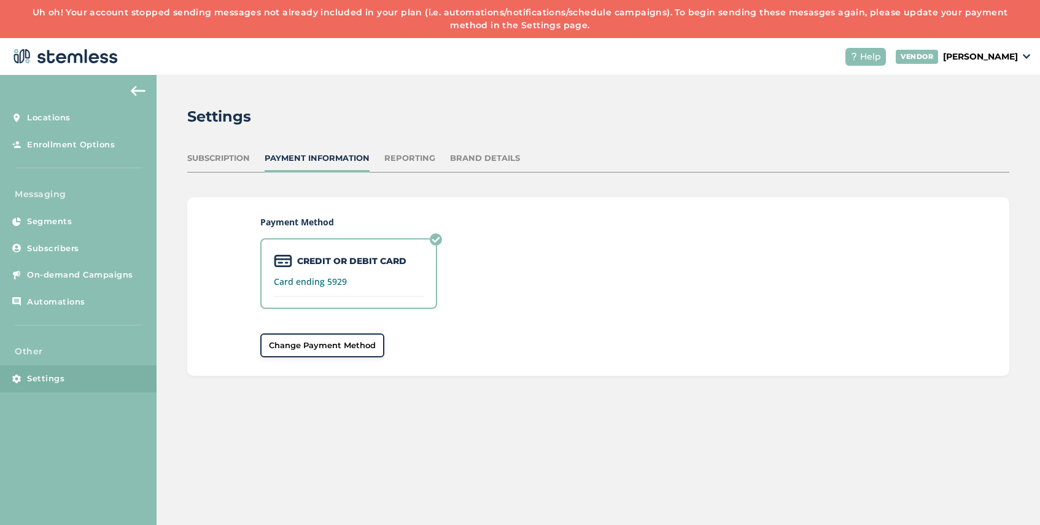
click at [351, 337] on button "Change Payment Method" at bounding box center [322, 345] width 124 height 25
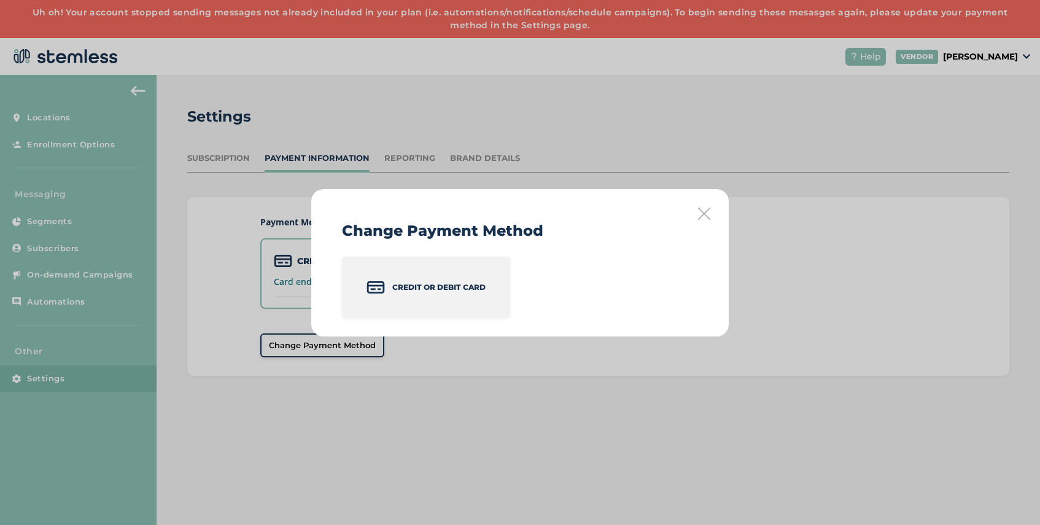
click at [429, 286] on p "Credit or Debit Card" at bounding box center [438, 287] width 93 height 11
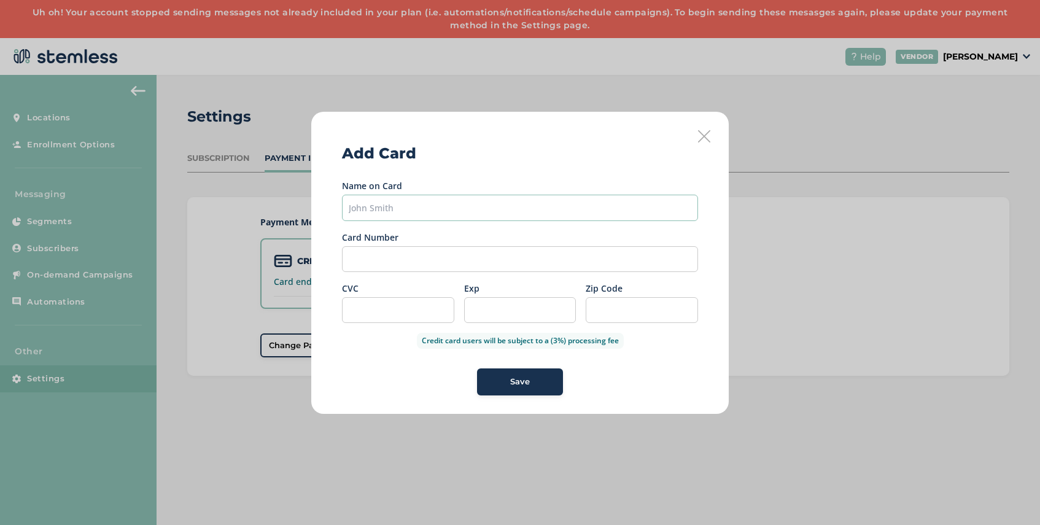
click at [426, 211] on input "text" at bounding box center [520, 208] width 356 height 26
type input "[PERSON_NAME]"
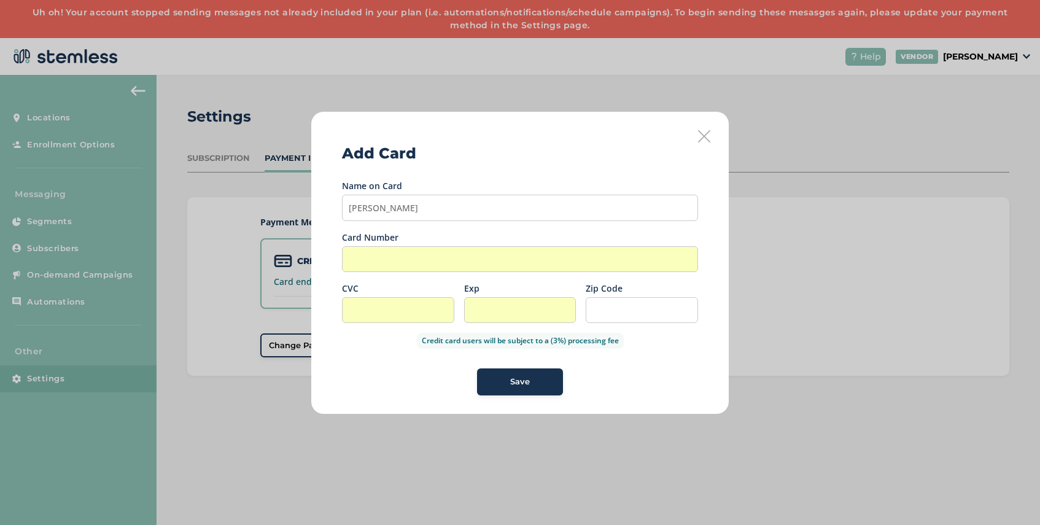
click at [440, 246] on div at bounding box center [520, 259] width 356 height 26
click at [440, 252] on div at bounding box center [520, 259] width 356 height 26
click at [494, 270] on div at bounding box center [520, 259] width 356 height 26
click at [522, 386] on span "Save" at bounding box center [520, 382] width 20 height 12
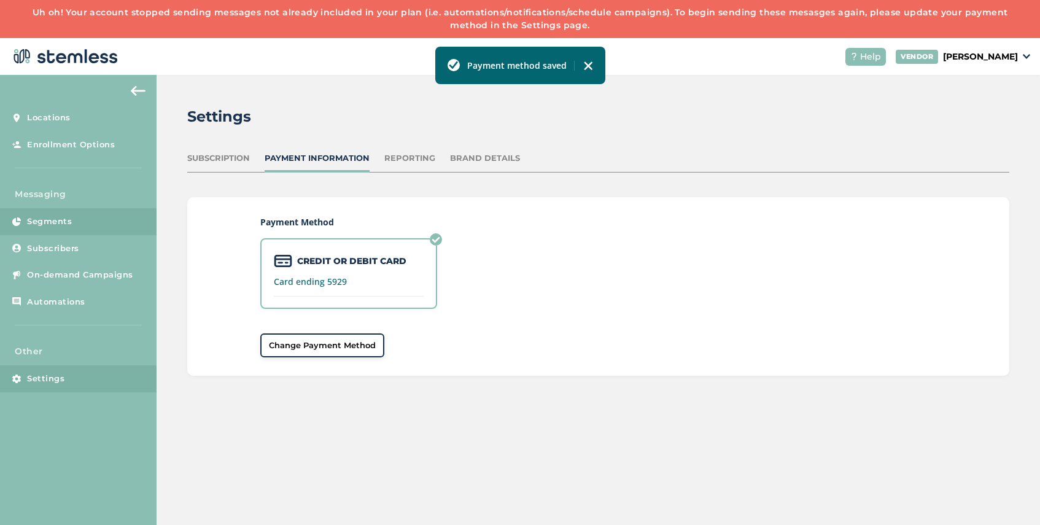
click at [75, 220] on link "Segments" at bounding box center [78, 221] width 157 height 27
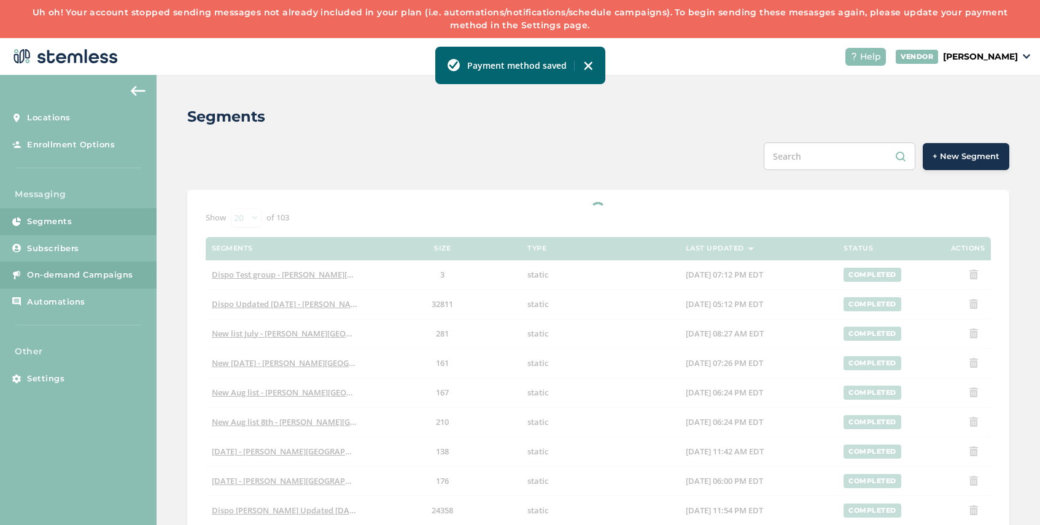
click at [80, 279] on span "On-demand Campaigns" at bounding box center [80, 275] width 106 height 12
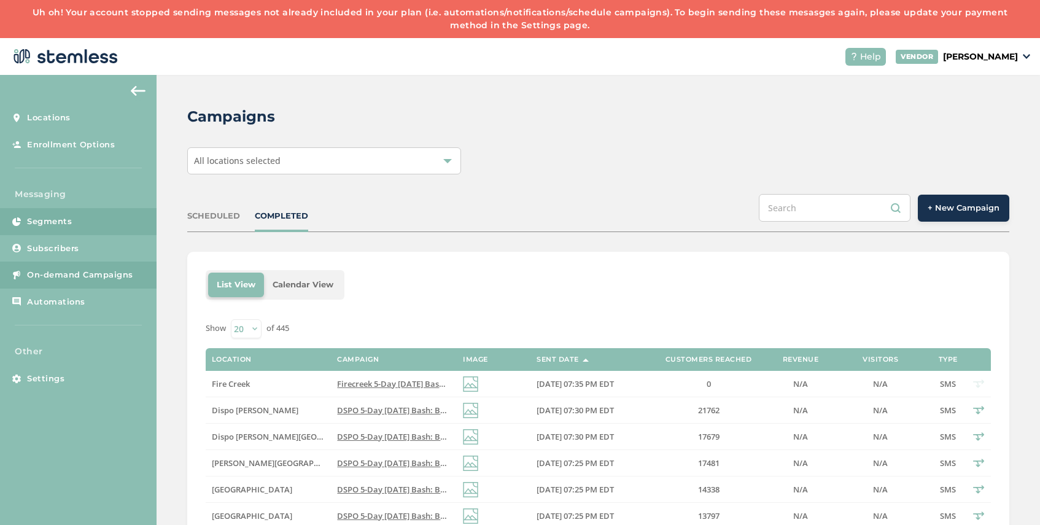
click at [74, 222] on link "Segments" at bounding box center [78, 221] width 157 height 27
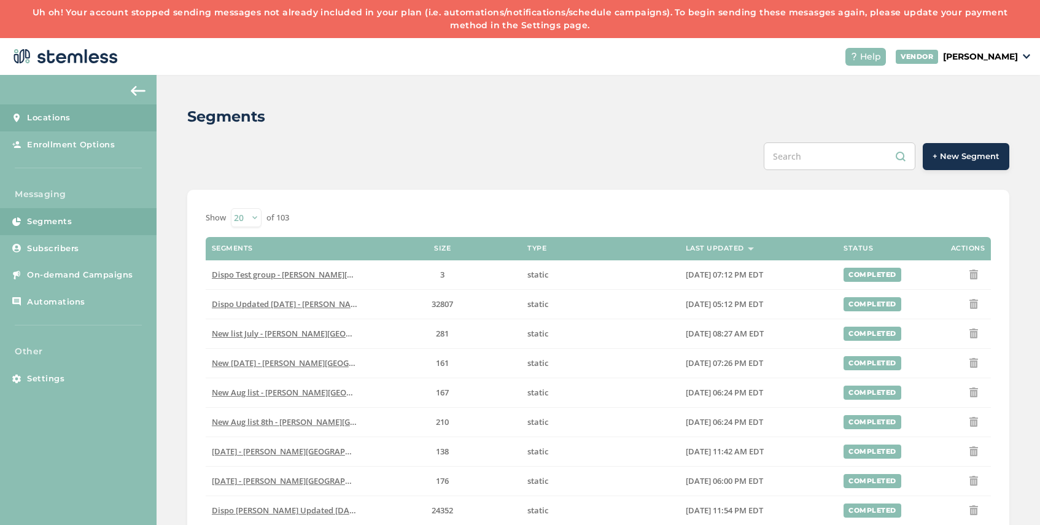
click at [61, 117] on span "Locations" at bounding box center [49, 118] width 44 height 12
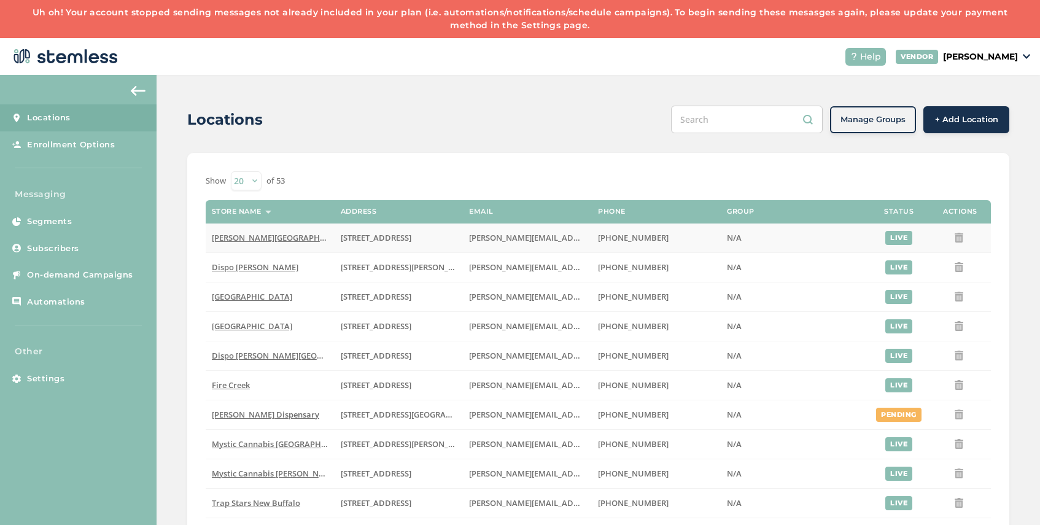
click at [229, 239] on span "[PERSON_NAME][GEOGRAPHIC_DATA]" at bounding box center [283, 237] width 143 height 11
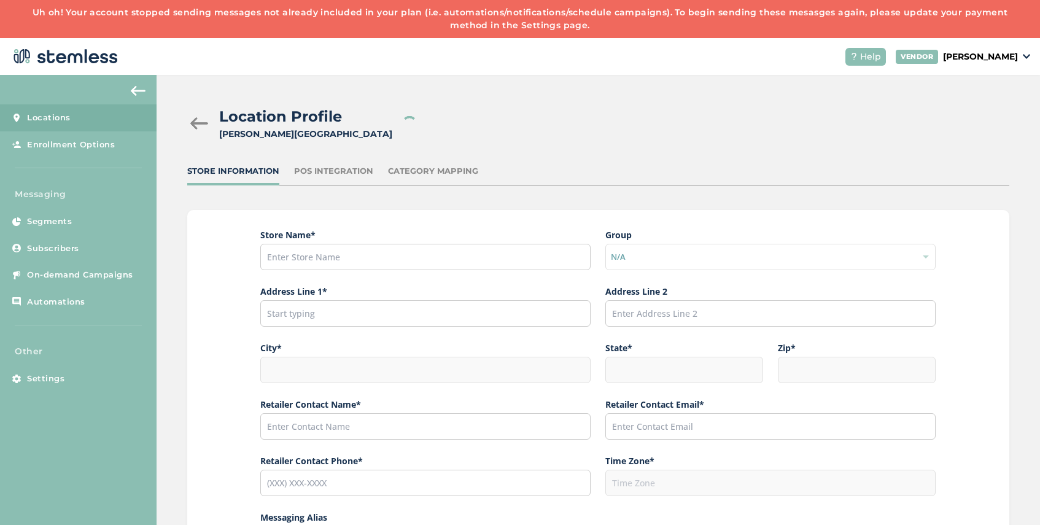
type input "[PERSON_NAME][GEOGRAPHIC_DATA]"
type input "[STREET_ADDRESS]"
type input "[PERSON_NAME][GEOGRAPHIC_DATA]"
type input "MI"
type input "48030"
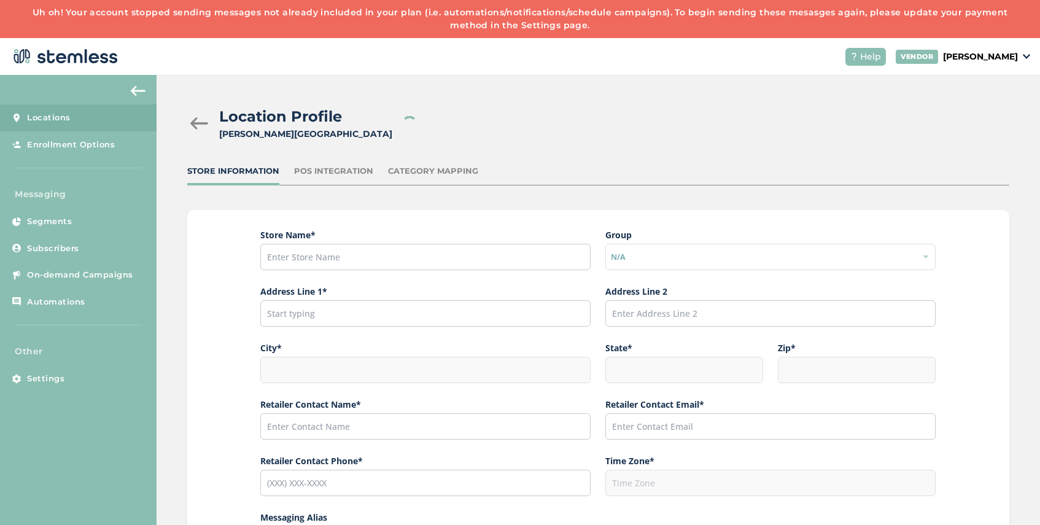
type input "[PERSON_NAME]"
type input "[PERSON_NAME][EMAIL_ADDRESS][DOMAIN_NAME]"
type input "[PHONE_NUMBER]"
type input "America/[GEOGRAPHIC_DATA]"
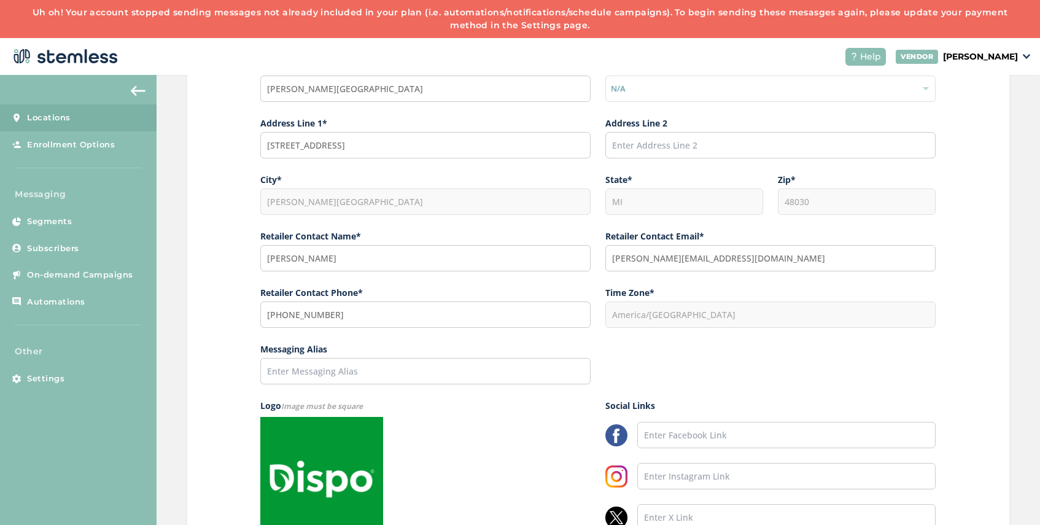
scroll to position [171, 0]
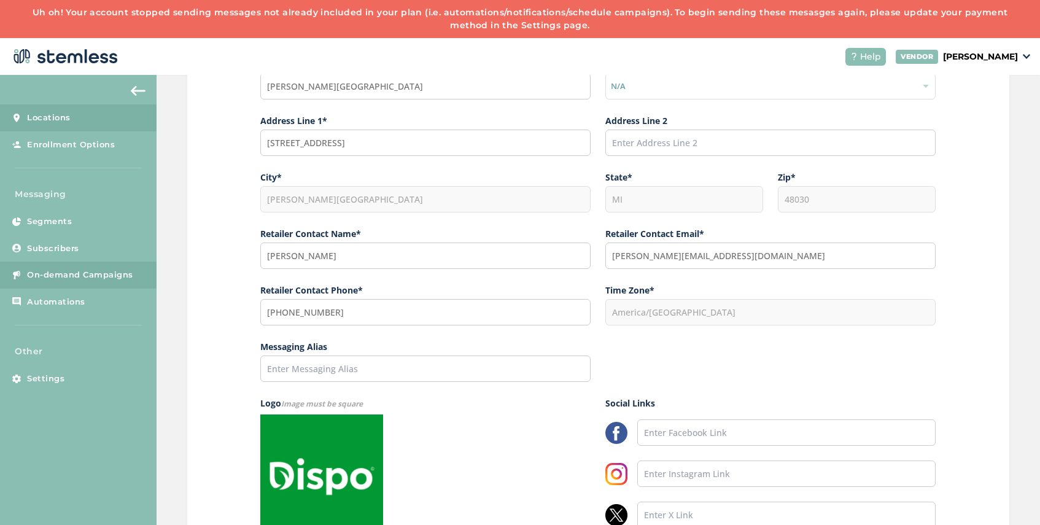
click at [74, 271] on span "On-demand Campaigns" at bounding box center [80, 275] width 106 height 12
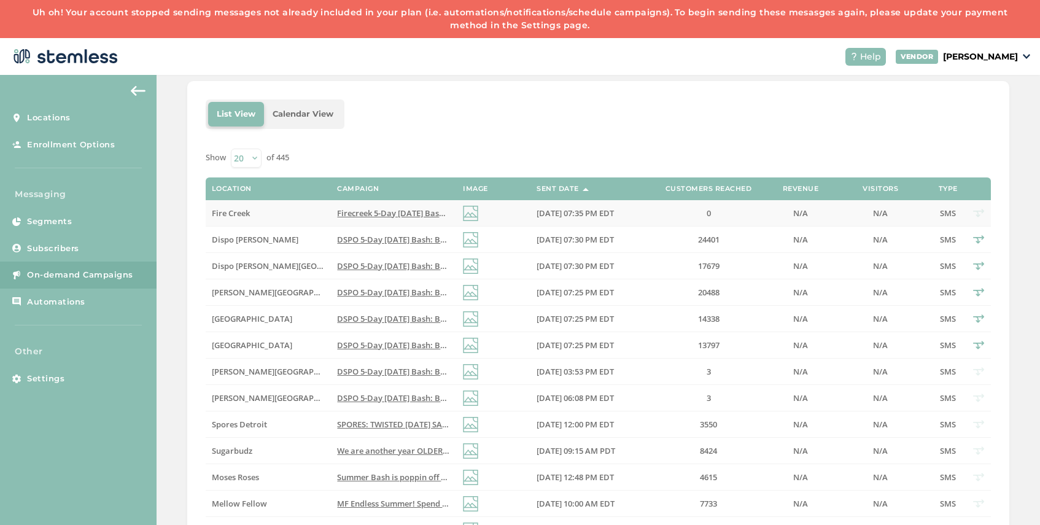
click at [391, 213] on span "Firecreek 5-Day [DATE] Bash: Buy a zip, get zip FREE storewide + 40% off top 15…" at bounding box center [569, 213] width 465 height 11
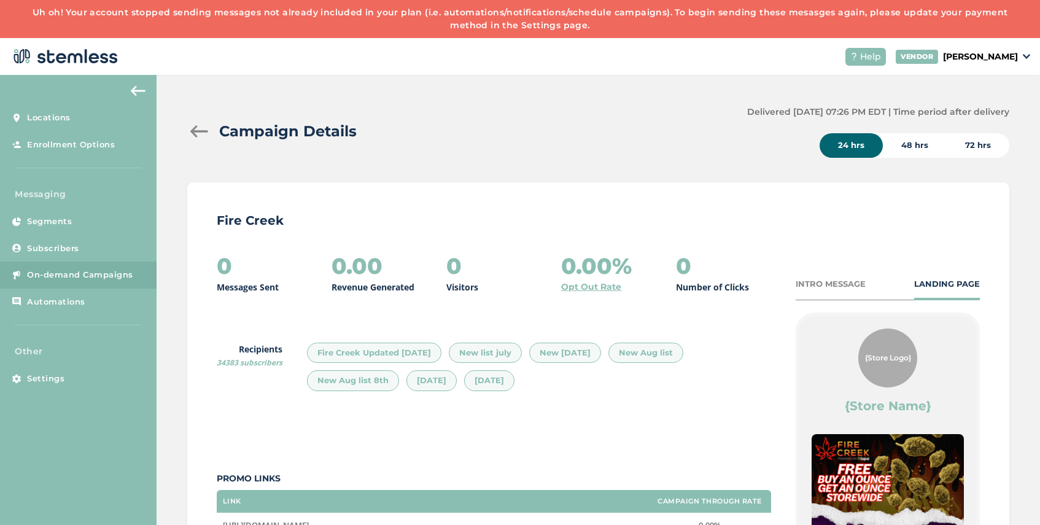
click at [194, 132] on div at bounding box center [199, 131] width 25 height 12
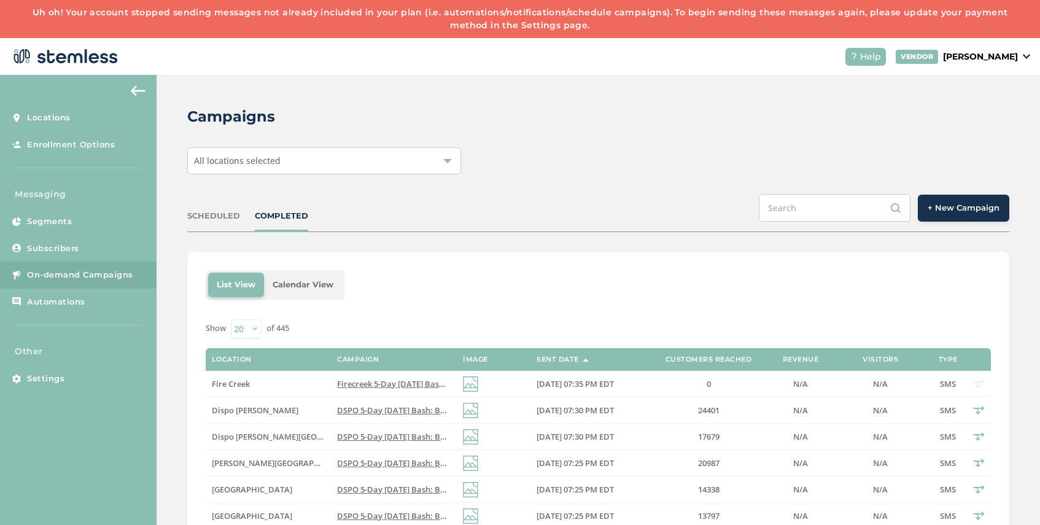
click at [270, 163] on span "All locations selected" at bounding box center [237, 161] width 87 height 12
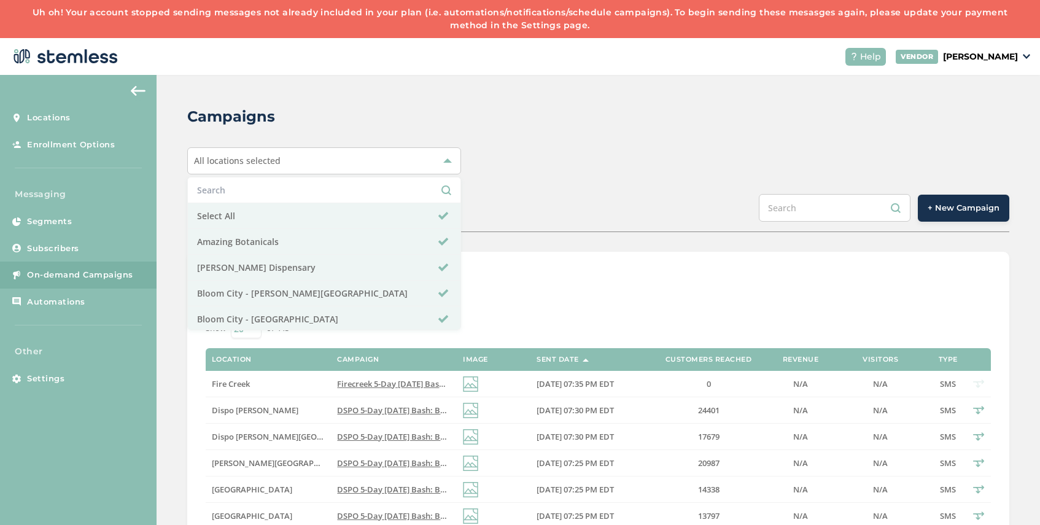
click at [265, 217] on li "Select All" at bounding box center [324, 216] width 273 height 26
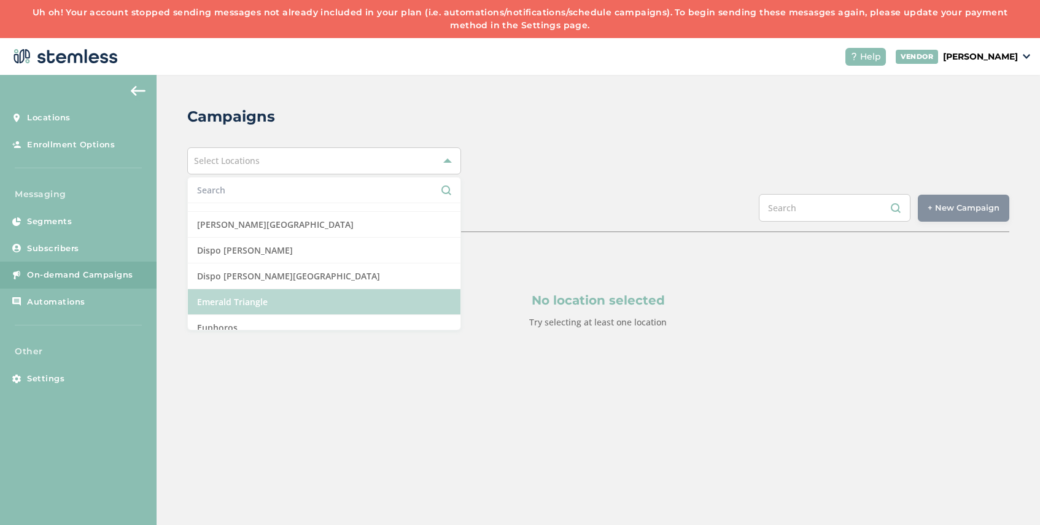
scroll to position [325, 0]
click at [262, 300] on li "Fire Creek" at bounding box center [324, 303] width 273 height 26
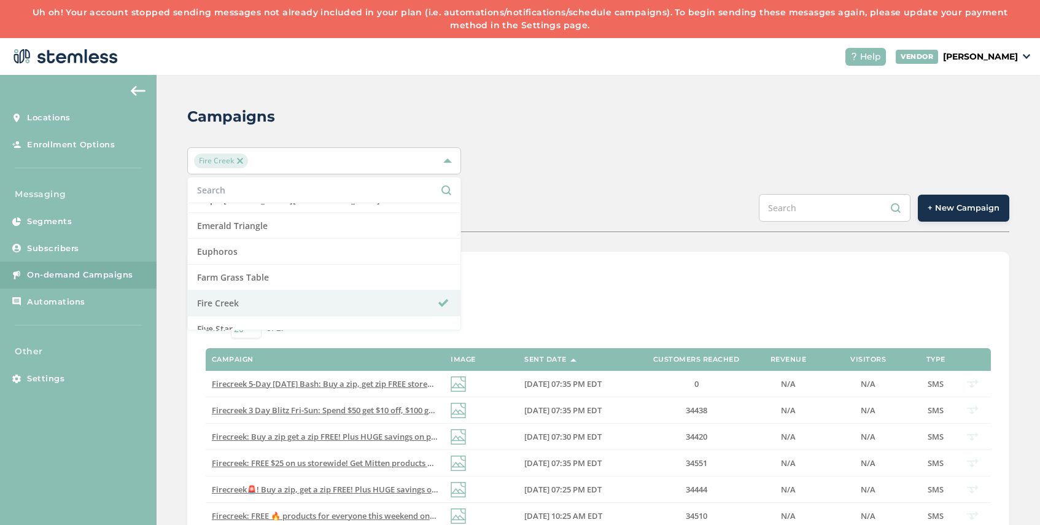
click at [575, 203] on div "SCHEDULED COMPLETED + New Campaign" at bounding box center [598, 213] width 822 height 38
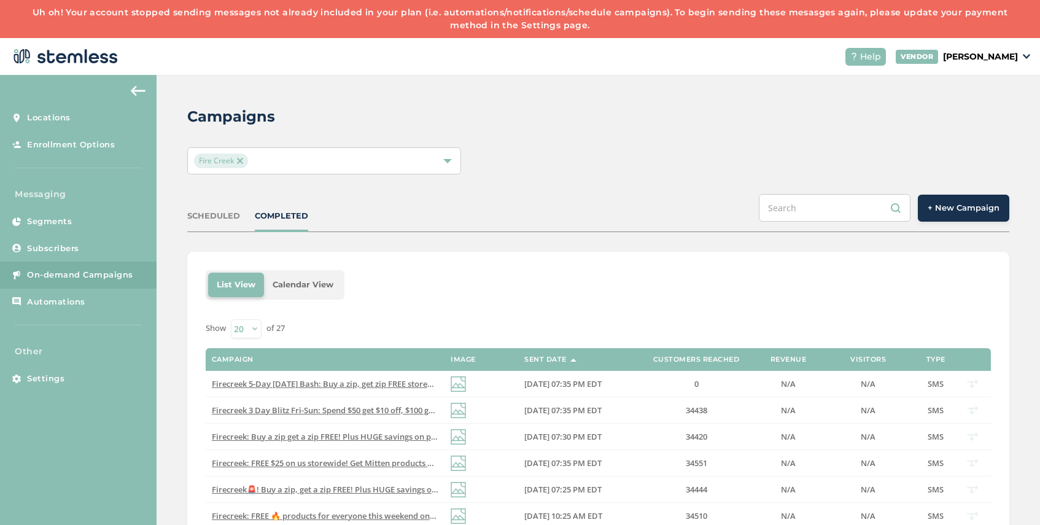
click at [961, 216] on button "+ New Campaign" at bounding box center [963, 208] width 91 height 27
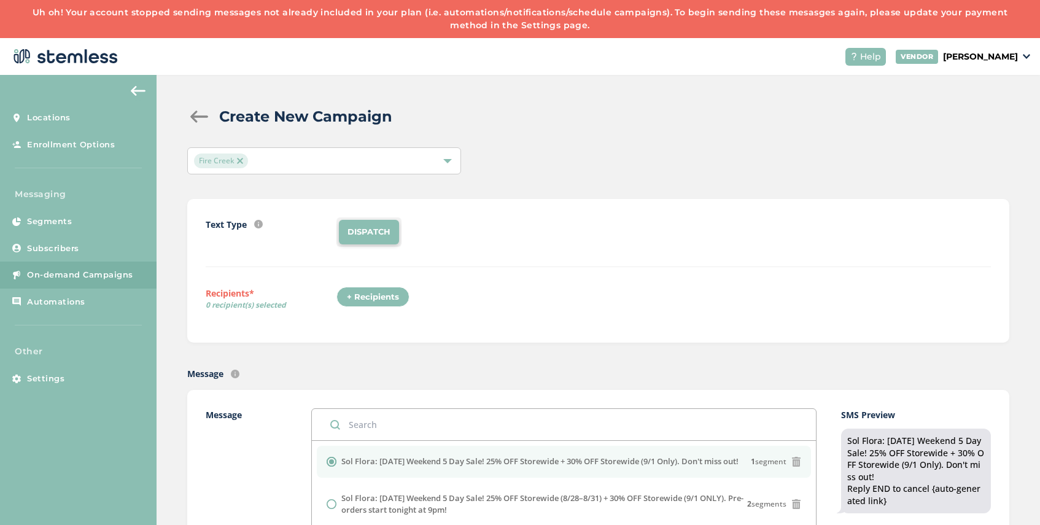
click at [378, 296] on div "+ Recipients" at bounding box center [372, 297] width 73 height 21
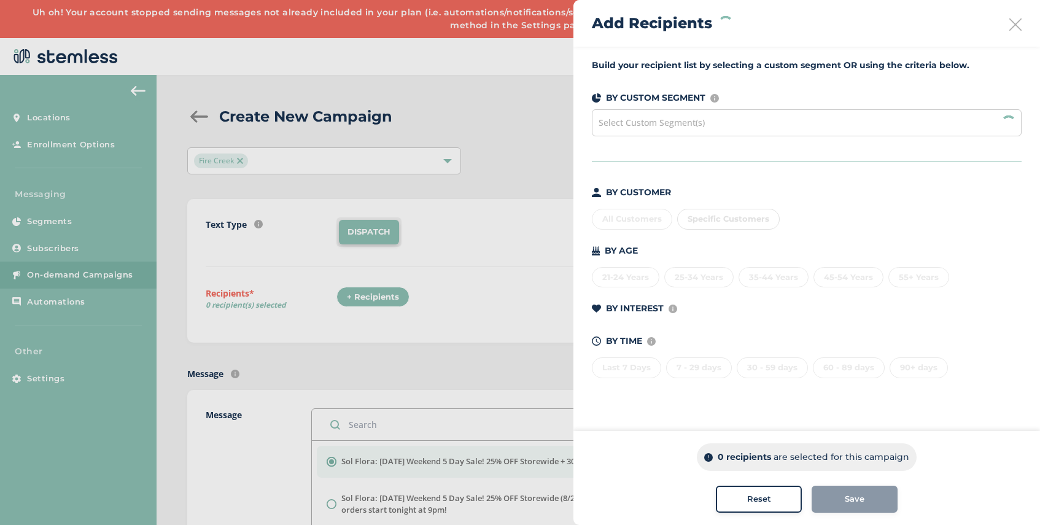
click at [664, 122] on span "Select Custom Segment(s)" at bounding box center [652, 123] width 106 height 12
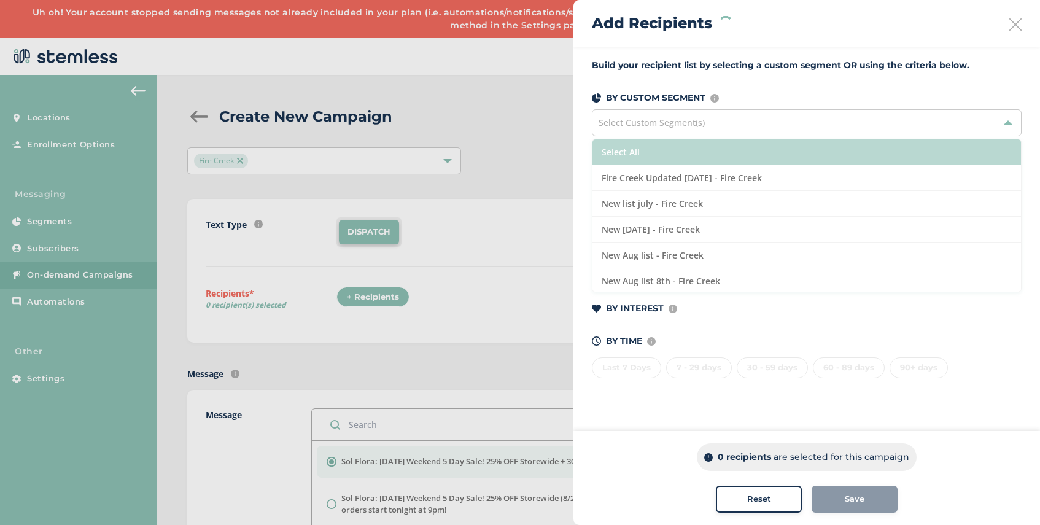
click at [657, 155] on li "Select All" at bounding box center [807, 152] width 429 height 26
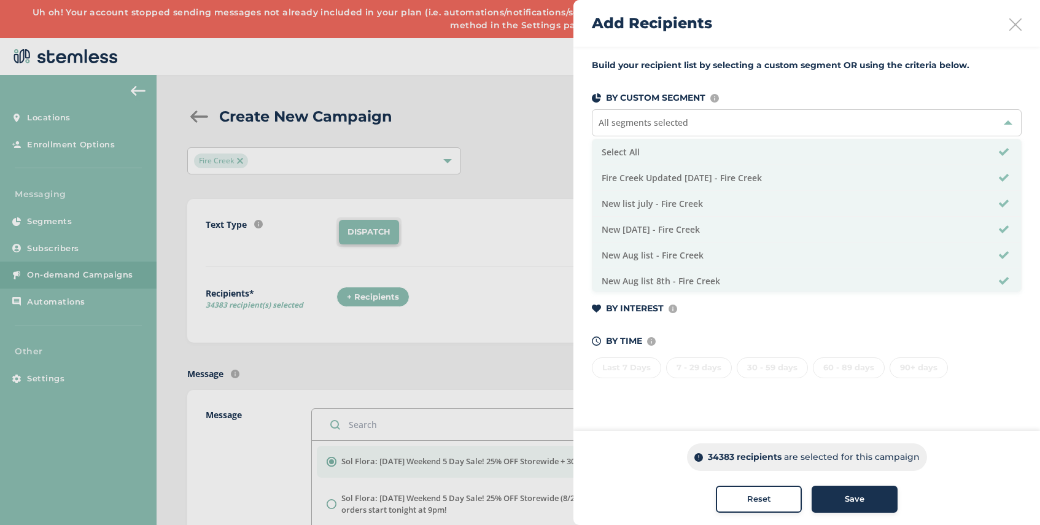
click at [856, 503] on span "Save" at bounding box center [855, 499] width 20 height 12
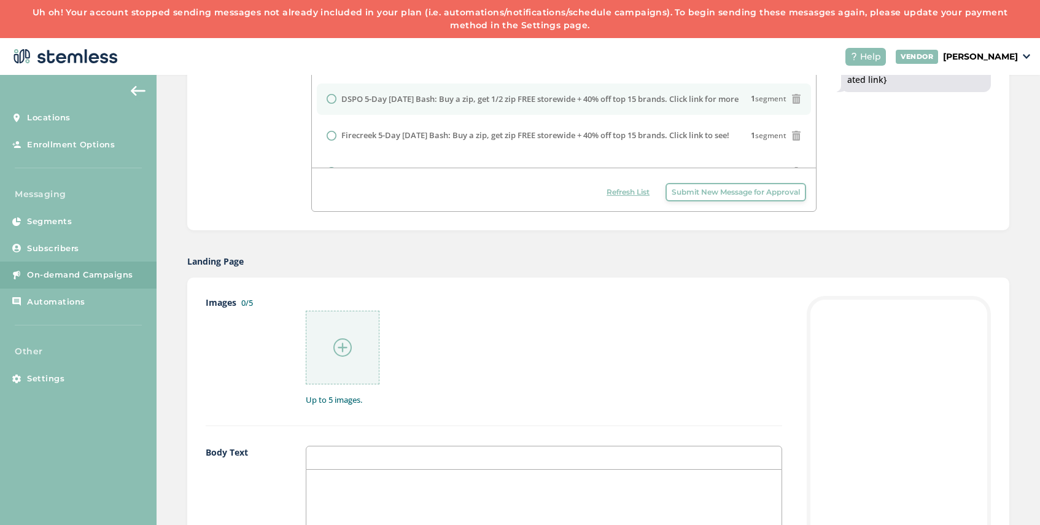
scroll to position [104, 0]
click at [386, 101] on label "Firecreek 5-Day [DATE] Bash: Buy a zip, get zip FREE storewide + 40% off top 15…" at bounding box center [535, 95] width 388 height 12
radio input "false"
radio input "true"
click at [343, 345] on img at bounding box center [342, 347] width 18 height 18
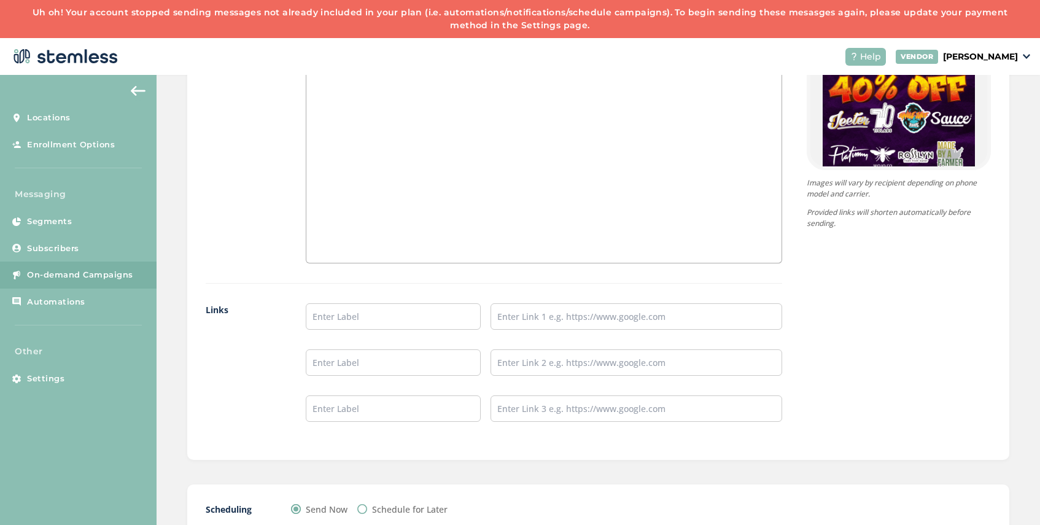
scroll to position [950, 0]
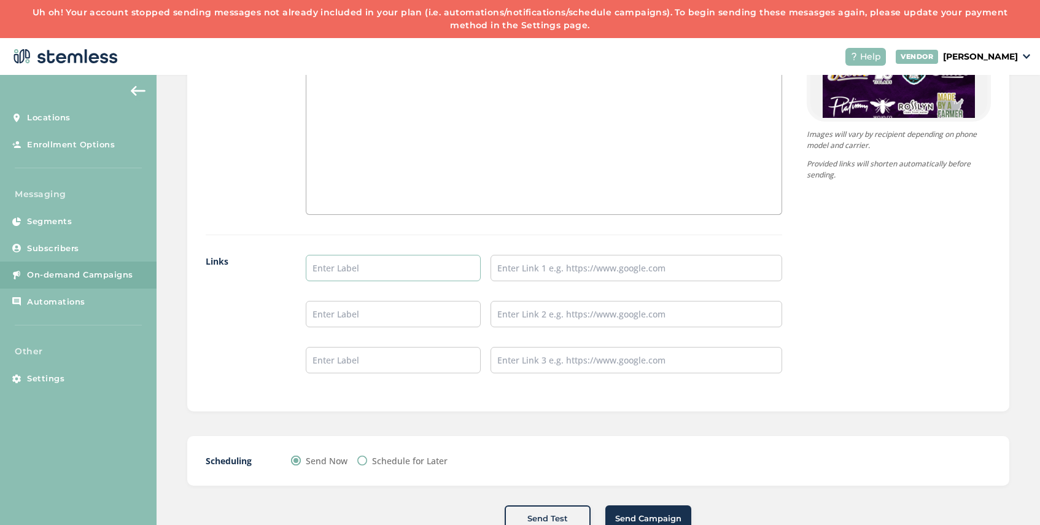
click at [353, 269] on input "text" at bounding box center [393, 268] width 175 height 26
type input "SHOP NOW"
click at [519, 271] on input "text" at bounding box center [637, 268] width 292 height 26
type input "[URL][DOMAIN_NAME]"
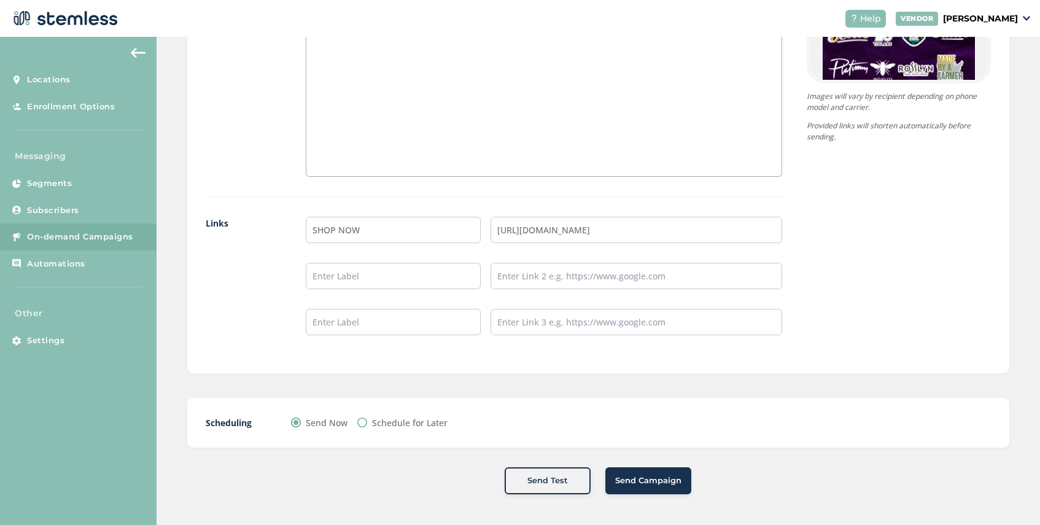
click at [367, 426] on input "Schedule for Later" at bounding box center [362, 423] width 10 height 10
radio input "true"
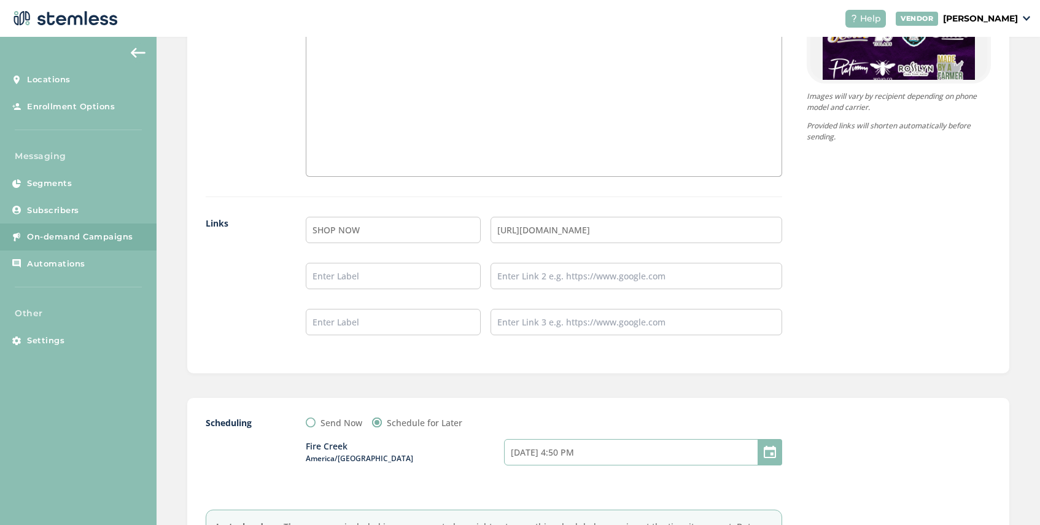
click at [610, 454] on input "[DATE] 4:50 PM" at bounding box center [643, 452] width 278 height 26
select select "19"
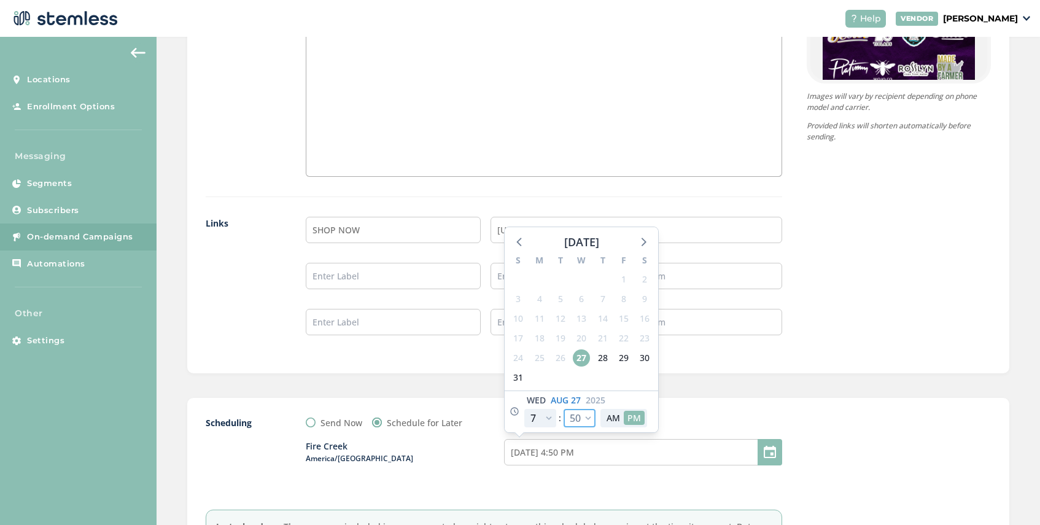
click at [590, 418] on select "00 05 10 15 20 25 30 35 40 45 50 55" at bounding box center [580, 418] width 32 height 18
select select "55"
click at [564, 409] on select "00 05 10 15 20 25 30 35 40 45 50 55" at bounding box center [580, 418] width 32 height 18
type input "[DATE] 4:55 PM"
select select "55"
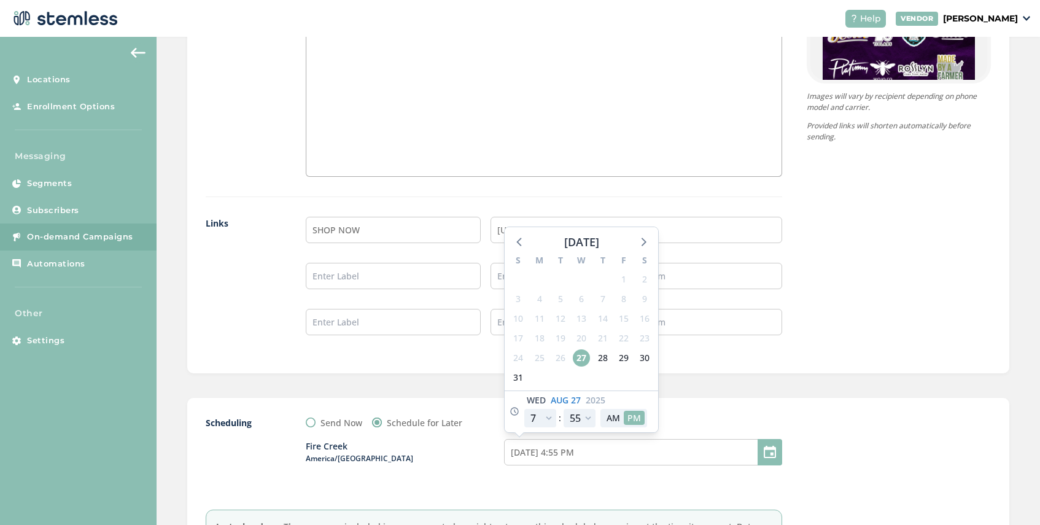
click at [731, 416] on div "Send Now Schedule for Later" at bounding box center [544, 422] width 476 height 13
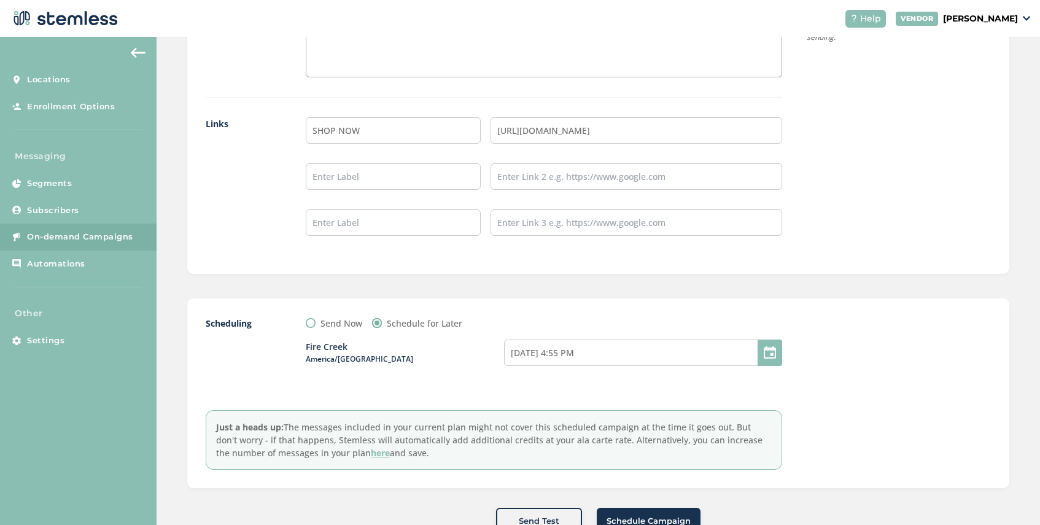
scroll to position [1090, 0]
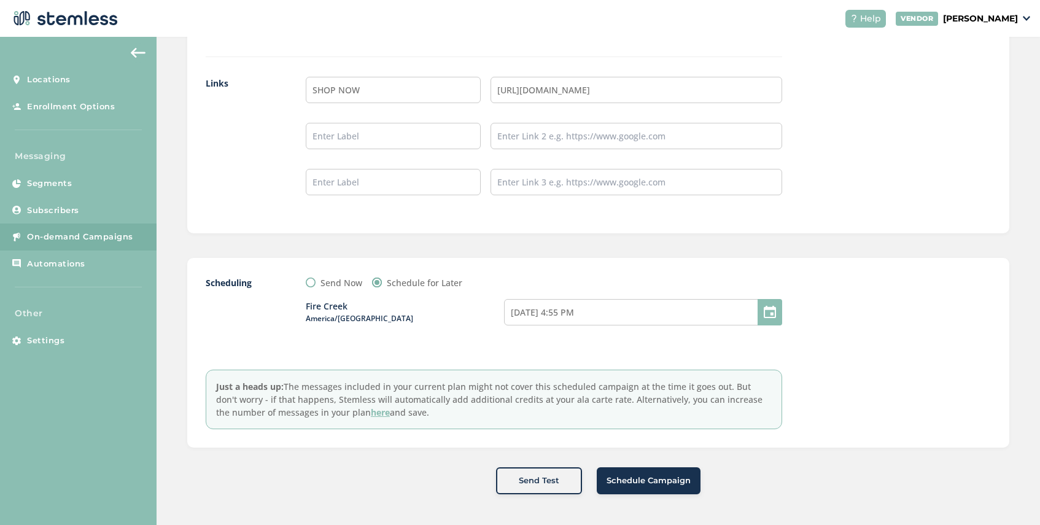
click at [643, 483] on span "Schedule Campaign" at bounding box center [649, 481] width 84 height 12
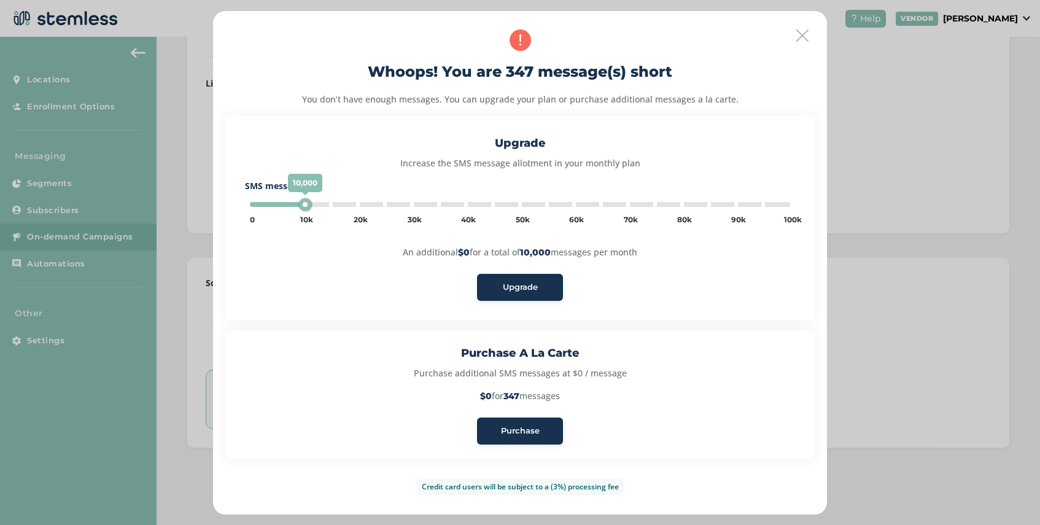
type input "5000"
click at [526, 433] on span "Purchase" at bounding box center [520, 431] width 39 height 12
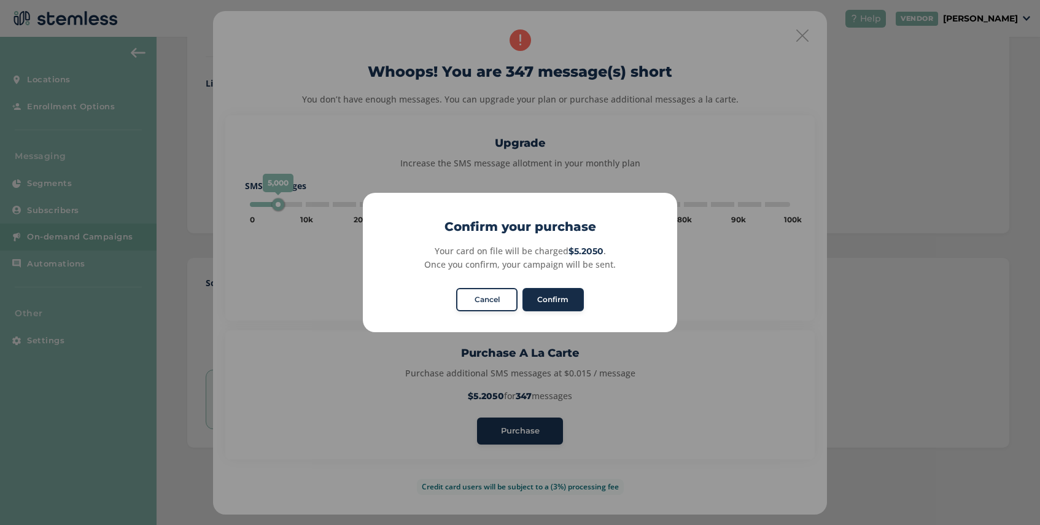
click at [549, 298] on button "Confirm" at bounding box center [553, 299] width 61 height 23
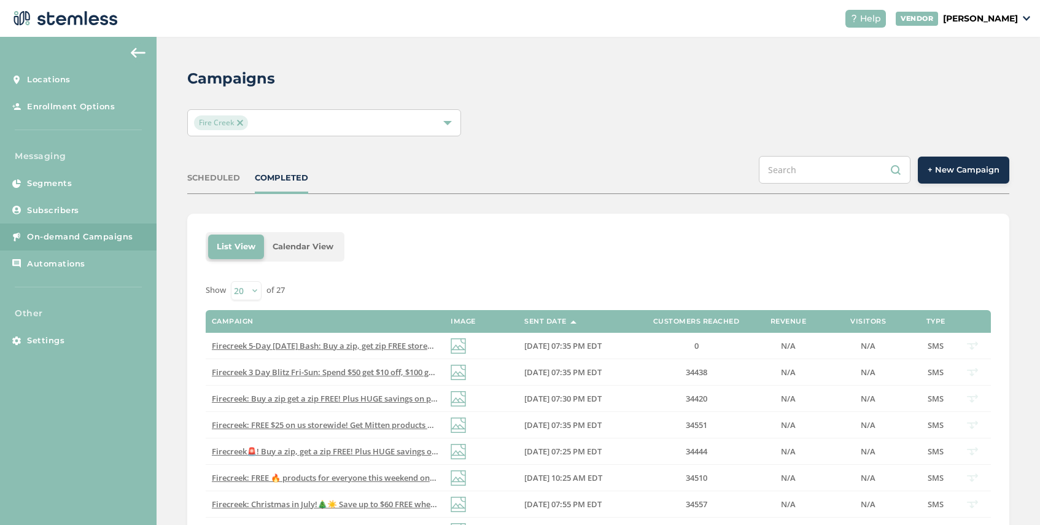
click at [224, 185] on div "SCHEDULED COMPLETED + New Campaign" at bounding box center [598, 175] width 822 height 38
click at [224, 178] on div "SCHEDULED" at bounding box center [213, 178] width 53 height 12
